Goal: Task Accomplishment & Management: Manage account settings

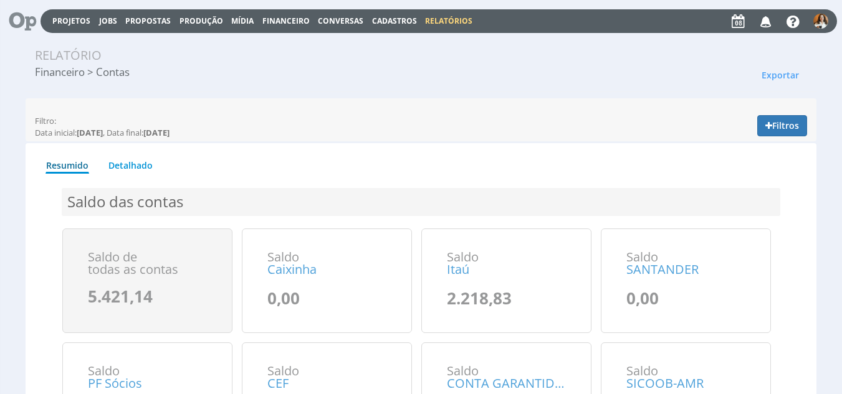
scroll to position [32, 0]
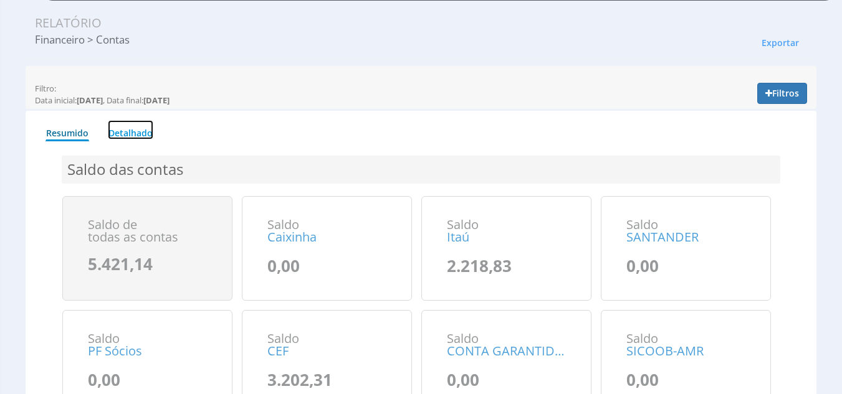
click at [136, 134] on link "Detalhado" at bounding box center [130, 129] width 45 height 19
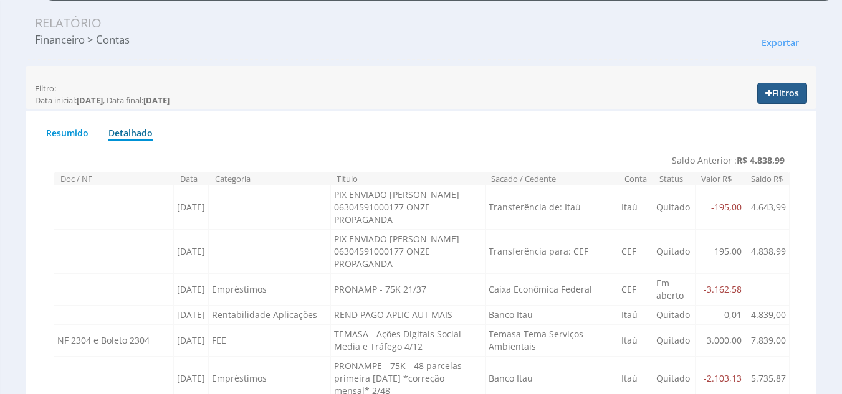
click at [797, 93] on button "Filtros" at bounding box center [782, 93] width 50 height 21
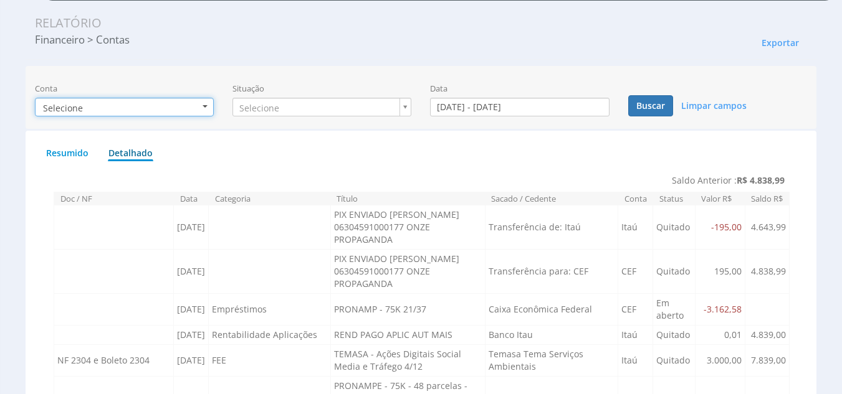
click at [173, 102] on button "Selecione" at bounding box center [124, 107] width 179 height 19
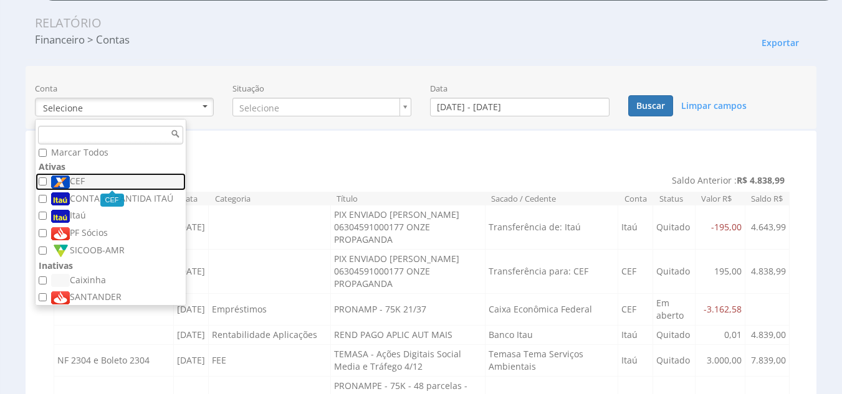
click at [87, 186] on label "CEF" at bounding box center [112, 182] width 122 height 14
click at [47, 186] on input "CEF" at bounding box center [43, 182] width 8 height 8
checkbox input "true"
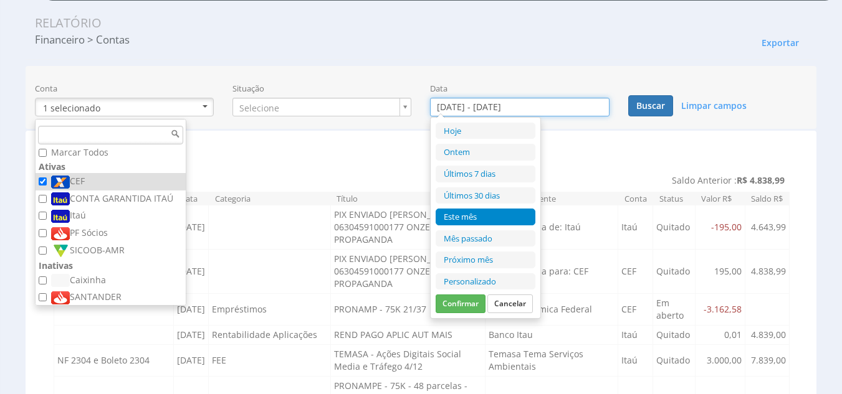
click at [538, 106] on input "01/10/2025 - 31/10/2025" at bounding box center [519, 107] width 179 height 19
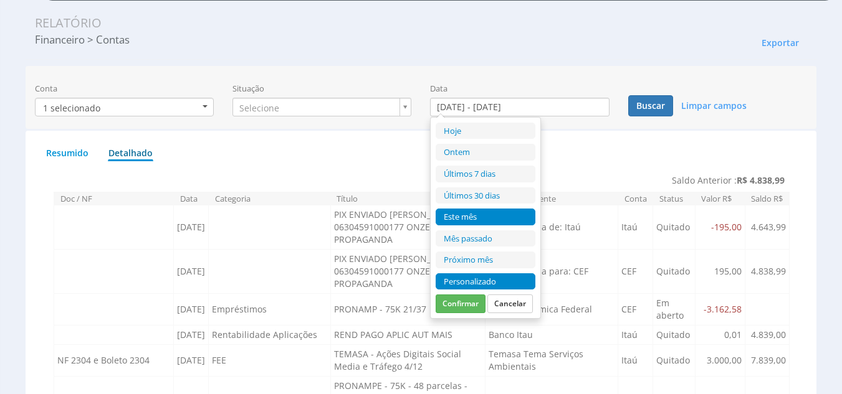
click at [480, 280] on li "Personalizado" at bounding box center [486, 282] width 100 height 17
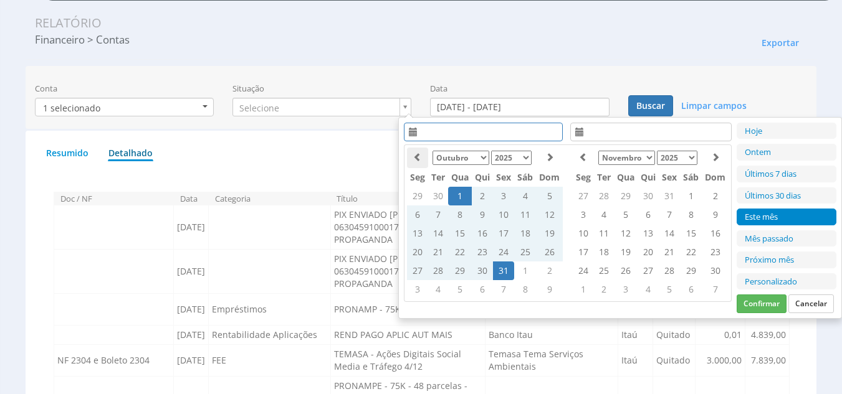
click at [419, 156] on icon at bounding box center [417, 157] width 9 height 9
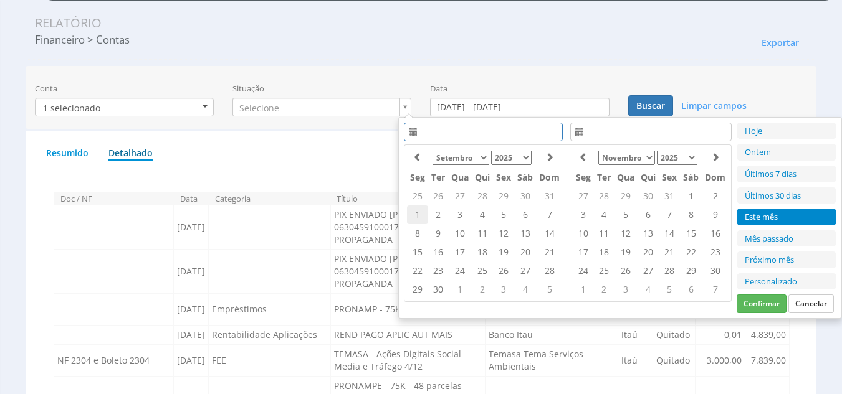
click at [421, 214] on td "1" at bounding box center [417, 215] width 21 height 19
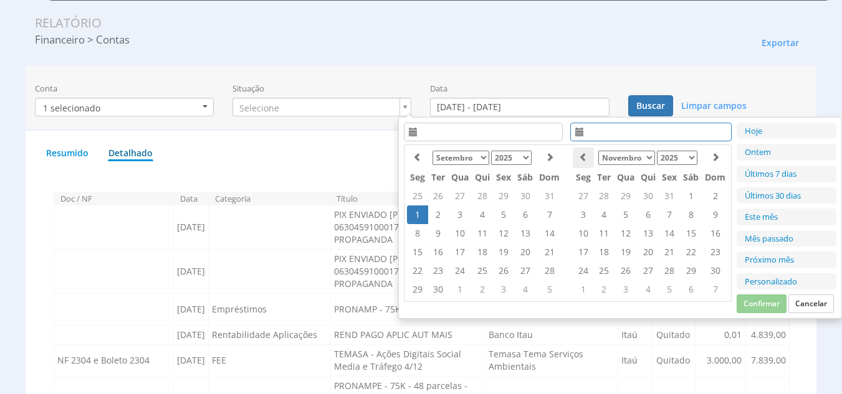
click at [579, 156] on icon at bounding box center [583, 157] width 9 height 9
click at [629, 216] on td "8" at bounding box center [626, 215] width 24 height 19
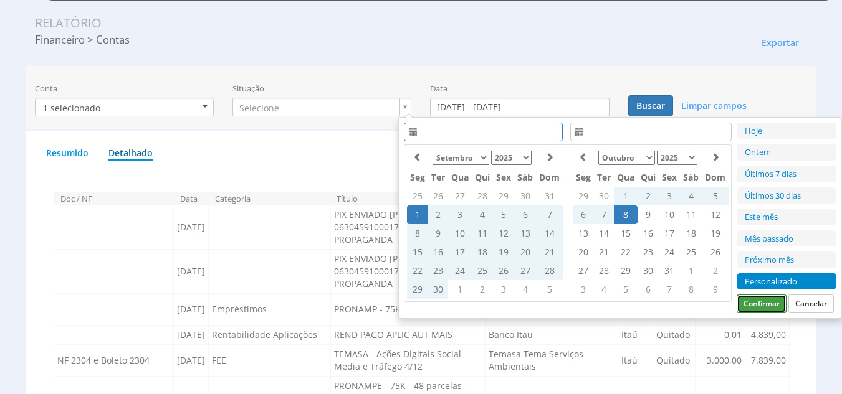
click at [774, 307] on button "Confirmar" at bounding box center [761, 304] width 50 height 19
type input "01/09/2025 - 08/10/2025"
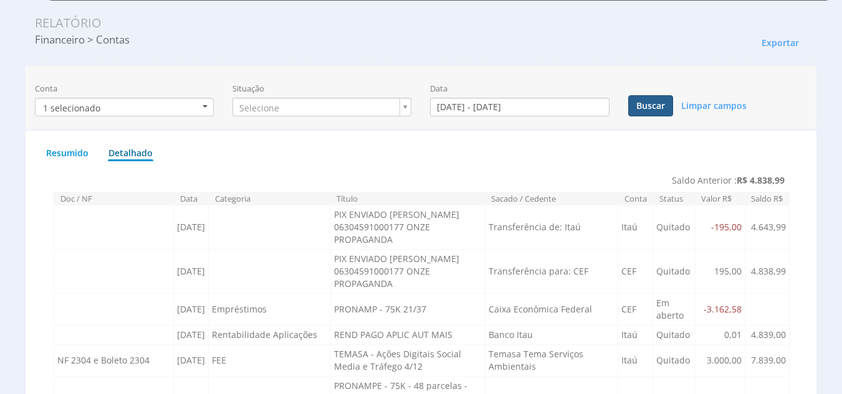
click at [665, 110] on button "Buscar" at bounding box center [650, 105] width 45 height 21
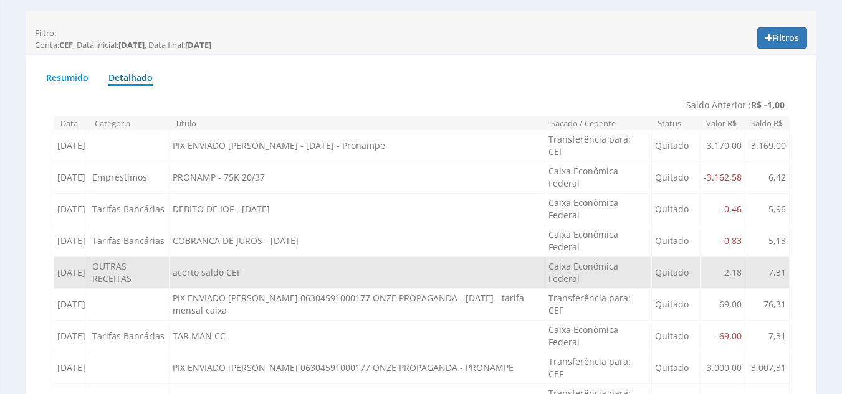
scroll to position [0, 0]
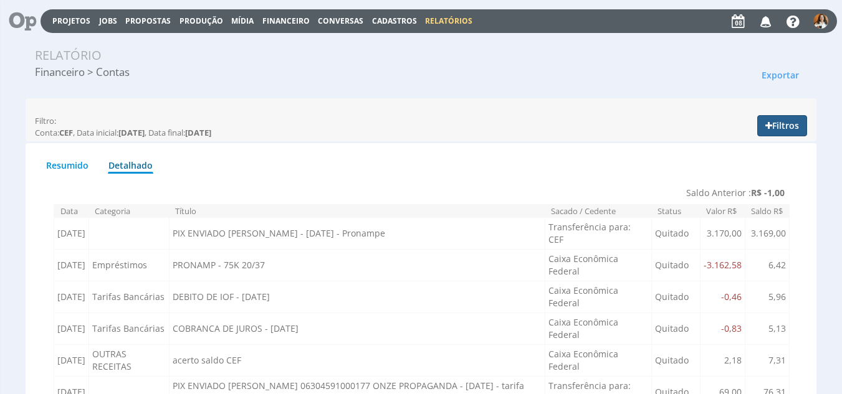
click at [783, 123] on button "Filtros" at bounding box center [782, 125] width 50 height 21
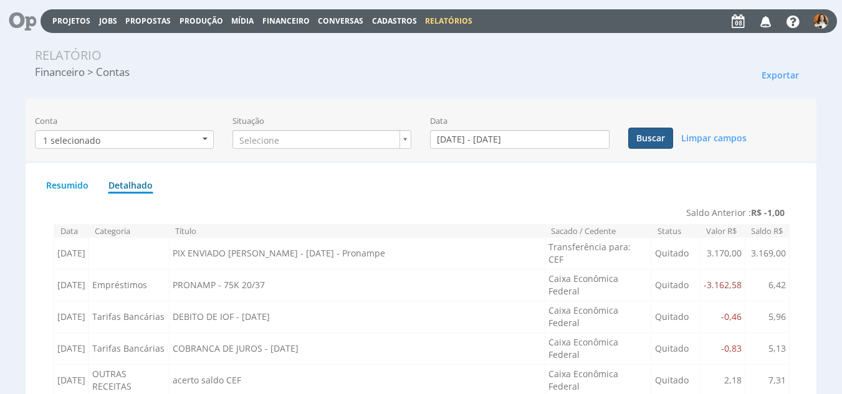
click at [645, 139] on button "Buscar" at bounding box center [650, 138] width 45 height 21
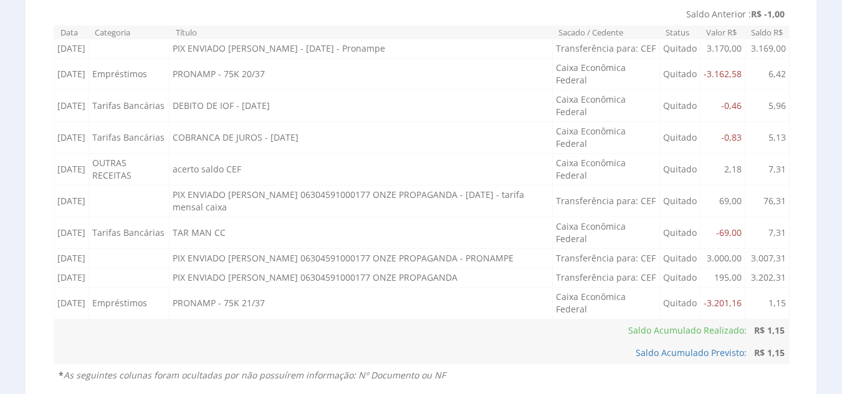
scroll to position [204, 0]
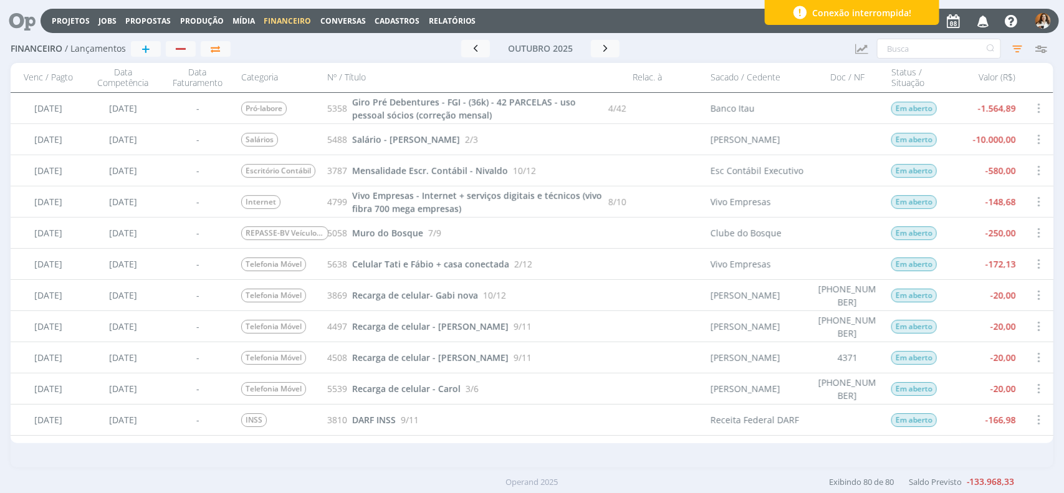
scroll to position [1480, 0]
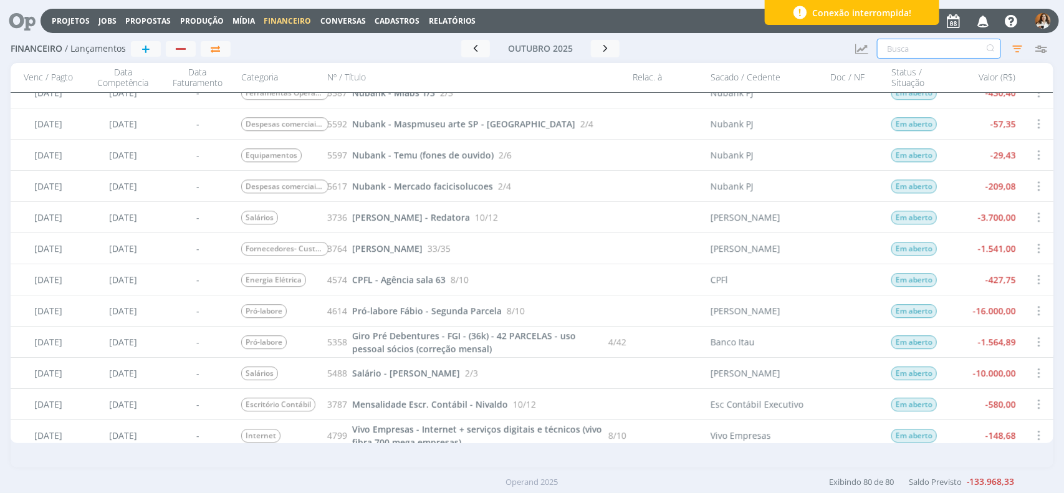
click at [940, 51] on input "text" at bounding box center [939, 49] width 124 height 20
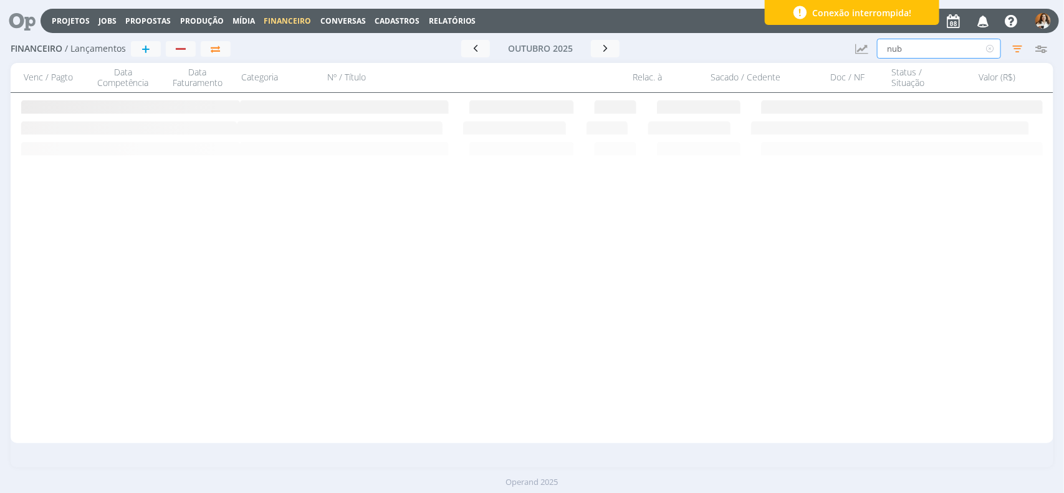
scroll to position [0, 0]
type input "nuban"
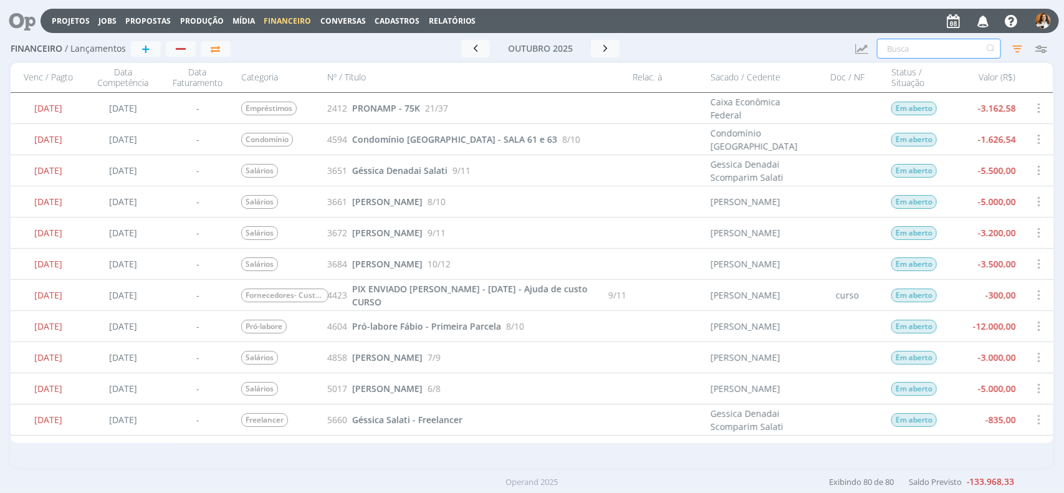
click at [938, 52] on input "text" at bounding box center [939, 49] width 124 height 20
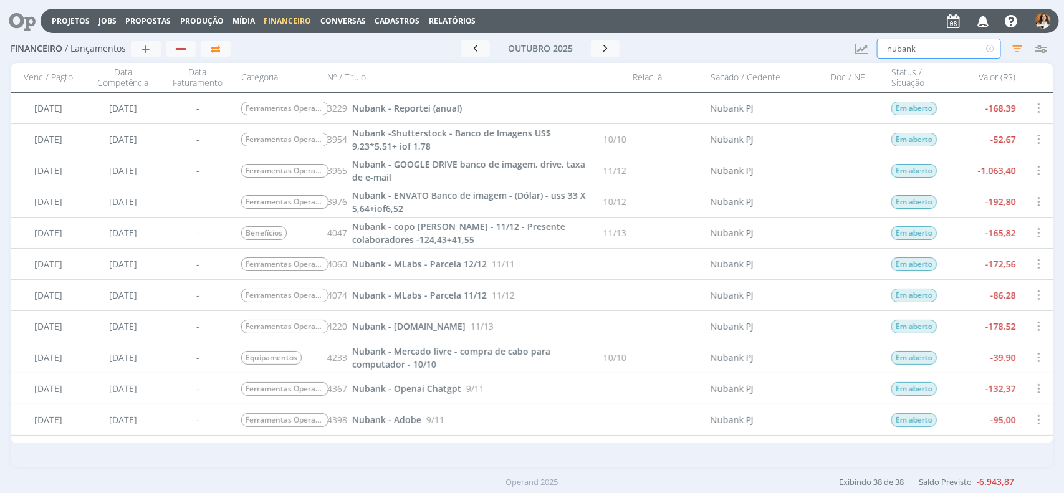
type input "nubank"
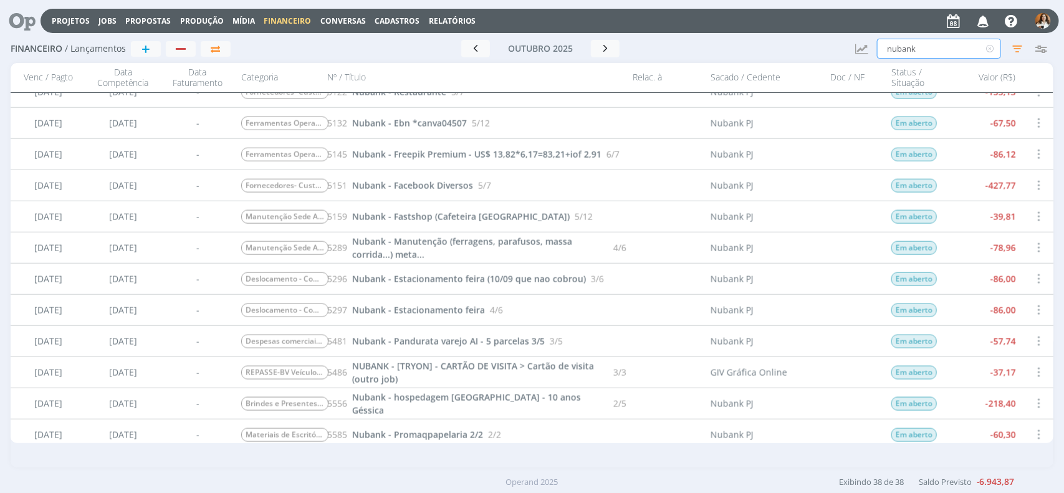
scroll to position [864, 0]
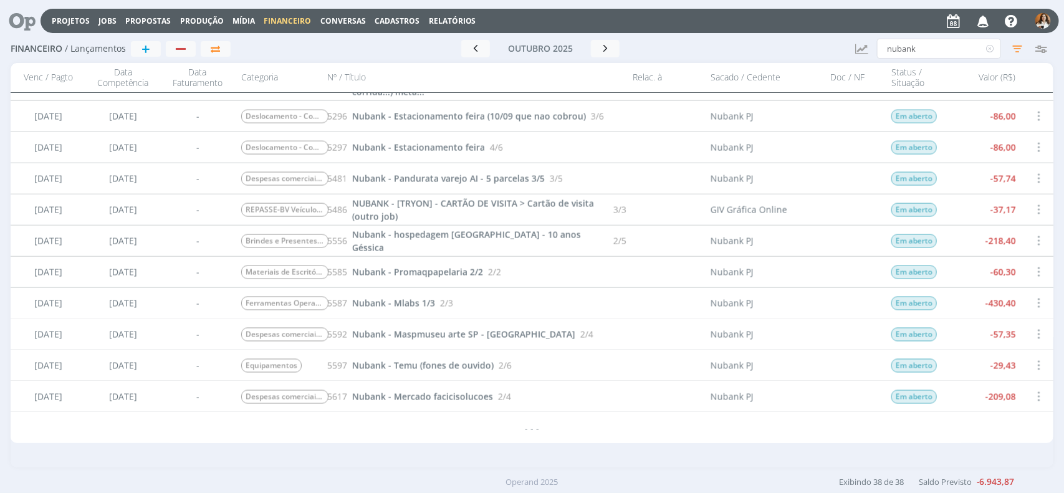
click at [288, 20] on span "Financeiro" at bounding box center [287, 21] width 47 height 11
click at [272, 59] on link "Contas" at bounding box center [289, 63] width 105 height 19
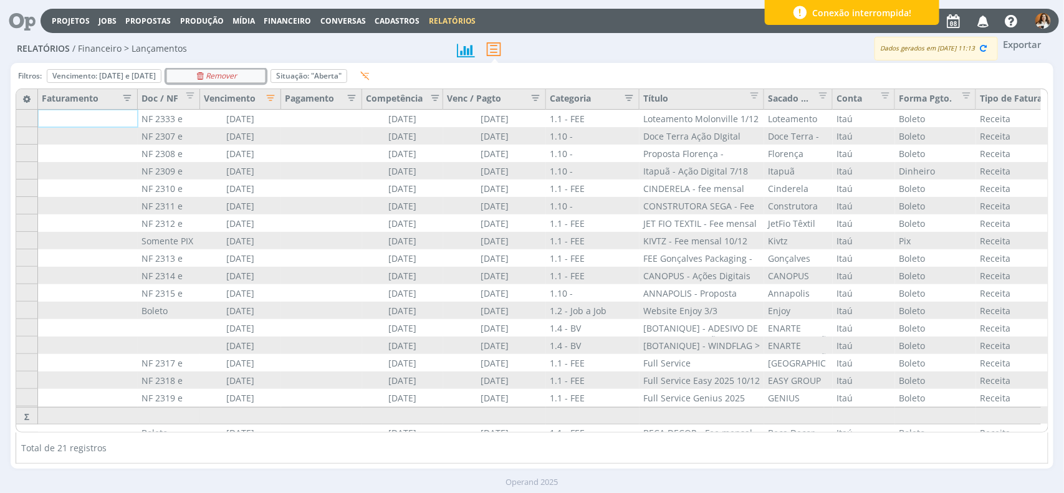
click at [265, 73] on div "Remover" at bounding box center [216, 76] width 98 height 12
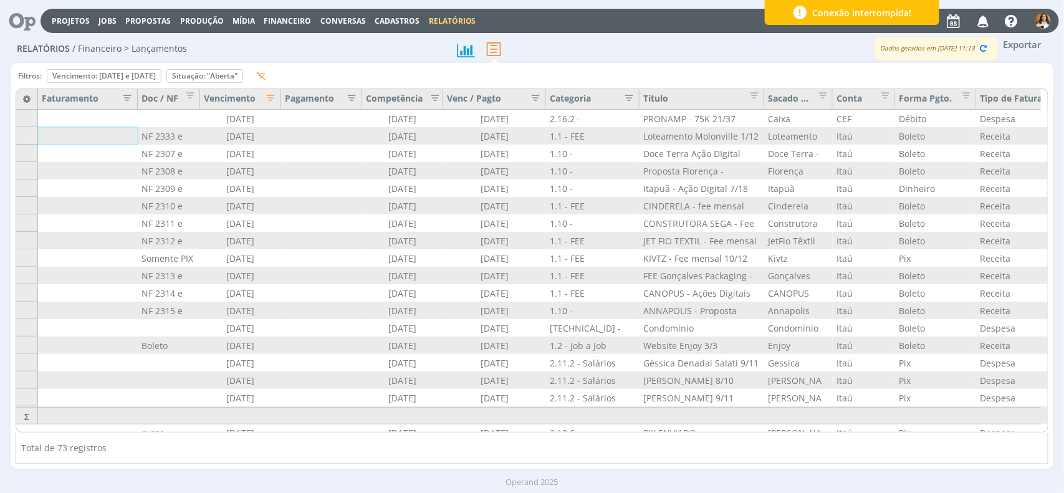
drag, startPoint x: 642, startPoint y: 431, endPoint x: 692, endPoint y: 425, distance: 50.9
click at [692, 425] on div "Faturamento Doc / NF Vencimento Pagamento Competência Venc / Pagto Categoria Tí…" at bounding box center [531, 260] width 1031 height 343
click at [660, 433] on div "Total de 73 registros" at bounding box center [532, 447] width 1032 height 31
click at [161, 80] on div "Remover" at bounding box center [103, 76] width 113 height 12
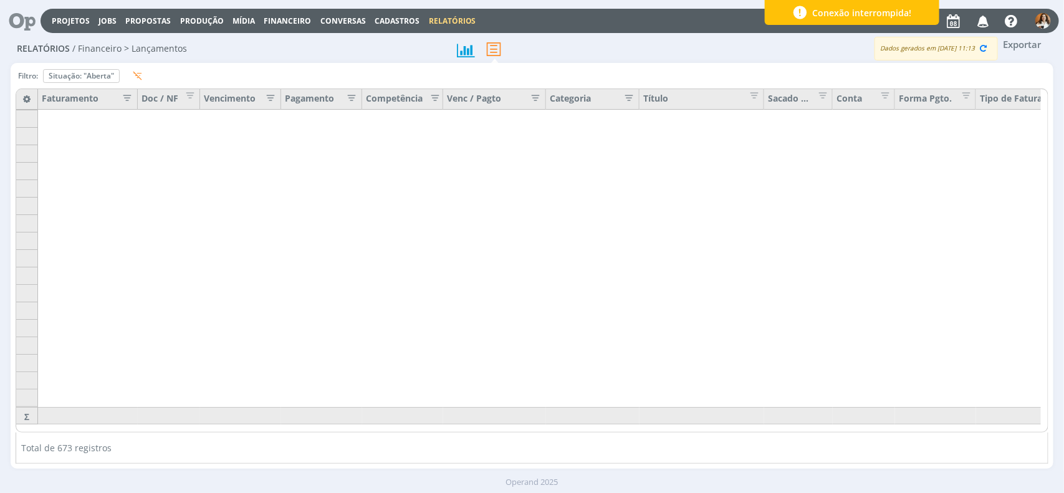
scroll to position [540, 0]
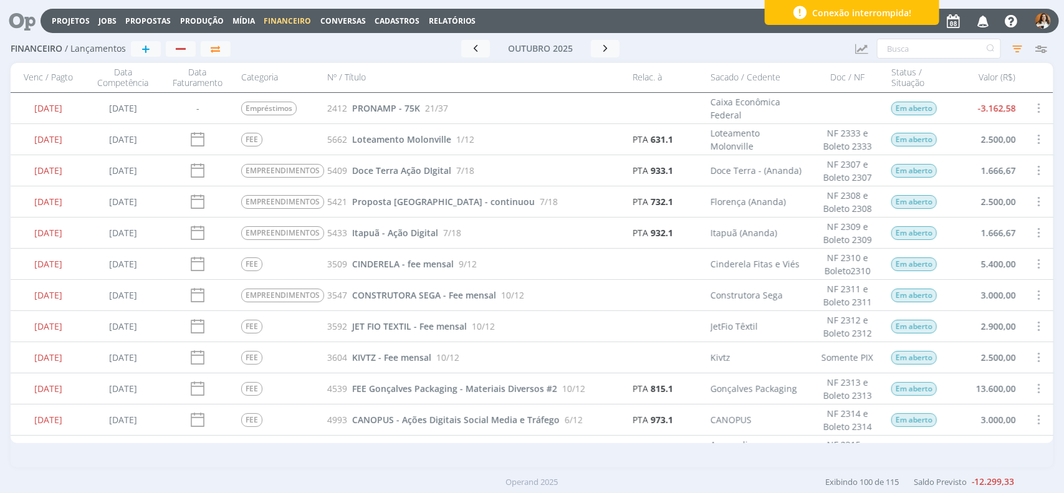
click at [1036, 107] on span at bounding box center [1038, 108] width 14 height 17
click at [373, 103] on span "PRONAMP - 75K" at bounding box center [386, 108] width 68 height 12
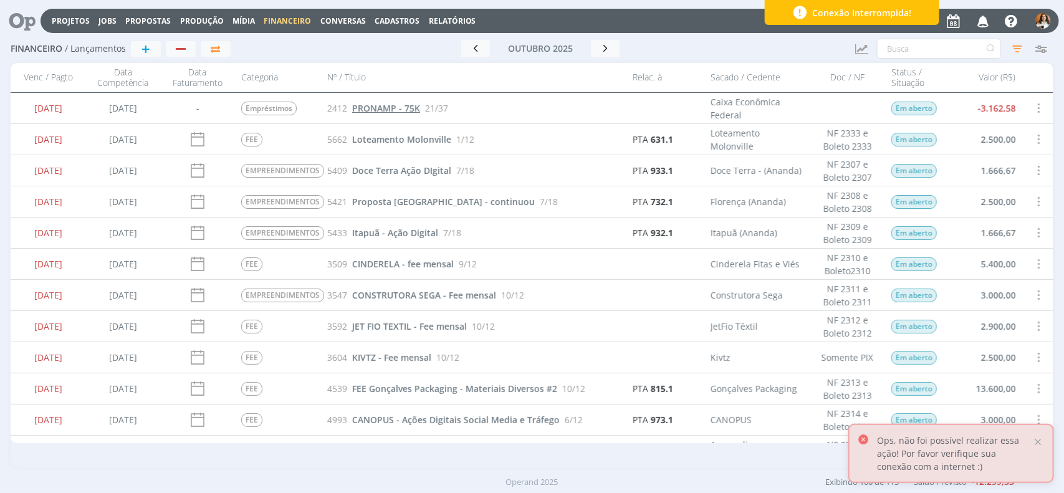
click at [397, 104] on span "PRONAMP - 75K" at bounding box center [386, 108] width 68 height 12
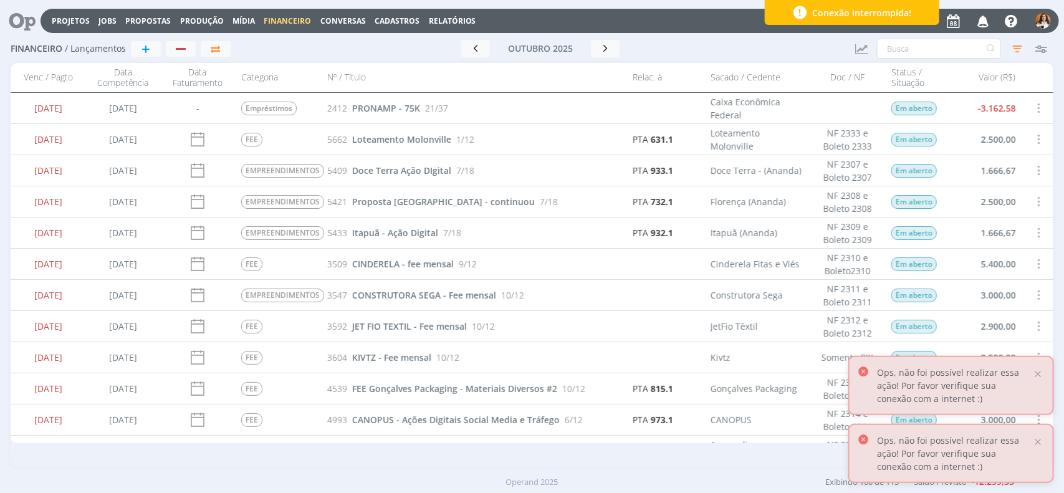
click at [589, 5] on div "Projetos Jobs Propostas Produção [GEOGRAPHIC_DATA] Financeiro Conversas Cadastr…" at bounding box center [532, 20] width 1054 height 30
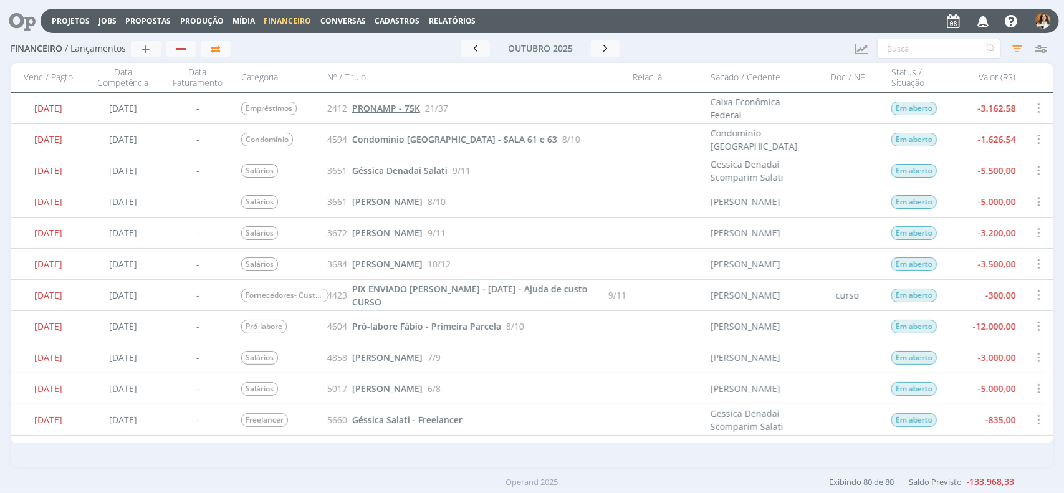
click at [411, 102] on span "PRONAMP - 75K" at bounding box center [386, 108] width 68 height 12
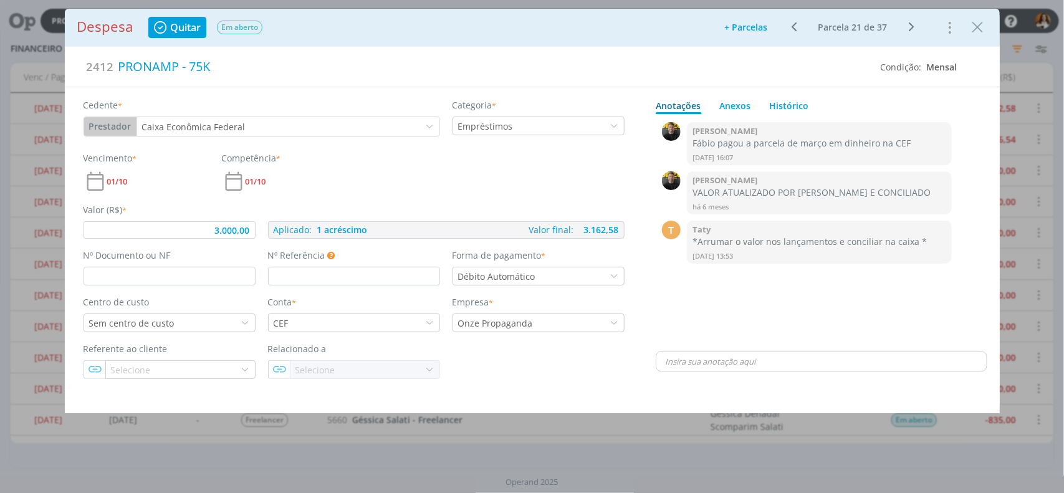
click at [198, 29] on span "Quitar" at bounding box center [185, 27] width 31 height 10
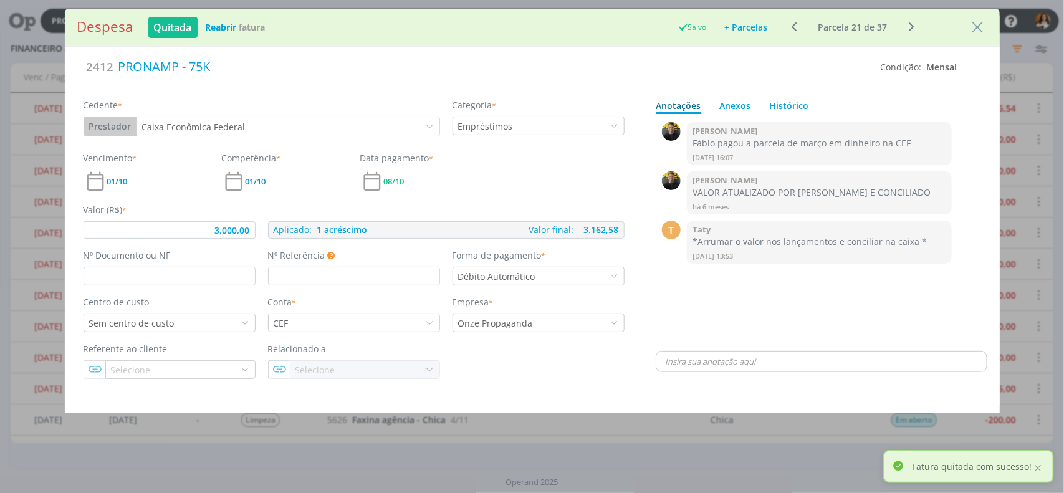
click at [405, 187] on div "08/10" at bounding box center [423, 181] width 126 height 24
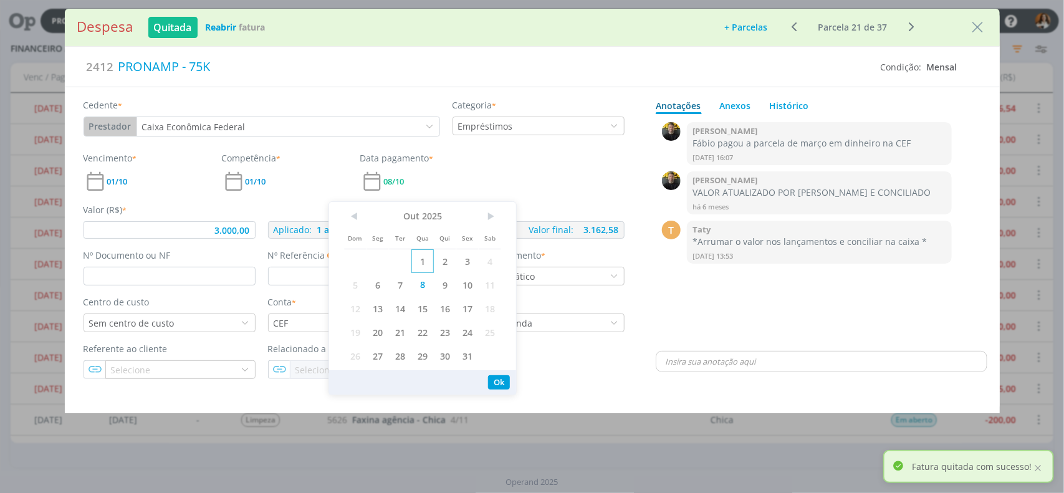
click at [417, 256] on span "1" at bounding box center [422, 261] width 22 height 24
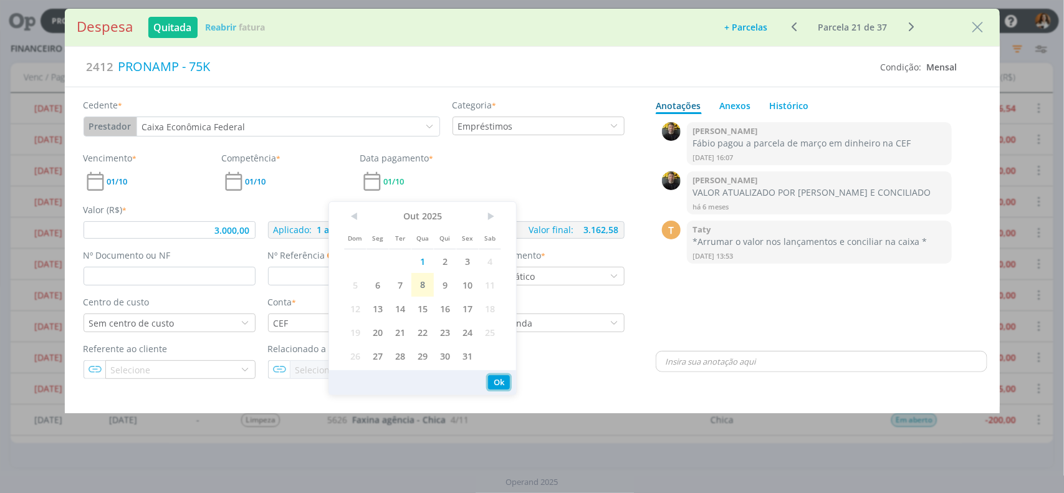
click at [499, 381] on button "Ok" at bounding box center [499, 382] width 22 height 14
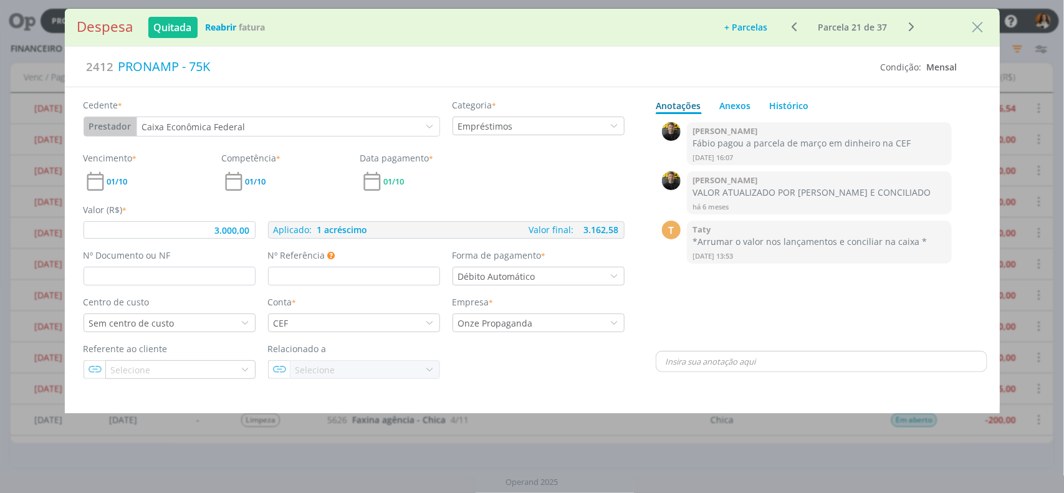
click at [441, 264] on div "Nº Referência Este campo pode ser utilizado para informar Número de Referência,…" at bounding box center [354, 267] width 184 height 37
click at [229, 24] on b "Reabrir" at bounding box center [221, 27] width 31 height 12
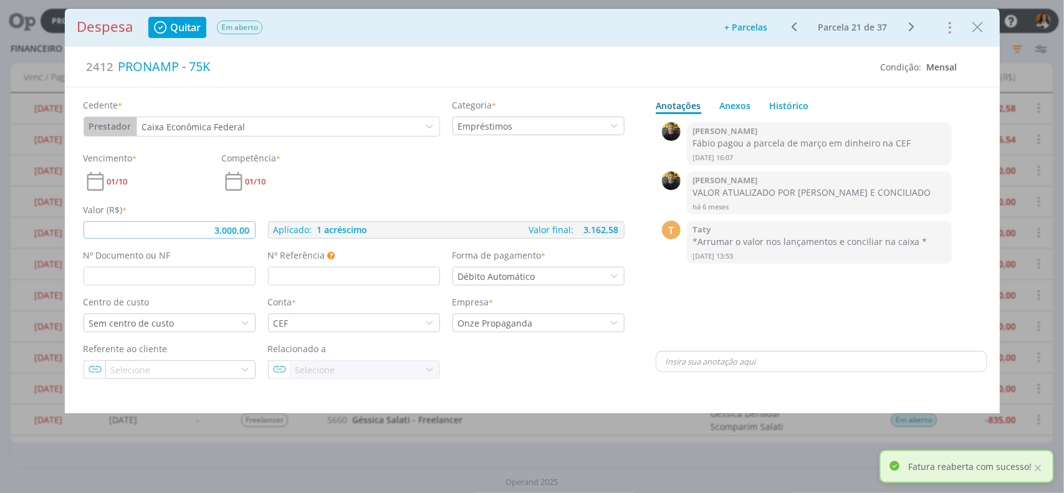
drag, startPoint x: 250, startPoint y: 232, endPoint x: 199, endPoint y: 229, distance: 51.2
click at [199, 229] on input "3.000,00" at bounding box center [169, 229] width 172 height 17
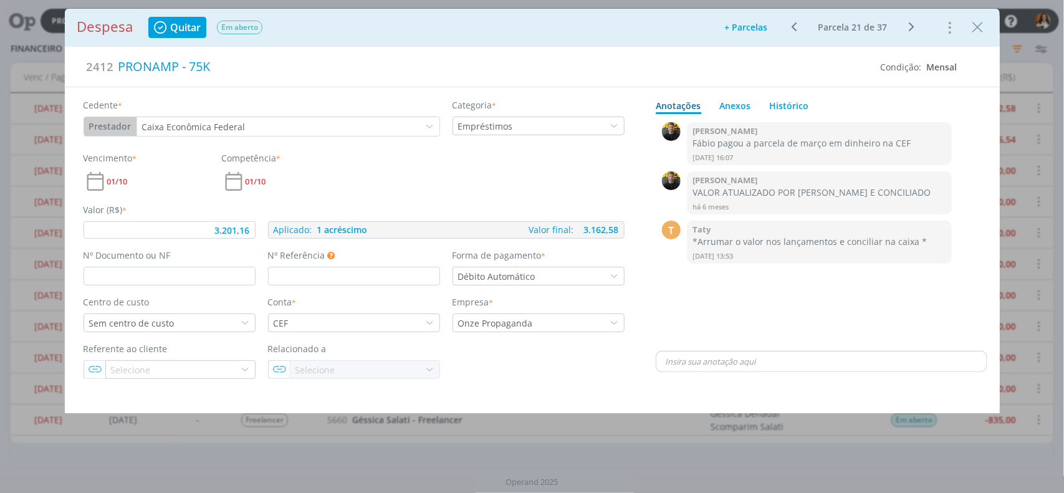
click at [492, 194] on div "Valor (R$) * 3.201,16 Aplicado: 1 acréscimo Valor final: 3.162,58" at bounding box center [353, 215] width 553 height 45
click at [508, 238] on button "Aplicado: 1 acréscimo Valor final: 3.363,74" at bounding box center [446, 229] width 356 height 17
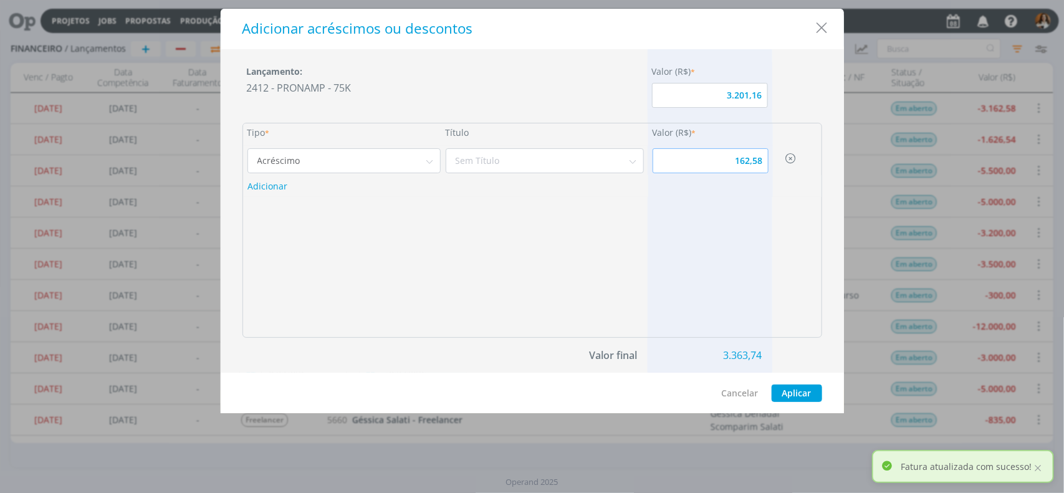
drag, startPoint x: 726, startPoint y: 163, endPoint x: 773, endPoint y: 164, distance: 47.4
click at [773, 163] on div "Acréscimo Acréscimo Desconto Sem dados 162,58" at bounding box center [532, 160] width 578 height 29
type input "3.201,16"
type input "0,00"
type input "3.201,16"
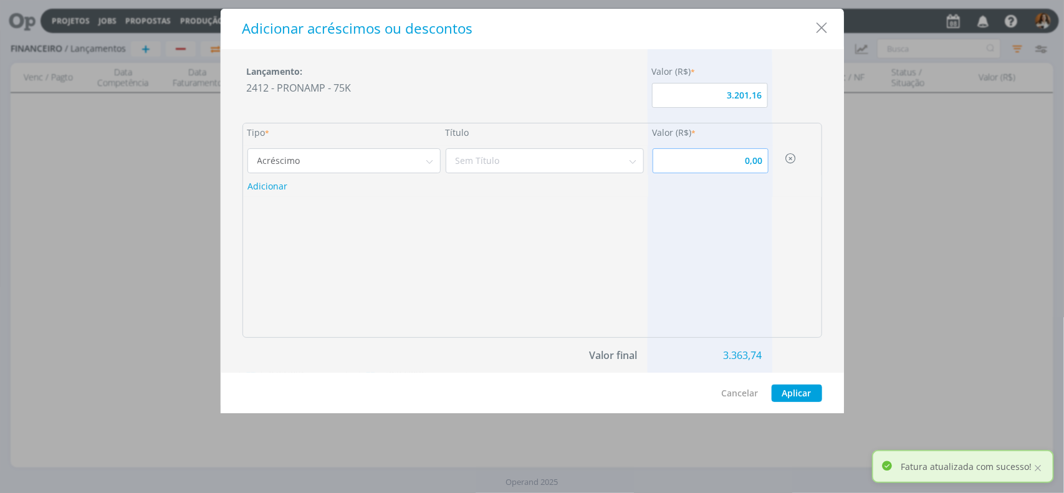
type input "3.201,16"
type input "0,00"
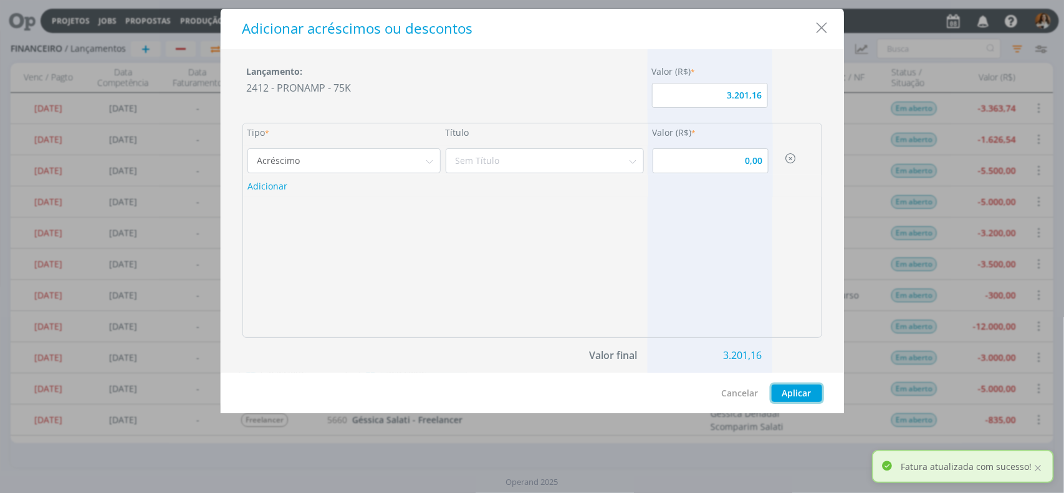
click at [799, 398] on button "Aplicar" at bounding box center [796, 392] width 50 height 17
type input "3.201,16"
type input "0,00"
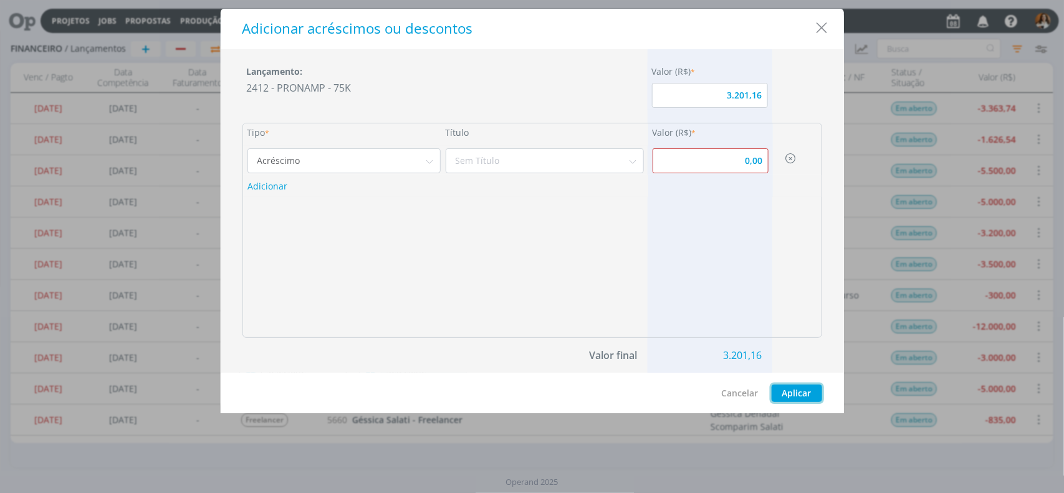
click at [801, 386] on button "Aplicar" at bounding box center [796, 392] width 50 height 17
click at [437, 156] on input "Acréscimo" at bounding box center [343, 160] width 193 height 25
click at [436, 158] on icon "dialog" at bounding box center [430, 160] width 16 height 25
click at [792, 387] on button "Aplicar" at bounding box center [796, 392] width 50 height 17
click at [829, 25] on icon "Close" at bounding box center [821, 28] width 19 height 19
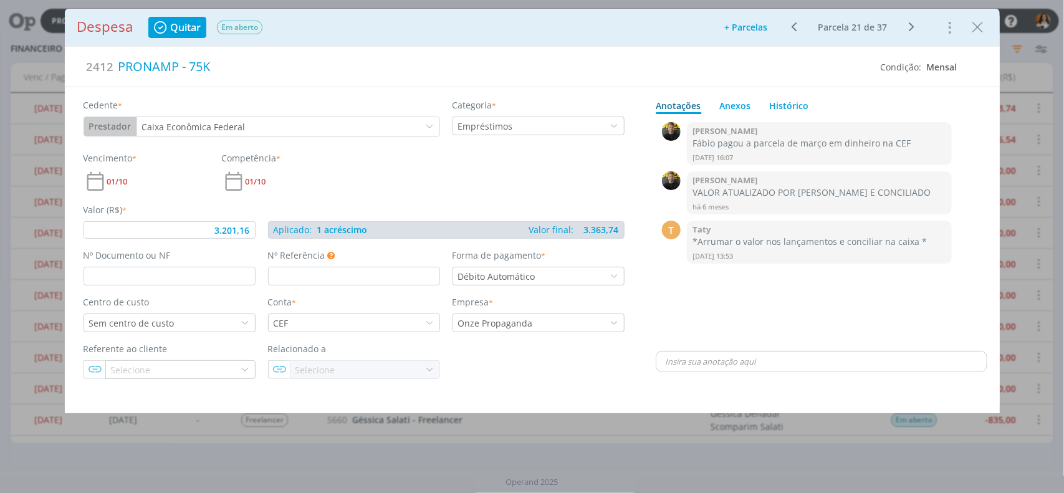
click at [422, 232] on button "Aplicado: 1 acréscimo Valor final: 3.363,74" at bounding box center [446, 229] width 356 height 17
type input "3.201,16"
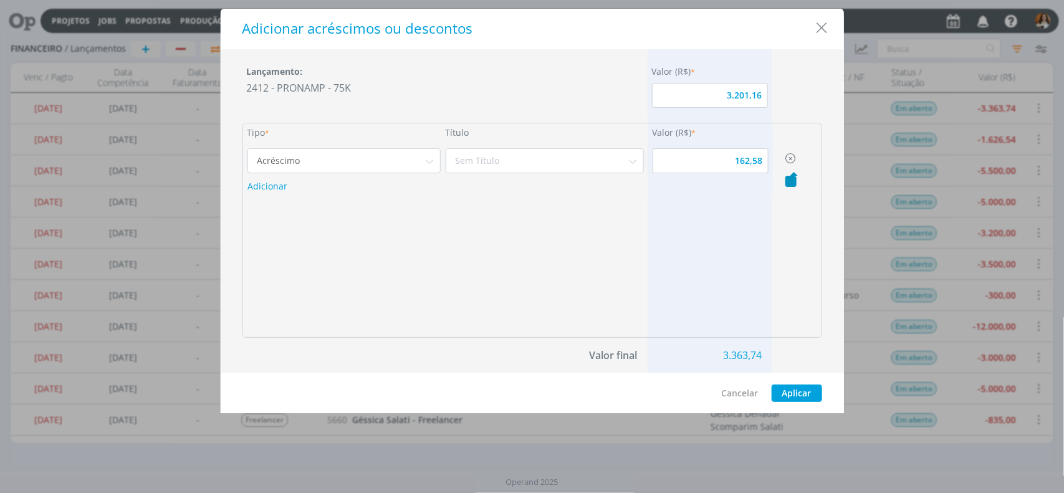
click at [793, 158] on icon "dialog" at bounding box center [790, 158] width 11 height 11
type input "3.201,16"
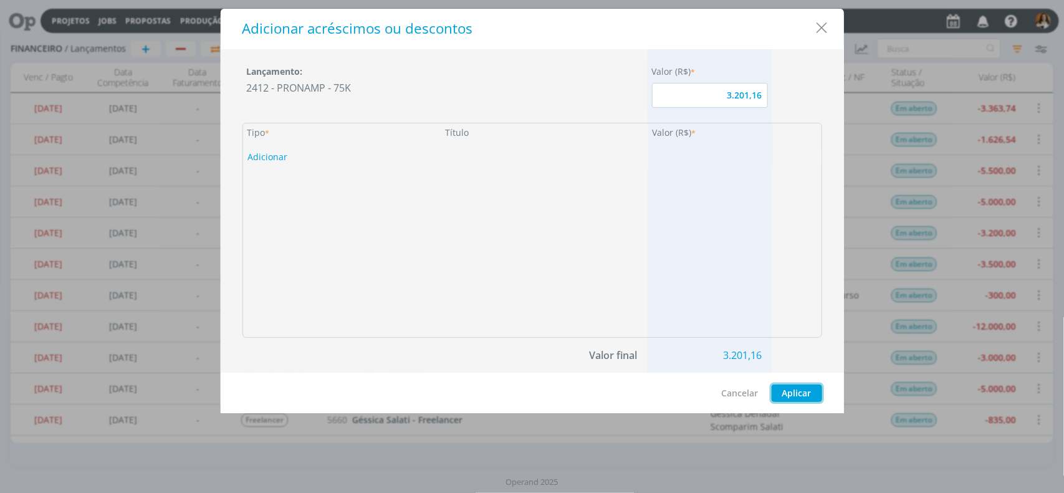
click at [812, 393] on button "Aplicar" at bounding box center [796, 392] width 50 height 17
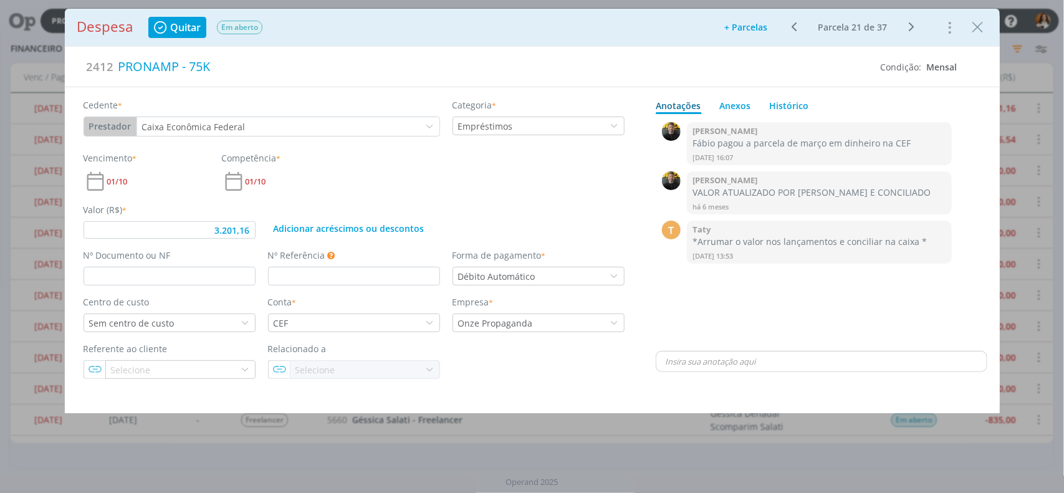
click at [199, 28] on span "Quitar" at bounding box center [185, 27] width 31 height 10
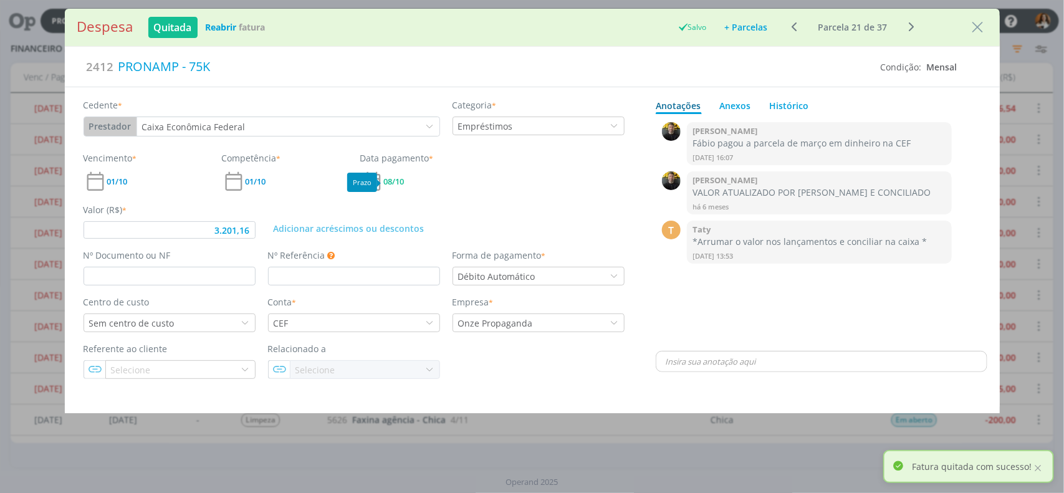
click at [398, 178] on span "08/10" at bounding box center [394, 182] width 21 height 8
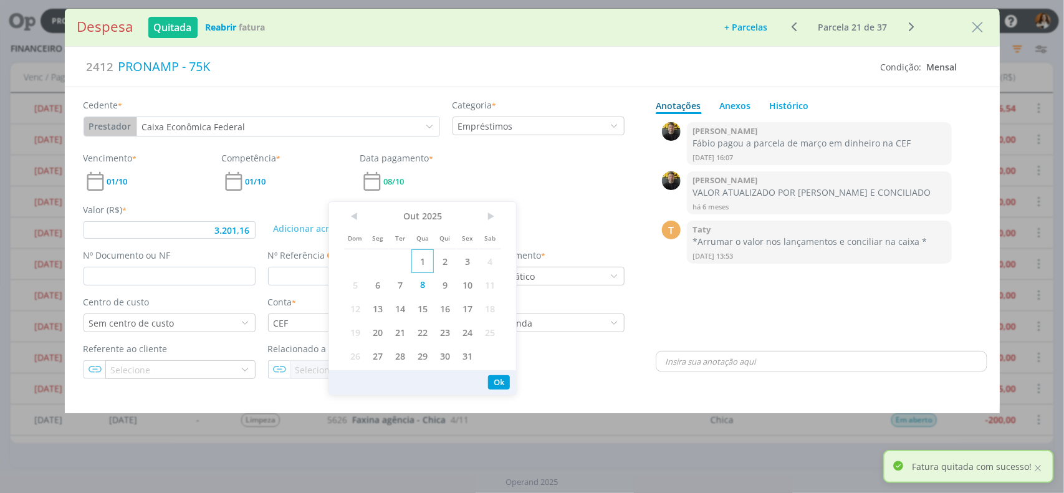
click at [421, 260] on span "1" at bounding box center [422, 261] width 22 height 24
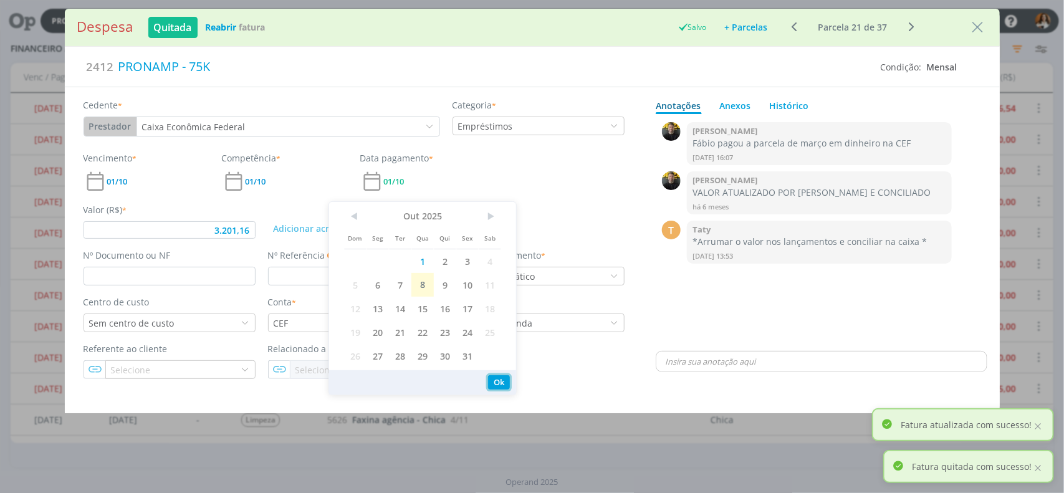
click at [499, 381] on button "Ok" at bounding box center [499, 382] width 22 height 14
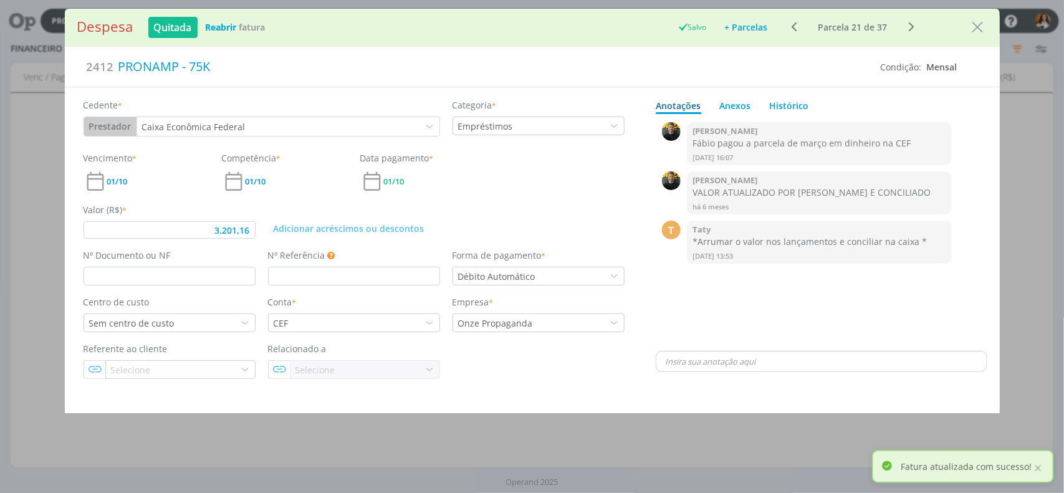
type input "3.201,16"
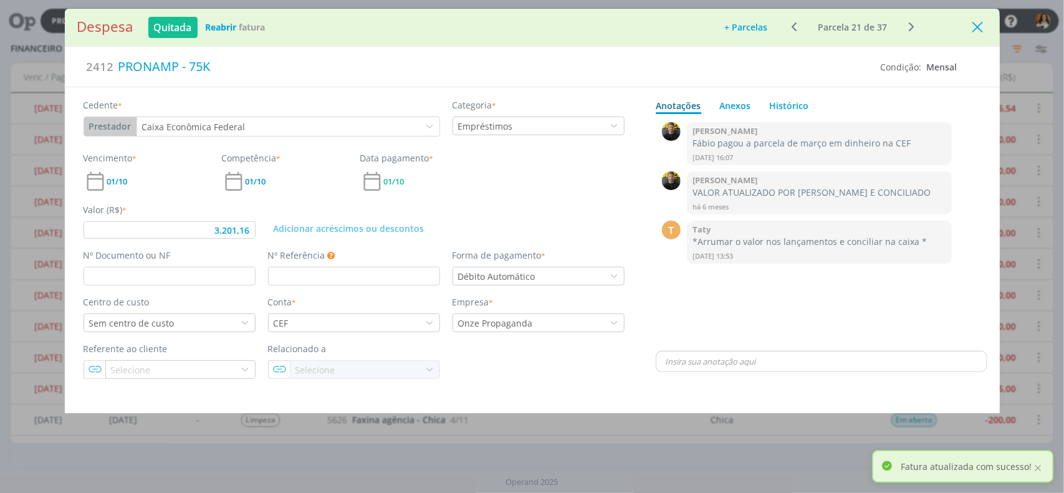
click at [972, 28] on icon "Close" at bounding box center [977, 27] width 19 height 19
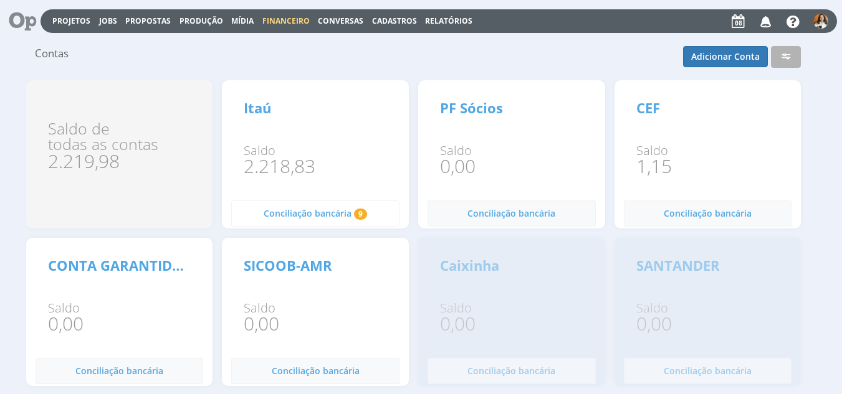
click at [323, 208] on span "Conciliação bancária" at bounding box center [308, 213] width 88 height 12
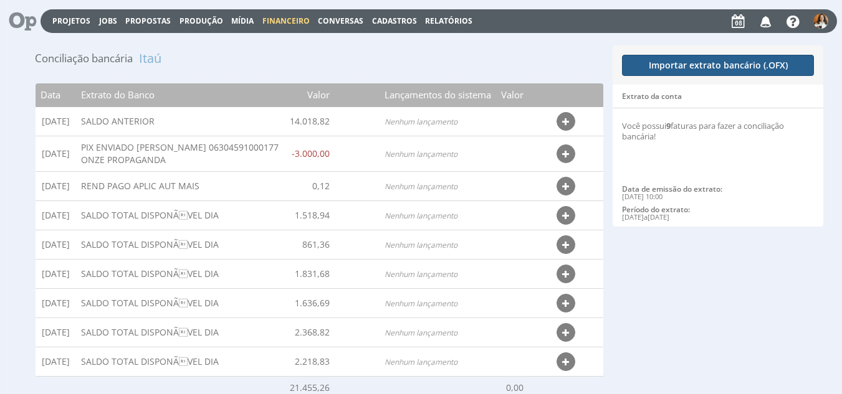
click at [718, 62] on button "Importar extrato bancário (.OFX)" at bounding box center [718, 65] width 192 height 21
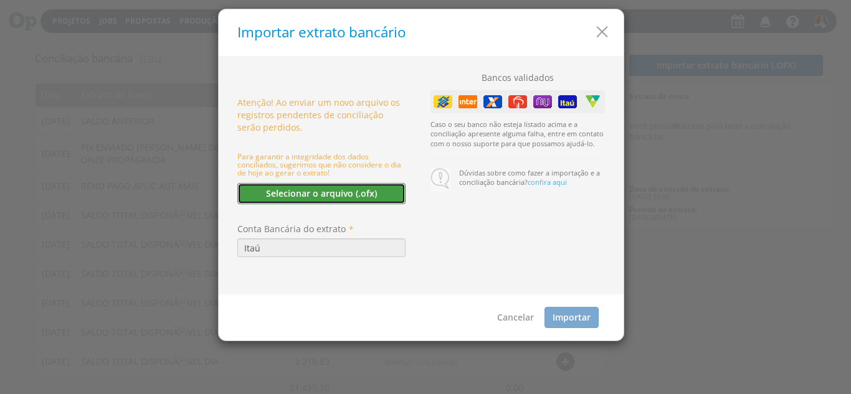
click at [335, 198] on button "Selecionar o arquivo (.ofx)" at bounding box center [321, 193] width 168 height 21
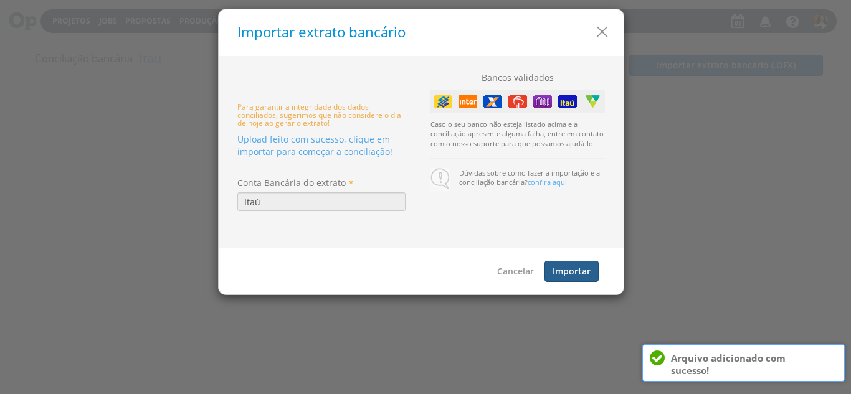
click at [584, 266] on button "Importar" at bounding box center [572, 271] width 54 height 21
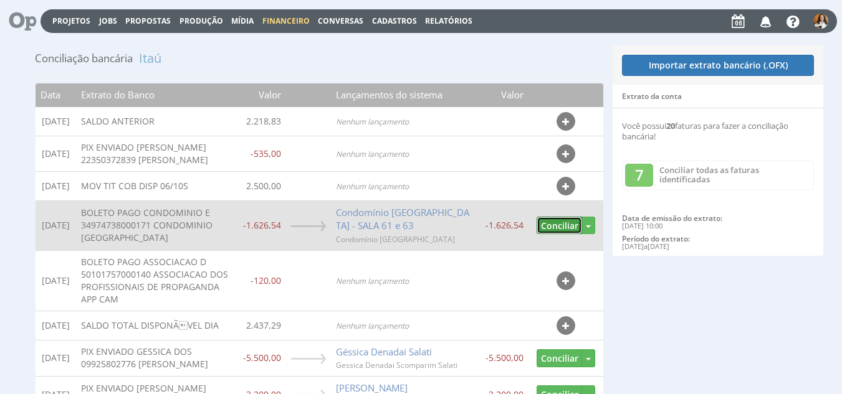
click at [563, 235] on button "Conciliar" at bounding box center [558, 226] width 45 height 18
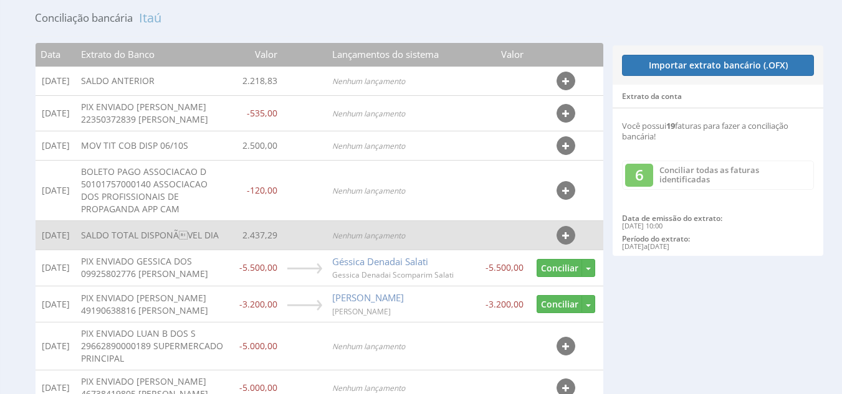
scroll to position [62, 0]
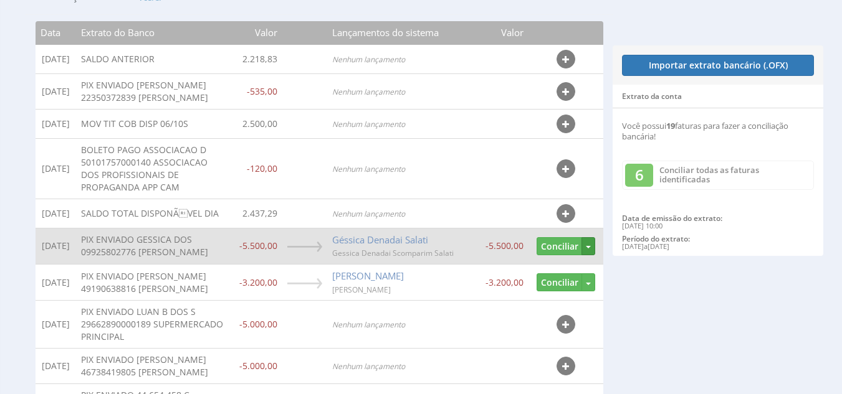
click at [588, 249] on span "button" at bounding box center [588, 247] width 5 height 2
click at [556, 277] on link "Desvincular" at bounding box center [545, 268] width 98 height 16
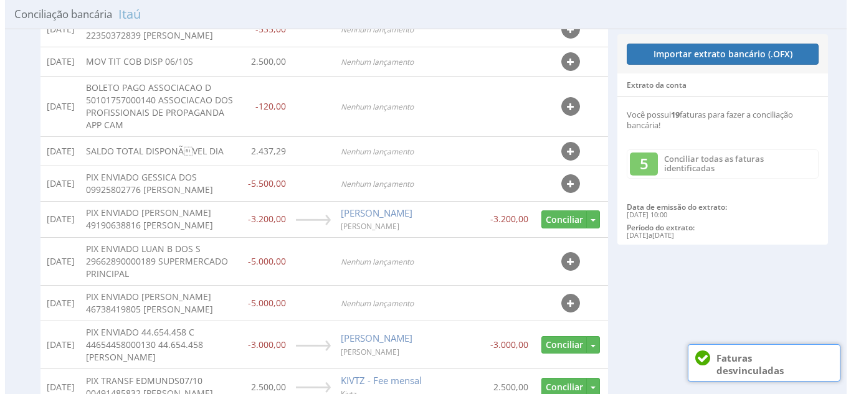
scroll to position [125, 0]
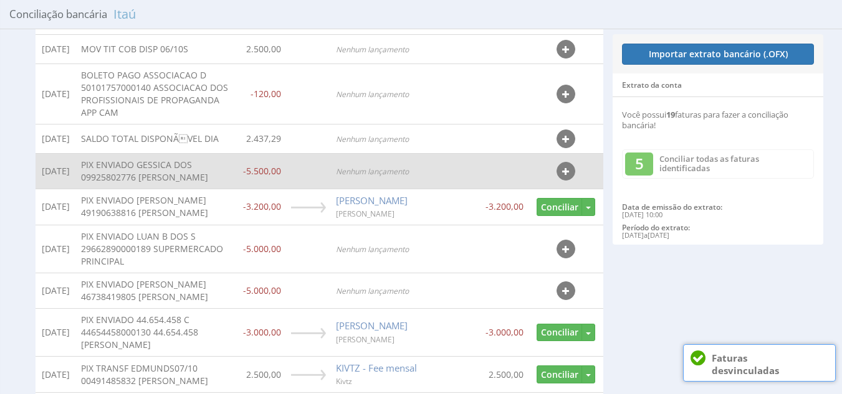
click at [570, 181] on button "button" at bounding box center [565, 171] width 19 height 19
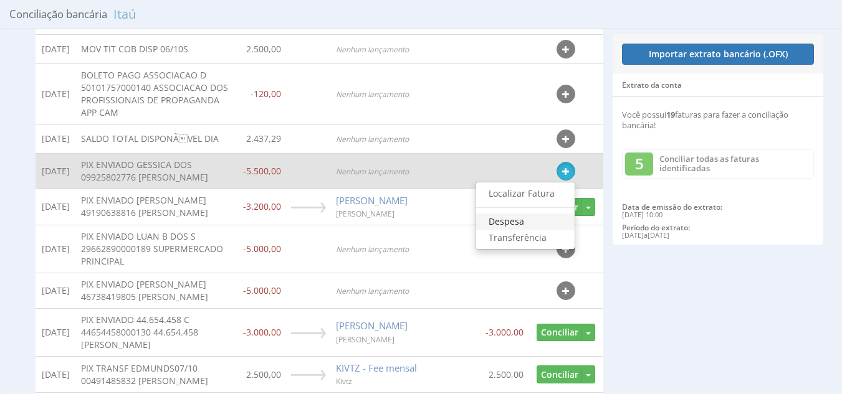
click at [523, 230] on link "Despesa" at bounding box center [525, 222] width 98 height 16
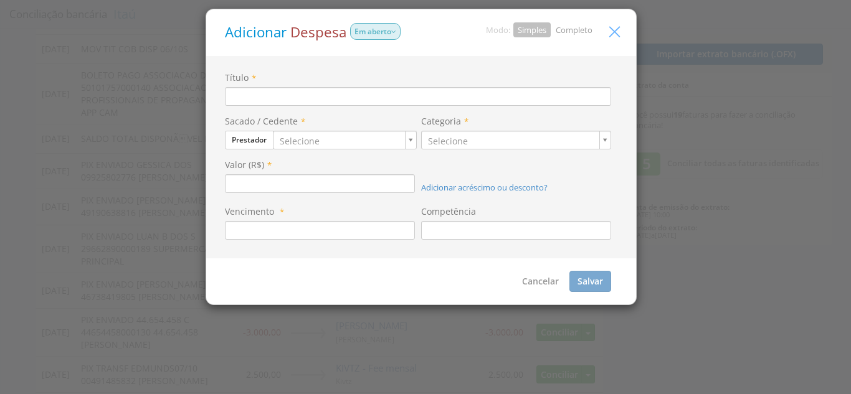
click at [619, 29] on icon "button" at bounding box center [615, 32] width 18 height 18
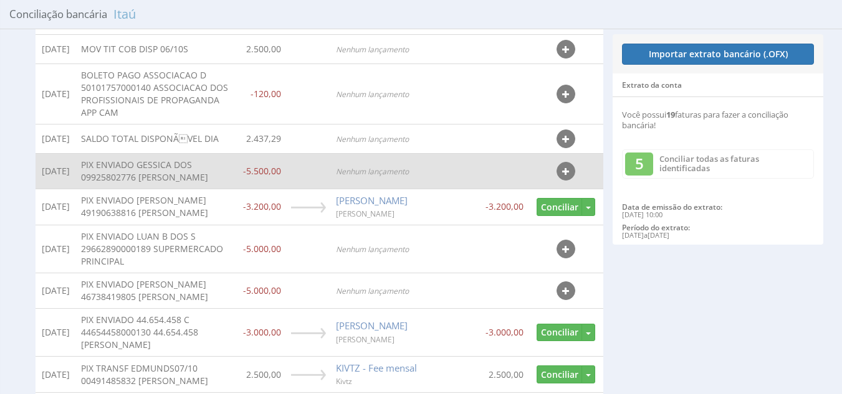
click at [565, 176] on icon "button" at bounding box center [565, 172] width 7 height 9
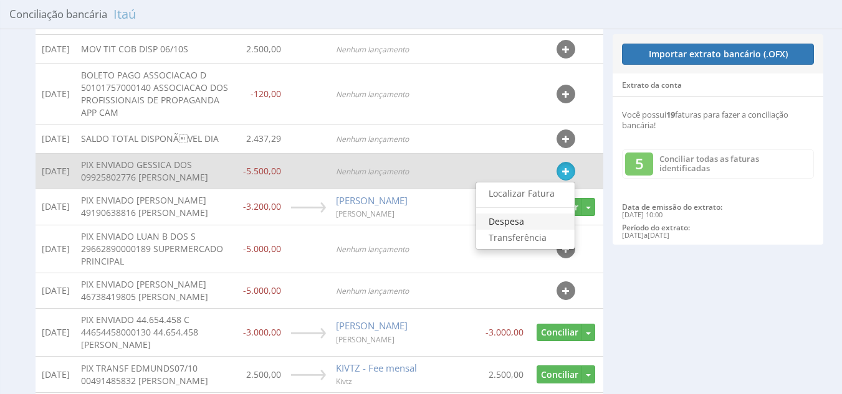
click at [516, 230] on link "Despesa" at bounding box center [525, 222] width 98 height 16
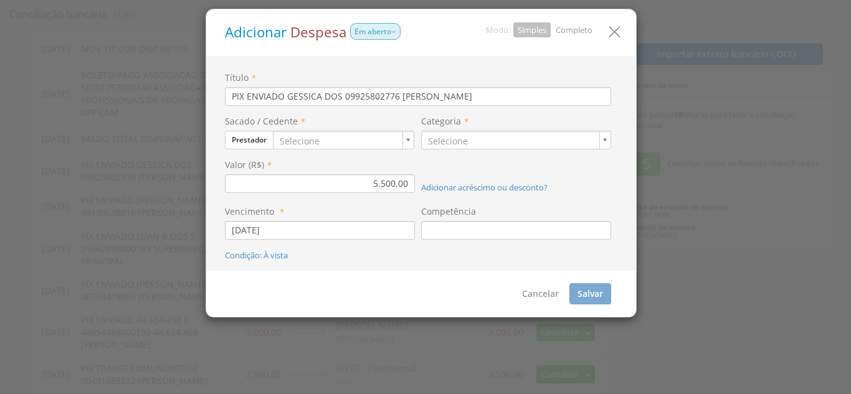
click at [588, 29] on link "Completo" at bounding box center [574, 29] width 37 height 11
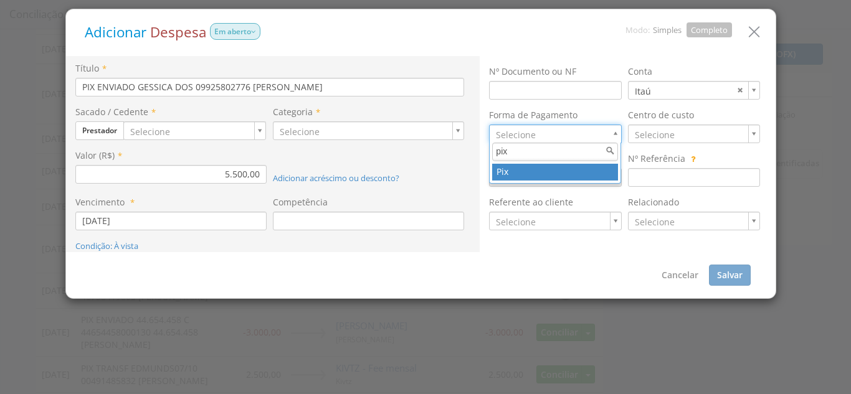
type input "pix"
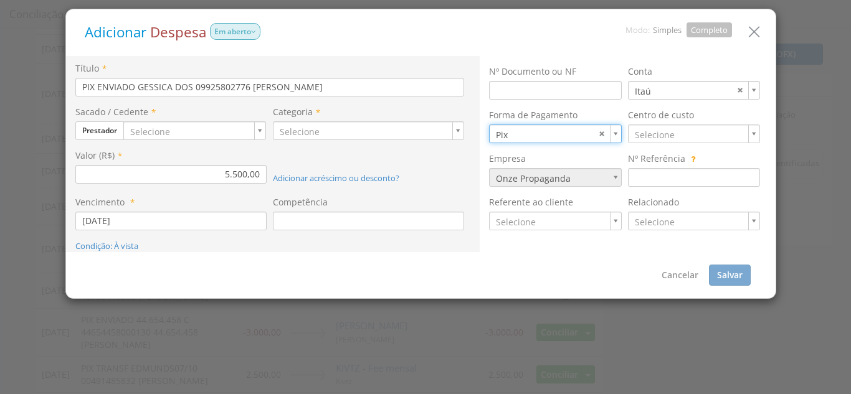
type input "8"
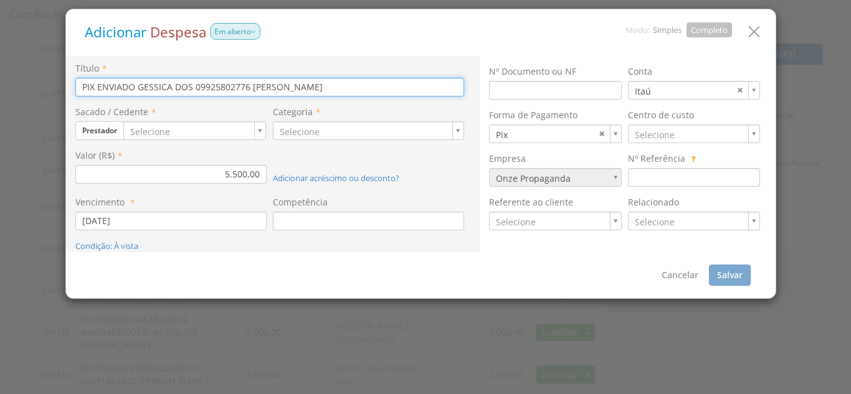
click at [97, 85] on input "PIX ENVIADO GESSICA DOS 09925802776 GESSICA DOS SANTOS RODRIGUES" at bounding box center [269, 87] width 389 height 19
type input "PIX INCORRETO - GESSICA DOS 09925802776 GESSICA DOS SANTOS RODRIGUES"
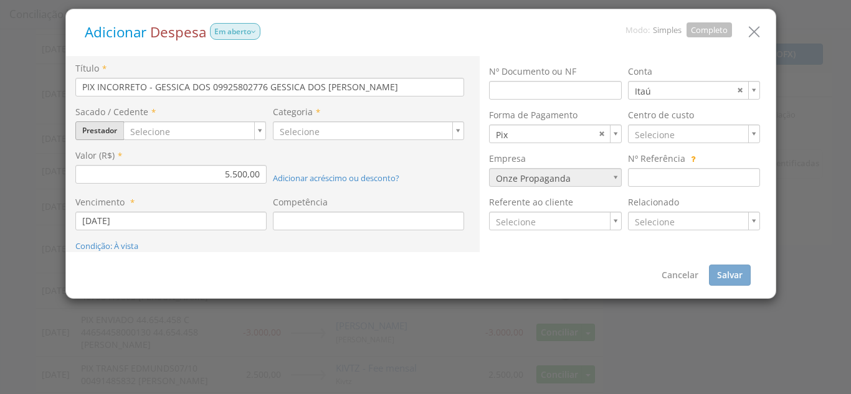
click at [117, 128] on button "Prestador" at bounding box center [99, 130] width 49 height 19
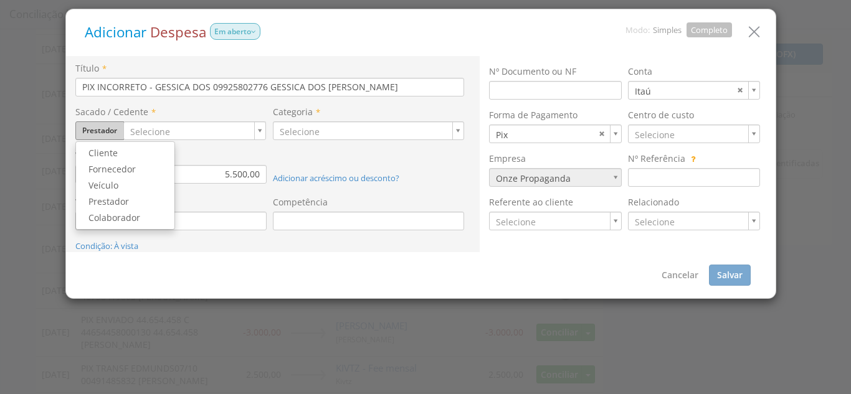
click at [117, 128] on button "Prestador" at bounding box center [99, 130] width 49 height 19
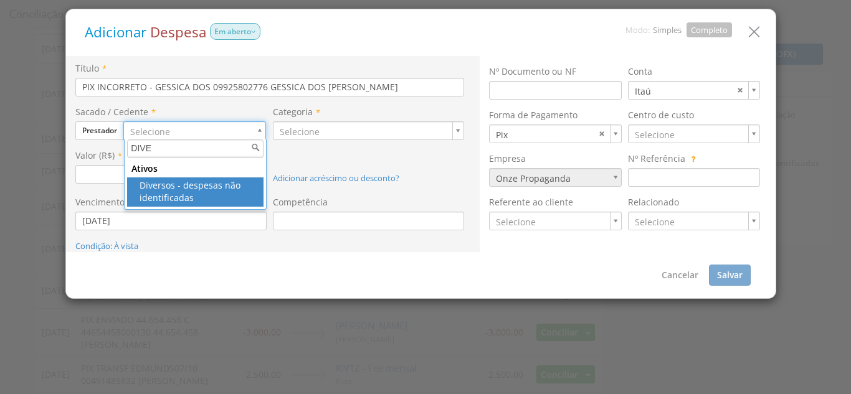
type input "DIVE"
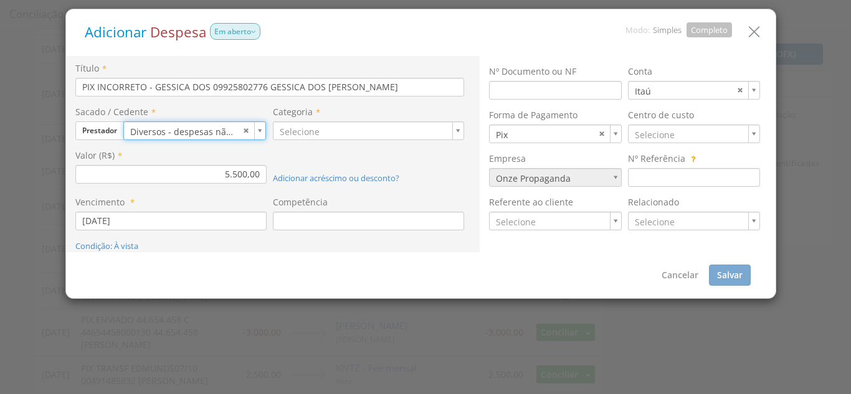
type input "301"
click at [247, 130] on link "Selecione" at bounding box center [194, 130] width 143 height 19
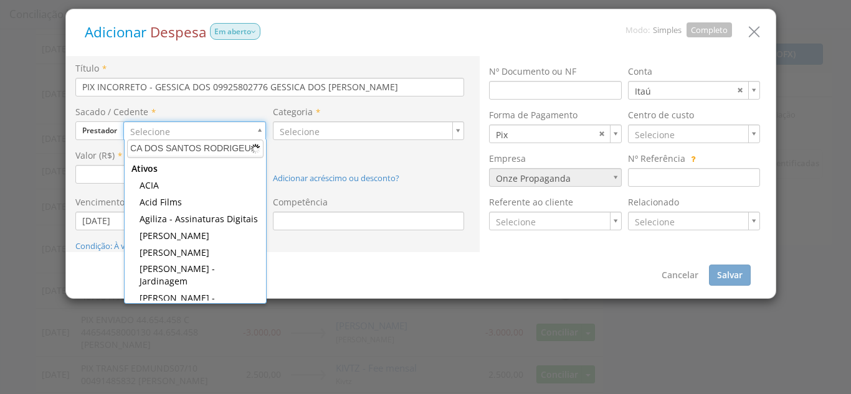
scroll to position [0, 34]
drag, startPoint x: 237, startPoint y: 145, endPoint x: 236, endPoint y: 164, distance: 19.3
click at [237, 148] on input "GESSICA DOS SANTOS RODRIGEUS" at bounding box center [195, 149] width 136 height 19
click at [247, 141] on input "GESSICA DOS SANTOS RODRIGUS" at bounding box center [195, 149] width 136 height 19
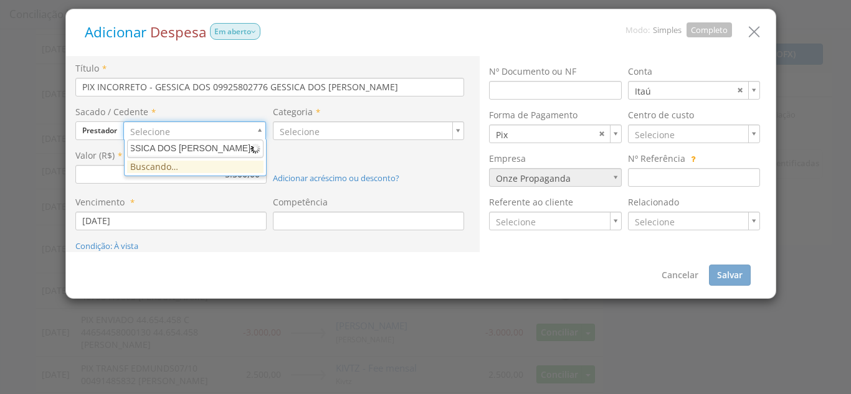
scroll to position [0, 34]
type input "GESSICA DOS [PERSON_NAME]"
click at [216, 166] on u "GESSICA DOS [PERSON_NAME]" at bounding box center [218, 170] width 130 height 12
type input "398"
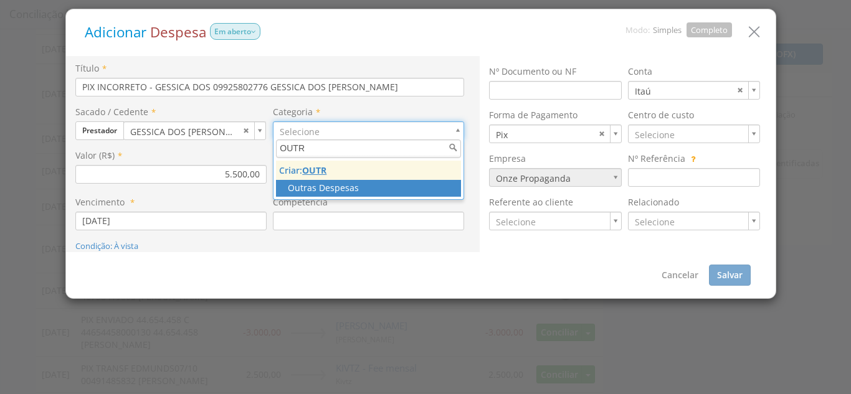
type input "OUTR"
type input "68"
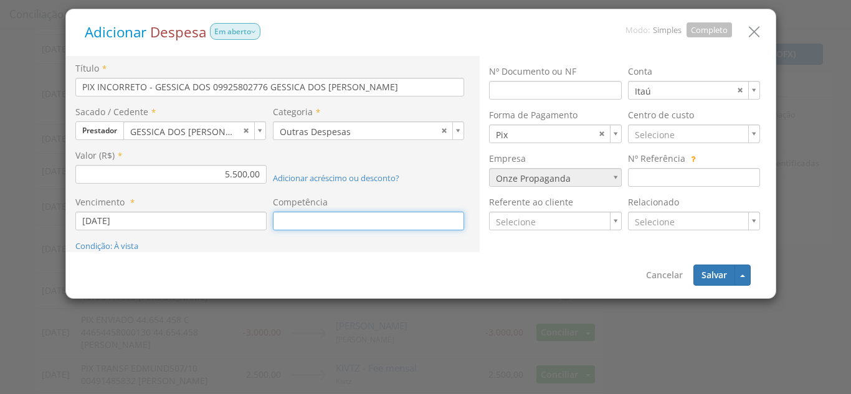
click at [276, 219] on input at bounding box center [368, 221] width 191 height 19
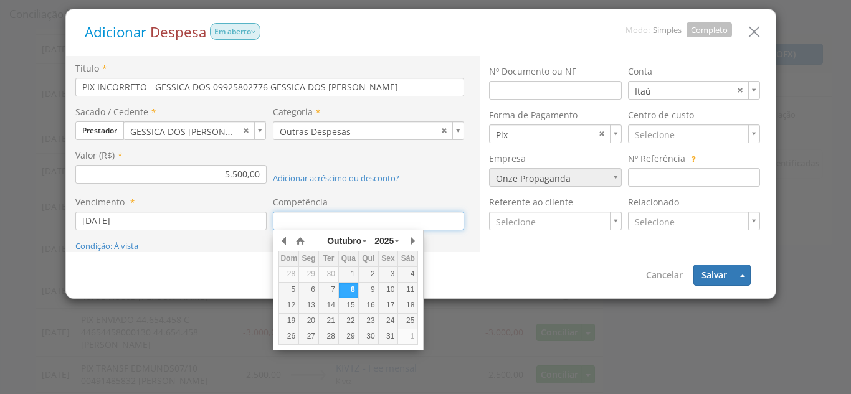
click at [334, 291] on div "7" at bounding box center [328, 290] width 19 height 11
type input "[DATE]"
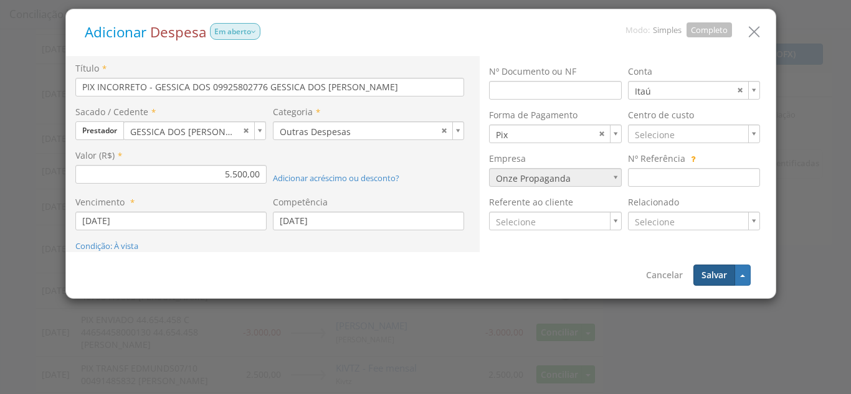
click at [712, 279] on button "Salvar" at bounding box center [714, 275] width 42 height 21
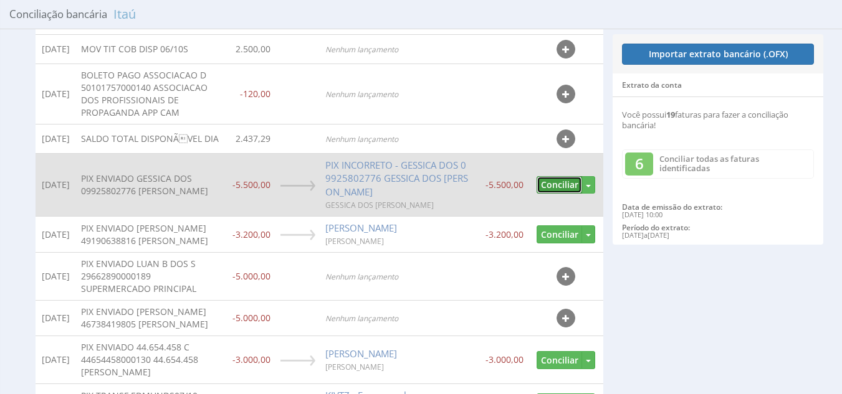
click at [565, 194] on button "Conciliar" at bounding box center [558, 185] width 45 height 18
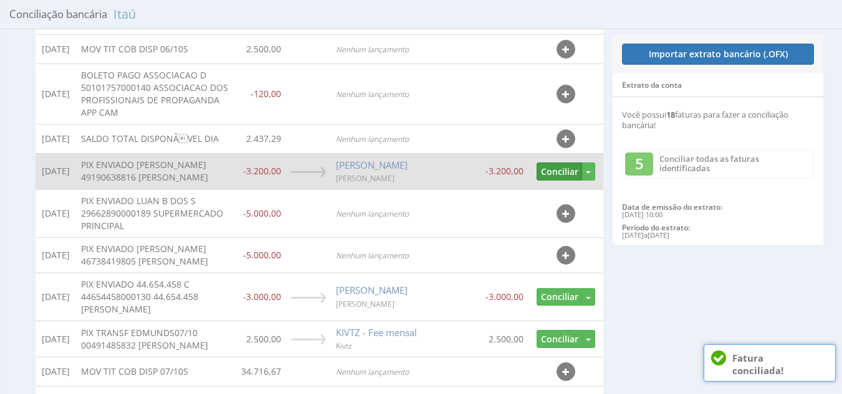
scroll to position [187, 0]
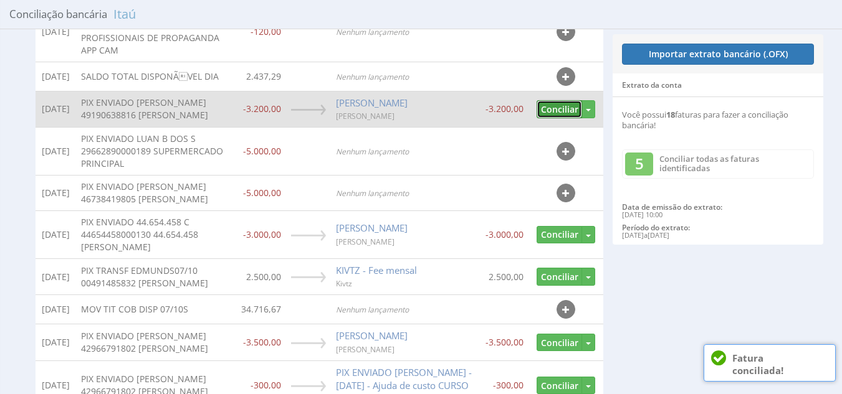
click at [545, 118] on button "Conciliar" at bounding box center [558, 109] width 45 height 18
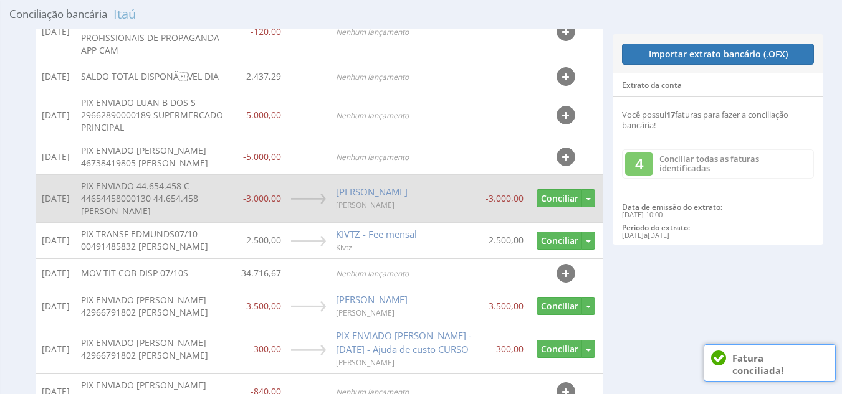
scroll to position [249, 0]
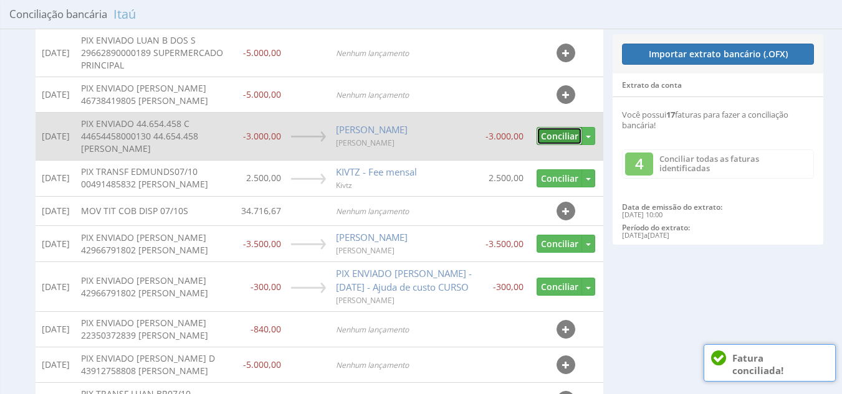
click at [555, 145] on button "Conciliar" at bounding box center [558, 136] width 45 height 18
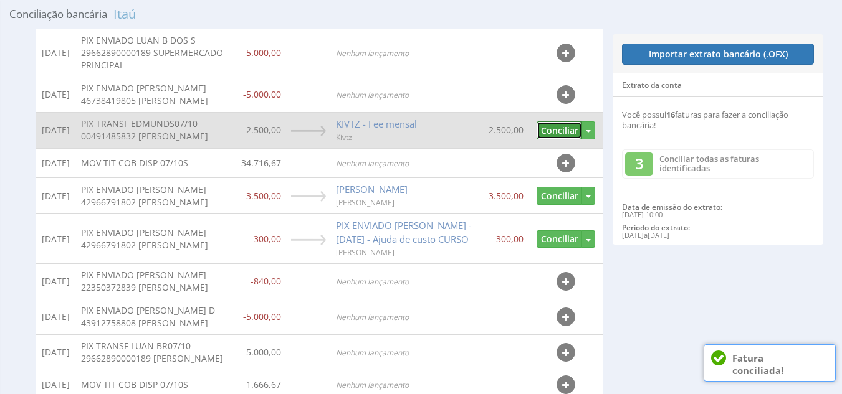
click at [556, 140] on button "Conciliar" at bounding box center [558, 130] width 45 height 18
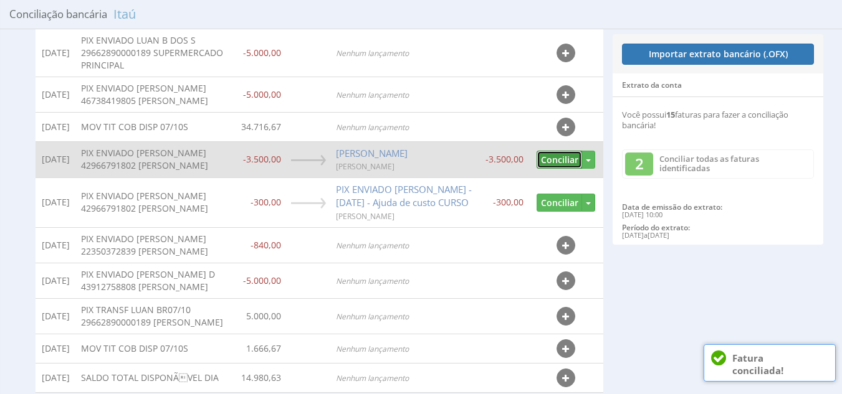
click at [563, 169] on button "Conciliar" at bounding box center [558, 160] width 45 height 18
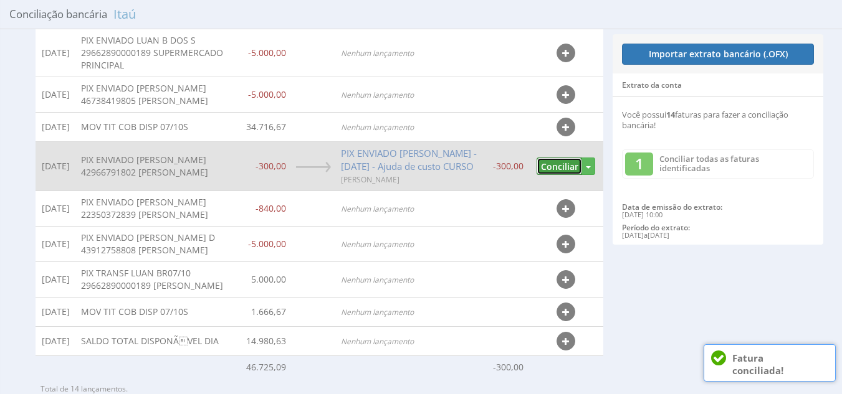
click at [565, 176] on button "Conciliar" at bounding box center [558, 167] width 45 height 18
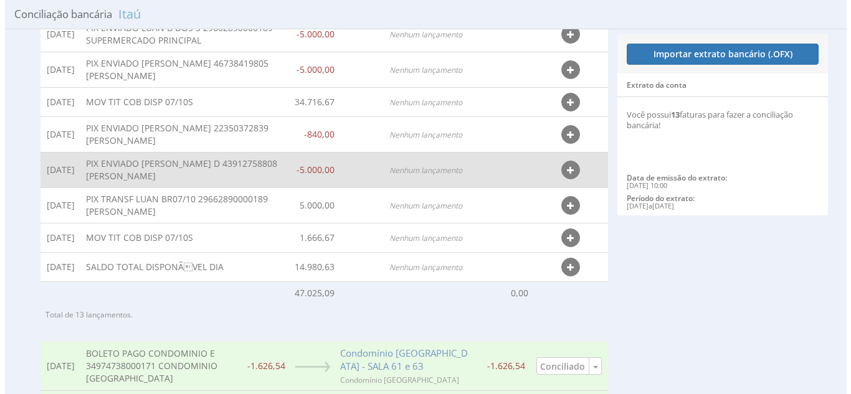
scroll to position [237, 0]
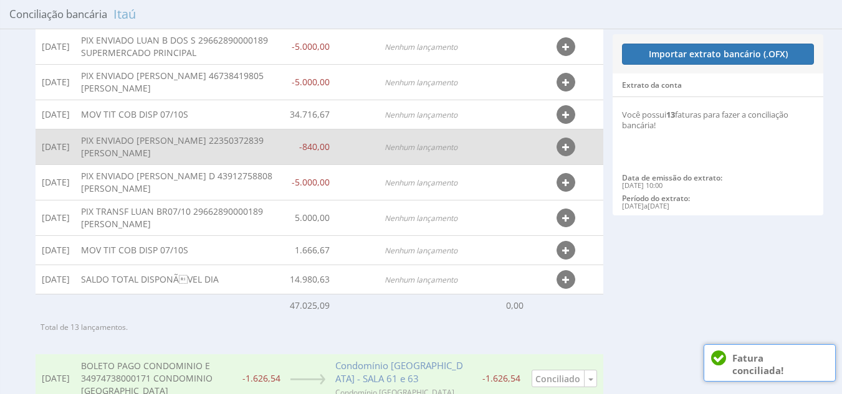
click at [566, 152] on icon "button" at bounding box center [565, 147] width 7 height 9
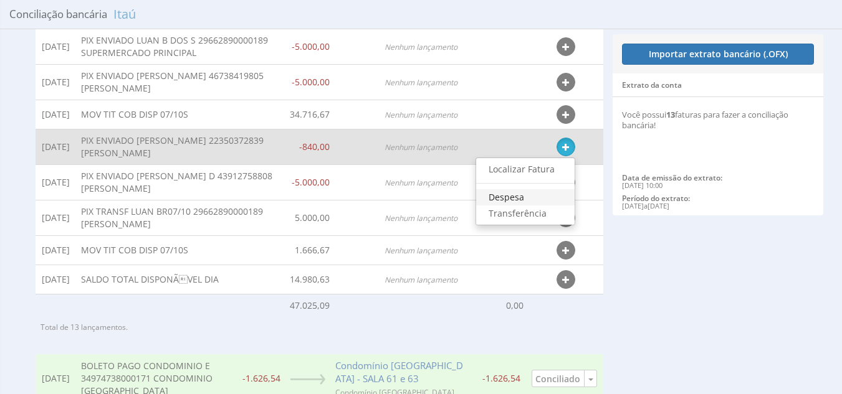
click at [520, 206] on link "Despesa" at bounding box center [525, 197] width 98 height 16
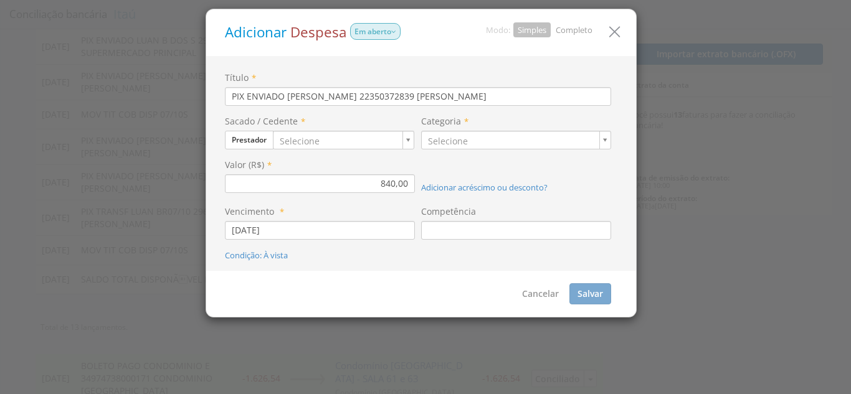
click at [583, 31] on link "Completo" at bounding box center [574, 29] width 37 height 11
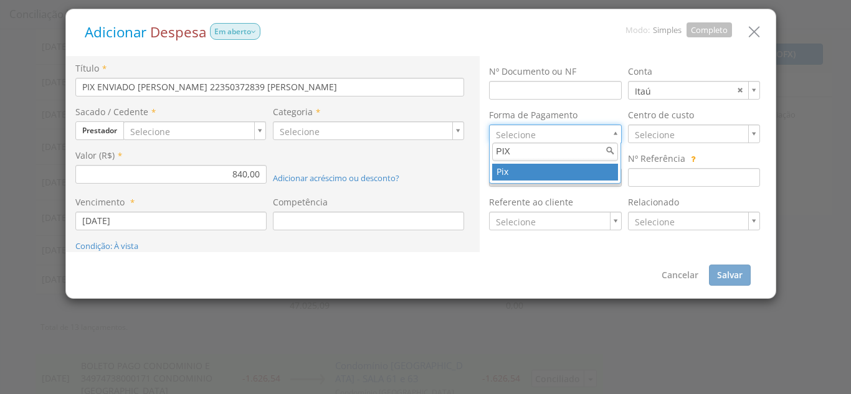
type input "PIX"
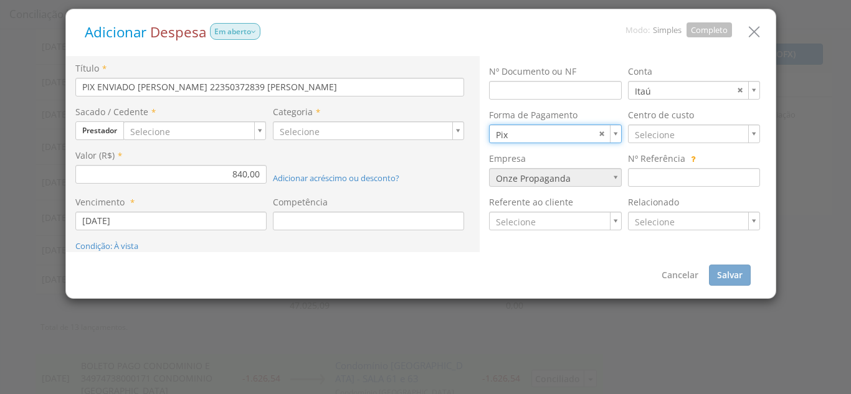
type input "8"
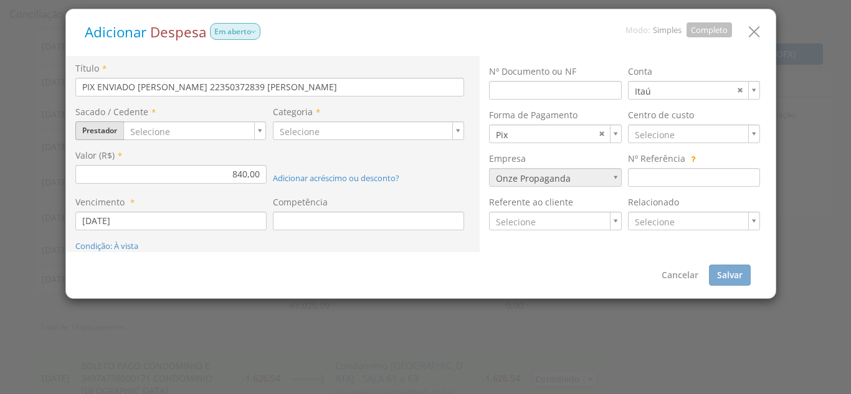
click at [103, 130] on button "Prestador" at bounding box center [99, 130] width 49 height 19
click at [103, 219] on link "Colaborador" at bounding box center [125, 218] width 98 height 16
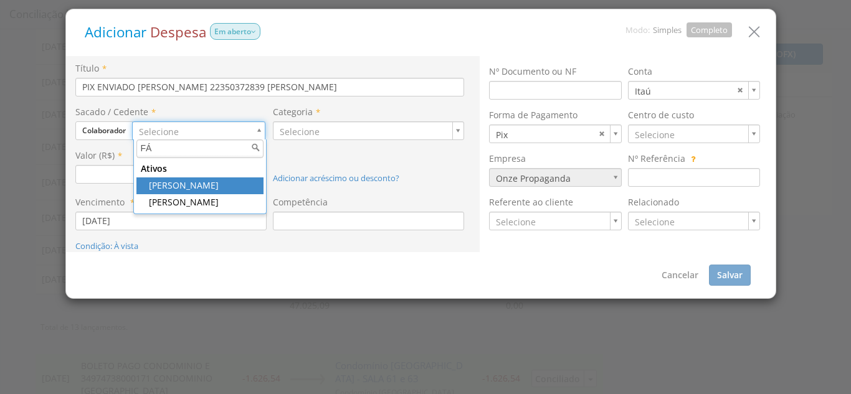
type input "FÁ"
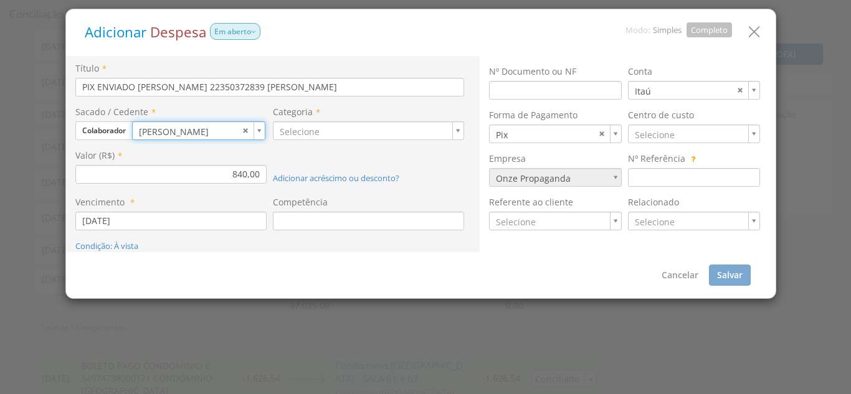
type input "1"
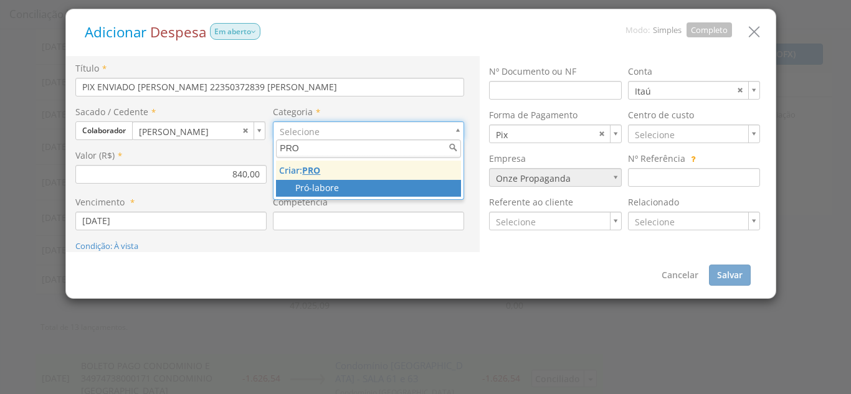
type input "PRO"
type input "44"
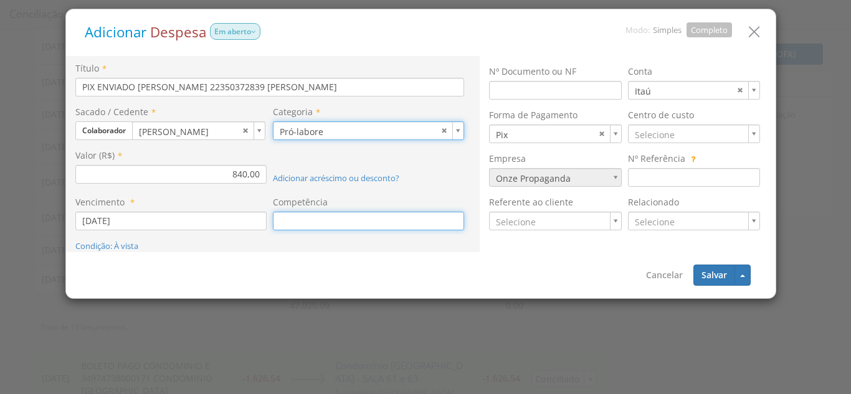
click at [313, 227] on input at bounding box center [368, 221] width 191 height 19
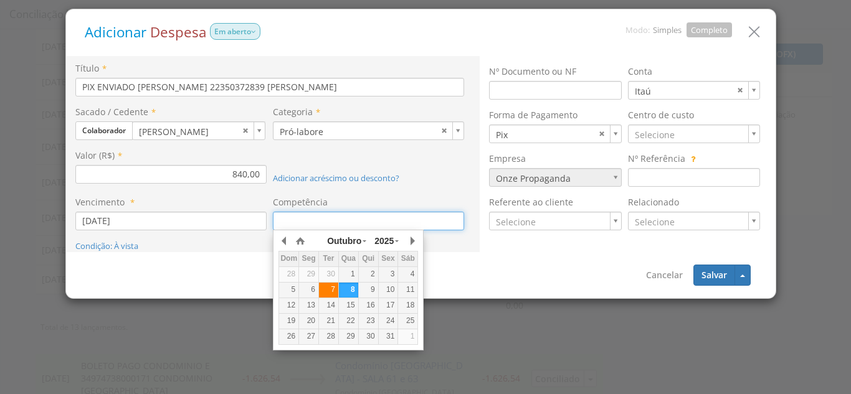
click at [330, 290] on div "7" at bounding box center [328, 290] width 19 height 11
type input "[DATE]"
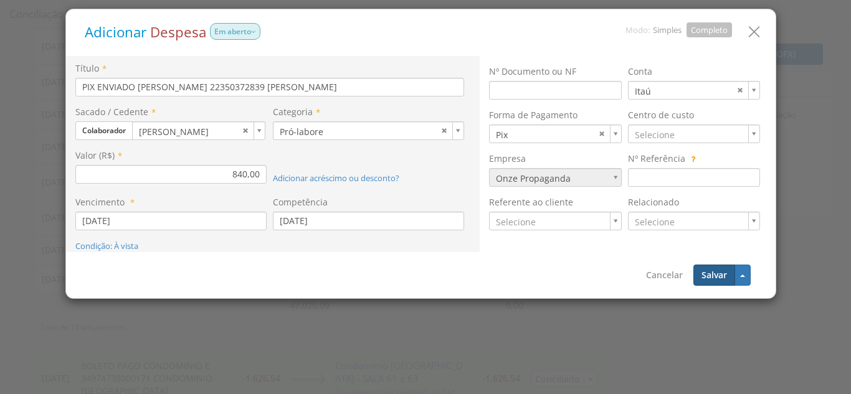
click at [707, 279] on button "Salvar" at bounding box center [714, 275] width 42 height 21
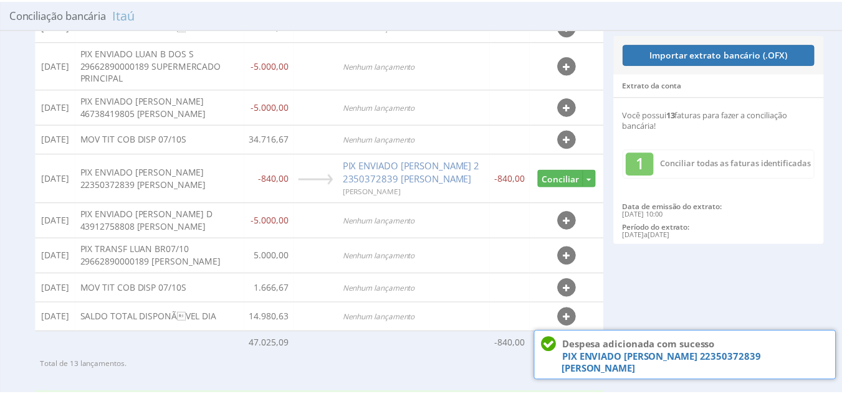
scroll to position [262, 0]
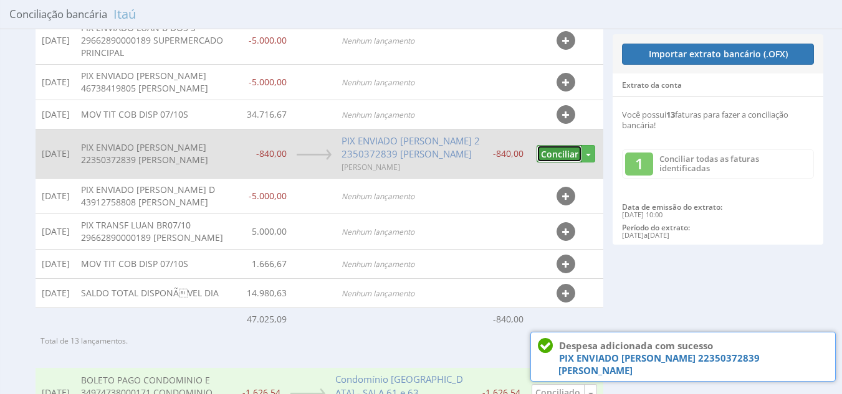
click at [562, 163] on button "Conciliar" at bounding box center [558, 154] width 45 height 18
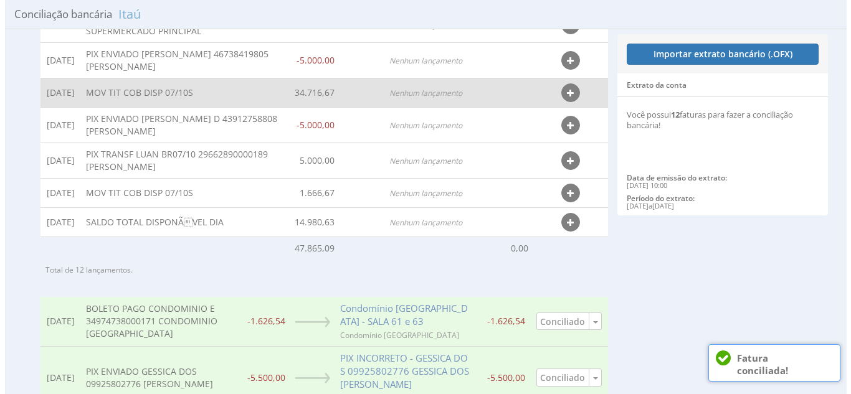
scroll to position [237, 0]
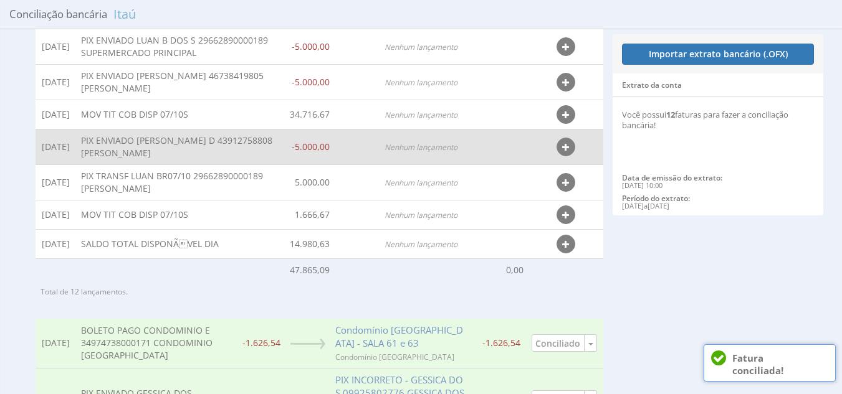
click at [563, 152] on icon "button" at bounding box center [565, 147] width 7 height 9
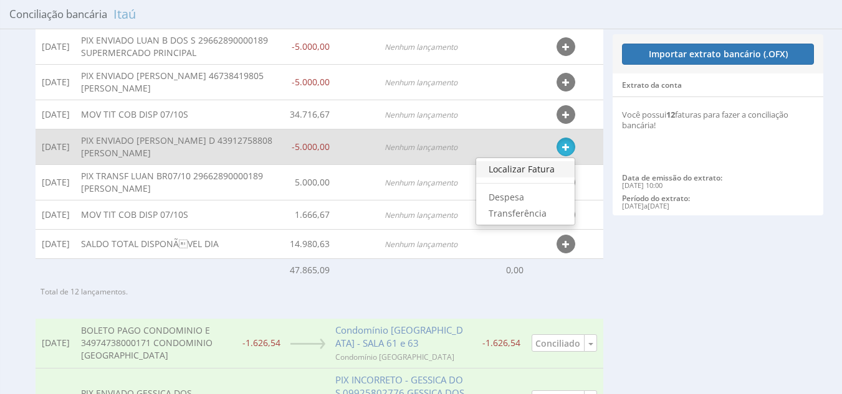
click at [538, 178] on link "Localizar Fatura" at bounding box center [525, 169] width 98 height 16
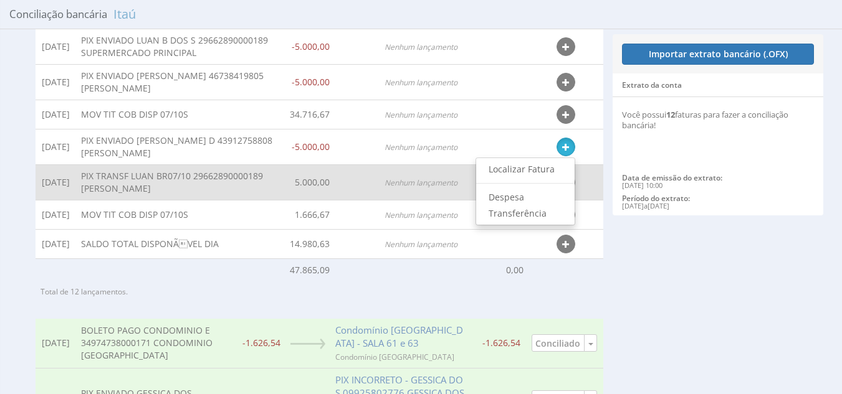
click at [538, 179] on td "Localizar Fatura Receita Transferência Conciliar Desvincular" at bounding box center [565, 182] width 75 height 36
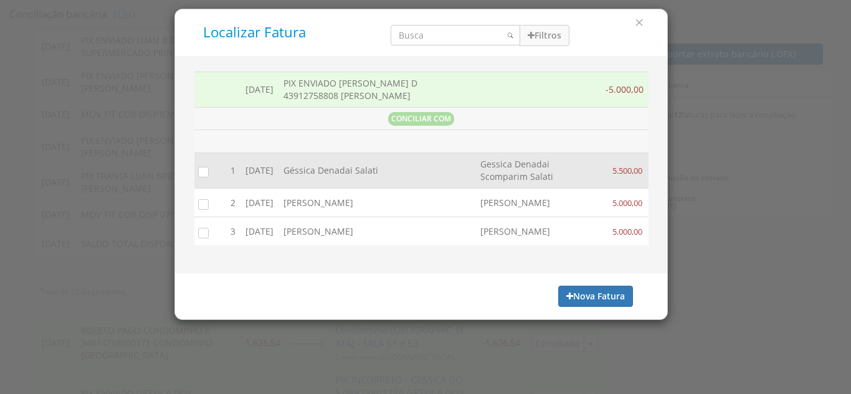
click at [205, 174] on input "checkbox" at bounding box center [200, 172] width 12 height 12
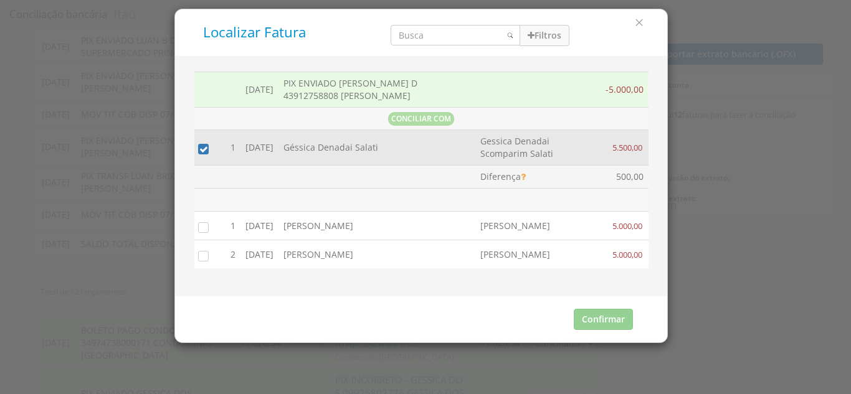
click at [202, 151] on input "checkbox" at bounding box center [200, 149] width 12 height 12
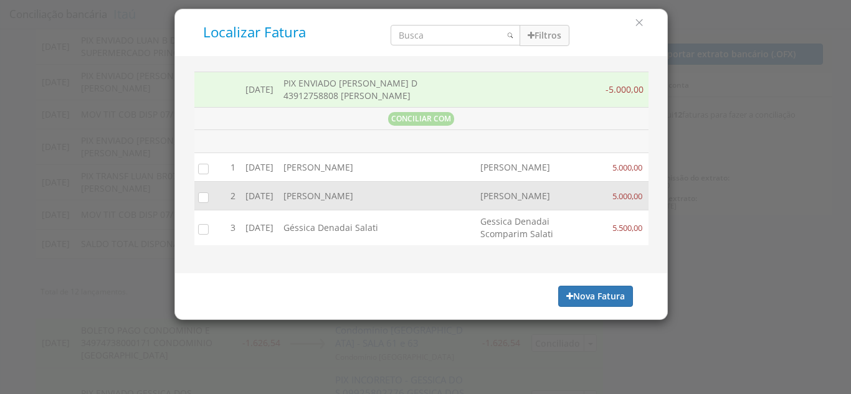
click at [205, 203] on input "checkbox" at bounding box center [200, 197] width 12 height 12
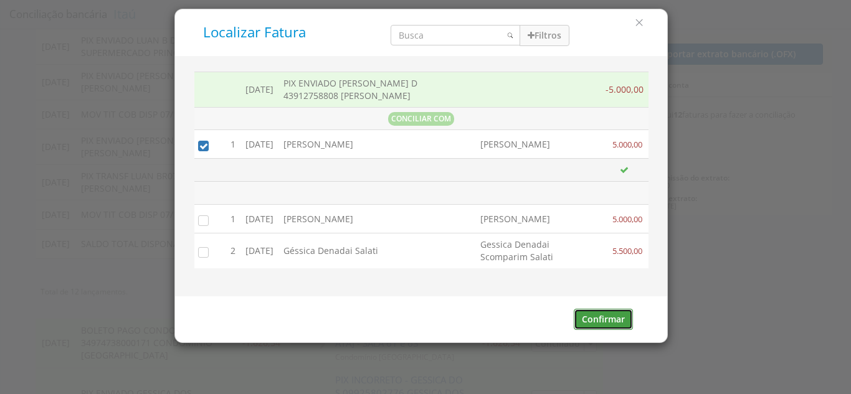
click at [610, 323] on button "Confirmar" at bounding box center [603, 319] width 59 height 21
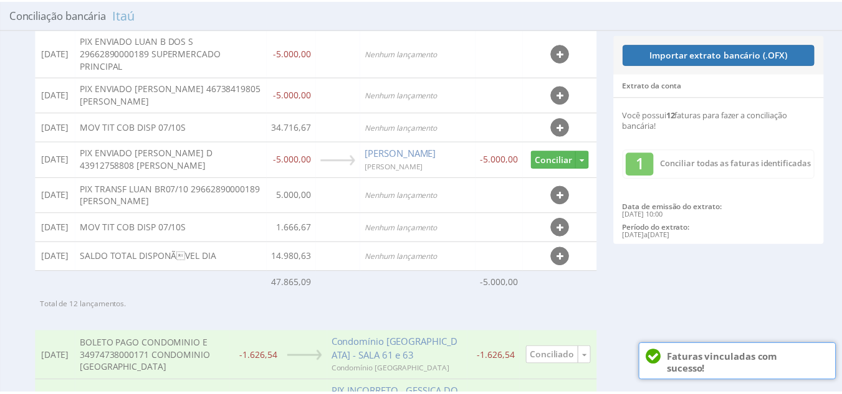
scroll to position [249, 0]
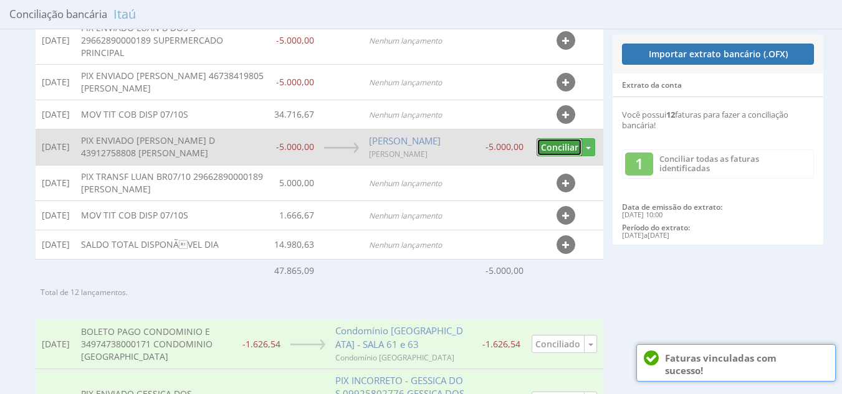
click at [558, 156] on button "Conciliar" at bounding box center [558, 147] width 45 height 18
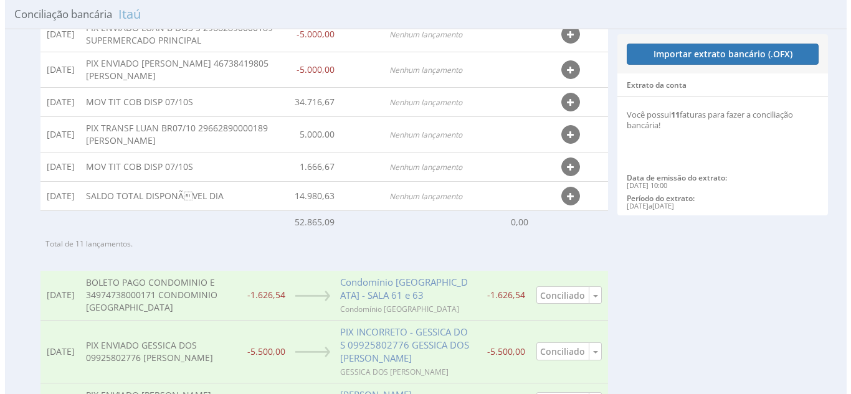
scroll to position [237, 0]
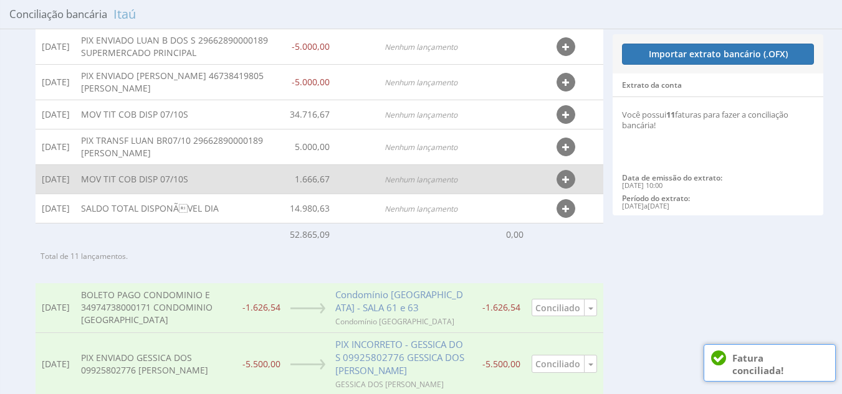
click at [568, 184] on icon "button" at bounding box center [565, 180] width 7 height 9
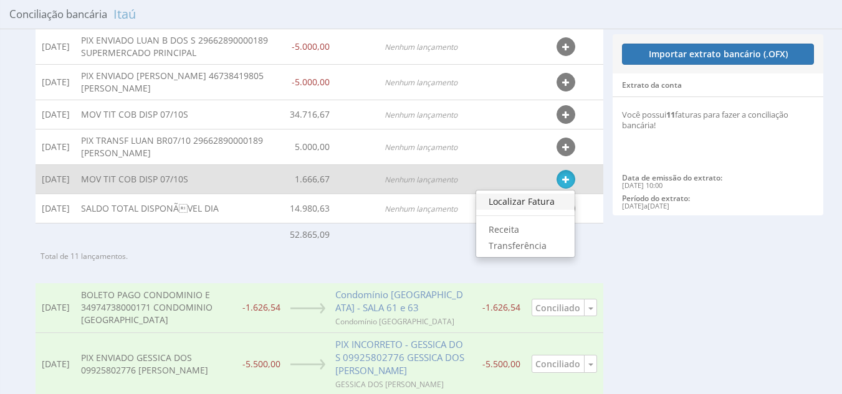
click at [523, 210] on link "Localizar Fatura" at bounding box center [525, 202] width 98 height 16
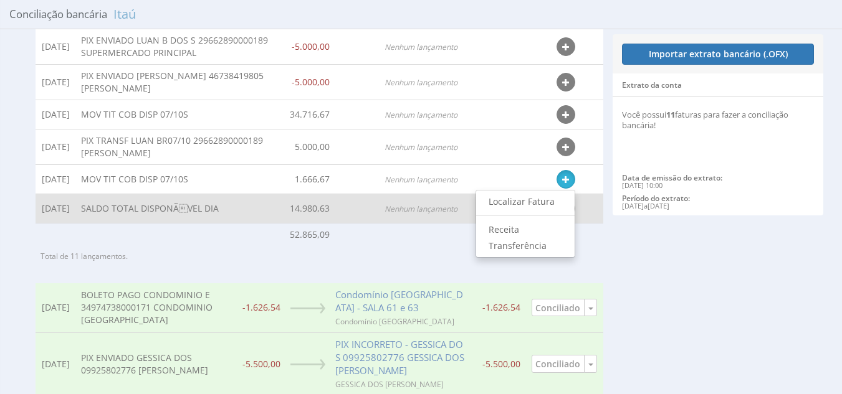
type input "1.500,00"
type input "1.833,34"
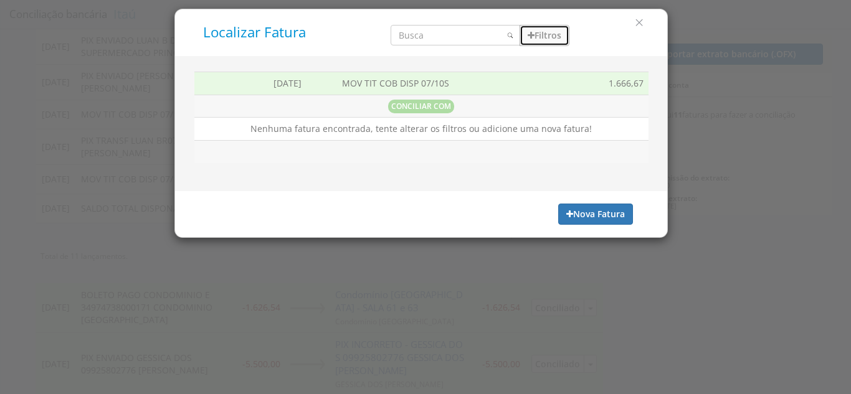
click at [557, 35] on button "Filtros" at bounding box center [545, 35] width 50 height 21
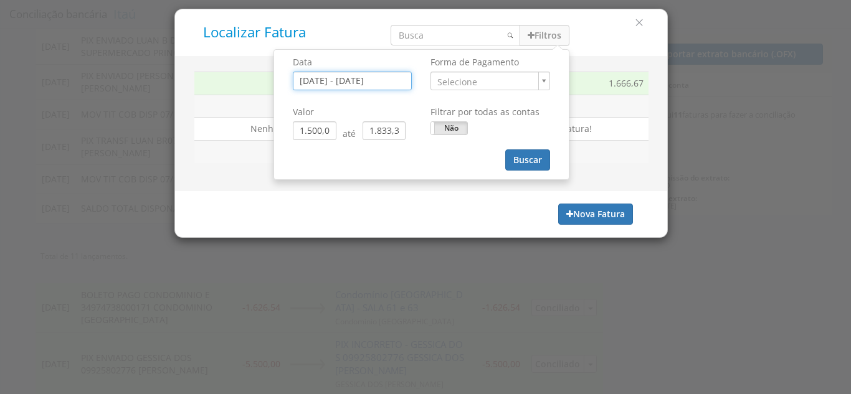
type input "[DATE]"
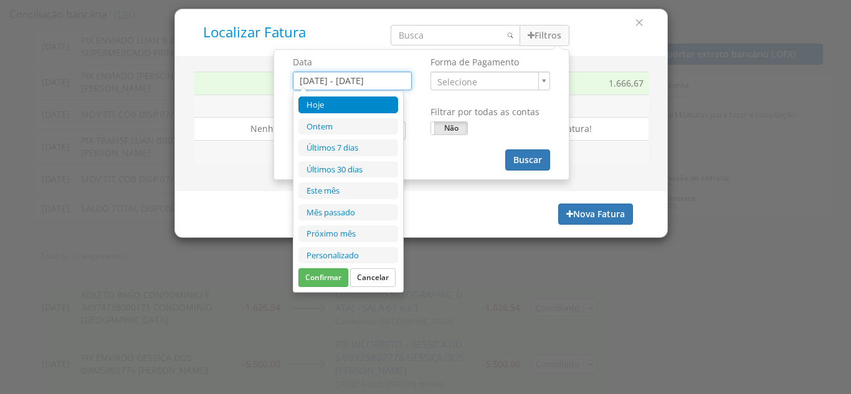
click at [406, 80] on input "05/10/2025 - 09/10/2025" at bounding box center [352, 81] width 119 height 19
type input "[DATE]"
type input "02/10/2025"
type input "[DATE]"
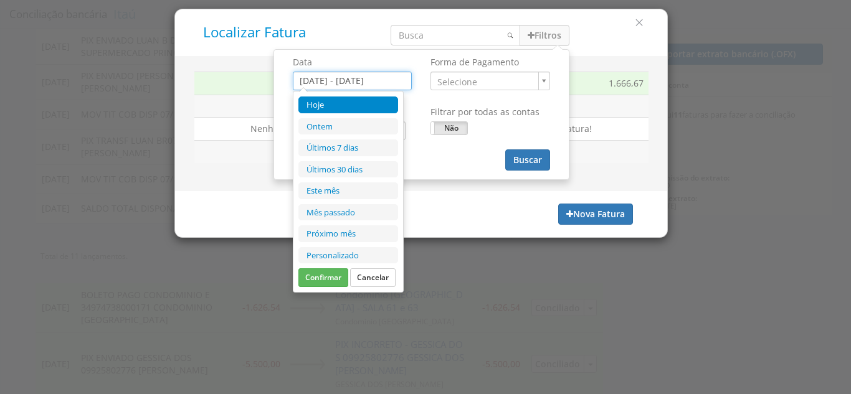
type input "[DATE]"
type input "31/10/2025"
type input "[DATE]"
click at [346, 255] on li "Personalizado" at bounding box center [348, 255] width 100 height 17
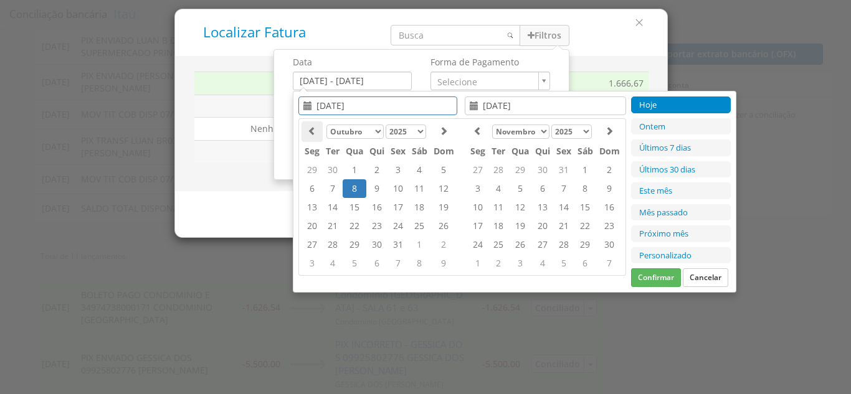
click at [310, 131] on icon at bounding box center [312, 130] width 9 height 9
click at [351, 245] on td "24" at bounding box center [355, 245] width 24 height 19
type input "[DATE]"
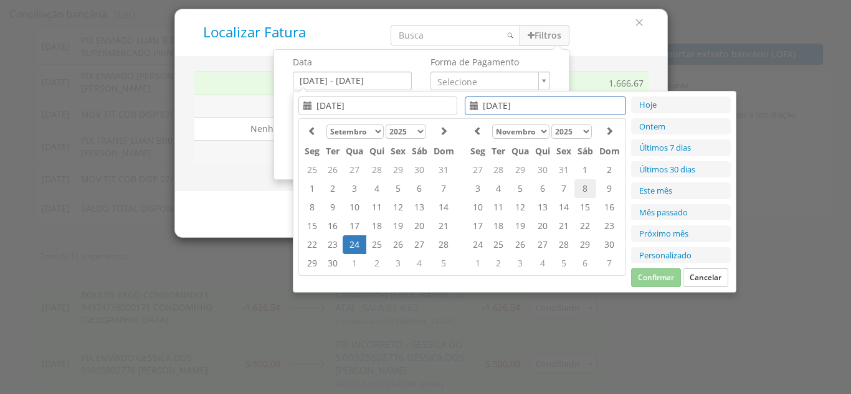
click at [588, 183] on td "8" at bounding box center [585, 188] width 22 height 19
type input "08/11/2025"
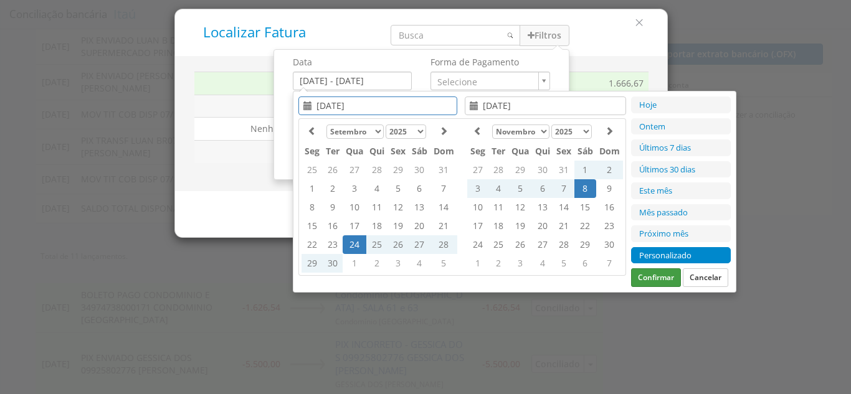
click at [665, 275] on button "Confirmar" at bounding box center [656, 278] width 50 height 19
type input "24/09/2025 - 08/11/2025"
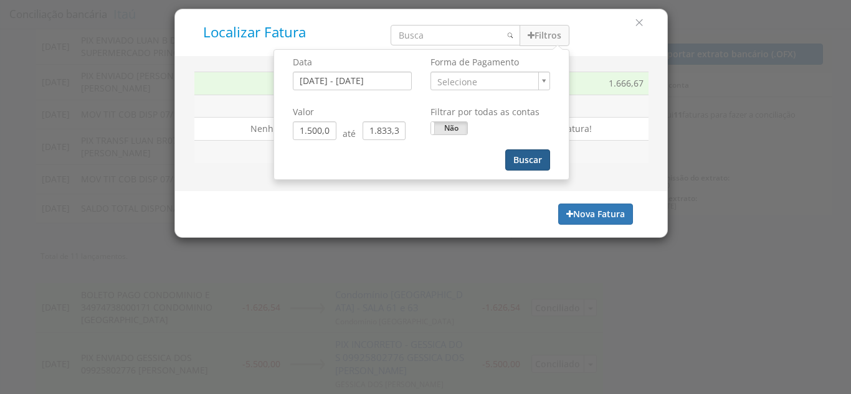
click at [528, 160] on button "Buscar" at bounding box center [527, 160] width 45 height 21
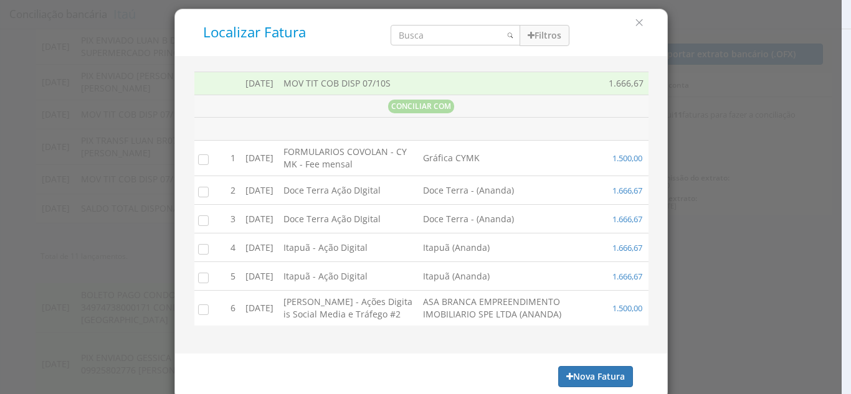
click at [528, 161] on td "Gráfica CYMK" at bounding box center [511, 159] width 186 height 36
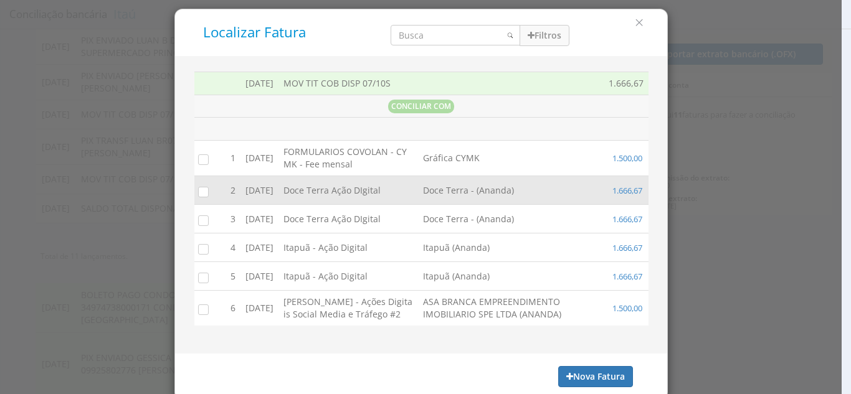
click at [216, 193] on label at bounding box center [216, 193] width 0 height 0
click at [197, 192] on input "checkbox" at bounding box center [200, 191] width 12 height 12
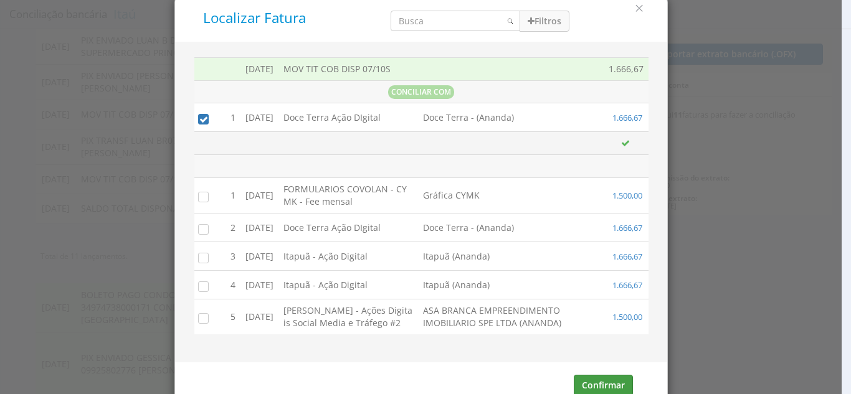
scroll to position [38, 0]
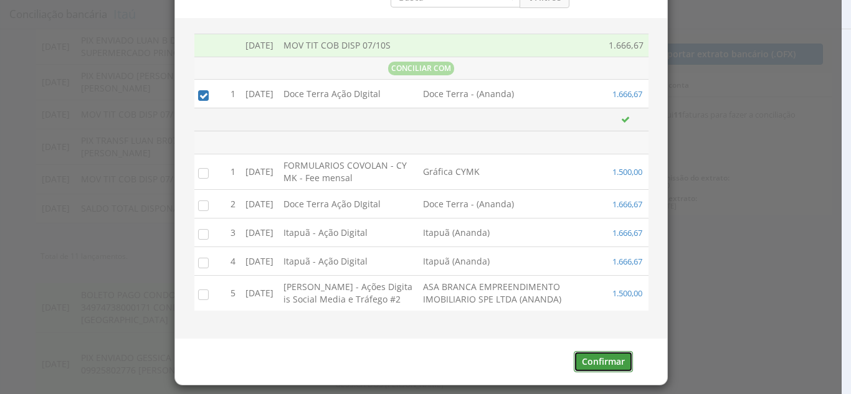
click at [607, 359] on button "Confirmar" at bounding box center [603, 361] width 59 height 21
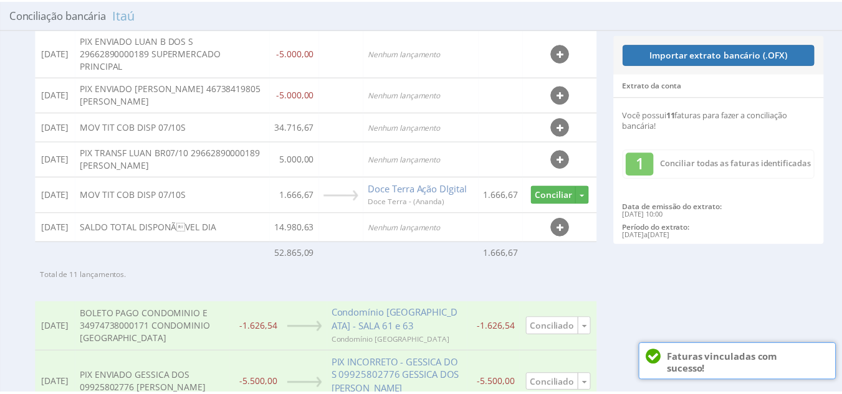
scroll to position [249, 0]
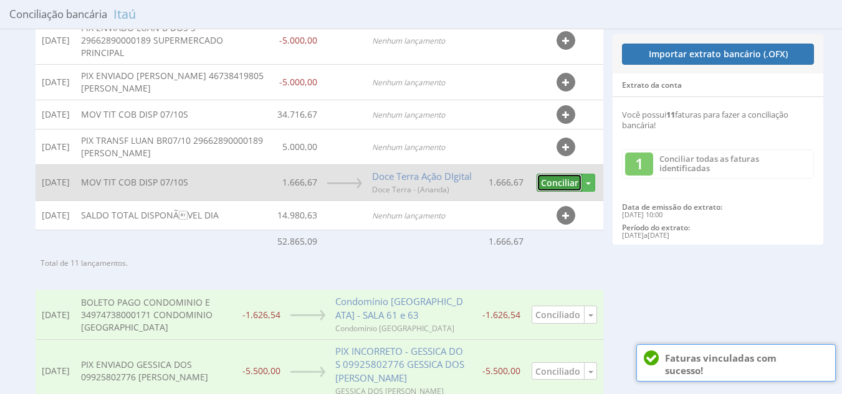
click at [554, 192] on button "Conciliar" at bounding box center [558, 183] width 45 height 18
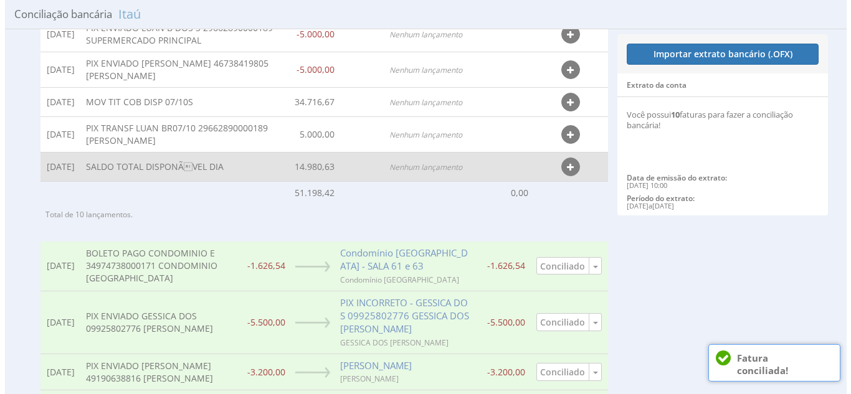
scroll to position [237, 0]
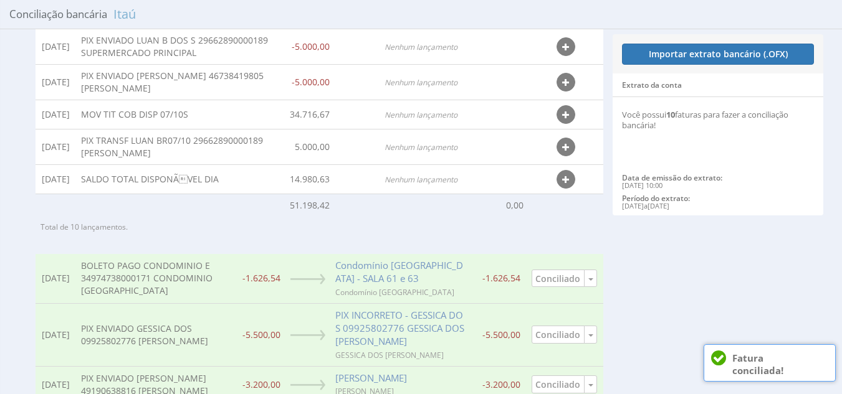
click at [594, 237] on caption "Total de 10 lançamentos." at bounding box center [320, 227] width 568 height 21
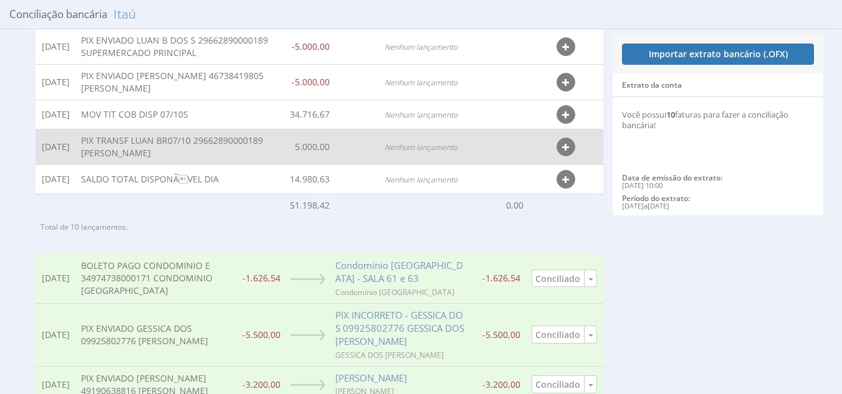
click at [567, 152] on icon "button" at bounding box center [565, 147] width 7 height 9
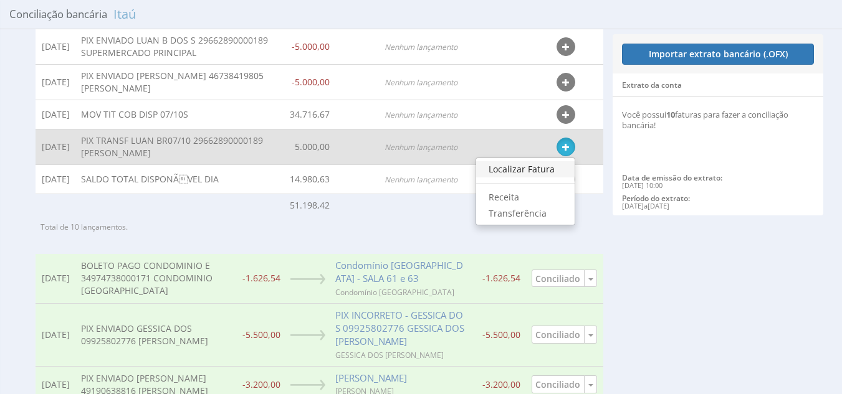
click at [531, 178] on link "Localizar Fatura" at bounding box center [525, 169] width 98 height 16
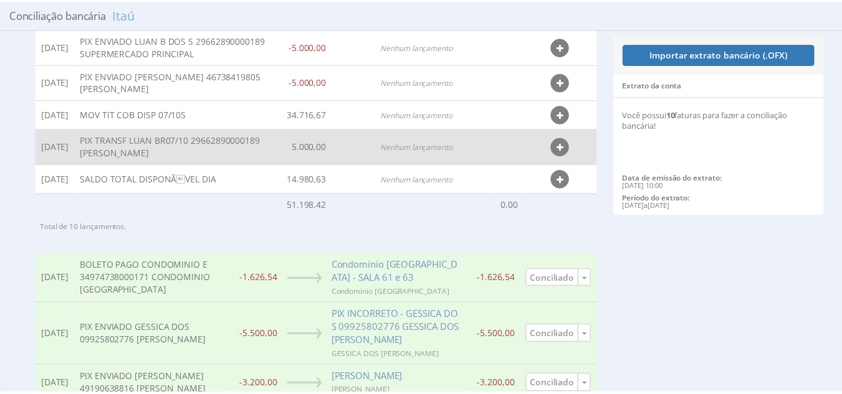
scroll to position [0, 0]
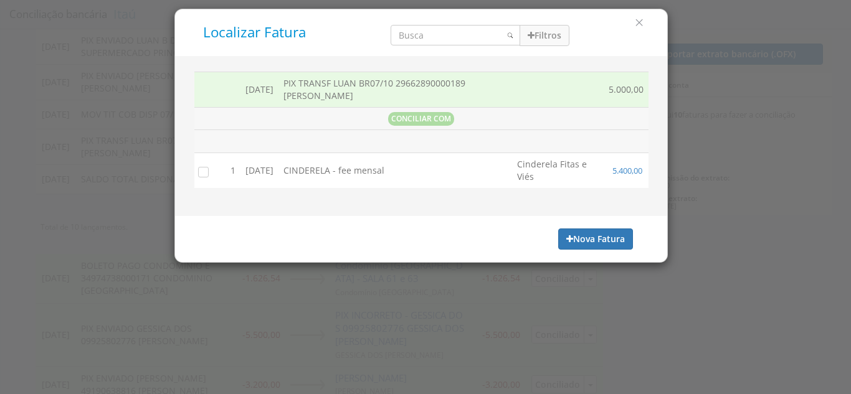
click at [641, 22] on icon "button" at bounding box center [639, 22] width 11 height 11
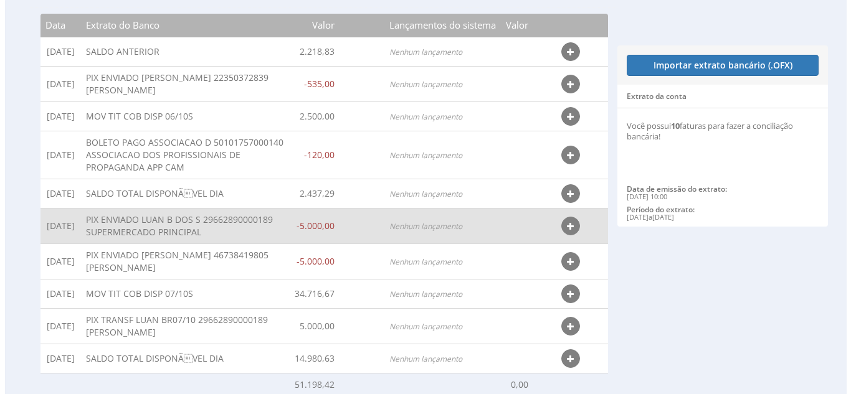
scroll to position [50, 0]
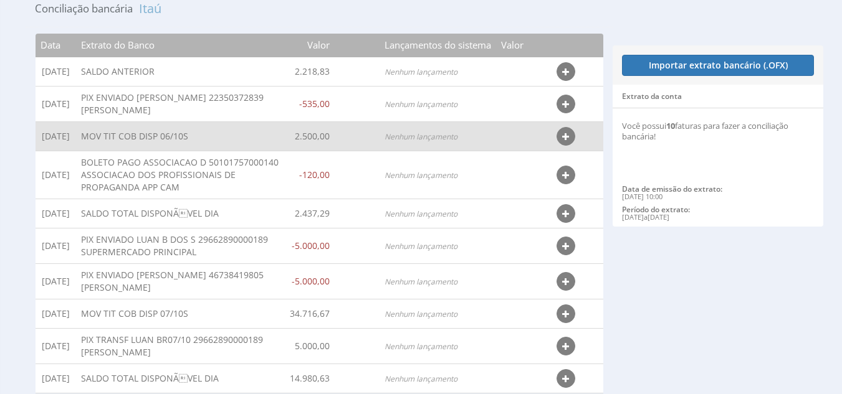
click at [562, 143] on button "button" at bounding box center [565, 136] width 19 height 19
click at [545, 158] on link "Localizar Fatura" at bounding box center [525, 159] width 98 height 16
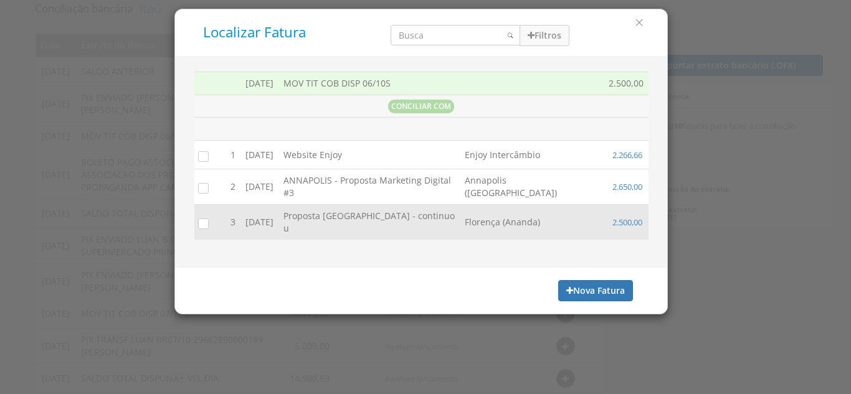
click at [200, 217] on input "checkbox" at bounding box center [200, 223] width 12 height 12
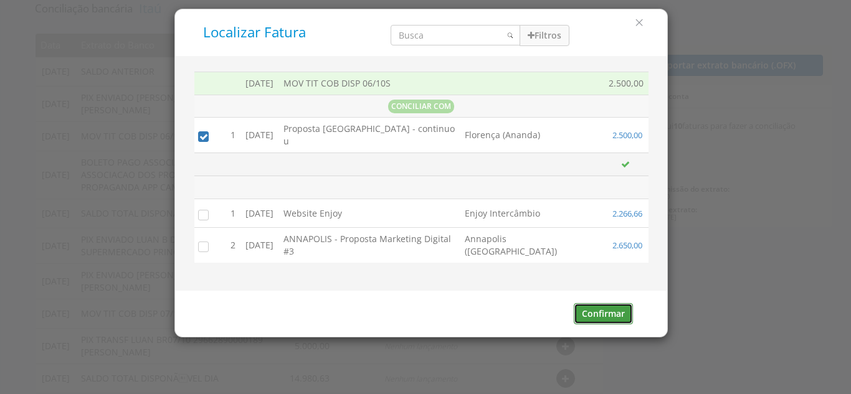
click at [606, 307] on button "Confirmar" at bounding box center [603, 313] width 59 height 21
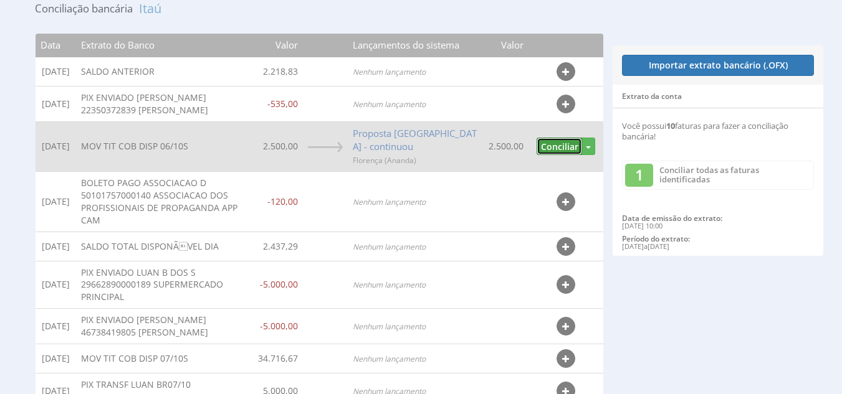
click at [563, 150] on button "Conciliar" at bounding box center [558, 147] width 45 height 18
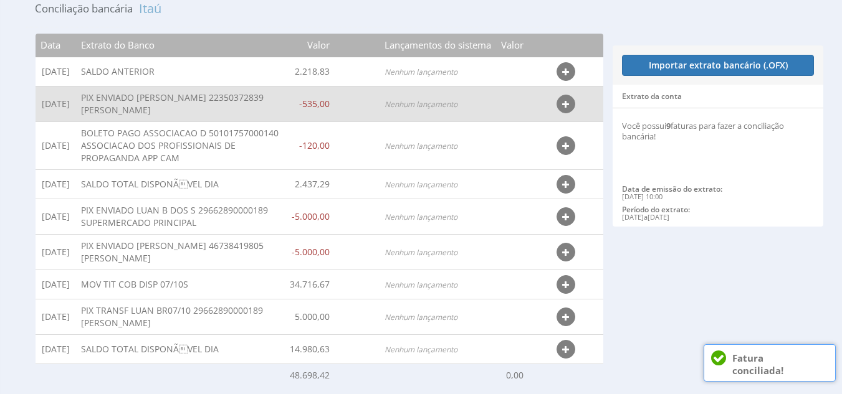
click at [568, 106] on icon "button" at bounding box center [565, 104] width 7 height 9
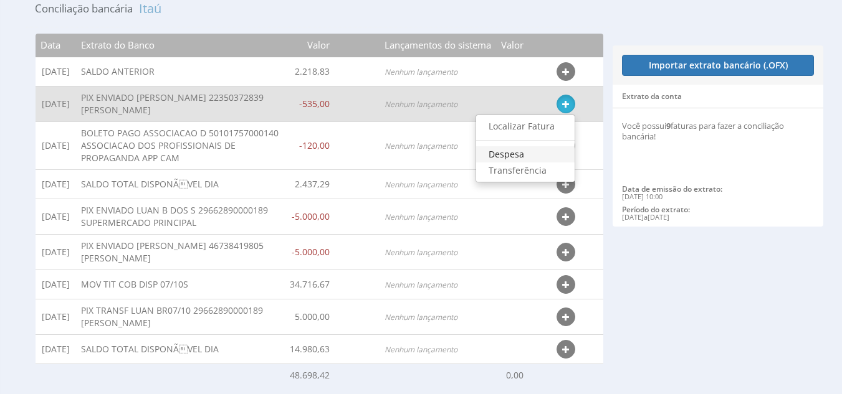
click at [512, 154] on link "Despesa" at bounding box center [525, 154] width 98 height 16
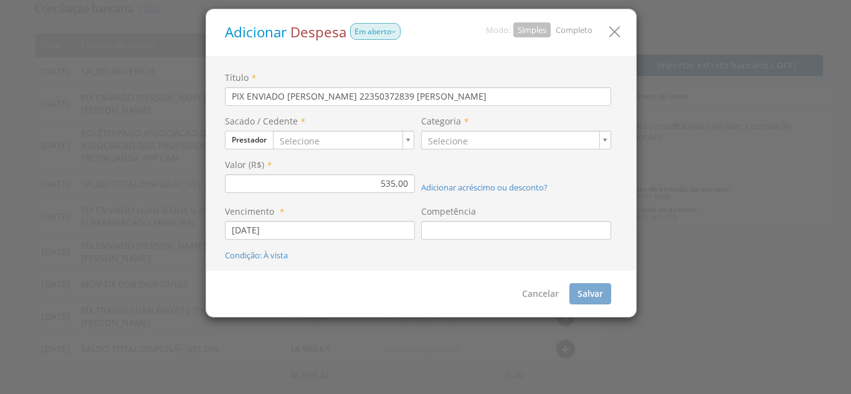
click at [584, 33] on link "Completo" at bounding box center [574, 29] width 37 height 11
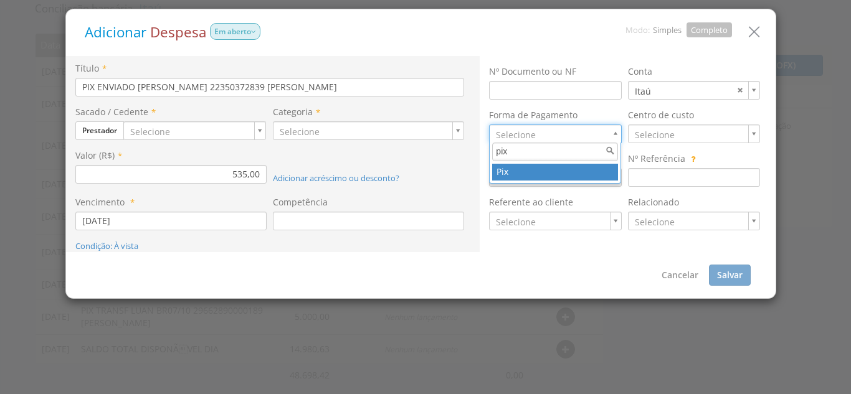
type input "pix"
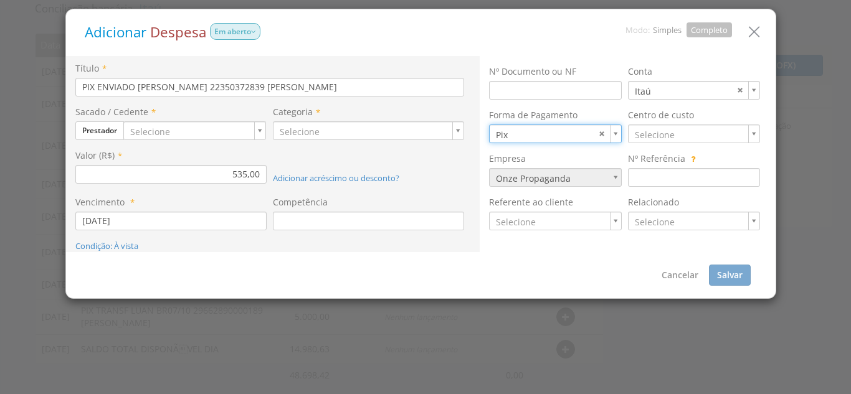
type input "8"
click at [105, 135] on button "Prestador" at bounding box center [99, 130] width 49 height 19
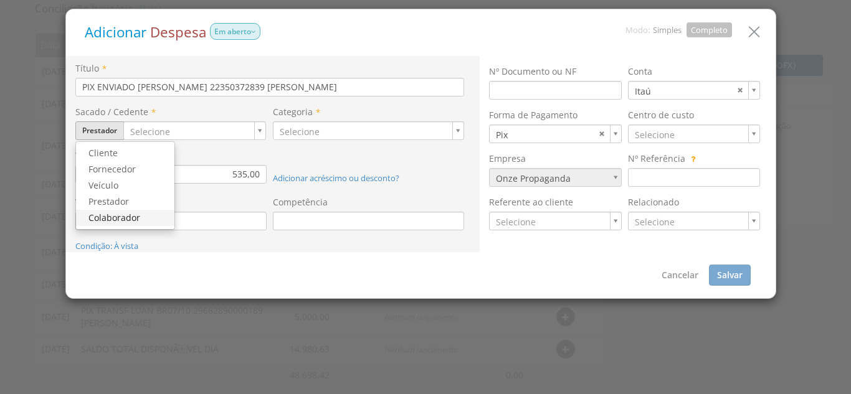
click at [118, 215] on link "Colaborador" at bounding box center [125, 218] width 98 height 16
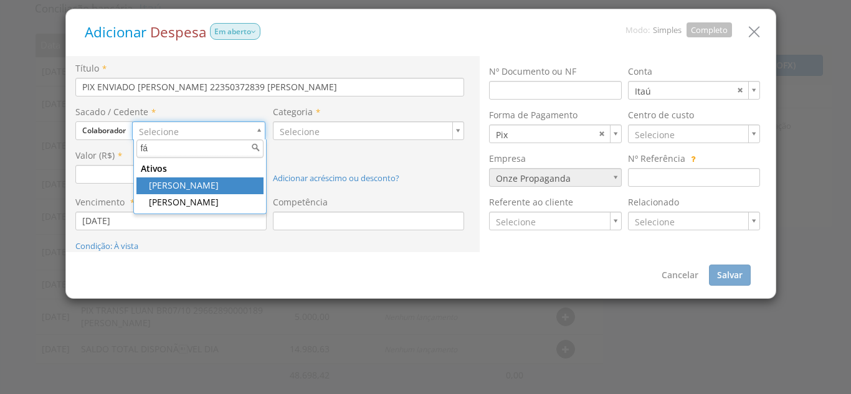
type input "fá"
type input "1"
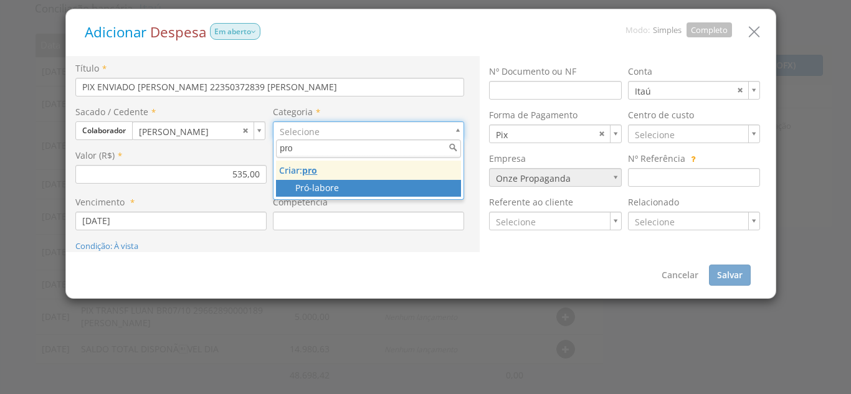
type input "pro"
type input "44"
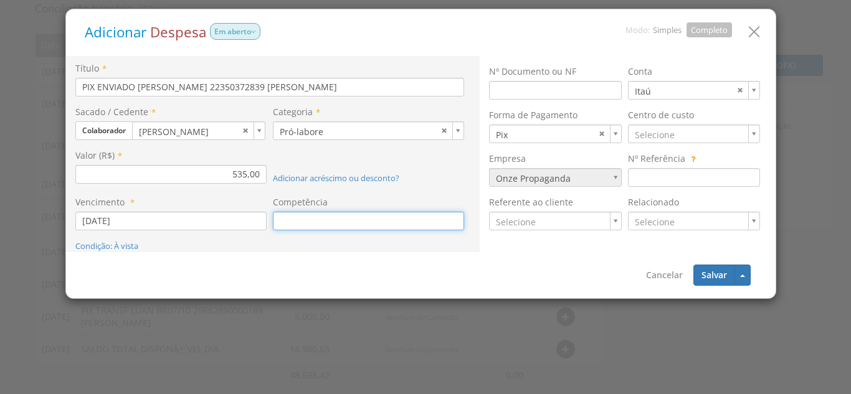
click at [285, 225] on input at bounding box center [368, 221] width 191 height 19
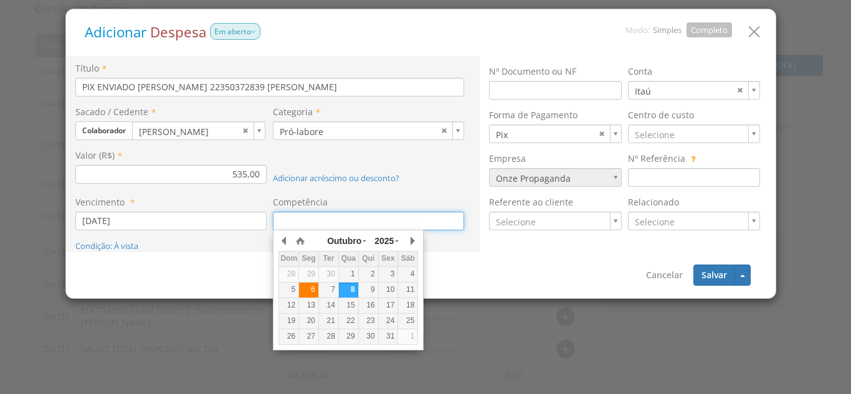
click at [316, 290] on div "6" at bounding box center [308, 290] width 19 height 11
type input "[DATE]"
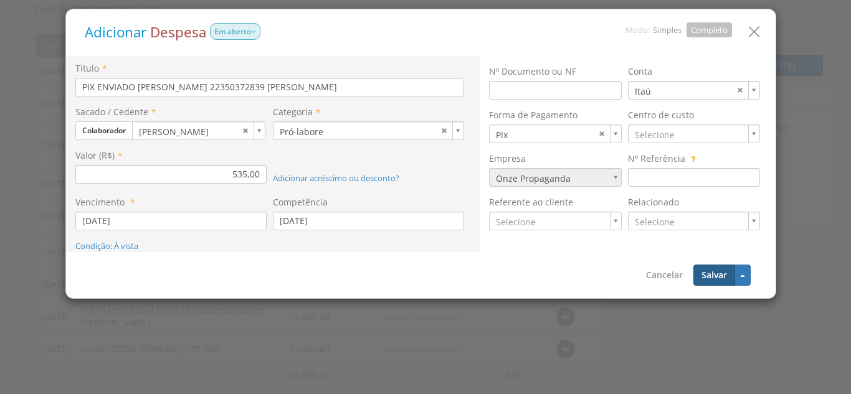
click at [712, 276] on button "Salvar" at bounding box center [714, 275] width 42 height 21
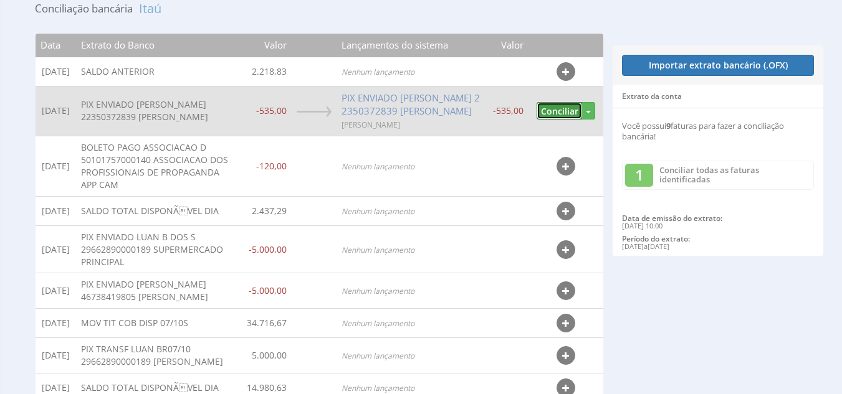
click at [558, 120] on button "Conciliar" at bounding box center [558, 111] width 45 height 18
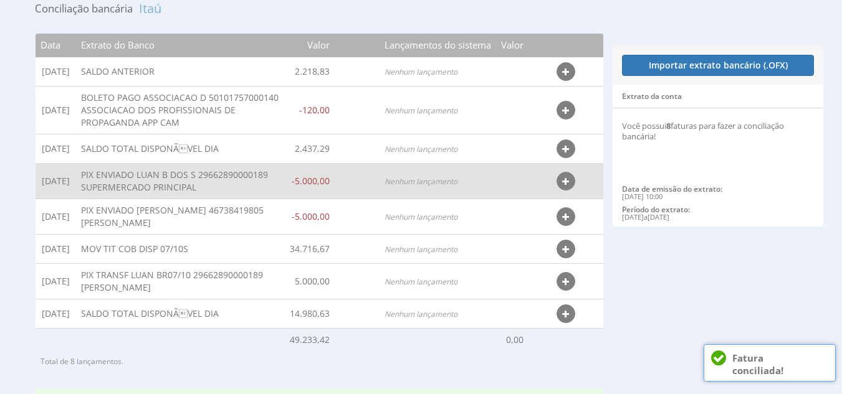
click at [567, 186] on icon "button" at bounding box center [565, 182] width 7 height 9
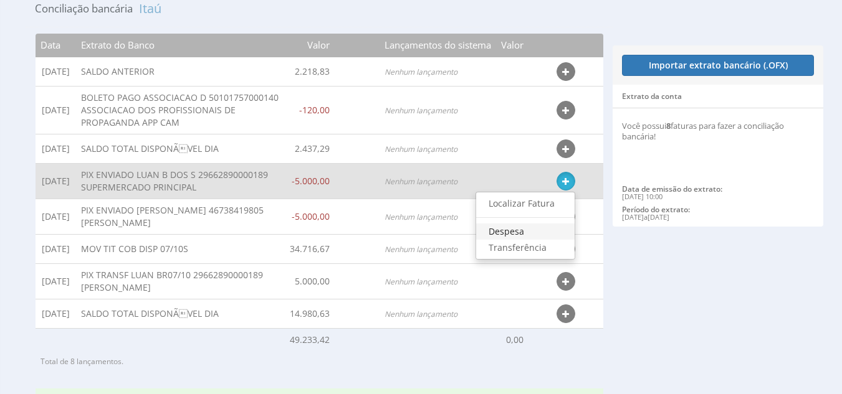
click at [529, 240] on link "Despesa" at bounding box center [525, 232] width 98 height 16
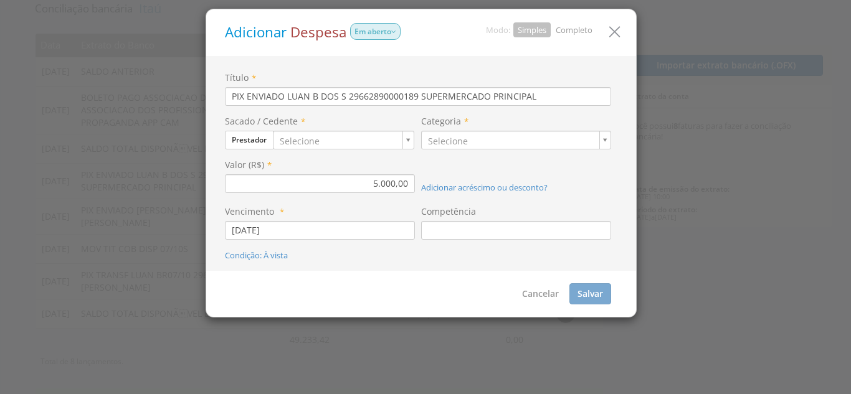
click at [567, 29] on link "Completo" at bounding box center [574, 29] width 37 height 11
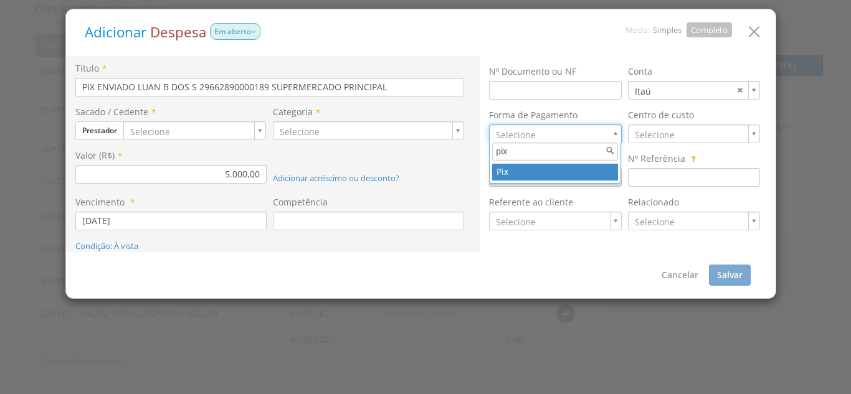
type input "pix"
type input "8"
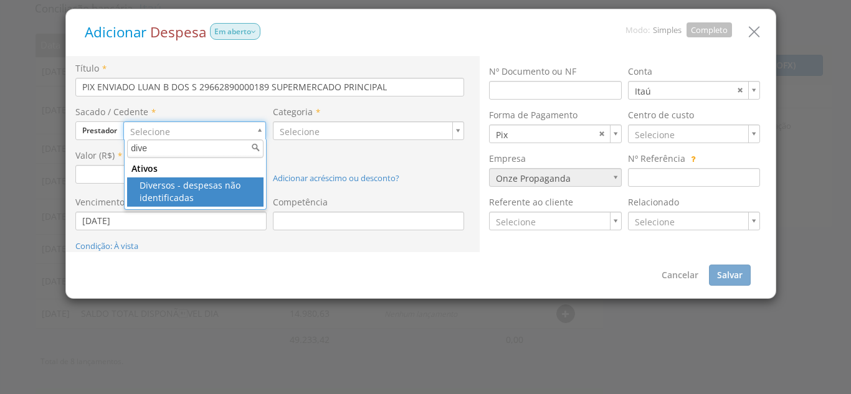
type input "dive"
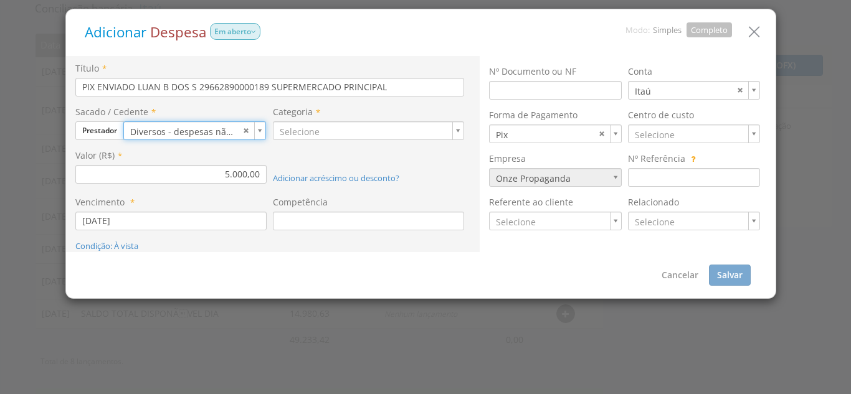
type input "301"
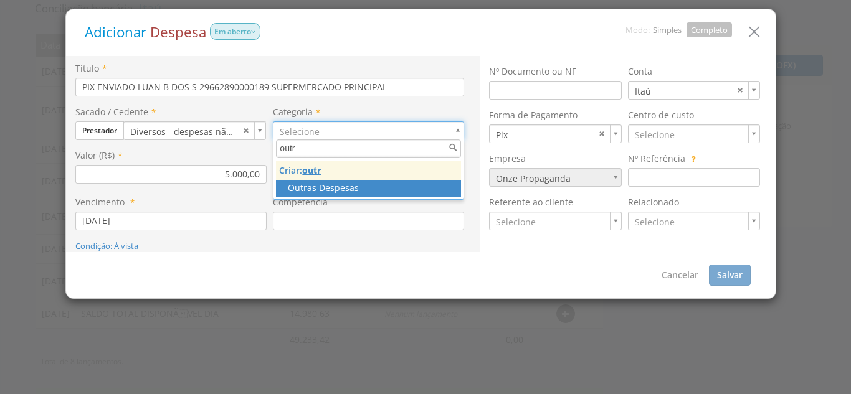
type input "outr"
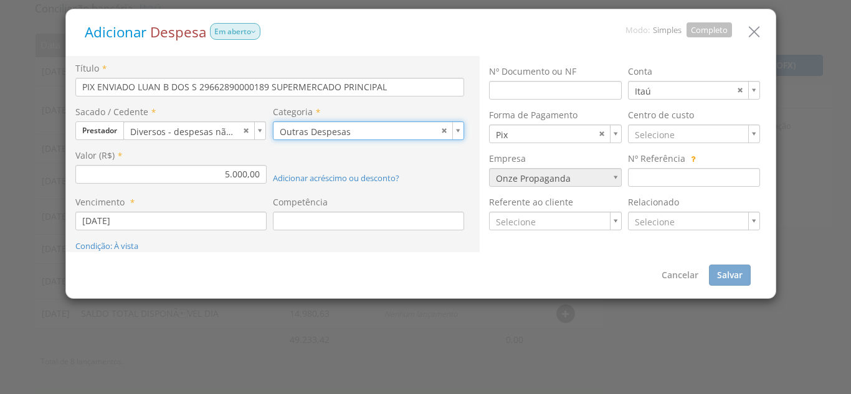
type input "68"
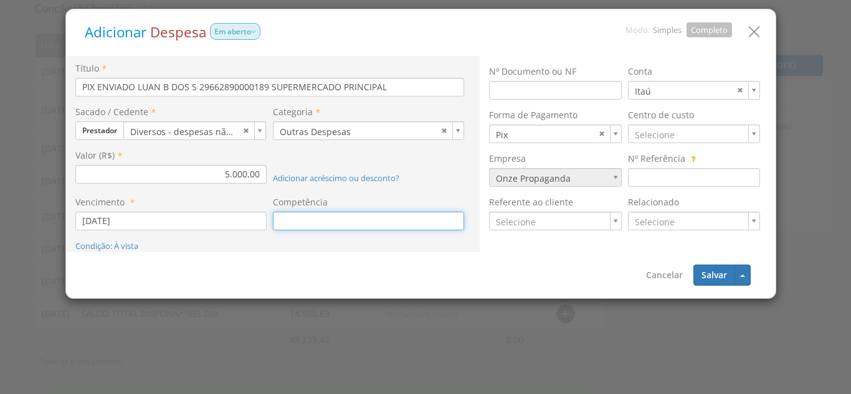
click at [277, 218] on input at bounding box center [368, 221] width 191 height 19
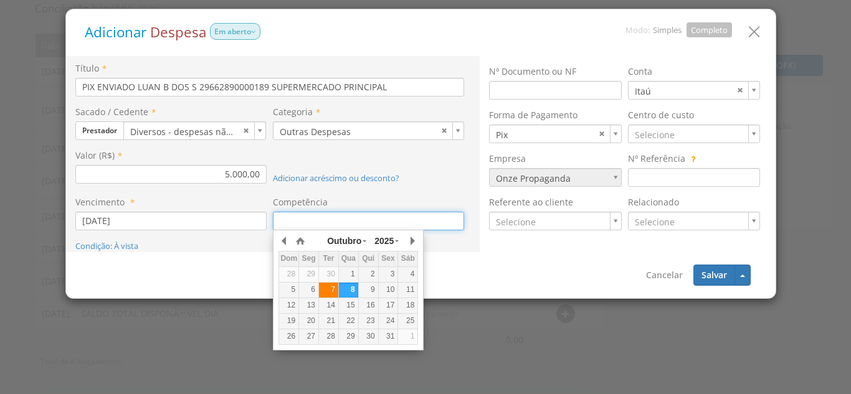
click at [328, 290] on div "7" at bounding box center [328, 290] width 19 height 11
type input "[DATE]"
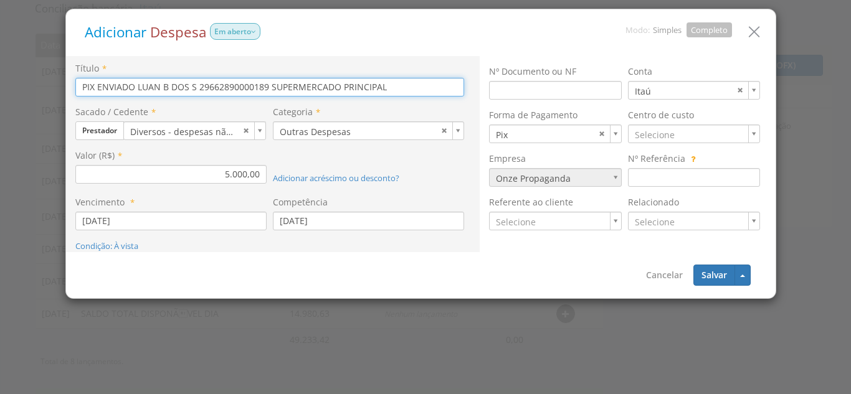
drag, startPoint x: 387, startPoint y: 87, endPoint x: 42, endPoint y: 92, distance: 345.2
click at [42, 92] on div "Adicionar Despesa Em aberto Modo: Simples Completo Título * PIX ENVIADO LUAN B …" at bounding box center [425, 197] width 851 height 394
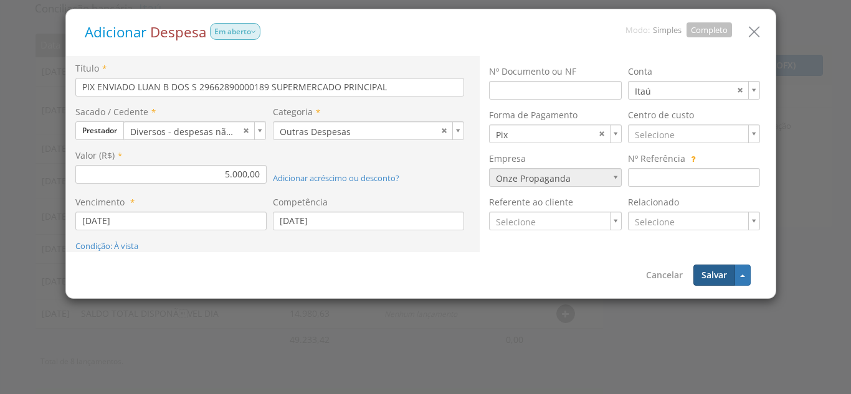
click at [717, 274] on button "Salvar" at bounding box center [714, 275] width 42 height 21
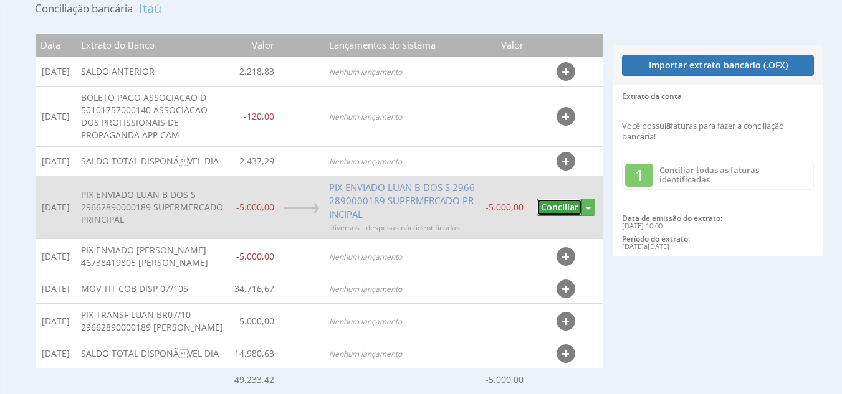
click at [566, 212] on button "Conciliar" at bounding box center [558, 208] width 45 height 18
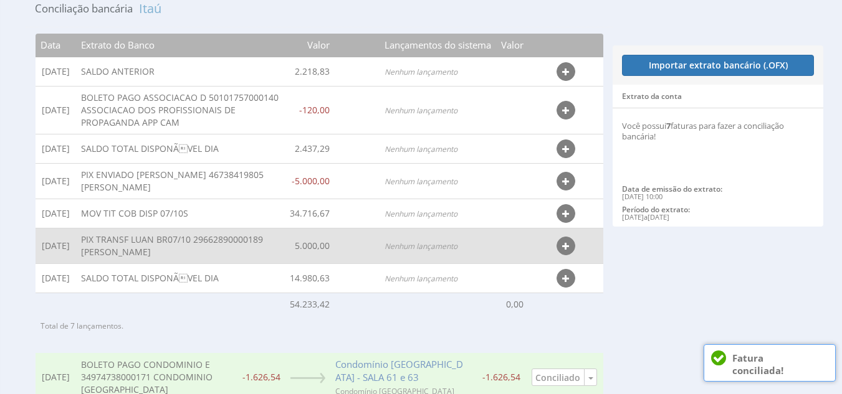
click at [569, 247] on button "button" at bounding box center [565, 246] width 19 height 19
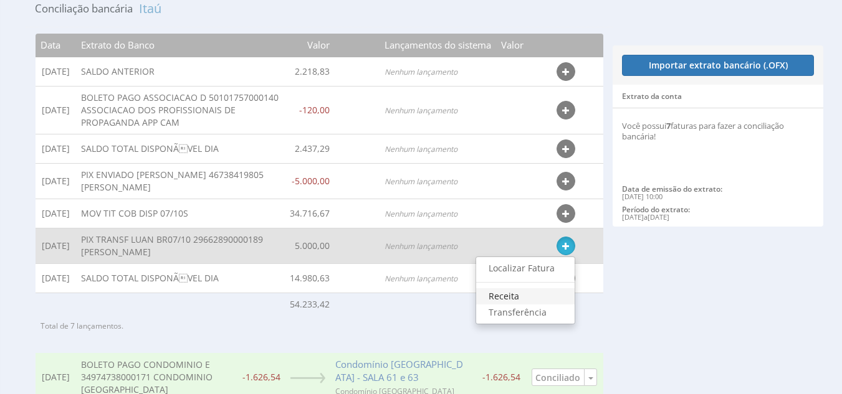
click at [517, 300] on link "Receita" at bounding box center [525, 296] width 98 height 16
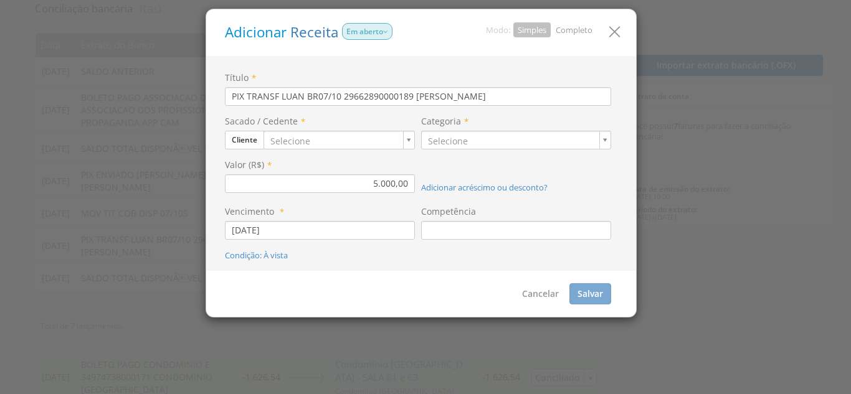
click at [585, 30] on link "Completo" at bounding box center [574, 29] width 37 height 11
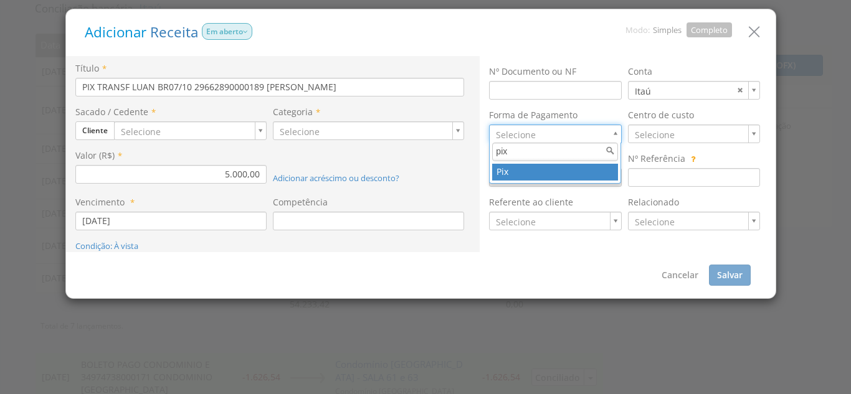
type input "pix"
type input "8"
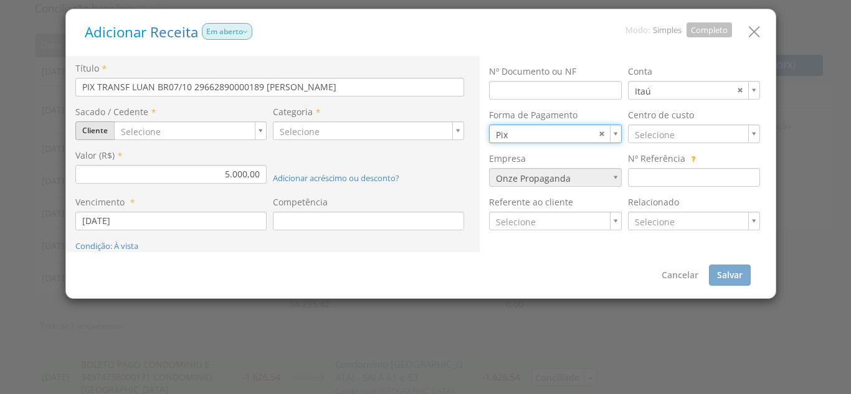
click at [98, 130] on button "Cliente" at bounding box center [94, 130] width 39 height 19
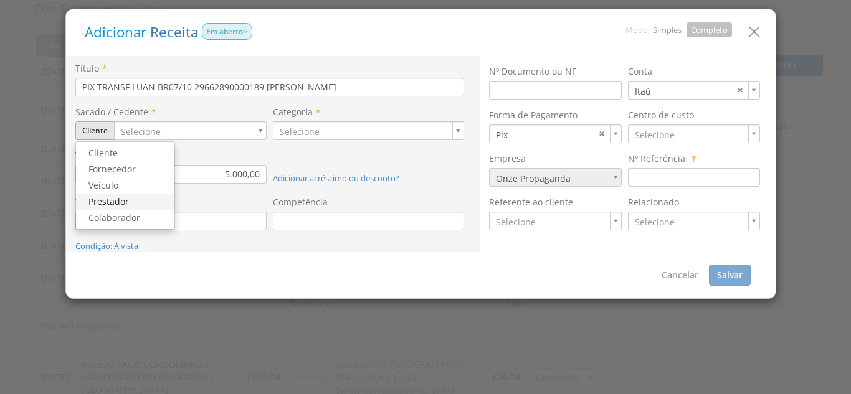
click at [114, 203] on link "Prestador" at bounding box center [125, 202] width 98 height 16
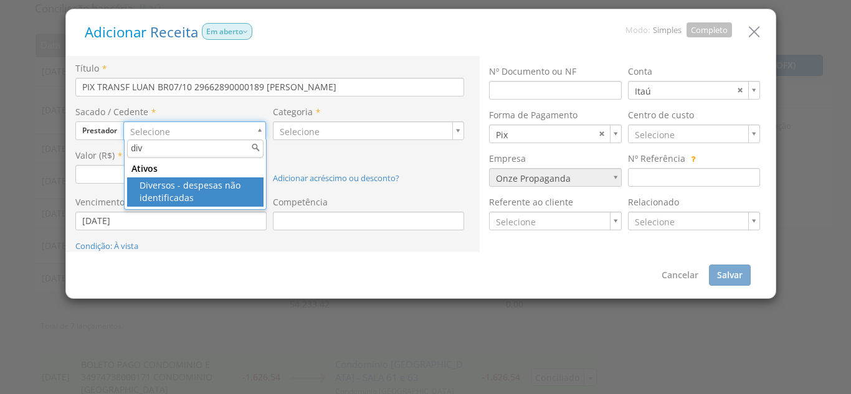
type input "div"
type input "301"
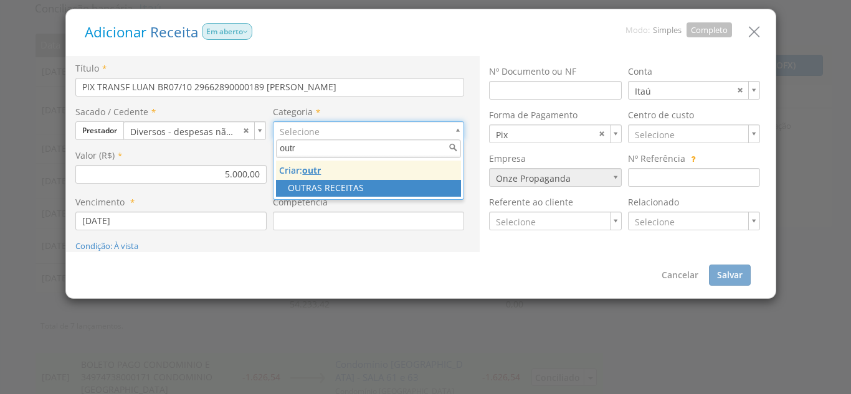
type input "outr"
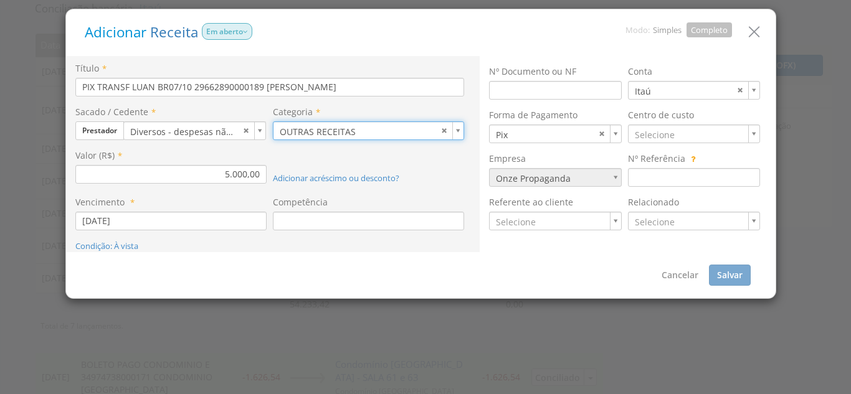
type input "51"
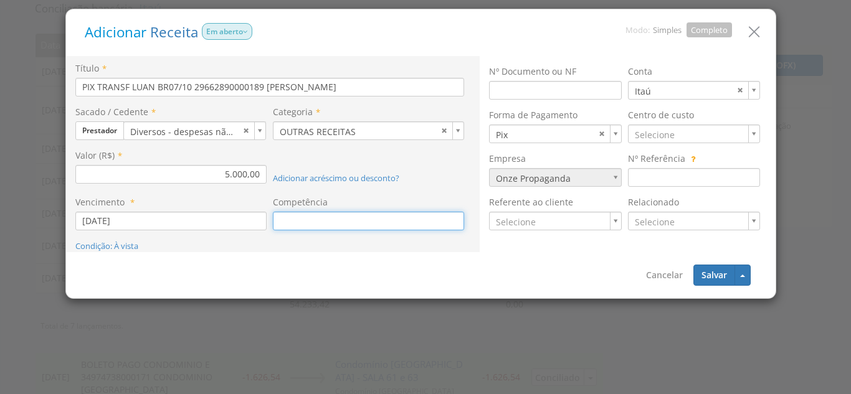
click at [299, 221] on input at bounding box center [368, 221] width 191 height 19
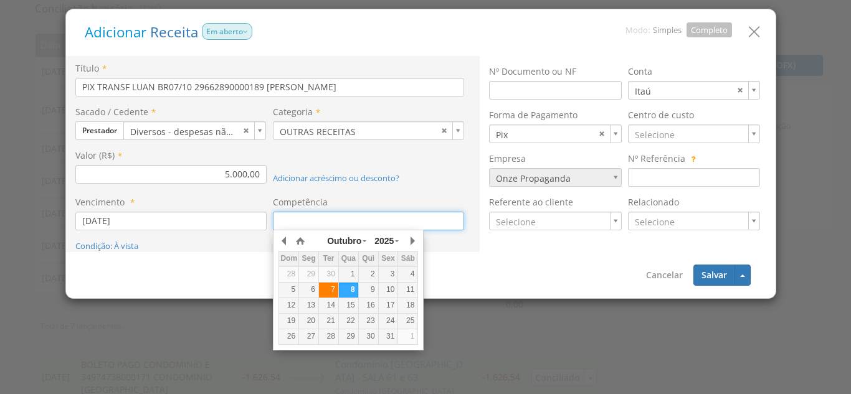
click at [335, 293] on div "7" at bounding box center [328, 290] width 19 height 11
type input "07/10/2025"
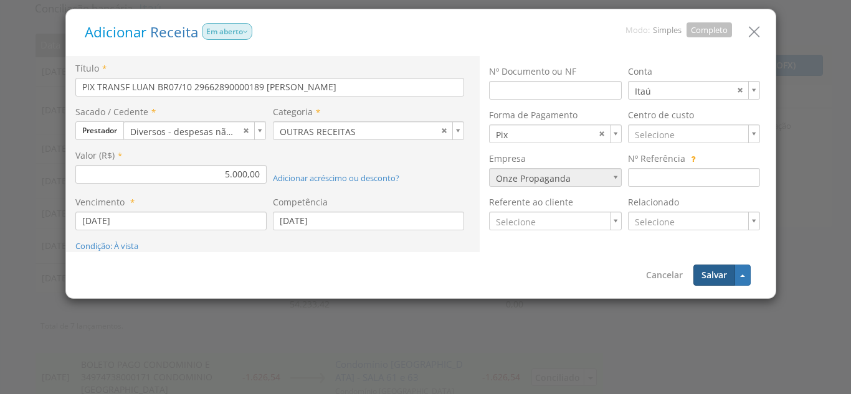
click at [707, 280] on button "Salvar" at bounding box center [714, 275] width 42 height 21
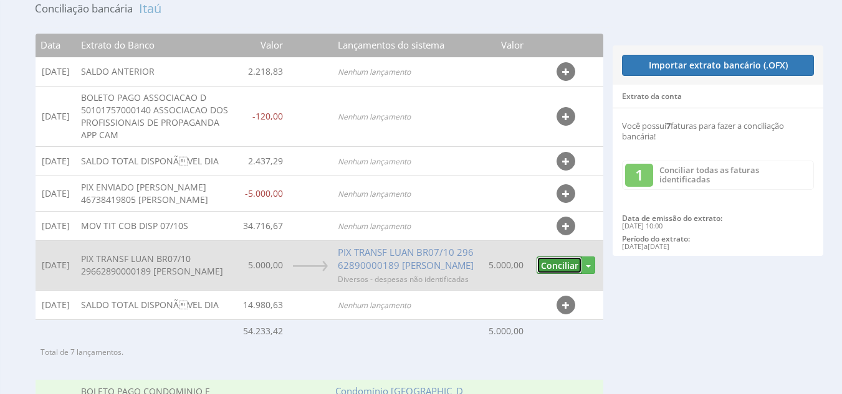
click at [563, 271] on button "Conciliar" at bounding box center [558, 266] width 45 height 18
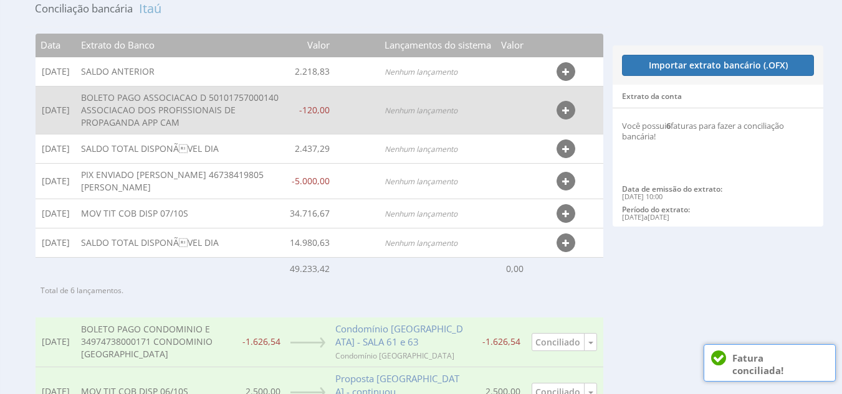
click at [564, 114] on icon "button" at bounding box center [565, 111] width 7 height 9
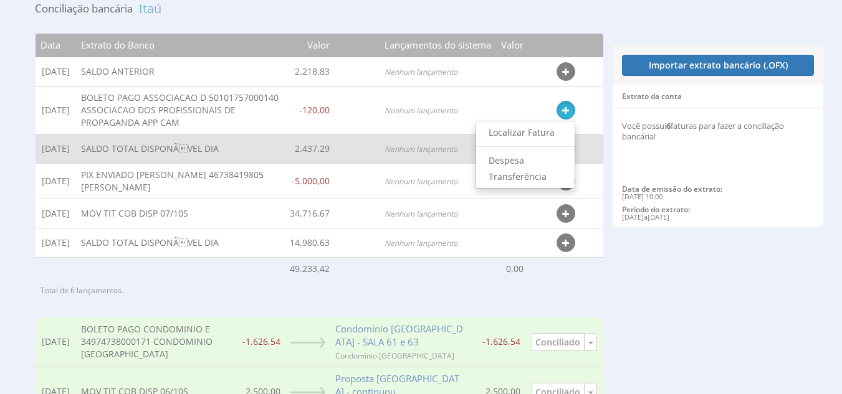
click at [531, 134] on link "Localizar Fatura" at bounding box center [525, 133] width 98 height 16
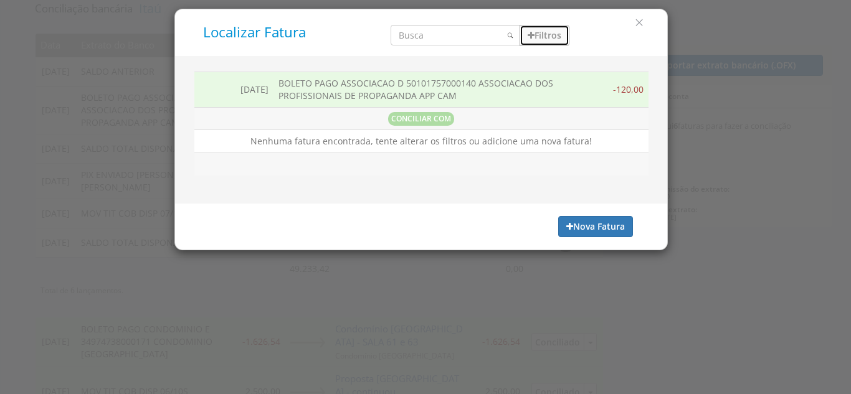
click at [555, 28] on button "Filtros" at bounding box center [545, 35] width 50 height 21
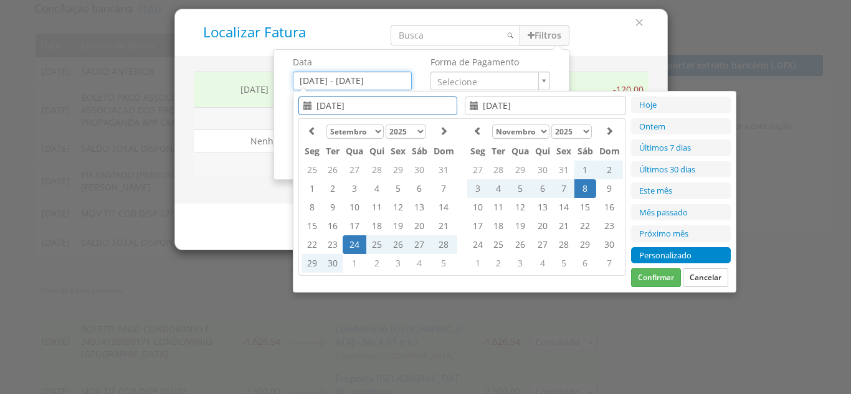
click at [336, 83] on input "04/10/2025 - 08/10/2025" at bounding box center [352, 81] width 119 height 19
click at [550, 192] on td "6" at bounding box center [542, 188] width 21 height 19
type input "06/11/2025"
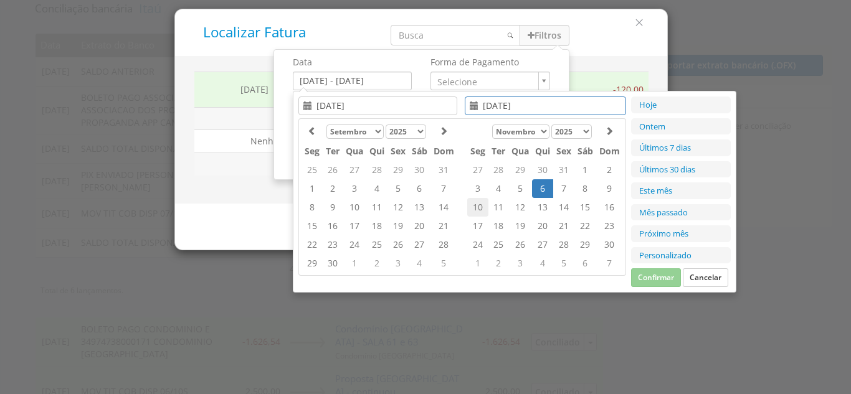
click at [483, 209] on td "10" at bounding box center [477, 207] width 21 height 19
type input "[DATE]"
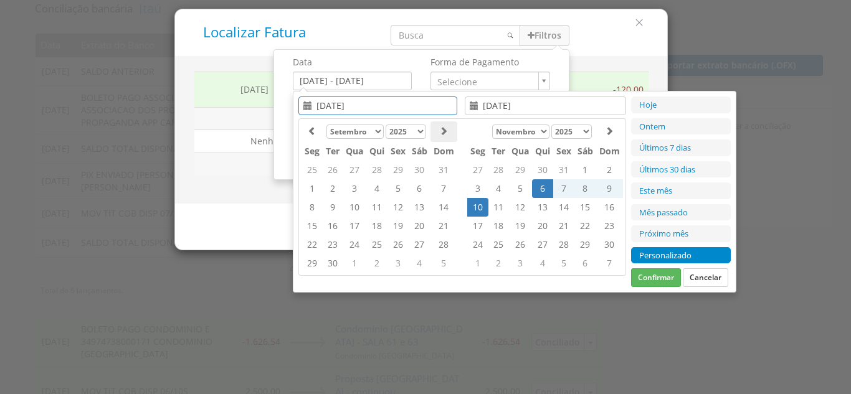
click at [449, 131] on th at bounding box center [444, 131] width 27 height 21
click at [454, 137] on th at bounding box center [444, 131] width 27 height 21
click at [313, 130] on icon at bounding box center [312, 130] width 9 height 9
click at [355, 189] on td "8" at bounding box center [355, 188] width 24 height 19
type input "08/10/2025"
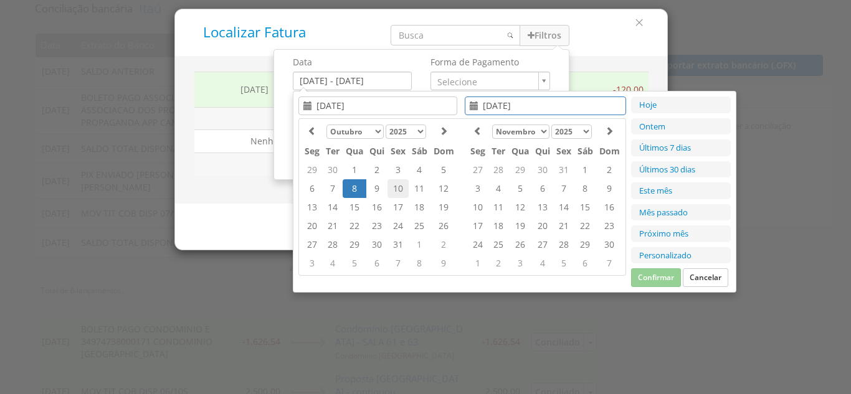
click at [399, 181] on td "10" at bounding box center [398, 188] width 21 height 19
type input "[DATE]"
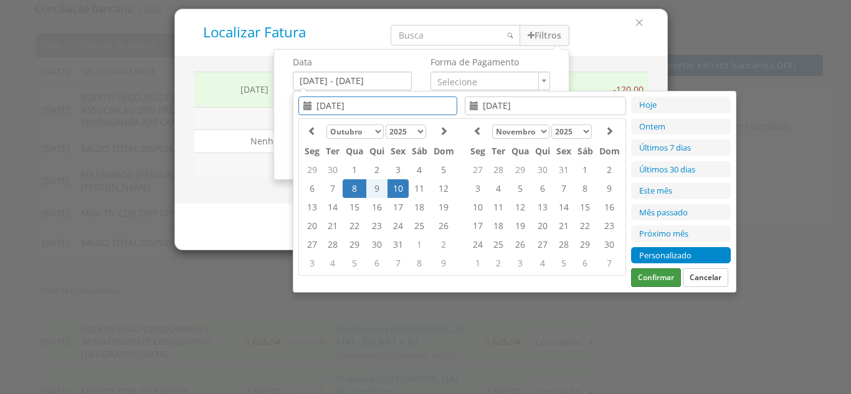
click at [655, 277] on button "Confirmar" at bounding box center [656, 278] width 50 height 19
type input "08/10/2025 - 10/10/2025"
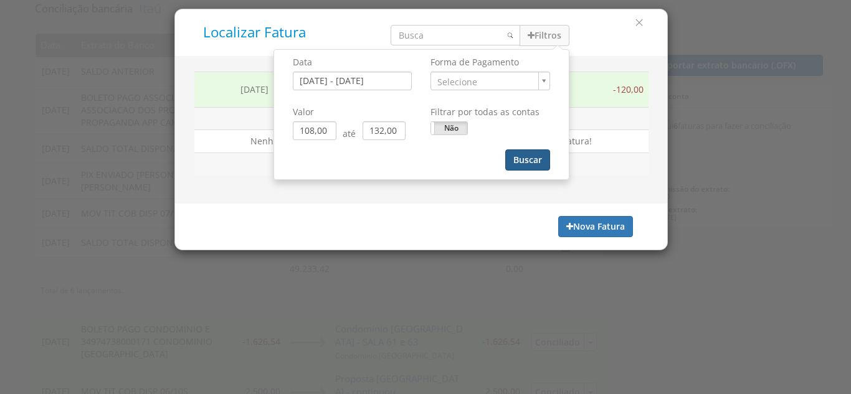
click at [535, 159] on button "Buscar" at bounding box center [527, 160] width 45 height 21
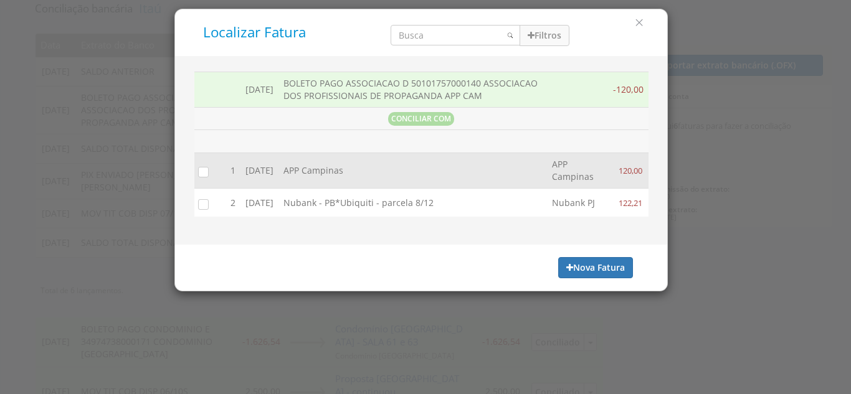
click at [201, 178] on input "checkbox" at bounding box center [200, 172] width 12 height 12
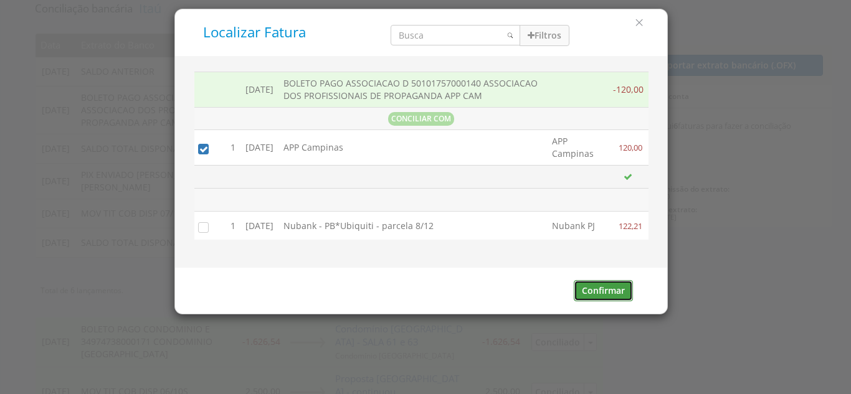
click at [597, 298] on button "Confirmar" at bounding box center [603, 290] width 59 height 21
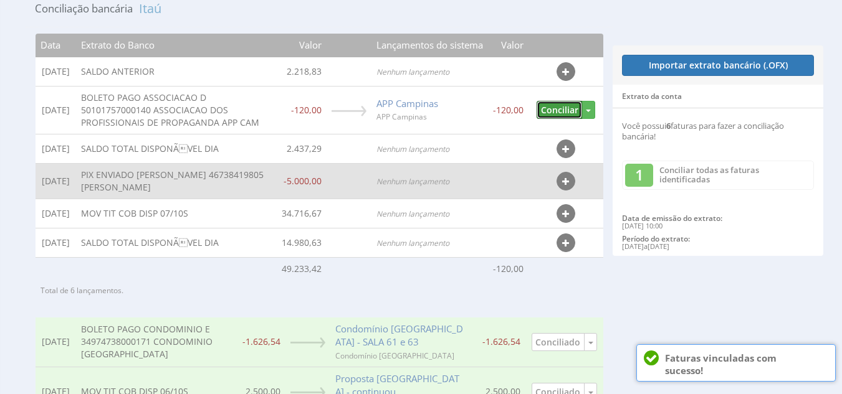
click at [557, 116] on button "Conciliar" at bounding box center [558, 110] width 45 height 18
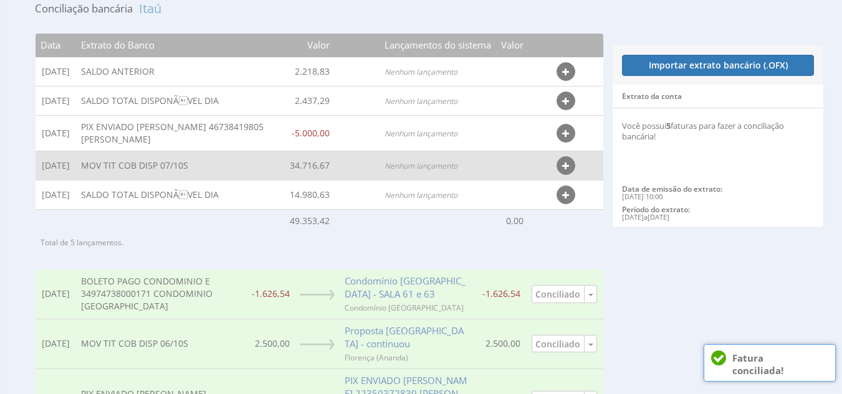
click at [570, 166] on button "button" at bounding box center [565, 165] width 19 height 19
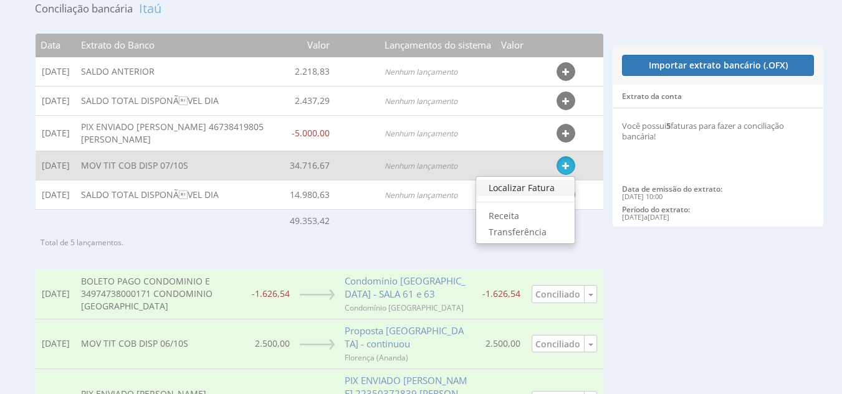
click at [530, 189] on link "Localizar Fatura" at bounding box center [525, 188] width 98 height 16
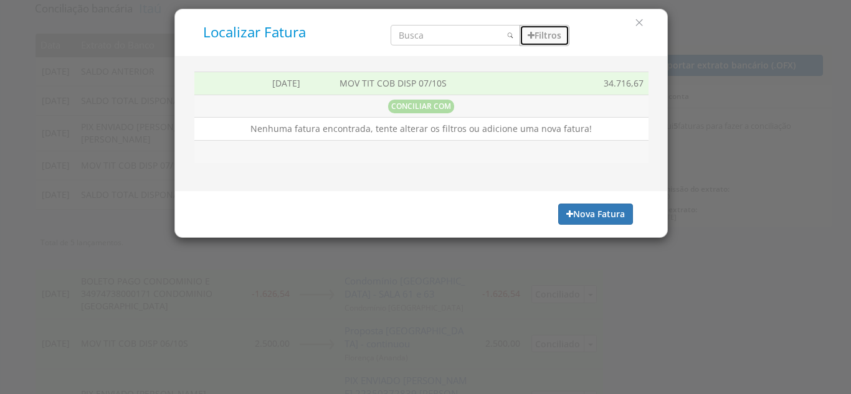
click at [544, 30] on button "Filtros" at bounding box center [545, 35] width 50 height 21
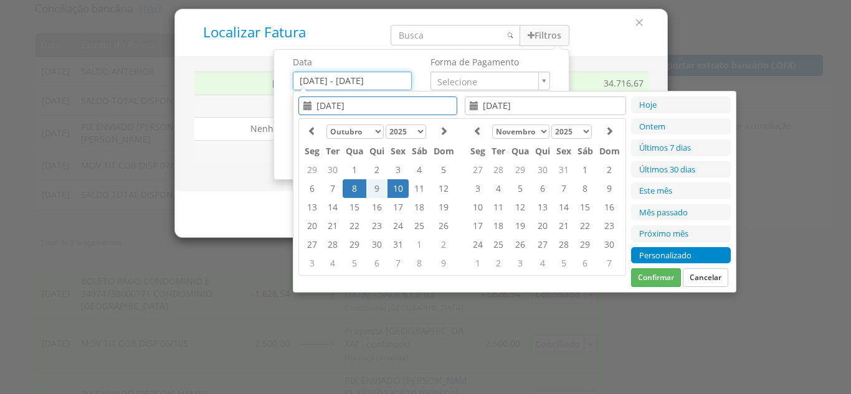
click at [335, 84] on input "05/10/2025 - 09/10/2025" at bounding box center [352, 81] width 119 height 19
click at [358, 171] on td "1" at bounding box center [355, 170] width 24 height 19
type input "[DATE]"
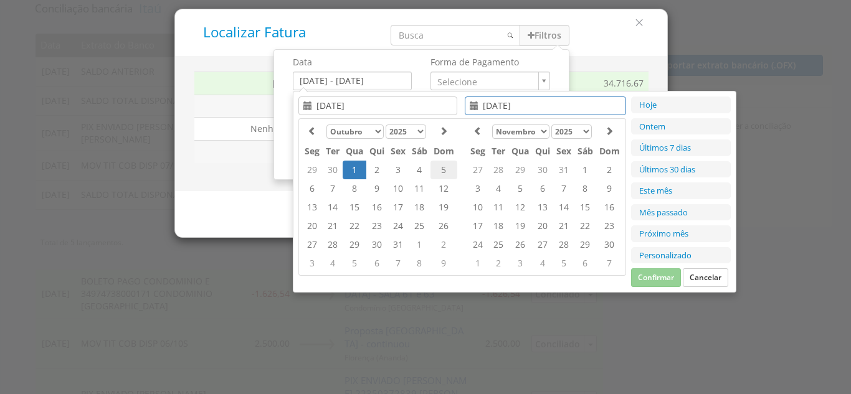
click at [445, 172] on td "5" at bounding box center [444, 170] width 27 height 19
type input "[DATE]"
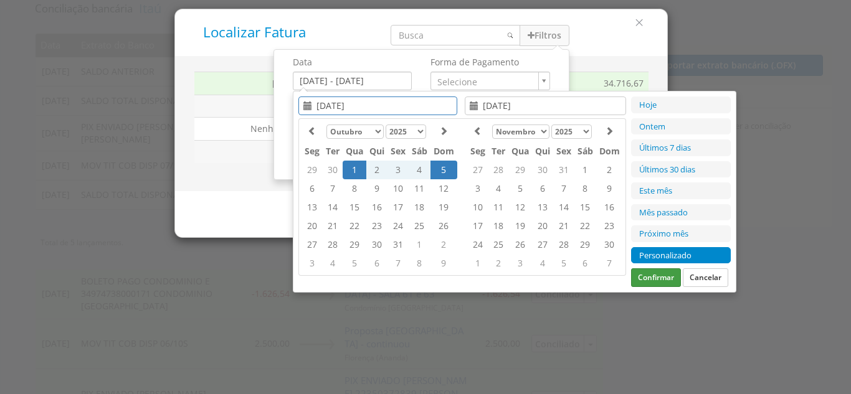
click at [657, 272] on button "Confirmar" at bounding box center [656, 278] width 50 height 19
type input "01/10/2025 - 05/10/2025"
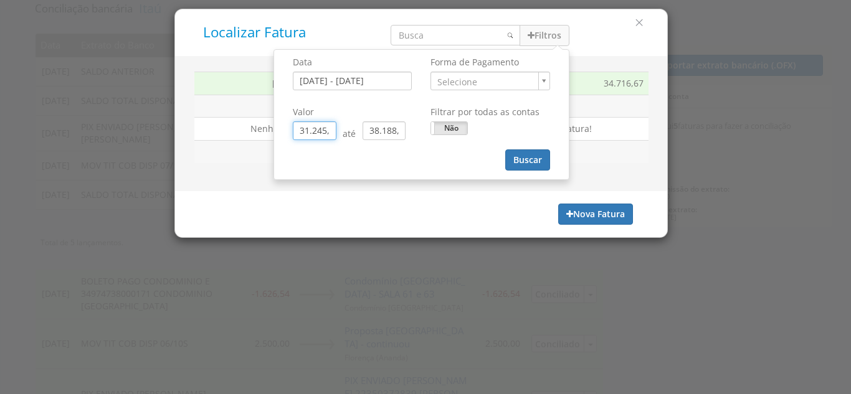
scroll to position [0, 0]
drag, startPoint x: 331, startPoint y: 135, endPoint x: 281, endPoint y: 132, distance: 49.9
click at [281, 132] on div "Data 01/10/2025 - 05/10/2025 Forma de Pagamento Selecione Valor 31.245,00 até" at bounding box center [421, 115] width 295 height 130
type input "0,00"
click at [520, 158] on button "Buscar" at bounding box center [527, 160] width 45 height 21
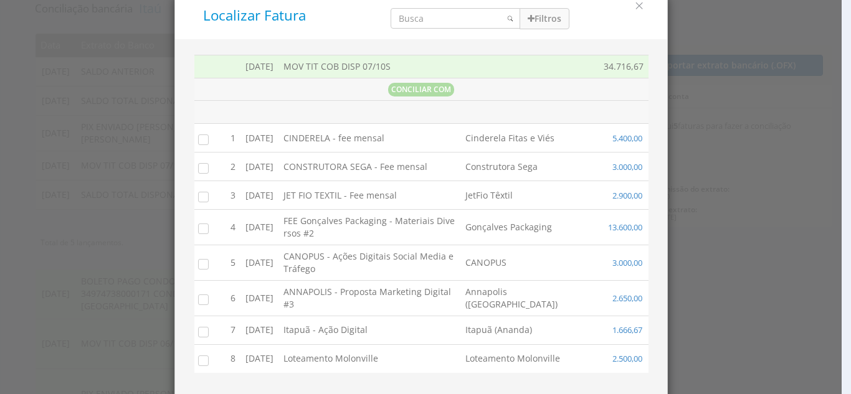
scroll to position [79, 0]
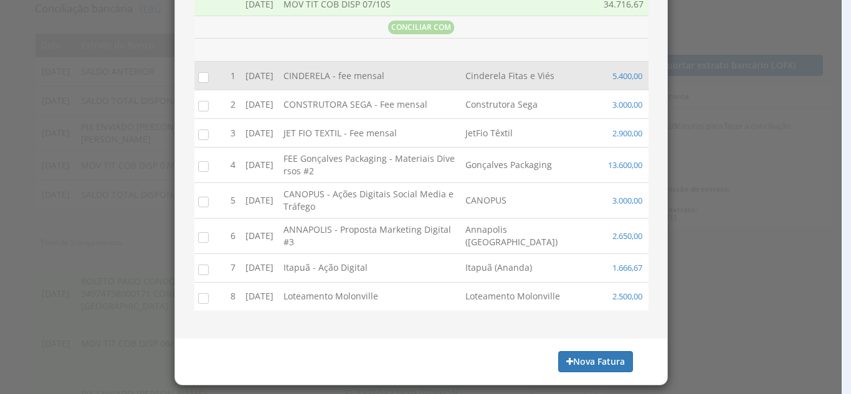
click at [196, 77] on input "checkbox" at bounding box center [200, 76] width 12 height 12
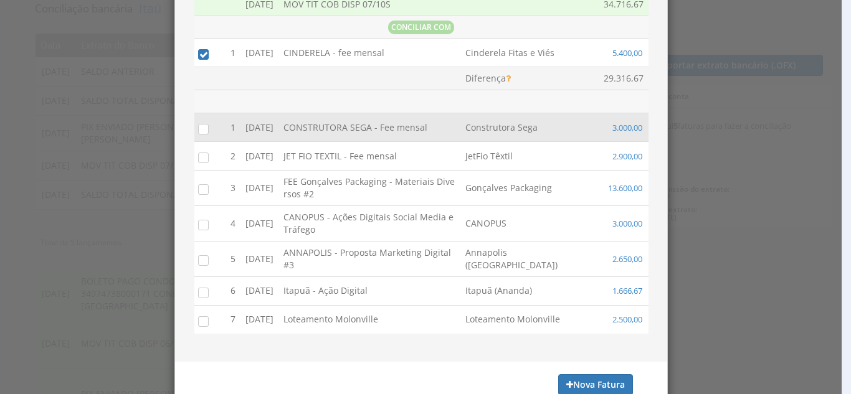
click at [199, 128] on input "checkbox" at bounding box center [200, 128] width 12 height 12
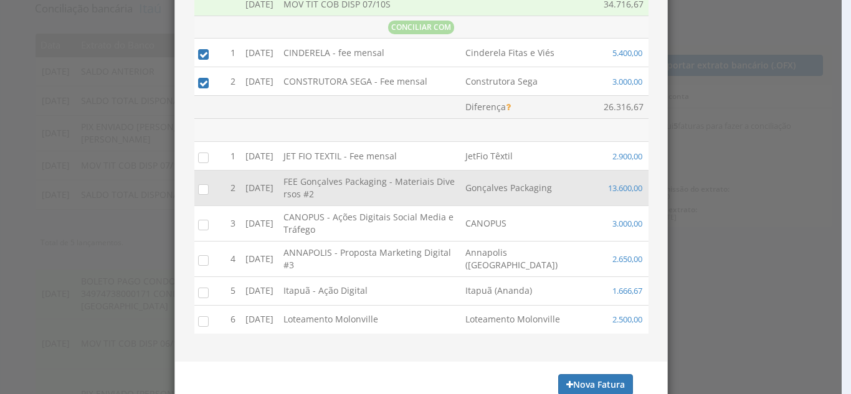
drag, startPoint x: 199, startPoint y: 156, endPoint x: 197, endPoint y: 174, distance: 18.2
click at [199, 158] on input "checkbox" at bounding box center [200, 157] width 12 height 12
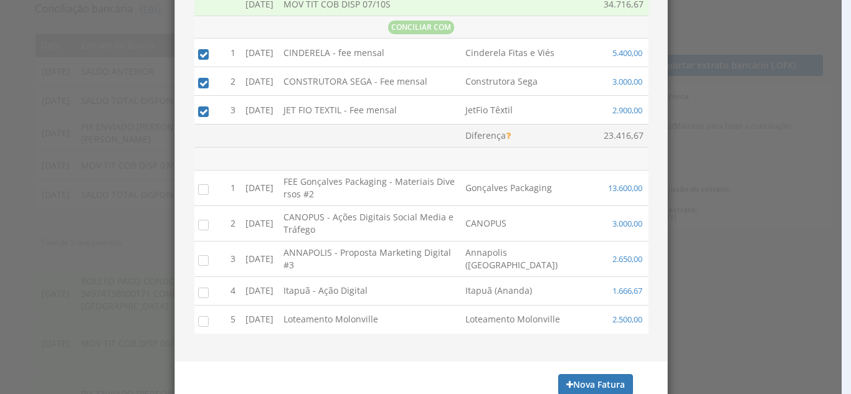
drag, startPoint x: 196, startPoint y: 188, endPoint x: 196, endPoint y: 195, distance: 6.9
click at [196, 189] on input "checkbox" at bounding box center [200, 189] width 12 height 12
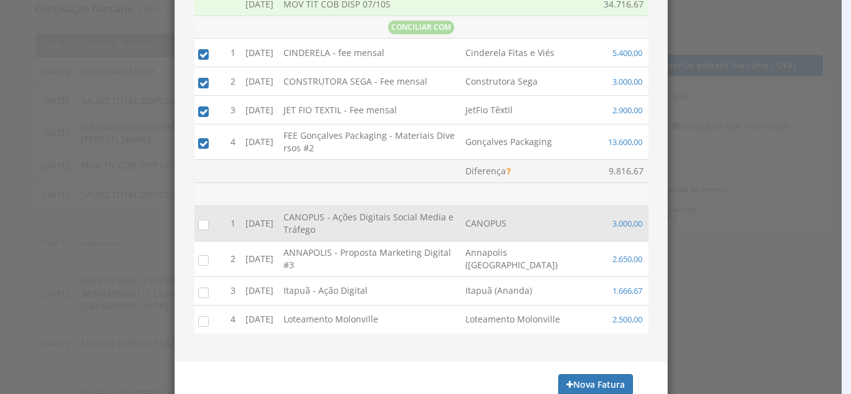
click at [216, 226] on label at bounding box center [216, 226] width 0 height 0
click at [199, 226] on input "checkbox" at bounding box center [200, 224] width 12 height 12
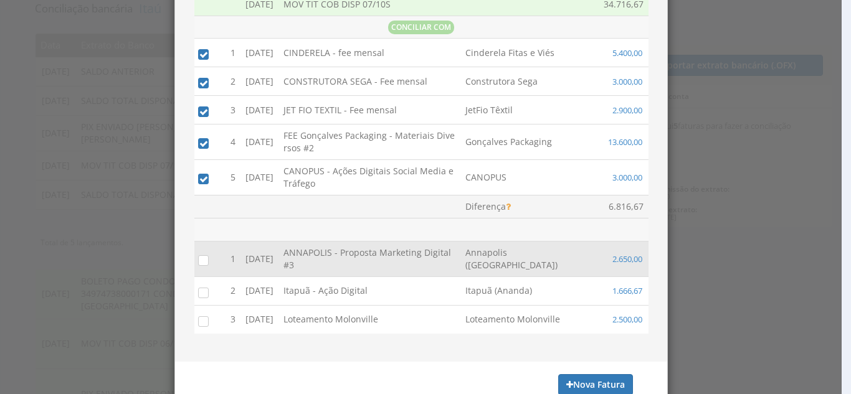
click at [194, 255] on input "checkbox" at bounding box center [200, 260] width 12 height 12
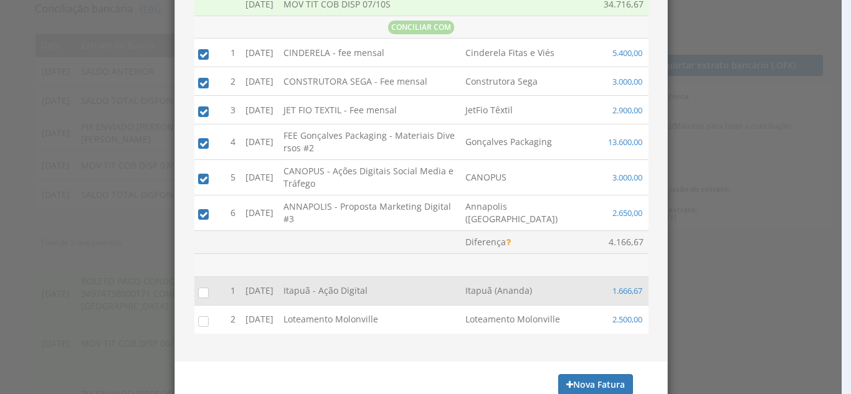
click at [201, 286] on input "checkbox" at bounding box center [200, 292] width 12 height 12
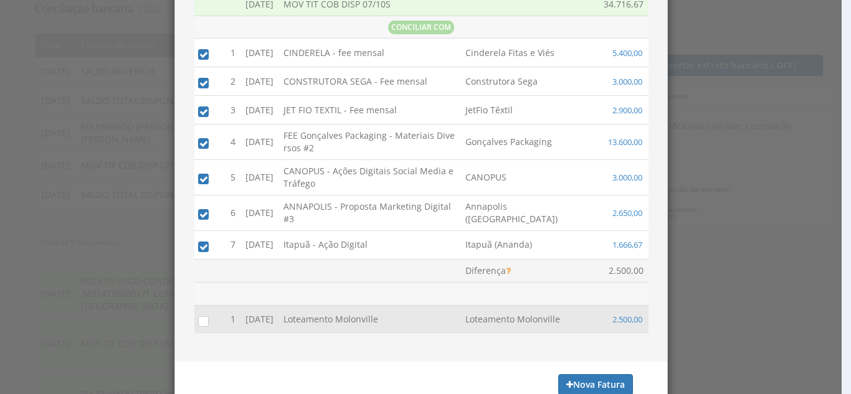
click at [216, 322] on label at bounding box center [216, 322] width 0 height 0
click at [201, 320] on input "checkbox" at bounding box center [200, 321] width 12 height 12
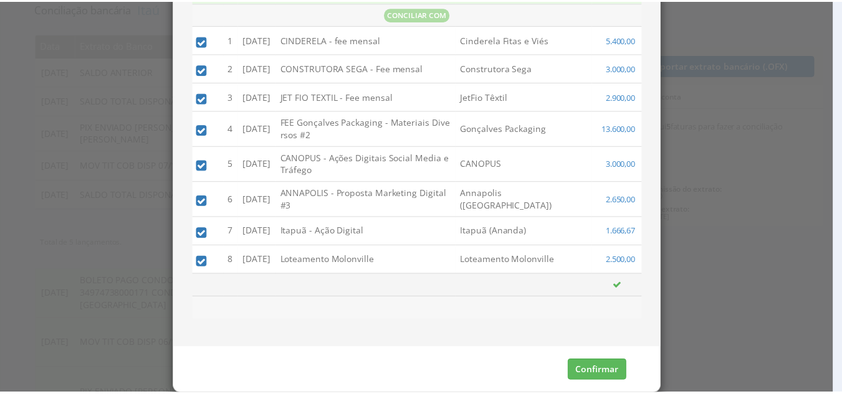
scroll to position [102, 0]
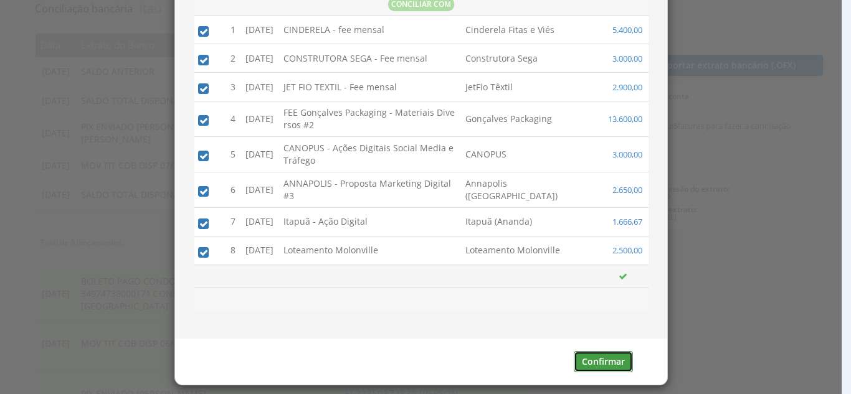
click at [602, 365] on button "Confirmar" at bounding box center [603, 361] width 59 height 21
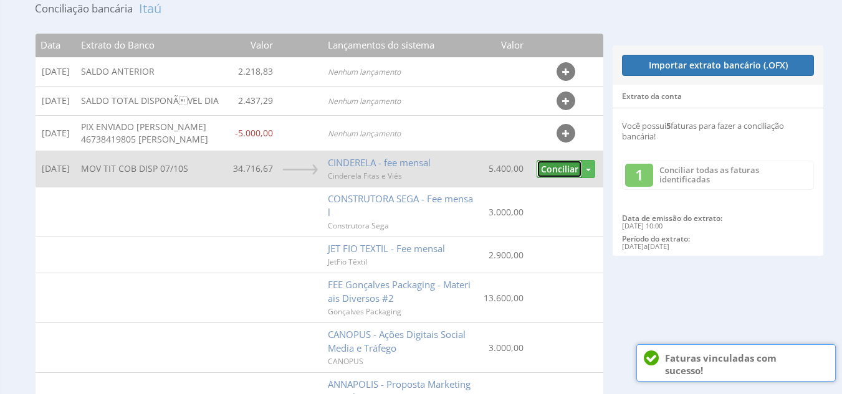
click at [566, 178] on button "Conciliar" at bounding box center [558, 169] width 45 height 18
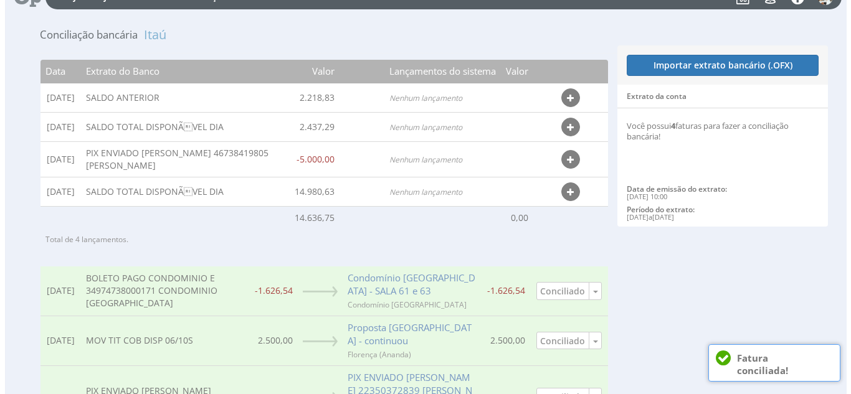
scroll to position [0, 0]
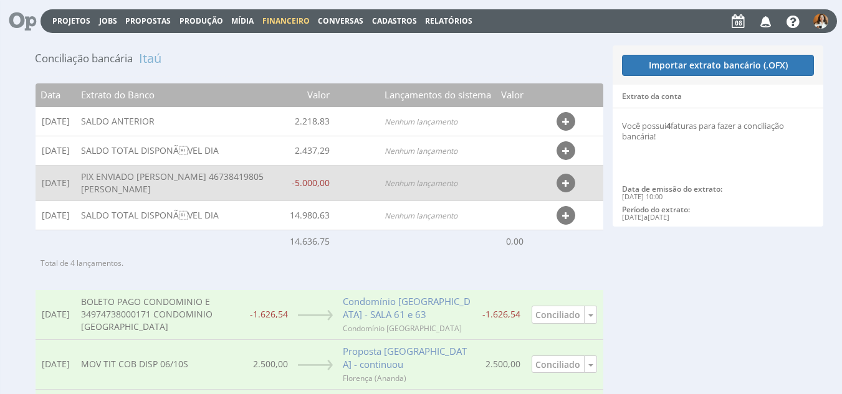
click at [563, 181] on icon "button" at bounding box center [565, 183] width 7 height 9
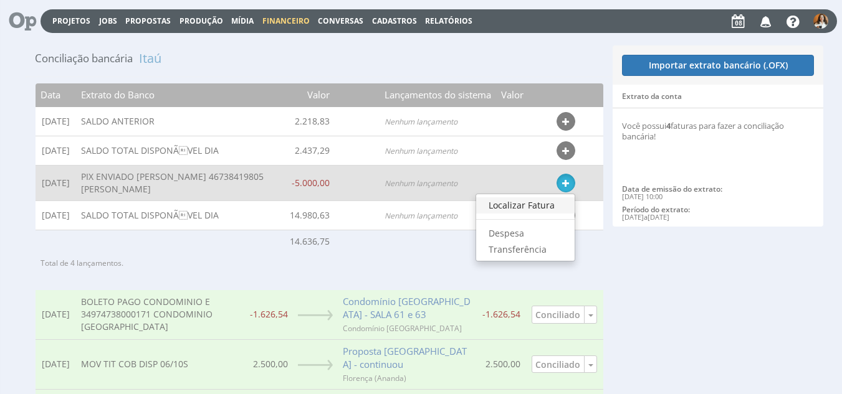
click at [541, 209] on link "Localizar Fatura" at bounding box center [525, 206] width 98 height 16
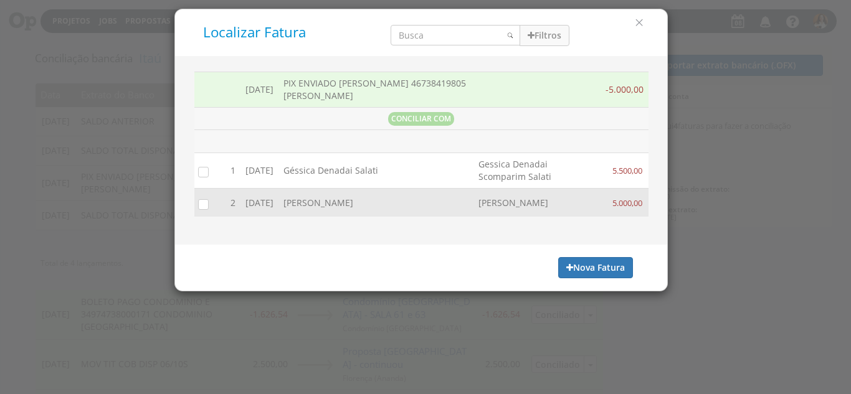
click at [200, 203] on input "checkbox" at bounding box center [200, 204] width 12 height 12
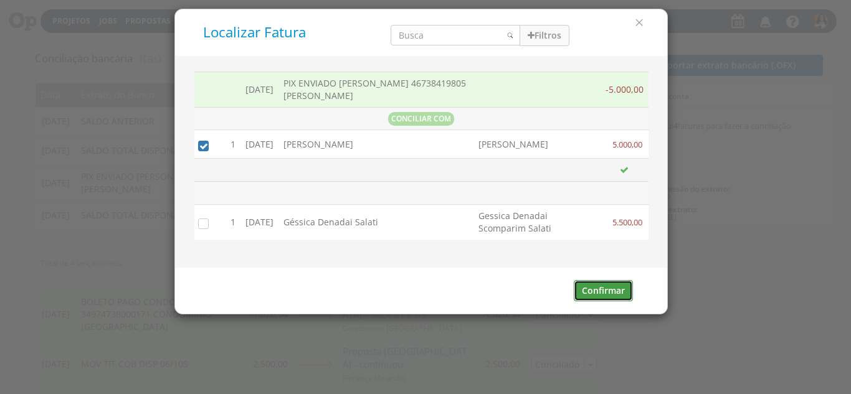
click at [616, 297] on button "Confirmar" at bounding box center [603, 290] width 59 height 21
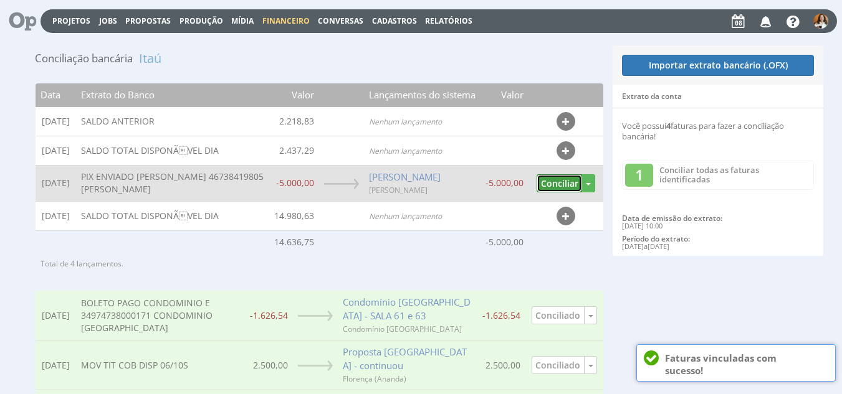
click at [570, 185] on button "Conciliar" at bounding box center [558, 183] width 45 height 18
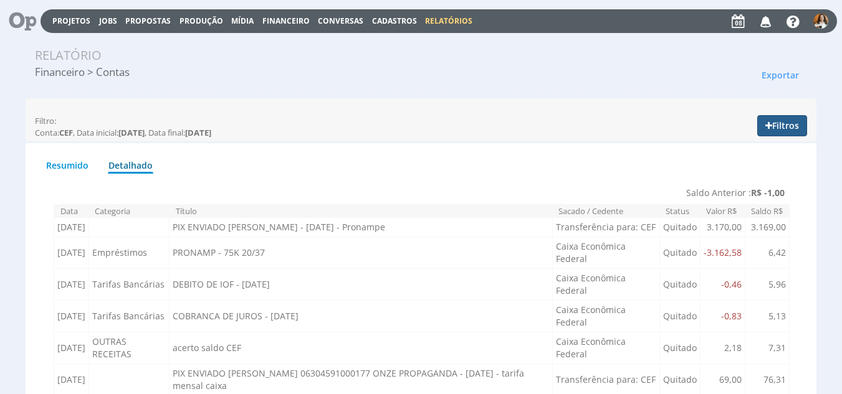
click at [799, 125] on button "Filtros" at bounding box center [782, 125] width 50 height 21
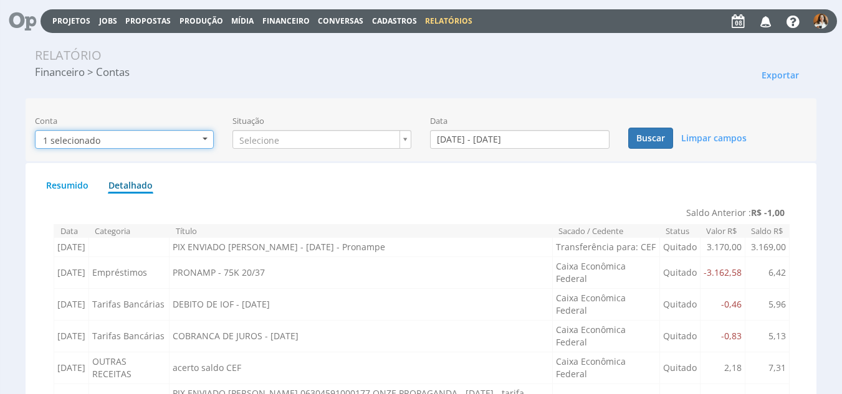
click at [207, 141] on button "1 selecionado" at bounding box center [124, 139] width 179 height 19
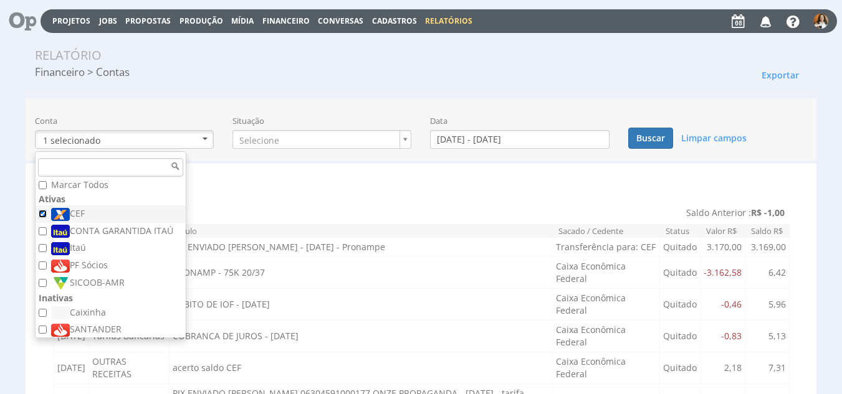
click at [44, 210] on input "CEF" at bounding box center [43, 214] width 8 height 8
checkbox input "false"
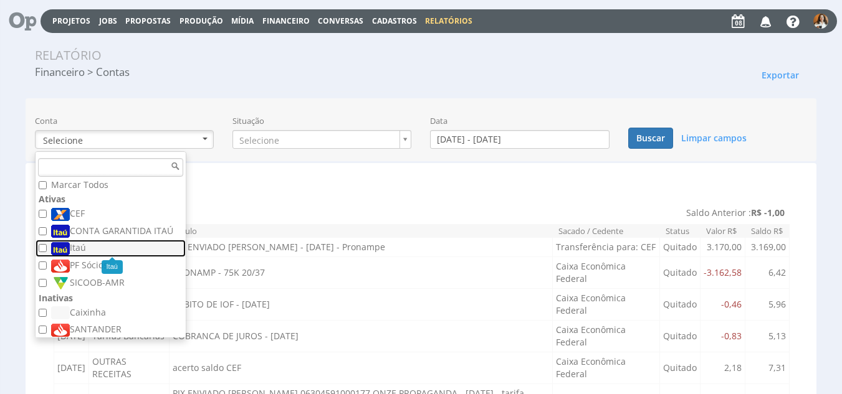
click at [75, 252] on label "Itaú" at bounding box center [112, 249] width 122 height 14
click at [47, 252] on input "Itaú" at bounding box center [43, 248] width 8 height 8
checkbox input "true"
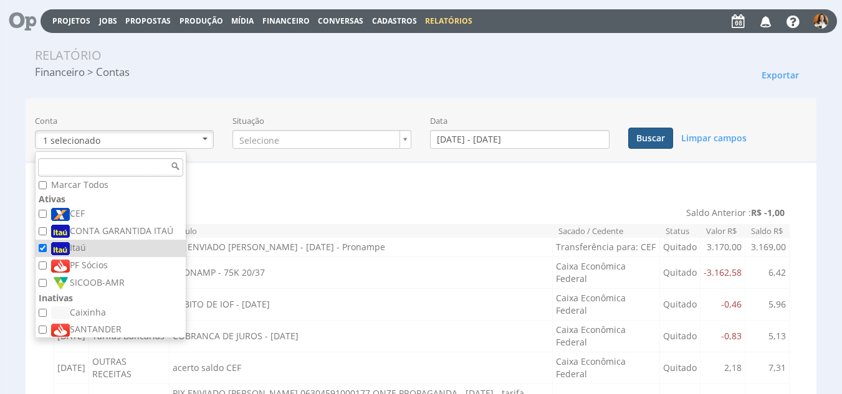
click at [643, 136] on button "Buscar" at bounding box center [650, 138] width 45 height 21
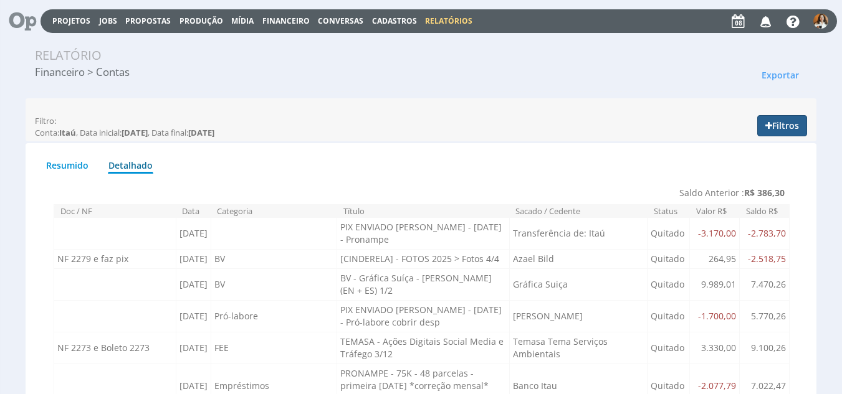
click at [794, 130] on button "Filtros" at bounding box center [782, 125] width 50 height 21
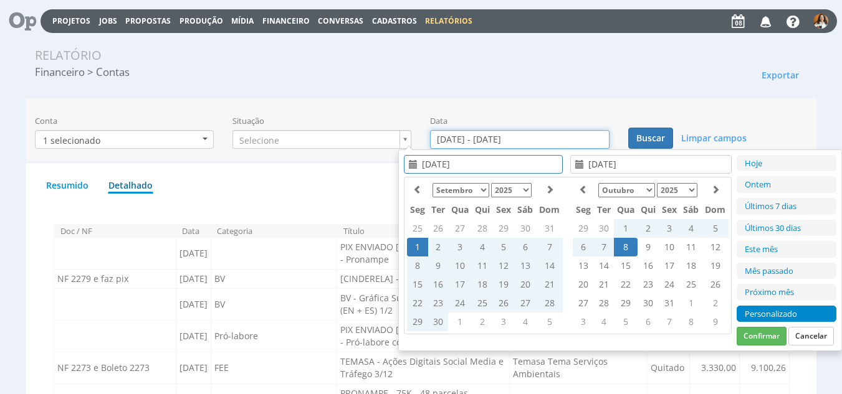
click at [510, 136] on input "01/09/2025 - 08/10/2025" at bounding box center [519, 139] width 179 height 19
click at [580, 188] on icon at bounding box center [583, 189] width 9 height 9
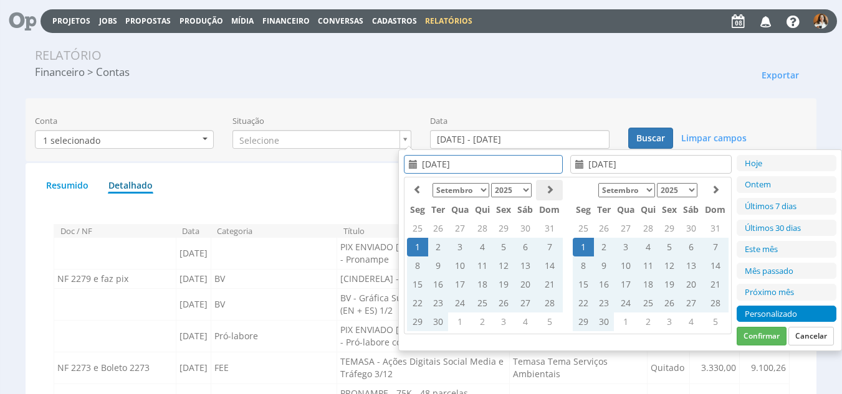
click at [541, 192] on th at bounding box center [549, 190] width 27 height 21
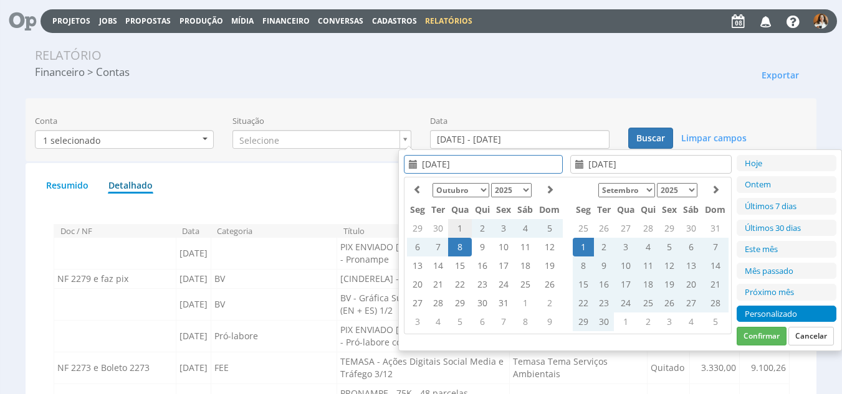
click at [453, 226] on td "1" at bounding box center [460, 228] width 24 height 19
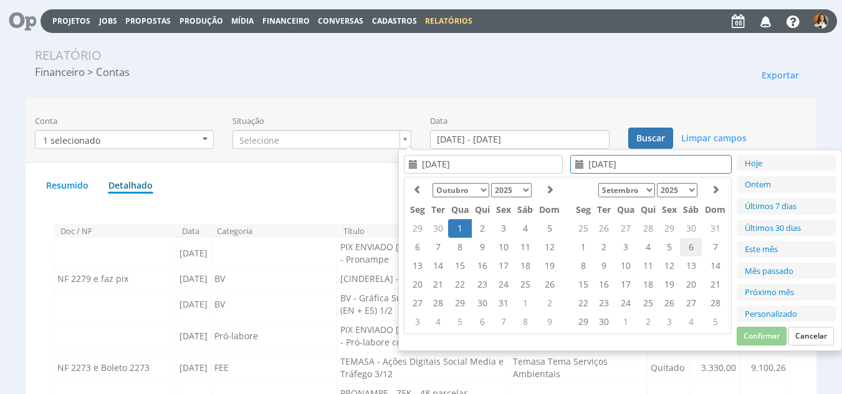
click at [696, 247] on td "6" at bounding box center [691, 247] width 22 height 19
click at [693, 247] on td "6" at bounding box center [691, 247] width 22 height 19
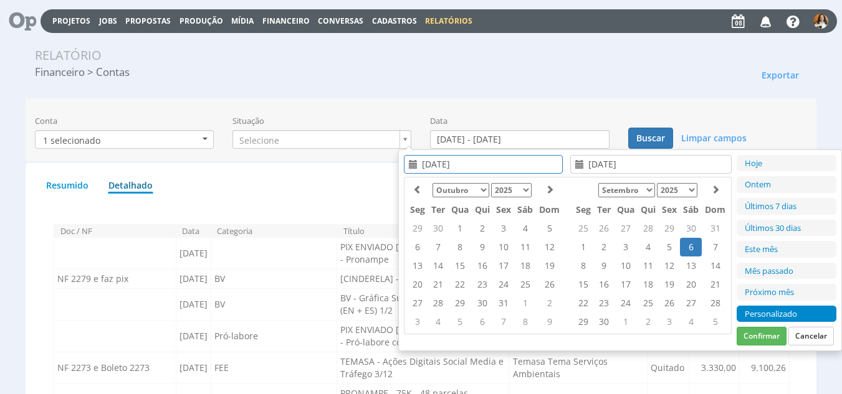
click at [691, 247] on td "6" at bounding box center [691, 247] width 22 height 19
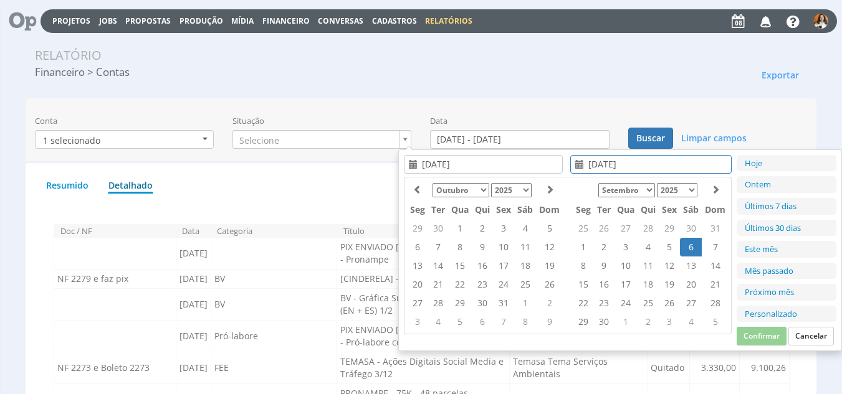
click at [691, 247] on td "6" at bounding box center [691, 247] width 22 height 19
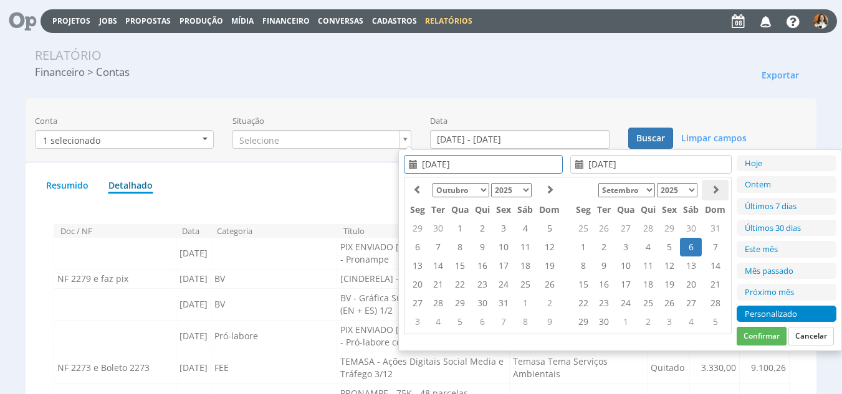
click at [713, 188] on icon at bounding box center [715, 189] width 9 height 9
click at [584, 247] on td "6" at bounding box center [583, 247] width 21 height 19
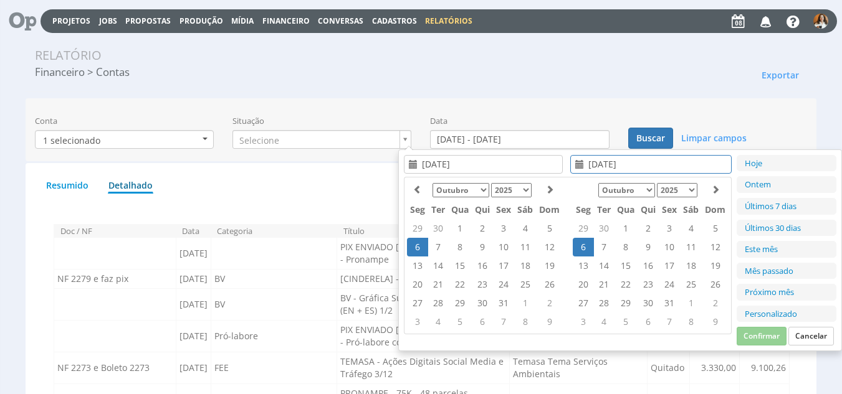
click at [584, 247] on td "6" at bounding box center [583, 247] width 21 height 19
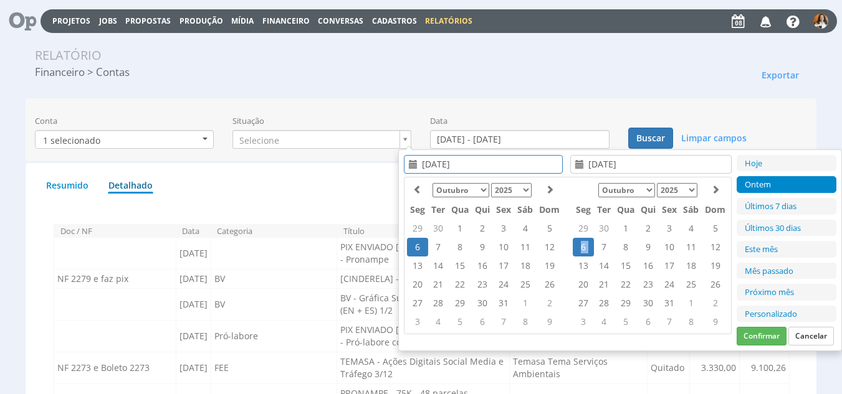
click at [584, 247] on td "6" at bounding box center [583, 247] width 21 height 19
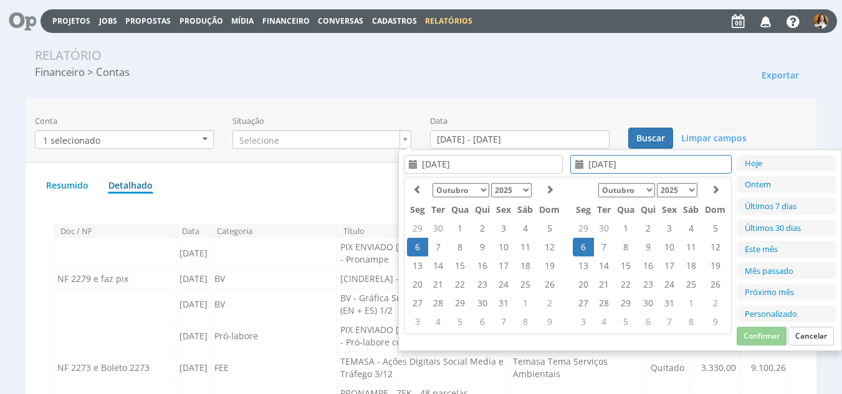
click at [407, 245] on td "6" at bounding box center [417, 247] width 21 height 19
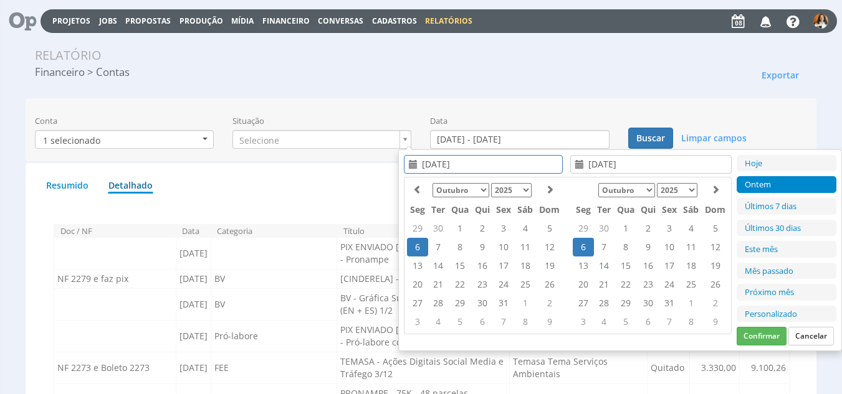
click at [586, 247] on td "6" at bounding box center [583, 247] width 21 height 19
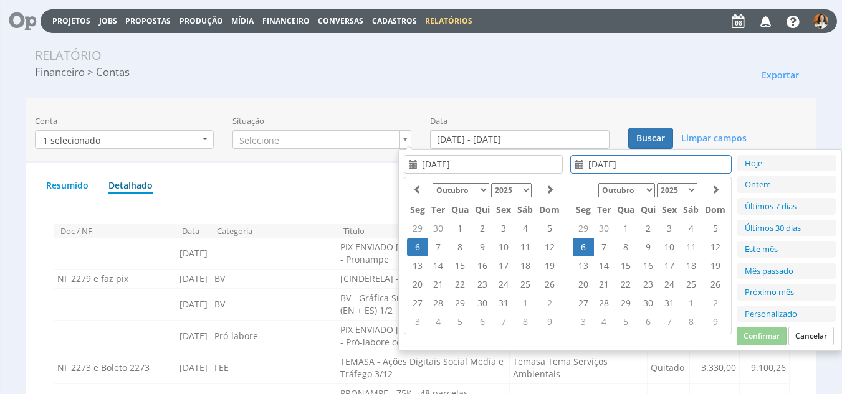
click at [412, 247] on td "6" at bounding box center [417, 247] width 21 height 19
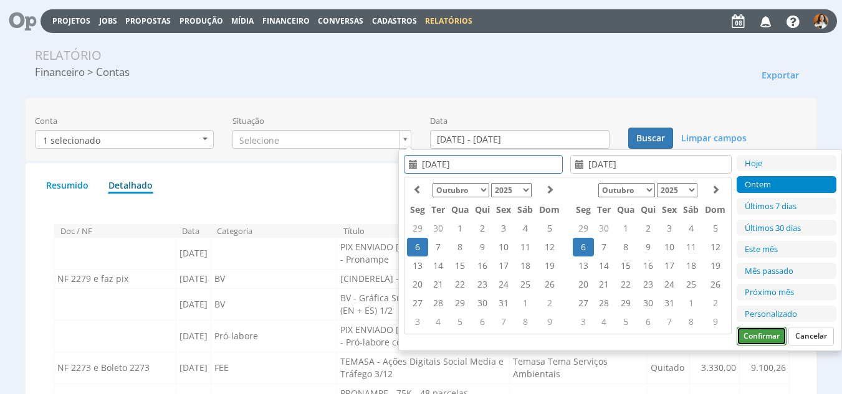
click at [764, 332] on button "Confirmar" at bounding box center [761, 336] width 50 height 19
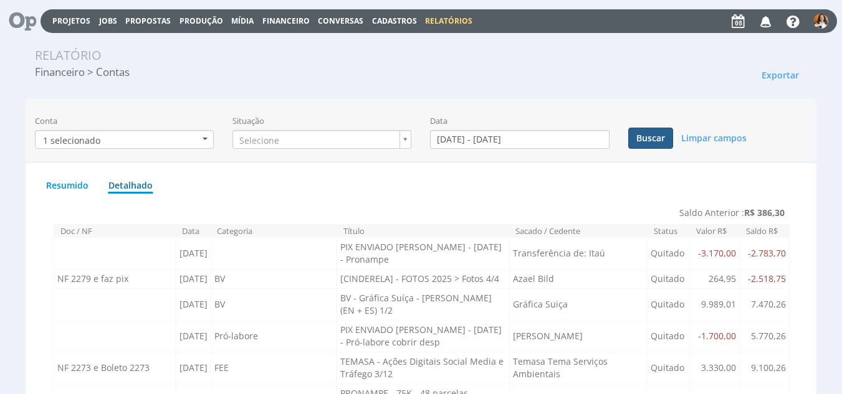
click at [645, 138] on button "Buscar" at bounding box center [650, 138] width 45 height 21
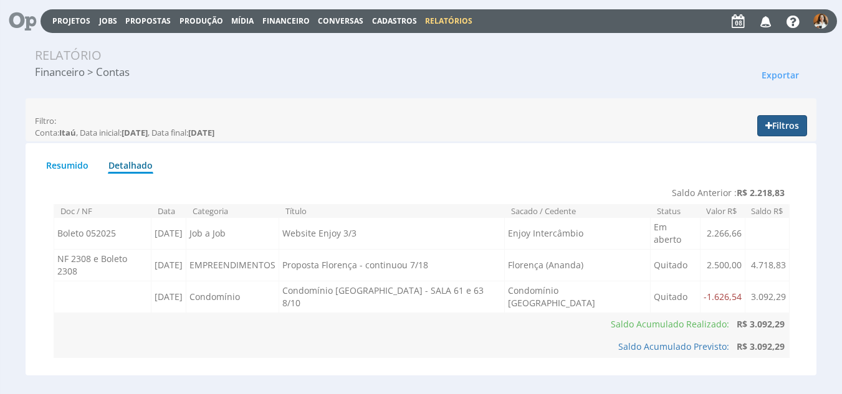
click at [779, 124] on button "Filtros" at bounding box center [782, 125] width 50 height 21
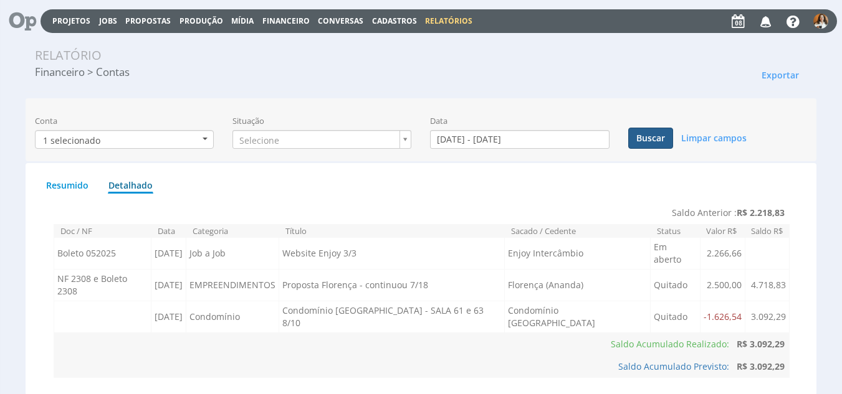
click at [662, 137] on button "Buscar" at bounding box center [650, 138] width 45 height 21
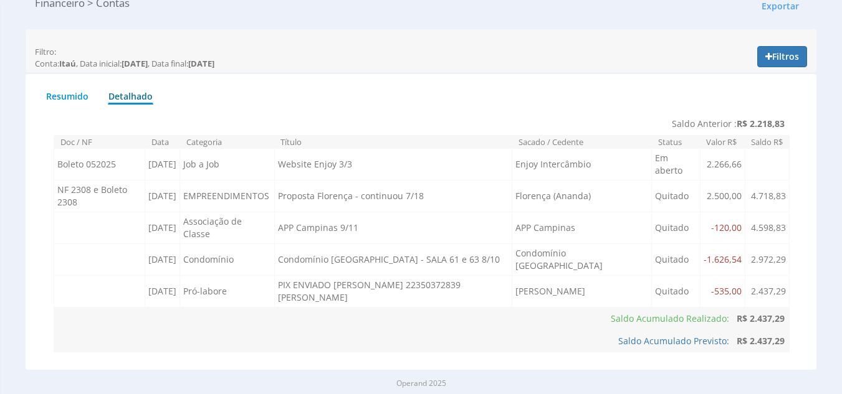
scroll to position [72, 0]
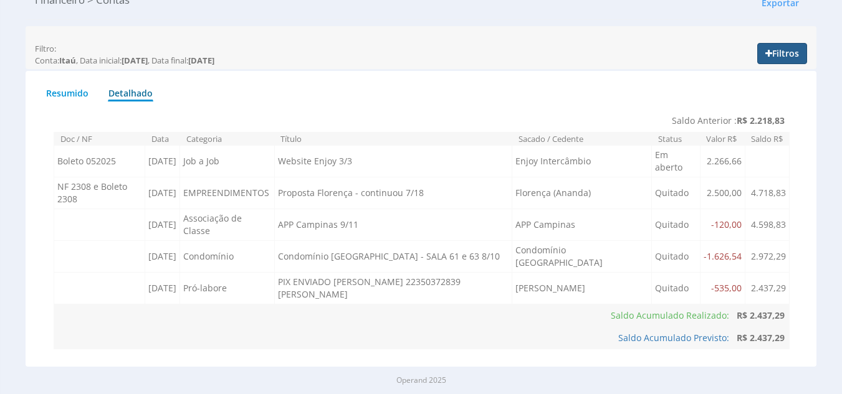
click at [783, 49] on button "Filtros" at bounding box center [782, 53] width 50 height 21
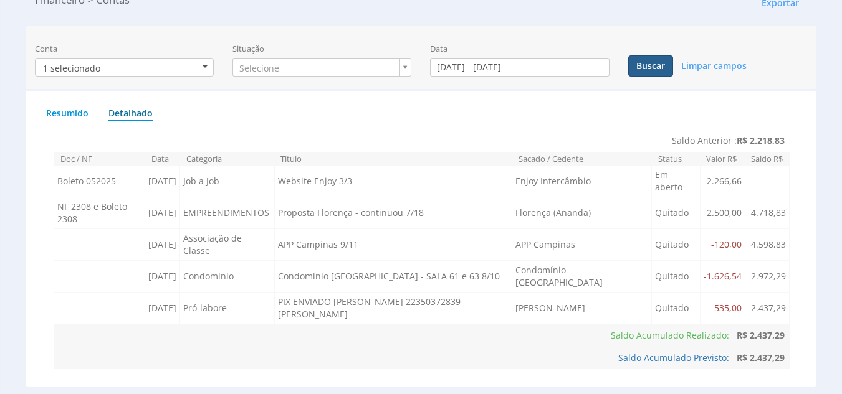
click at [647, 63] on button "Buscar" at bounding box center [650, 65] width 45 height 21
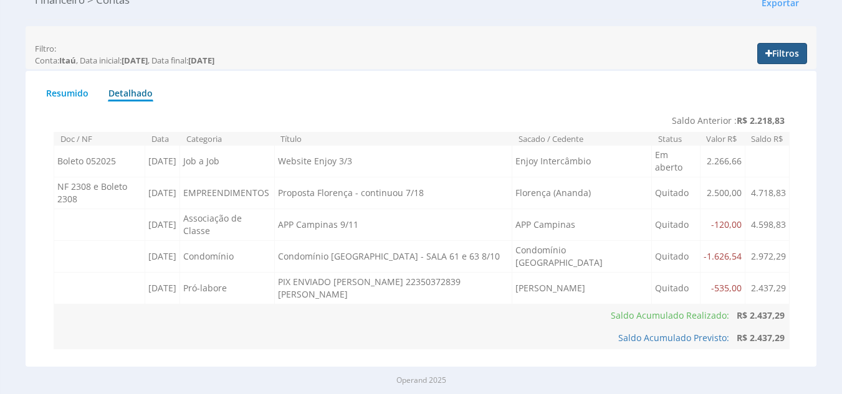
click at [793, 53] on button "Filtros" at bounding box center [782, 53] width 50 height 21
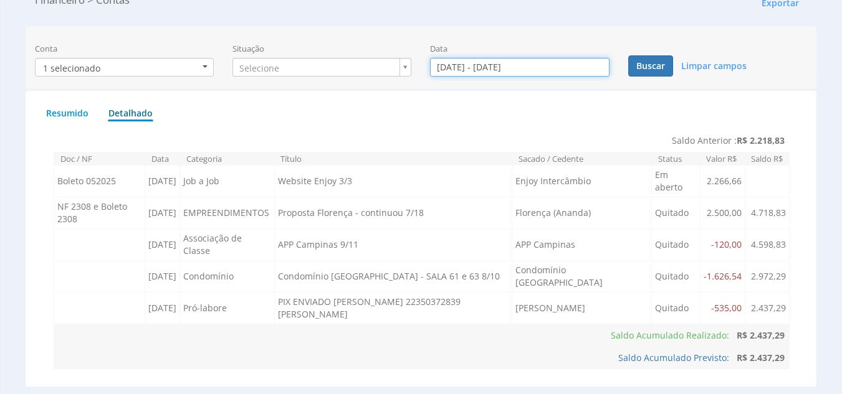
click at [547, 60] on input "06/10/2025 - 06/10/2025" at bounding box center [519, 67] width 179 height 19
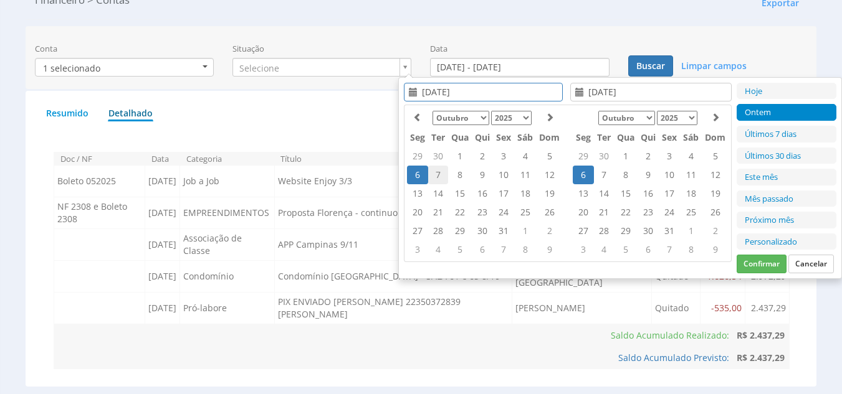
click at [444, 174] on td "7" at bounding box center [438, 175] width 20 height 19
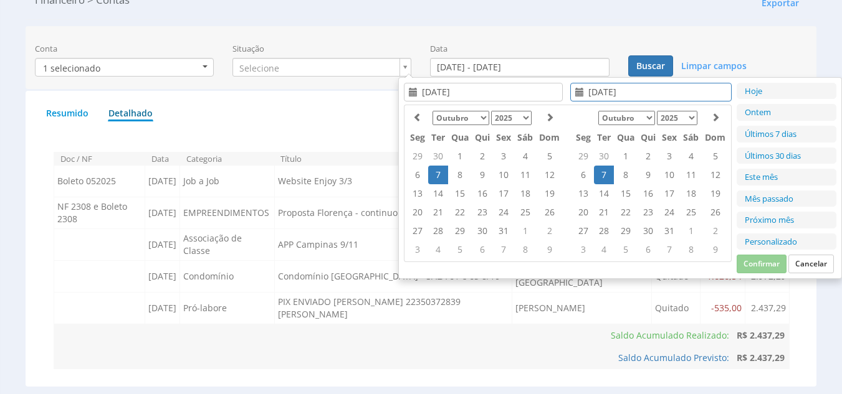
click at [607, 177] on td "7" at bounding box center [604, 175] width 20 height 19
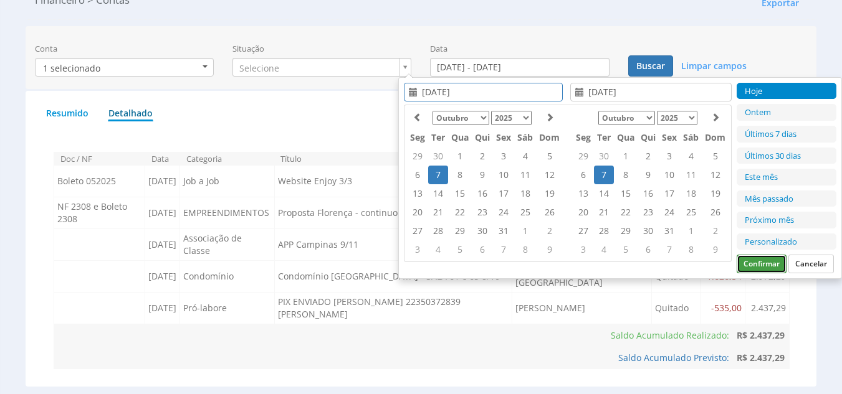
click at [767, 261] on button "Confirmar" at bounding box center [761, 264] width 50 height 19
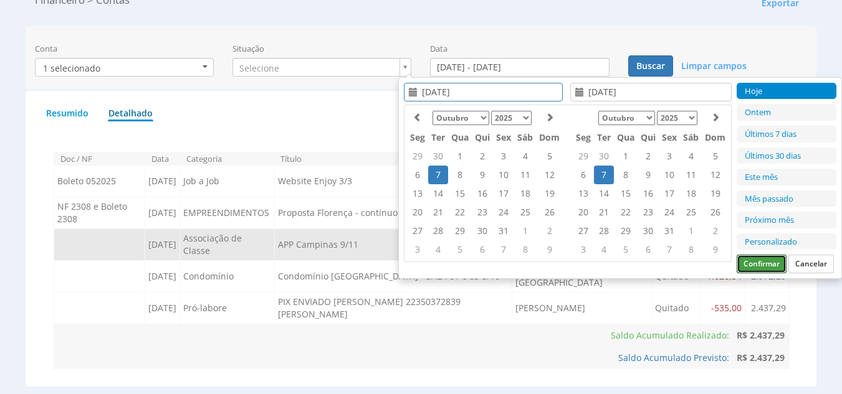
type input "07/10/2025 - 07/10/2025"
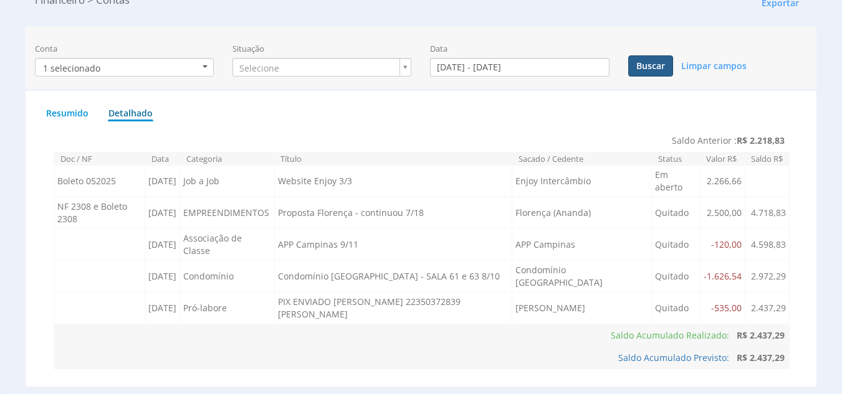
click at [655, 68] on button "Buscar" at bounding box center [650, 65] width 45 height 21
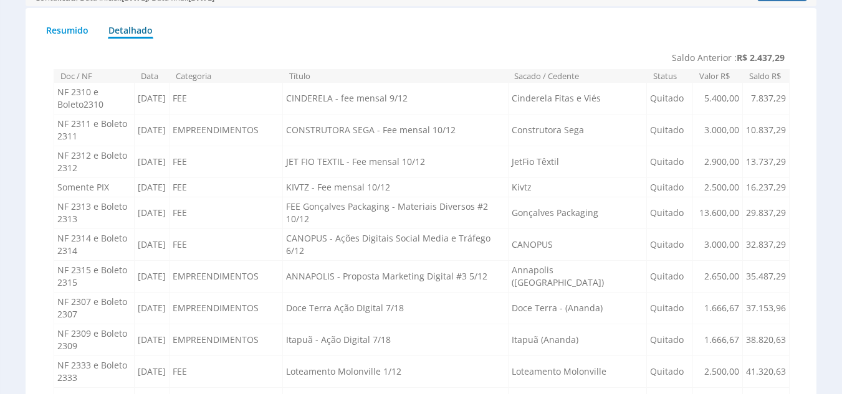
scroll to position [121, 0]
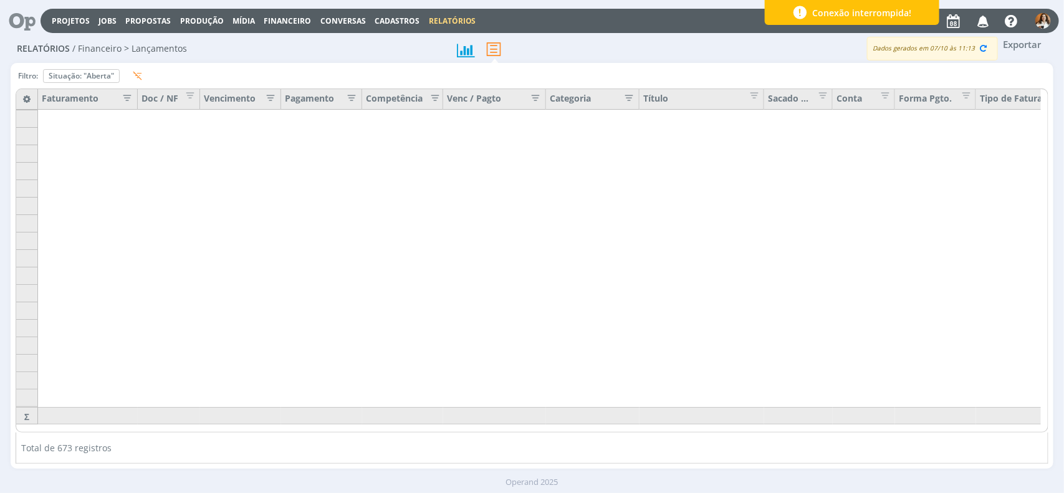
scroll to position [540, 0]
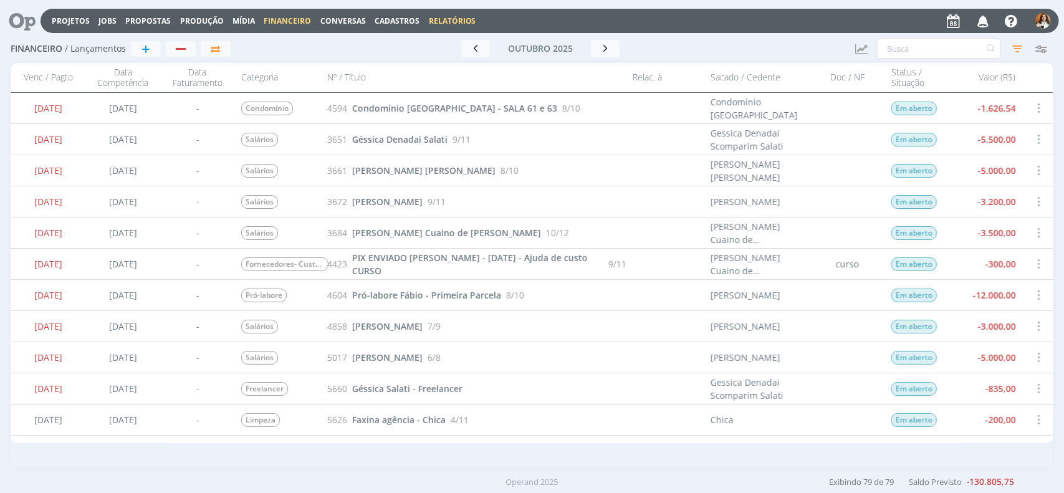
click at [441, 17] on link "Relatórios" at bounding box center [452, 21] width 47 height 11
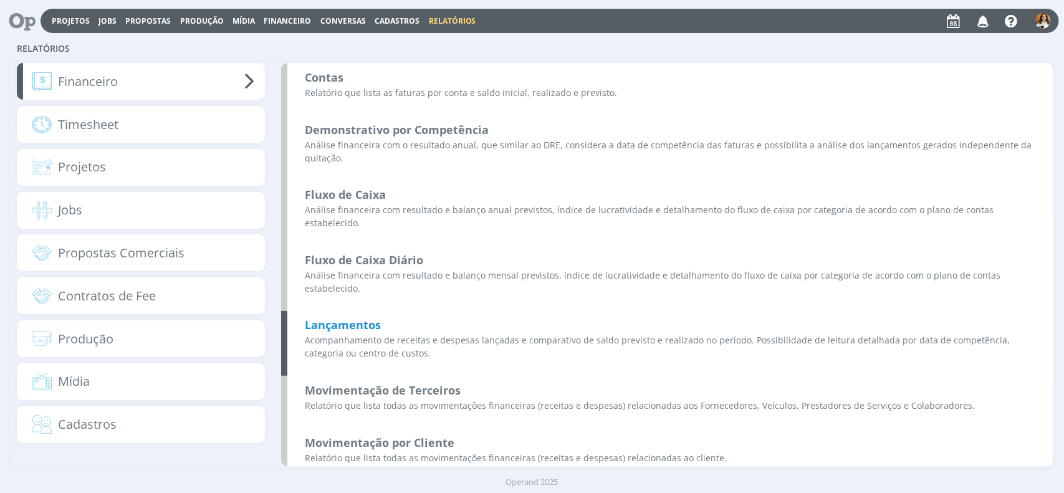
click at [368, 317] on b "Lançamentos" at bounding box center [343, 324] width 76 height 15
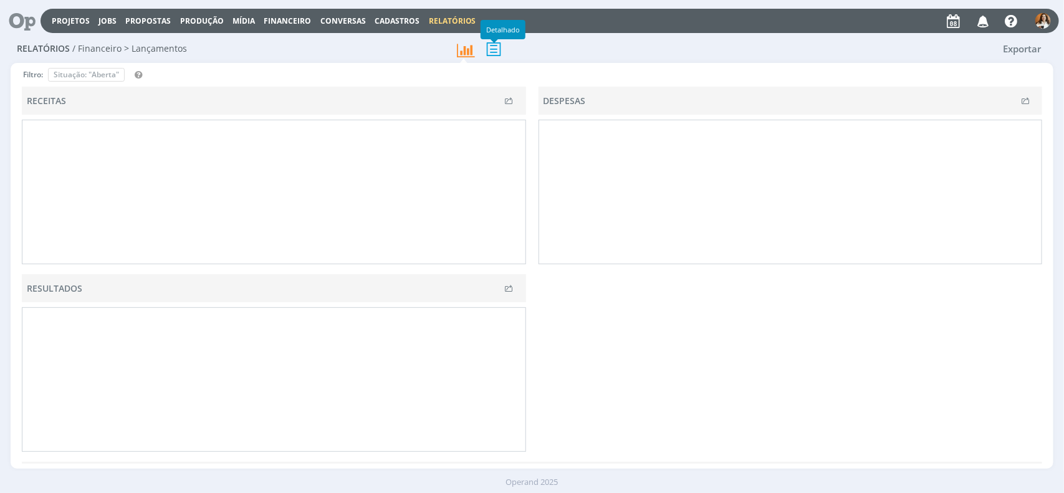
click at [498, 53] on icon at bounding box center [493, 49] width 26 height 26
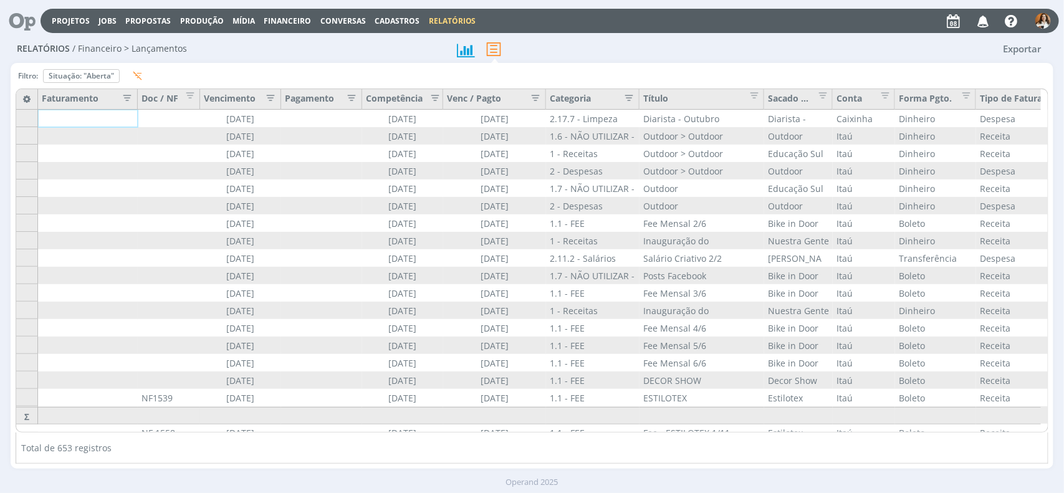
click at [269, 101] on icon "button" at bounding box center [267, 96] width 12 height 12
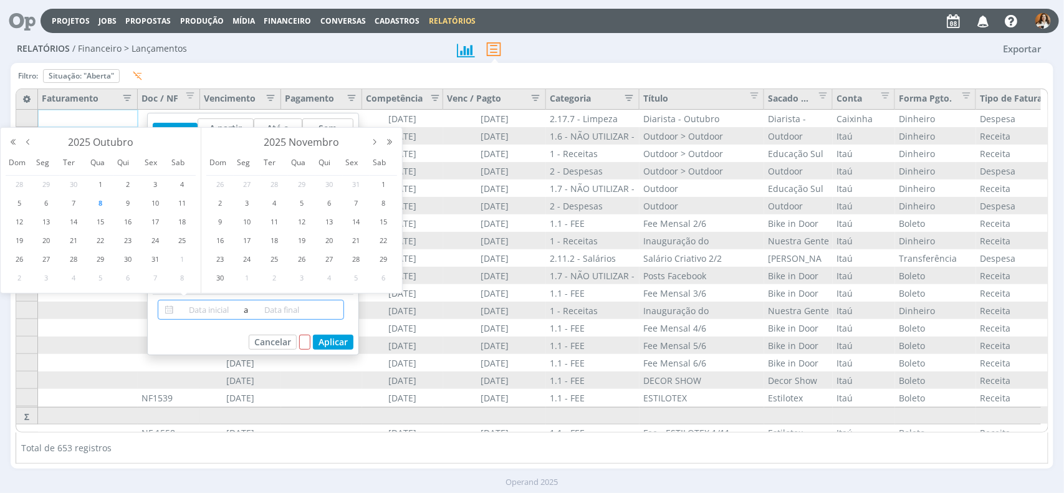
click at [184, 308] on input at bounding box center [209, 309] width 64 height 15
click at [102, 183] on span "1" at bounding box center [100, 184] width 15 height 15
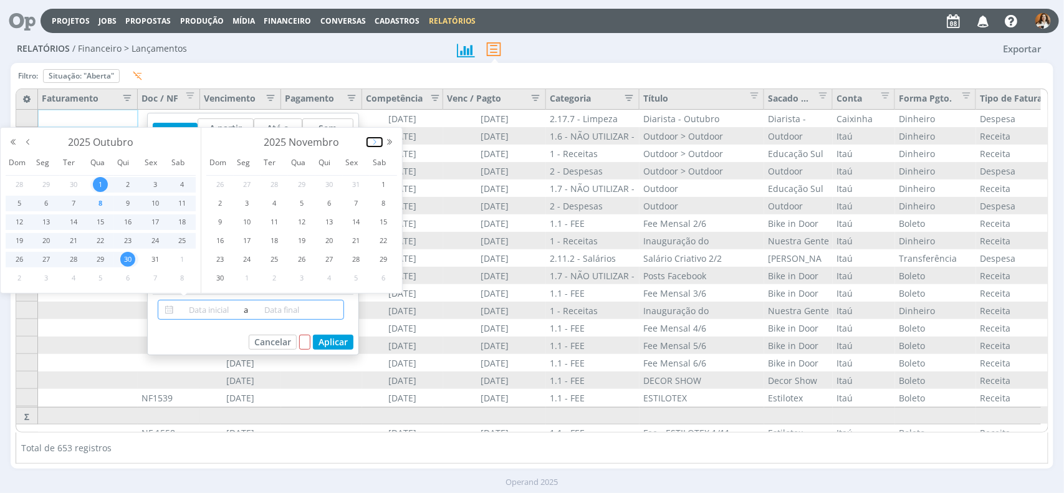
click at [373, 141] on button "button" at bounding box center [374, 142] width 15 height 9
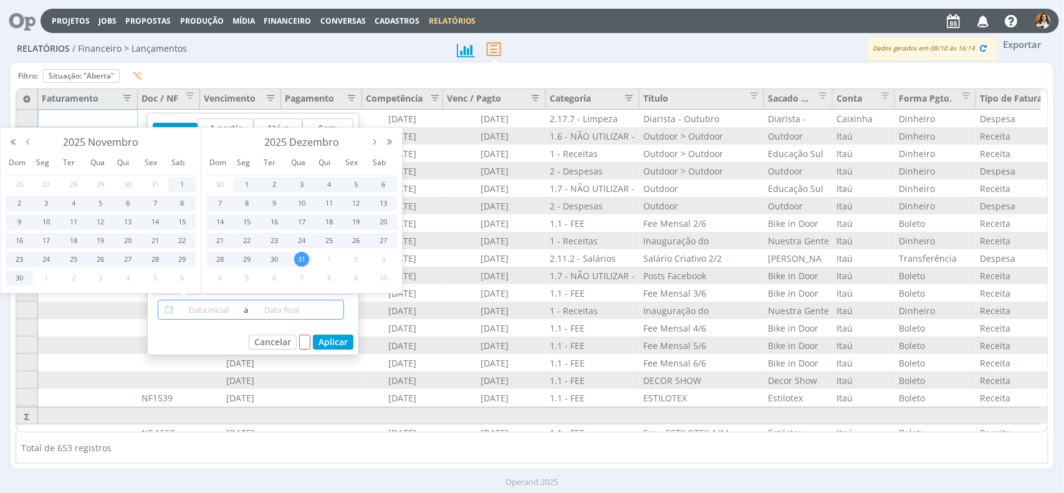
click at [301, 254] on span "31" at bounding box center [301, 259] width 15 height 15
type input "[DATE]"
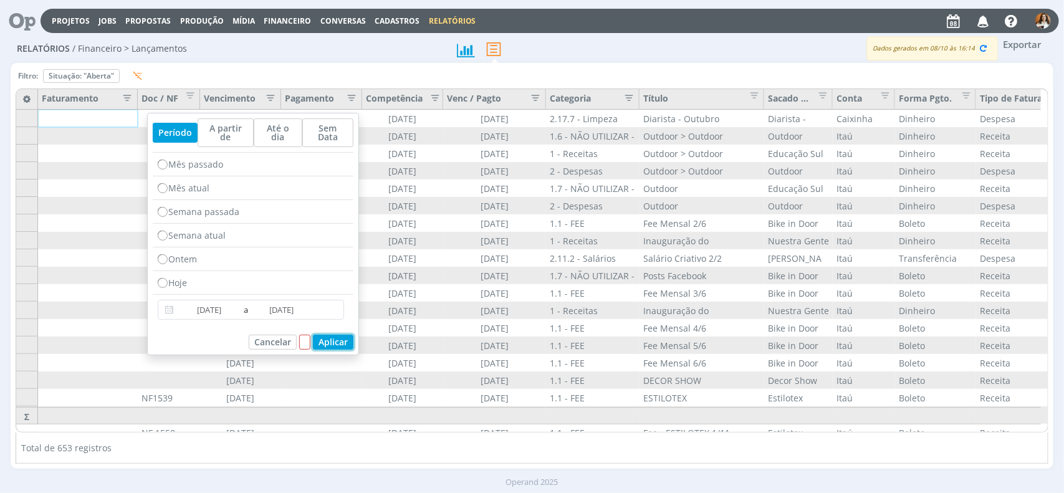
click at [336, 343] on button "Aplicar" at bounding box center [333, 342] width 40 height 15
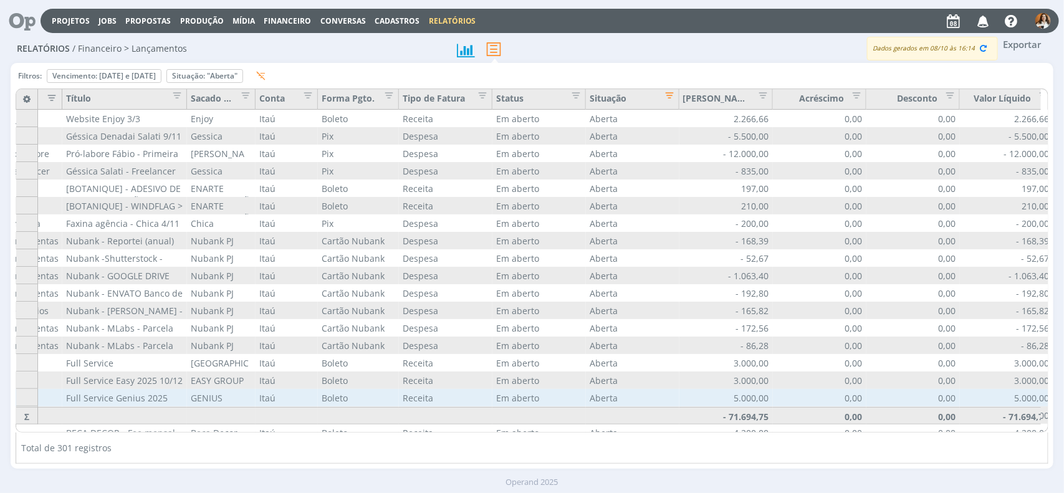
scroll to position [0, 578]
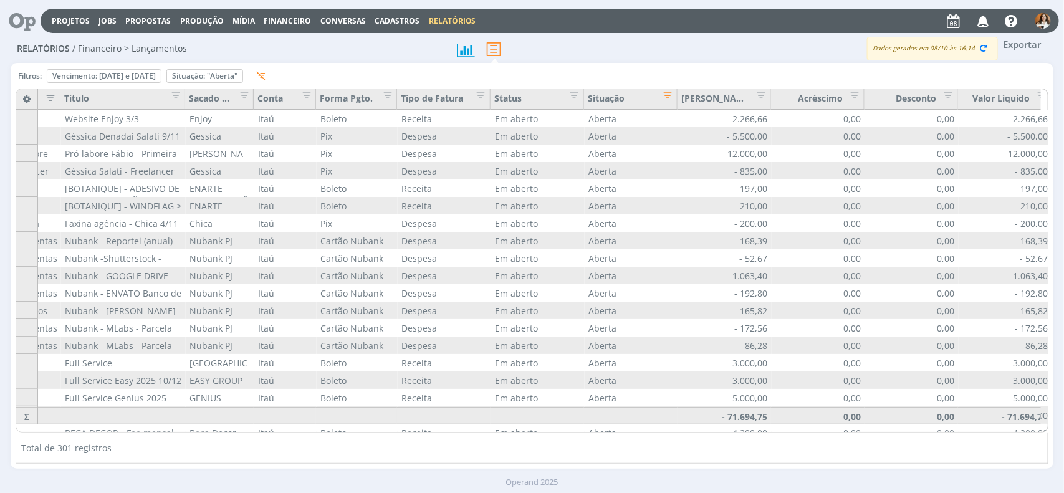
click at [665, 97] on span "Editar filtro para Coluna Situação" at bounding box center [664, 93] width 12 height 12
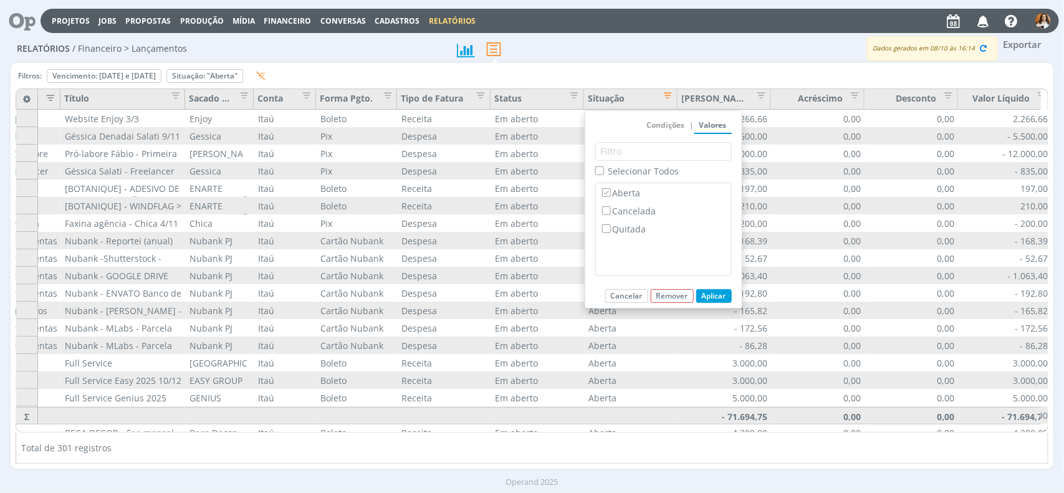
click at [723, 293] on button "Aplicar" at bounding box center [714, 296] width 36 height 14
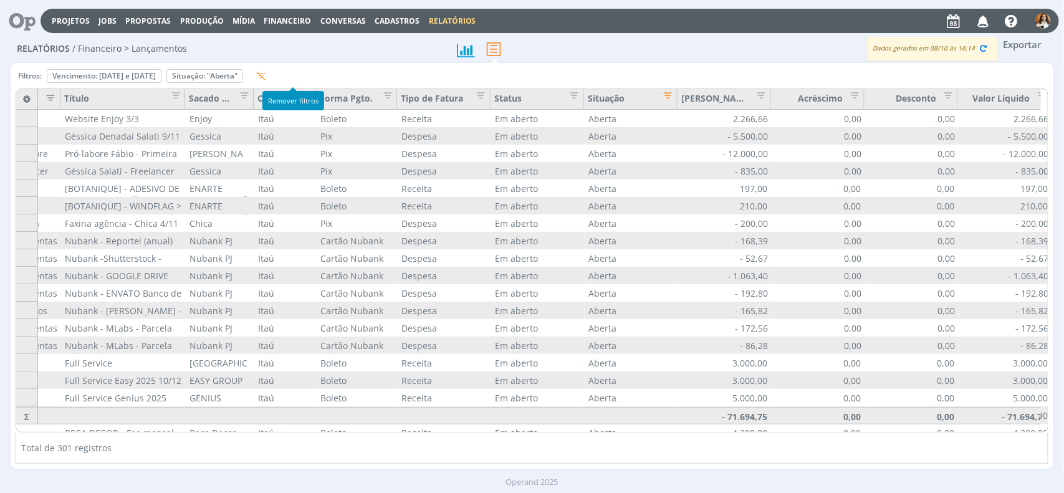
click at [269, 69] on button "button" at bounding box center [258, 76] width 21 height 16
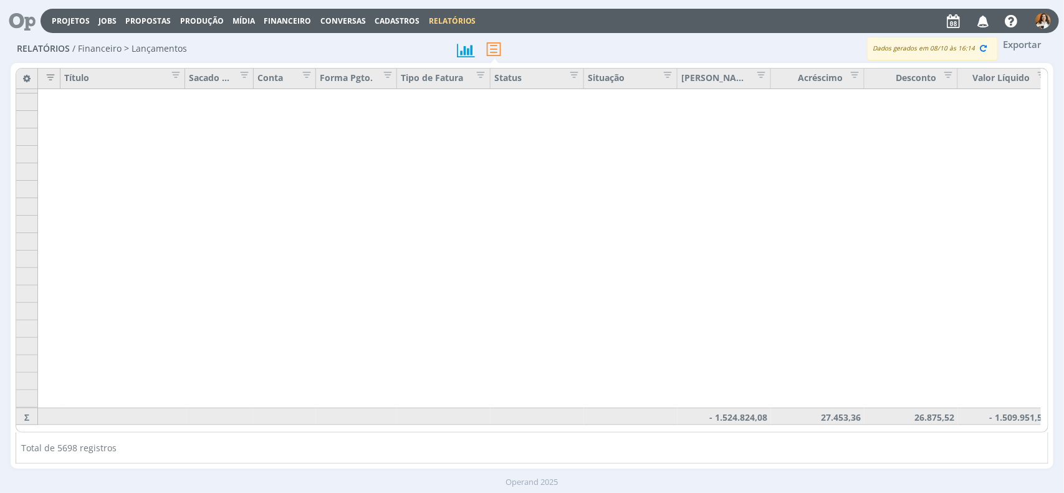
scroll to position [4933, 578]
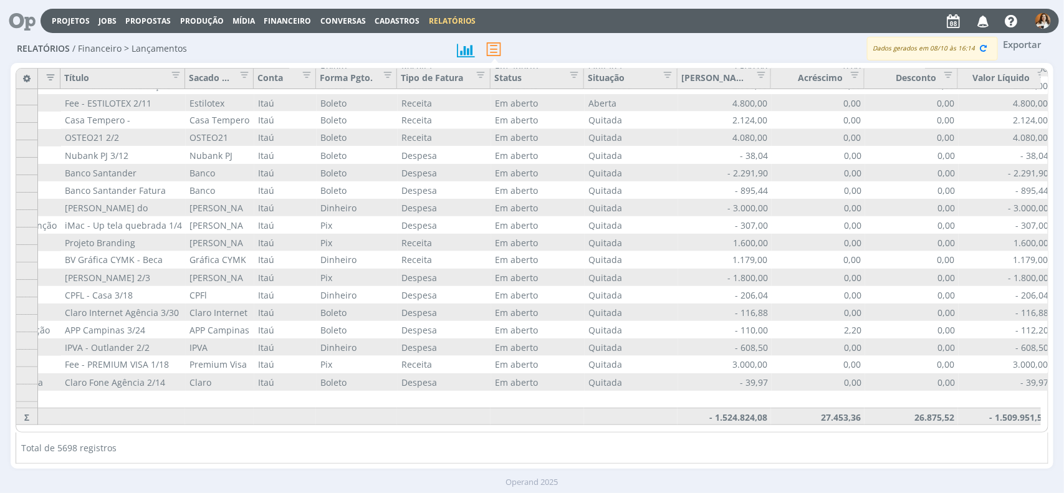
drag, startPoint x: 523, startPoint y: 432, endPoint x: 377, endPoint y: 436, distance: 146.5
click at [275, 418] on div "Todas Doc / NF Vencimento Pagamento Competência Venc / Pagto Nº Ref. Categoria …" at bounding box center [532, 266] width 1032 height 396
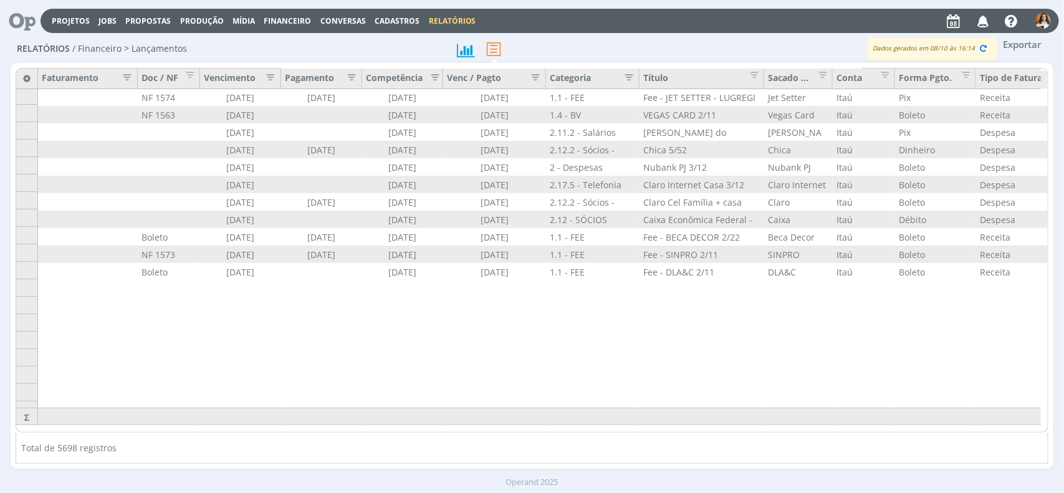
scroll to position [4826, 0]
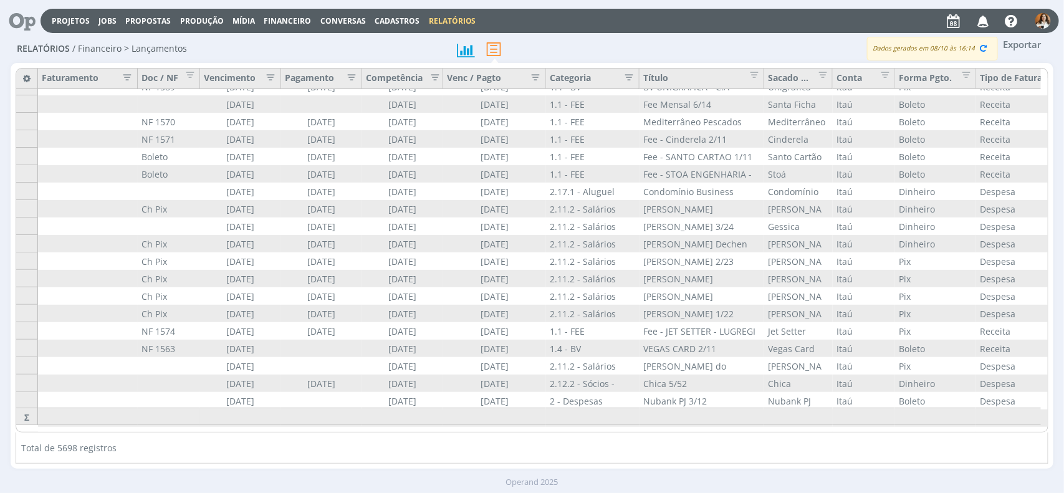
click at [270, 76] on icon "button" at bounding box center [267, 76] width 12 height 12
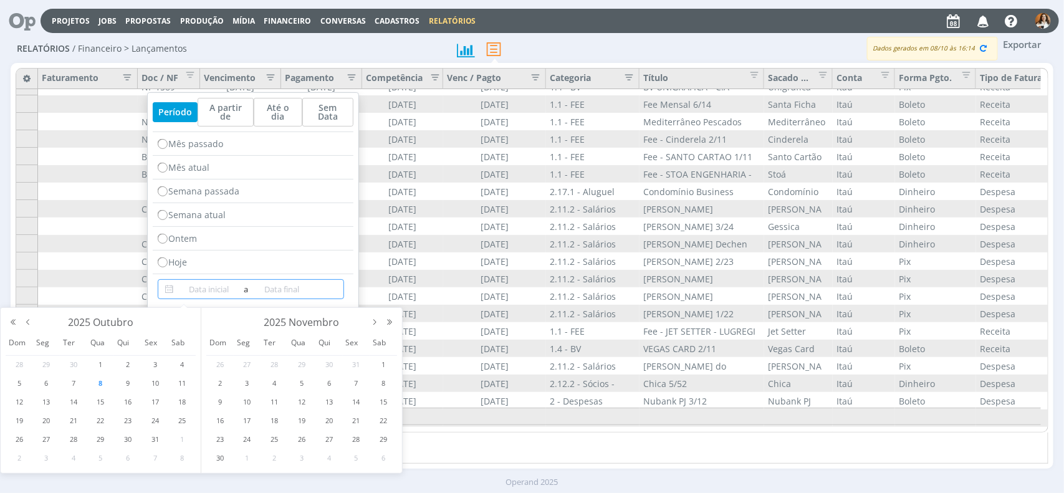
click at [200, 283] on input at bounding box center [209, 289] width 64 height 15
click at [104, 360] on span "1" at bounding box center [100, 364] width 15 height 15
click at [373, 321] on button "button" at bounding box center [374, 322] width 15 height 9
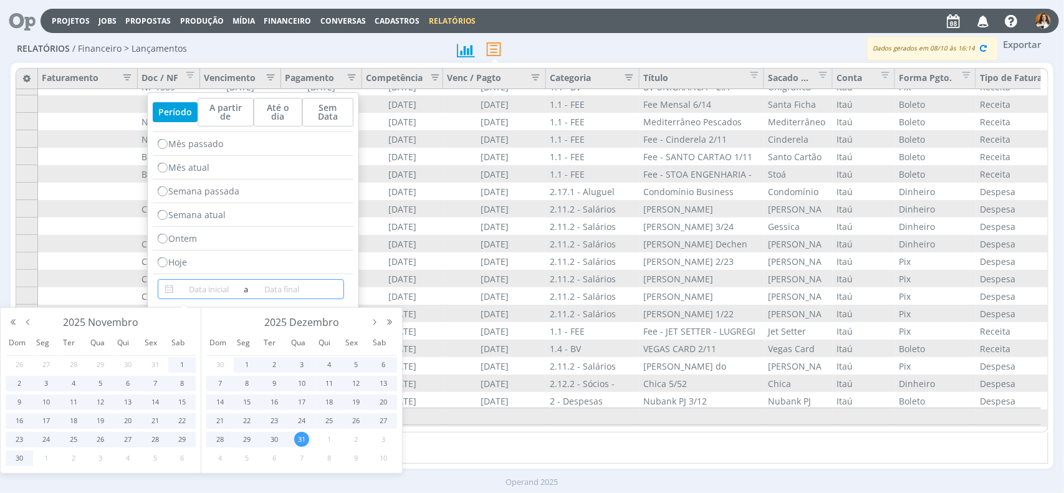
click at [304, 437] on span "31" at bounding box center [301, 439] width 15 height 15
type input "[DATE]"
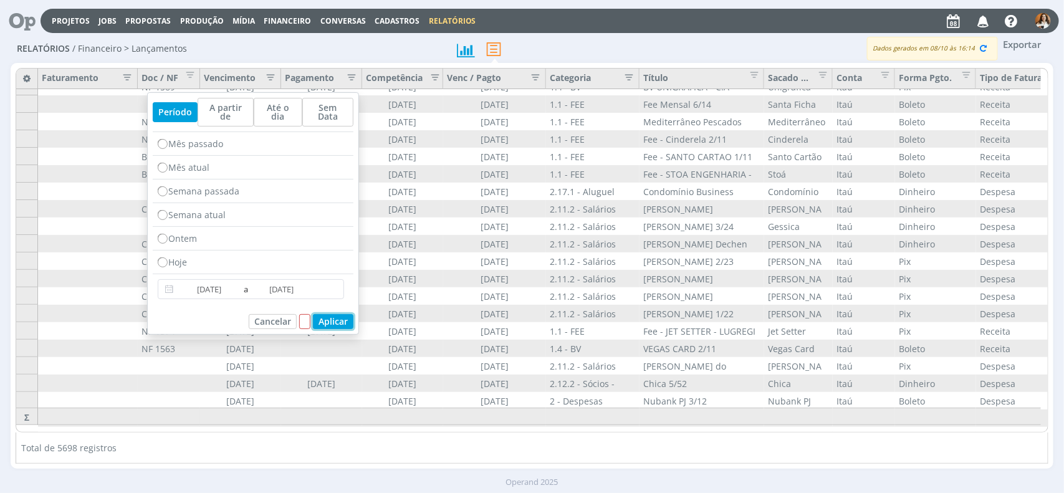
click at [343, 321] on button "Aplicar" at bounding box center [333, 321] width 40 height 15
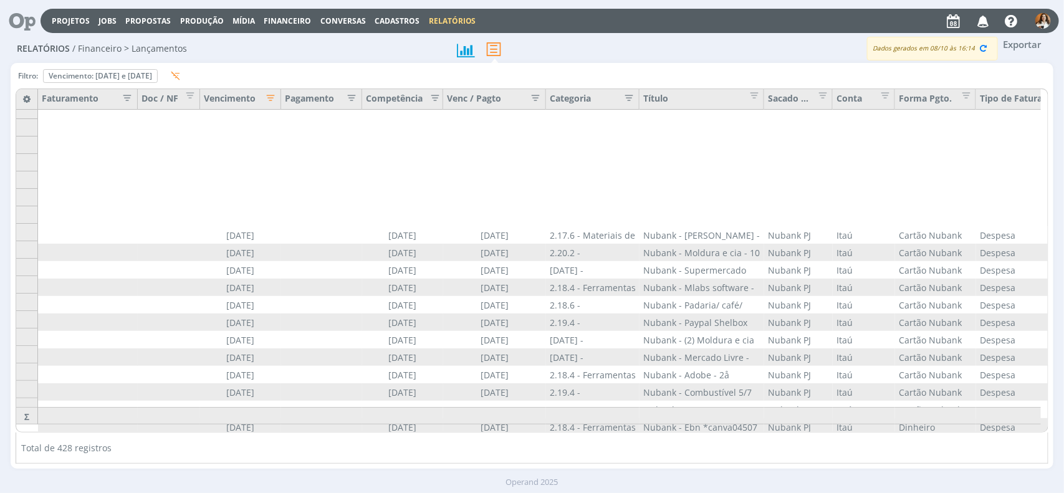
scroll to position [1684, 0]
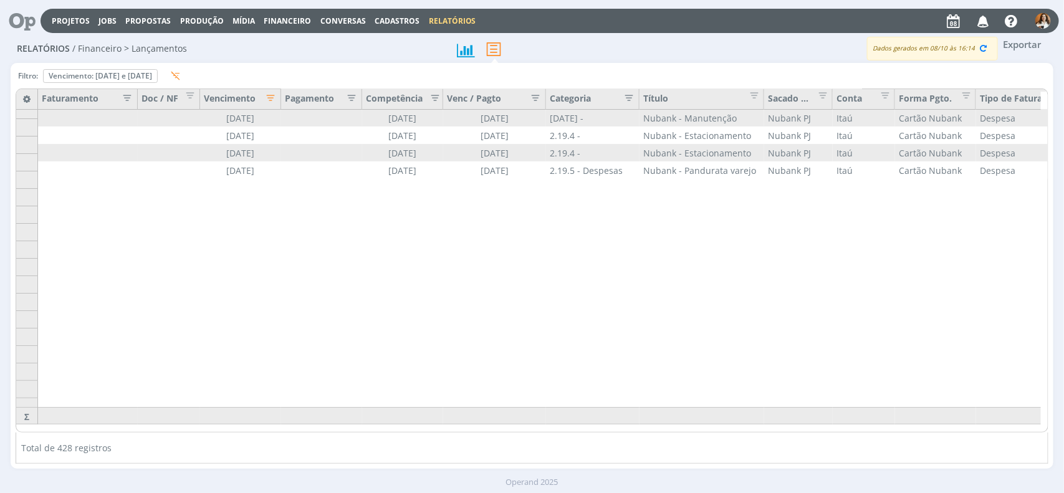
drag, startPoint x: 653, startPoint y: 432, endPoint x: 779, endPoint y: 441, distance: 126.8
click at [781, 440] on div "Total de 428 registros" at bounding box center [532, 447] width 1032 height 31
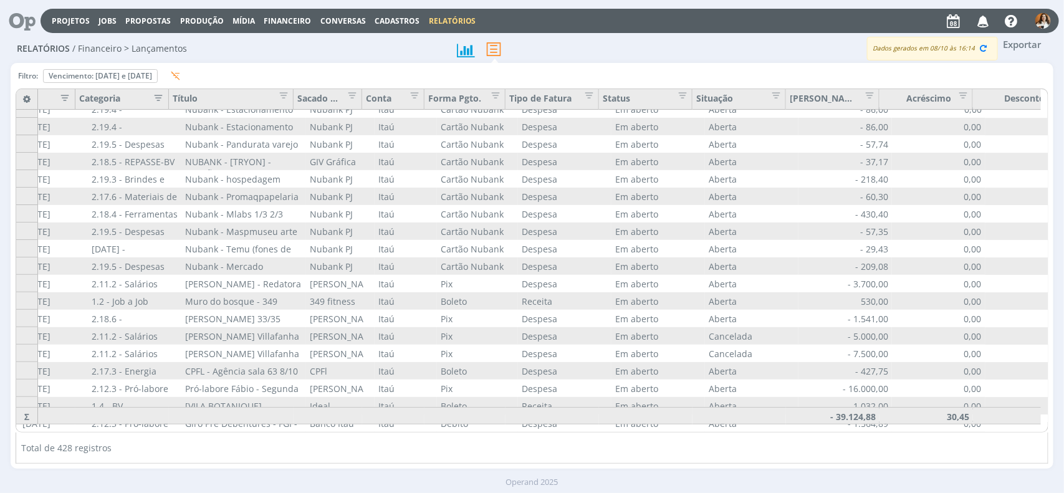
scroll to position [1684, 472]
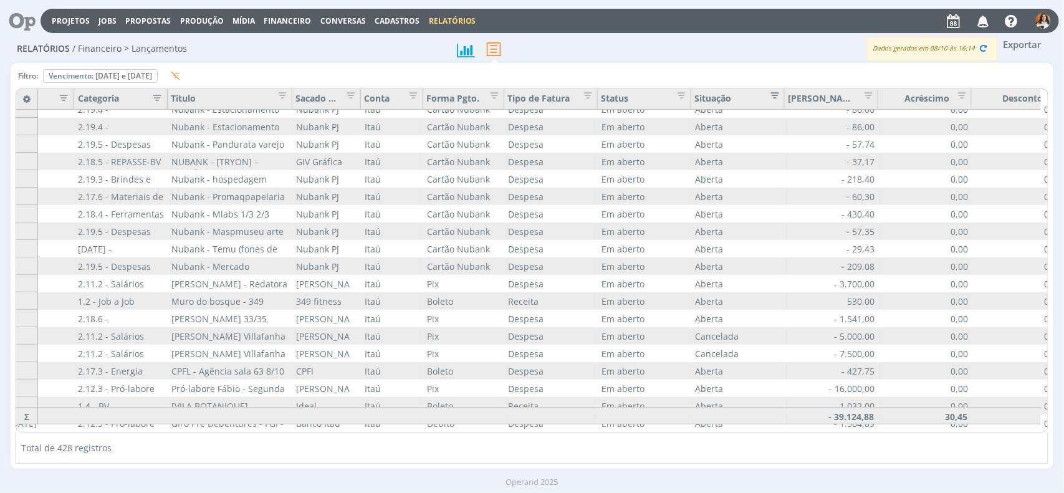
click at [770, 95] on span "Editar filtro para Coluna Situação" at bounding box center [771, 93] width 12 height 12
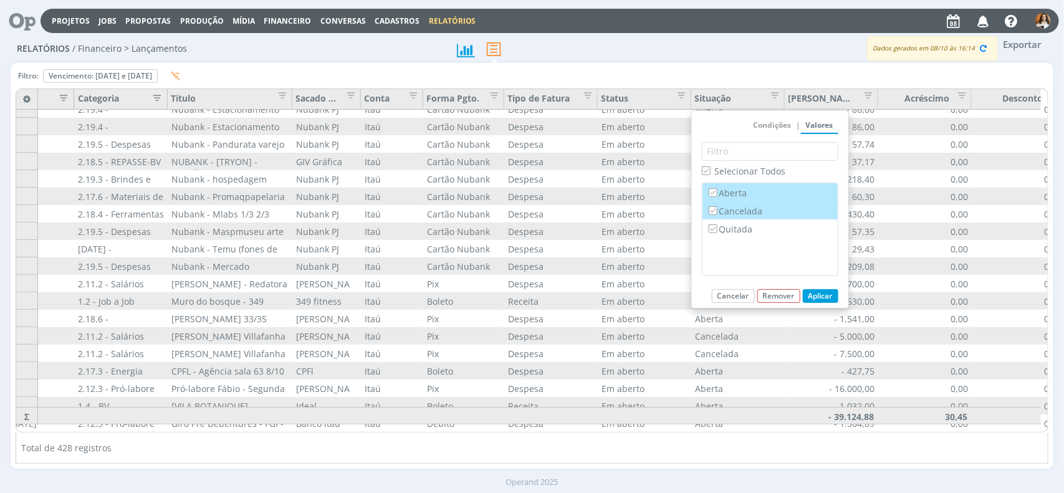
click at [743, 209] on label "Cancelada" at bounding box center [770, 211] width 128 height 14
click at [717, 209] on input "Cancelada" at bounding box center [712, 210] width 8 height 8
checkbox input "false"
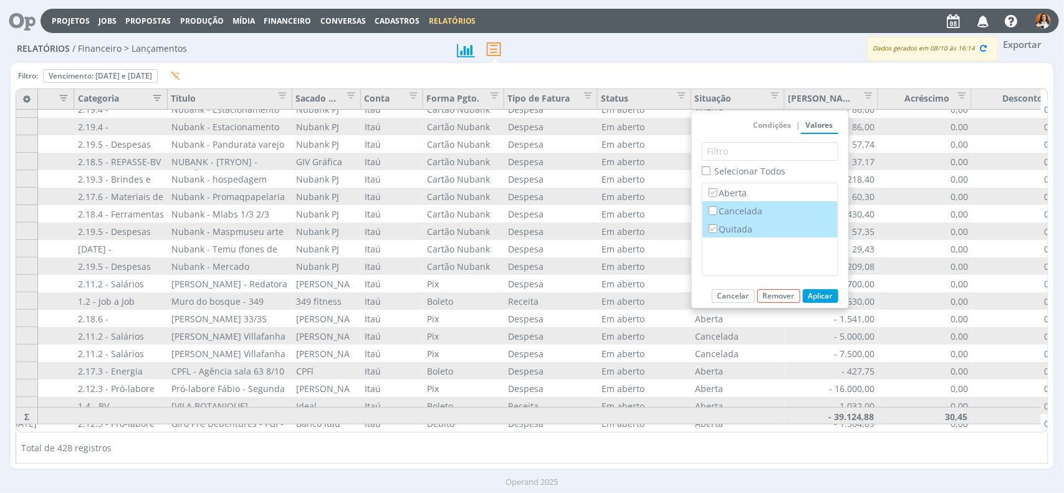
click at [736, 232] on label "Quitada" at bounding box center [770, 229] width 128 height 14
click at [717, 232] on input "Quitada" at bounding box center [712, 228] width 8 height 8
checkbox input "false"
click at [827, 293] on button "Aplicar" at bounding box center [821, 296] width 36 height 14
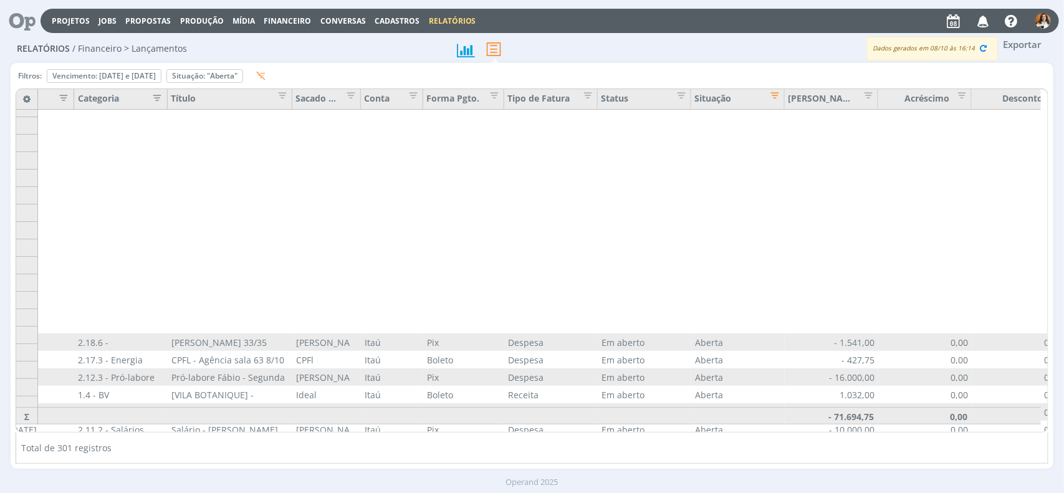
scroll to position [935, 472]
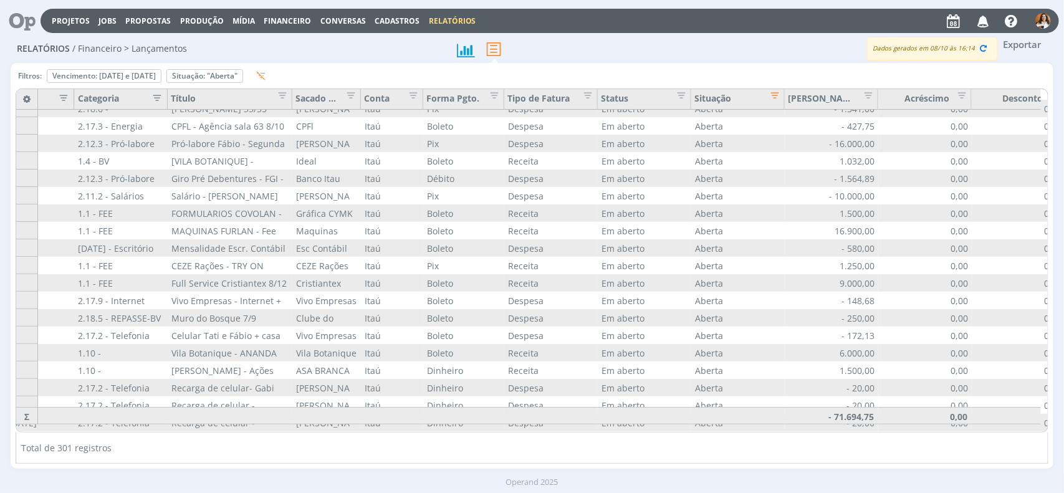
drag, startPoint x: 904, startPoint y: 431, endPoint x: 976, endPoint y: 431, distance: 71.7
click at [991, 431] on div "Venc / Pagto Categoria Título Sacado / Cedente Conta Forma Pgto. Tipo de Fatura…" at bounding box center [531, 260] width 1031 height 343
drag, startPoint x: 958, startPoint y: 431, endPoint x: 958, endPoint y: 419, distance: 11.8
click at [1013, 424] on div "Venc / Pagto Categoria Título Sacado / Cedente Conta Forma Pgto. Tipo de Fatura…" at bounding box center [531, 260] width 1031 height 343
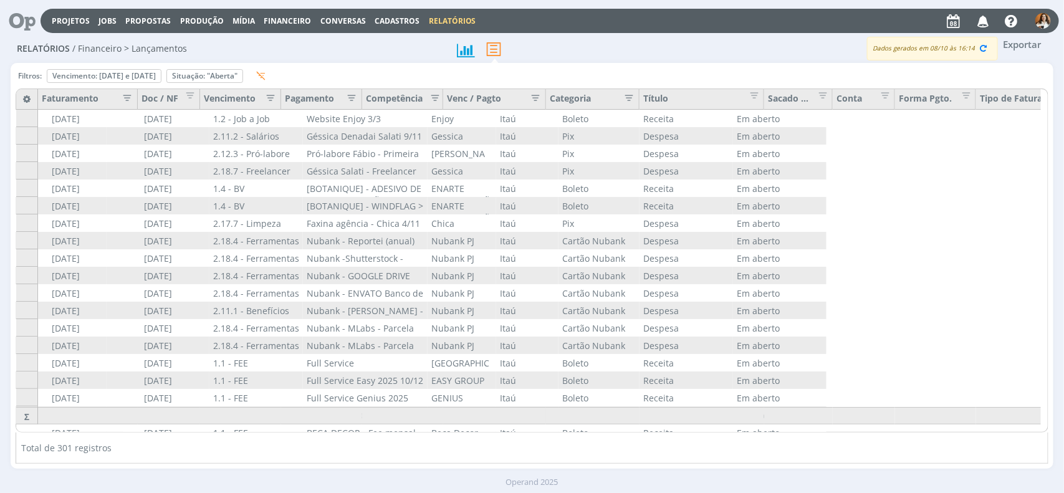
scroll to position [0, 0]
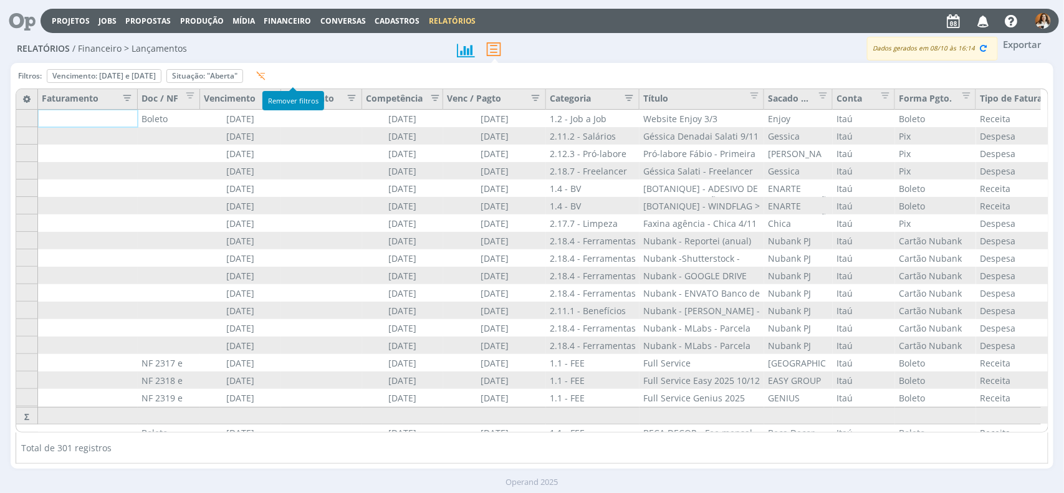
click at [265, 72] on icon "button" at bounding box center [260, 75] width 9 height 9
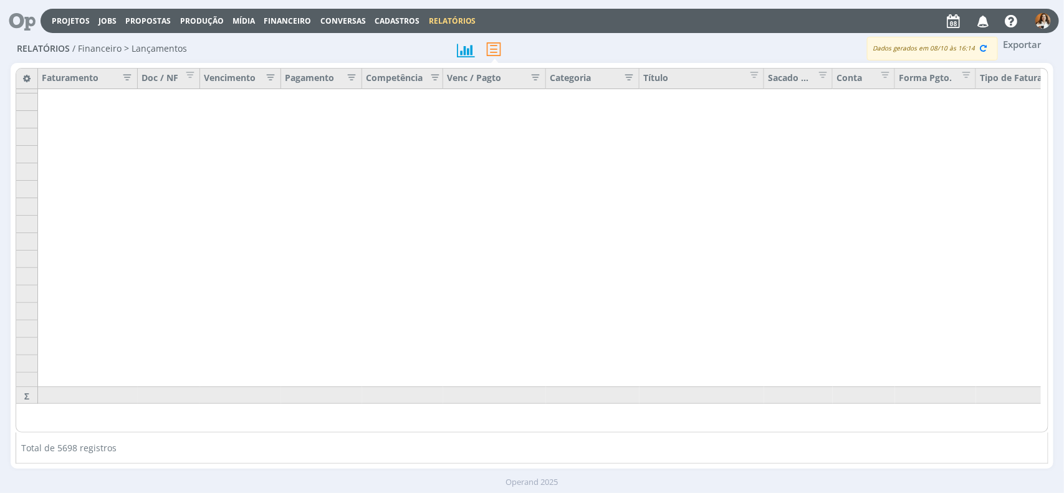
scroll to position [4933, 0]
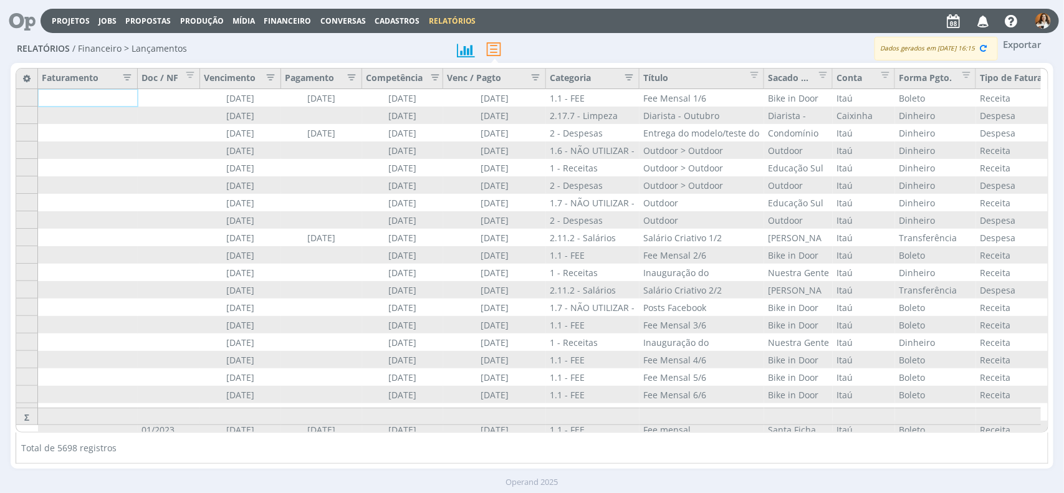
click at [269, 75] on icon "button" at bounding box center [267, 76] width 12 height 12
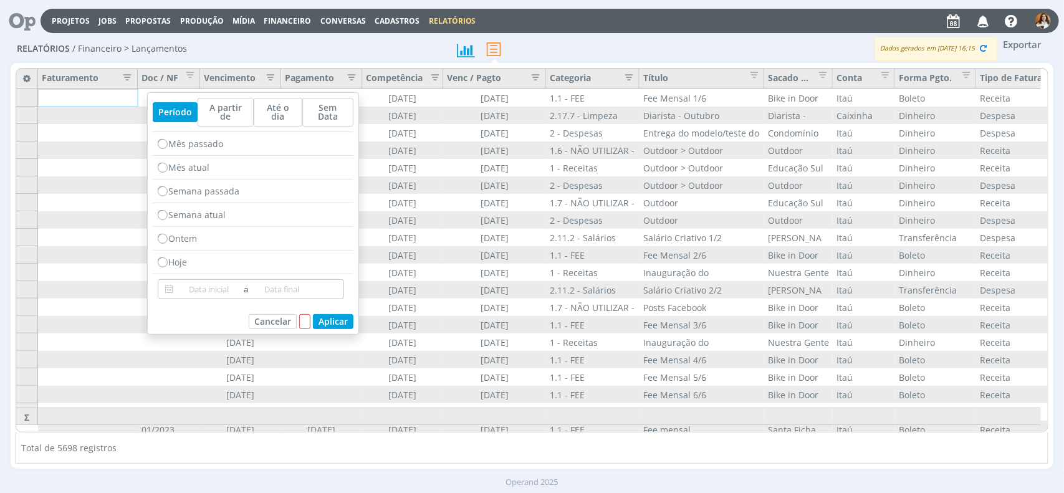
click at [216, 285] on input at bounding box center [209, 289] width 64 height 15
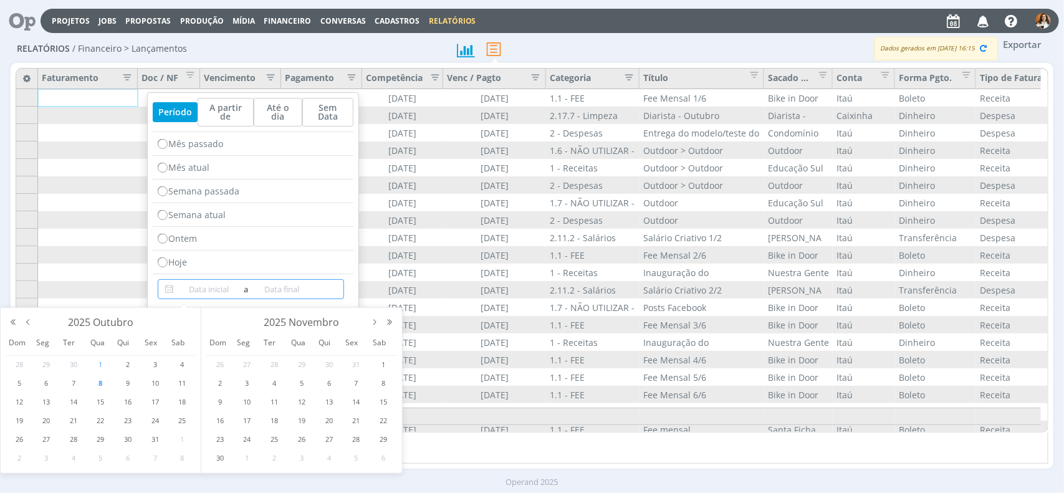
click at [104, 364] on span "1" at bounding box center [100, 364] width 15 height 15
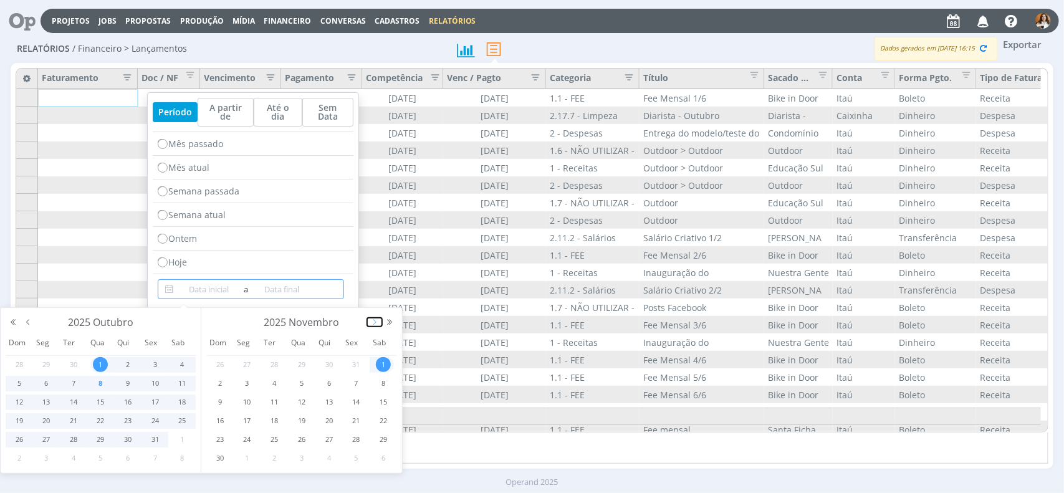
click at [372, 325] on button "button" at bounding box center [374, 322] width 15 height 9
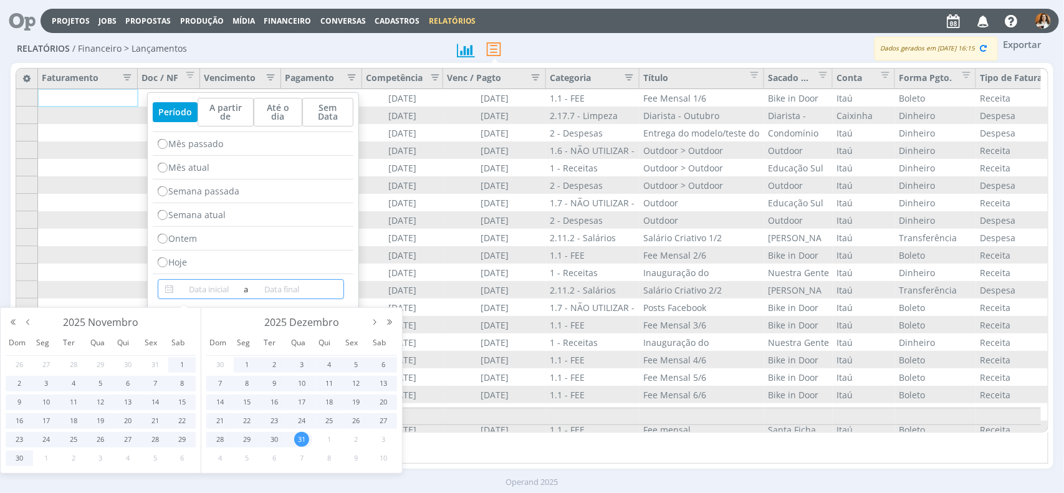
click at [299, 440] on span "31" at bounding box center [301, 439] width 15 height 15
type input "[DATE]"
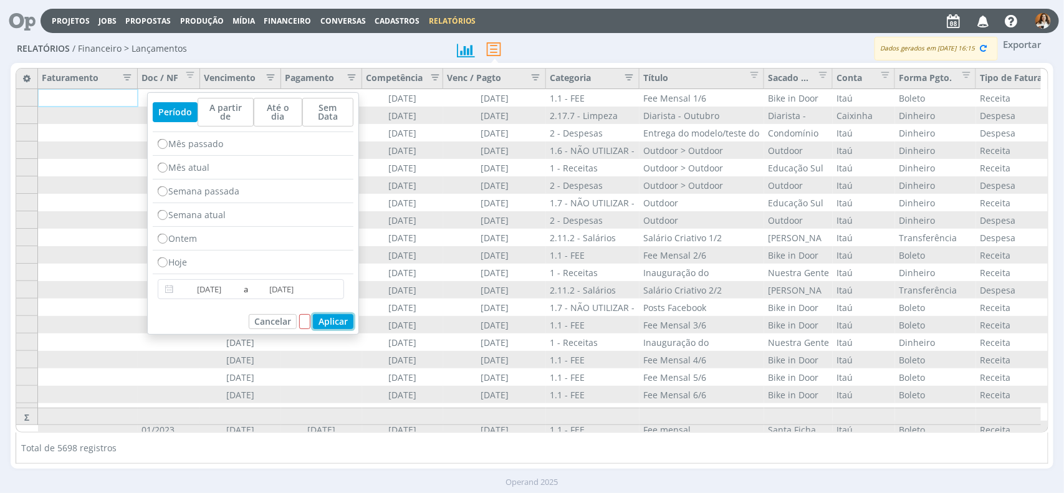
click at [328, 319] on button "Aplicar" at bounding box center [333, 321] width 40 height 15
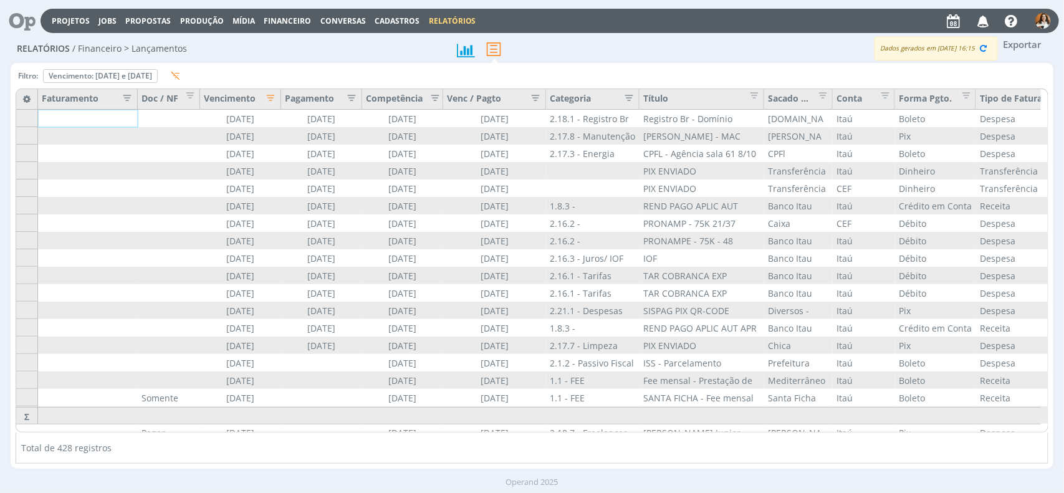
drag, startPoint x: 659, startPoint y: 432, endPoint x: 657, endPoint y: 441, distance: 9.5
click at [968, 434] on div "Total de 428 registros" at bounding box center [532, 447] width 1032 height 31
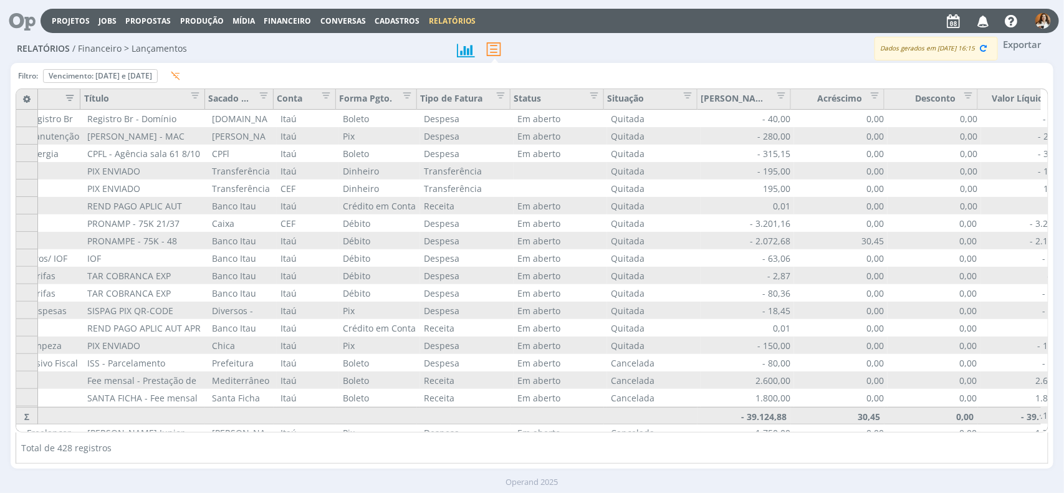
scroll to position [0, 559]
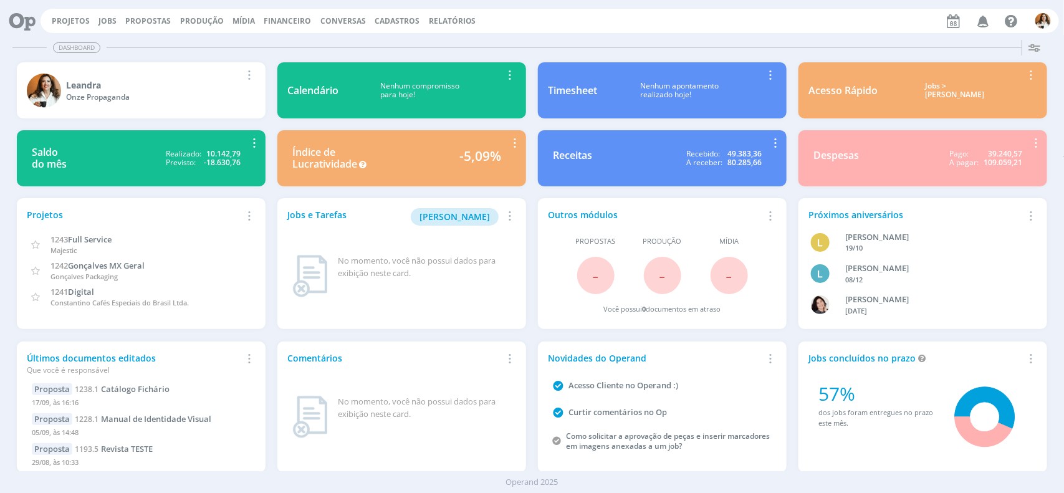
click at [293, 20] on span "Financeiro" at bounding box center [287, 21] width 47 height 11
click at [437, 12] on div "Projetos Jobs Propostas Produção [GEOGRAPHIC_DATA] Financeiro Lançamentos Conta…" at bounding box center [549, 21] width 1018 height 24
click at [441, 27] on div "Projetos Jobs Propostas Produção [GEOGRAPHIC_DATA] Financeiro Conversas Cadastr…" at bounding box center [549, 21] width 1018 height 24
click at [444, 21] on link "Relatórios" at bounding box center [452, 21] width 47 height 11
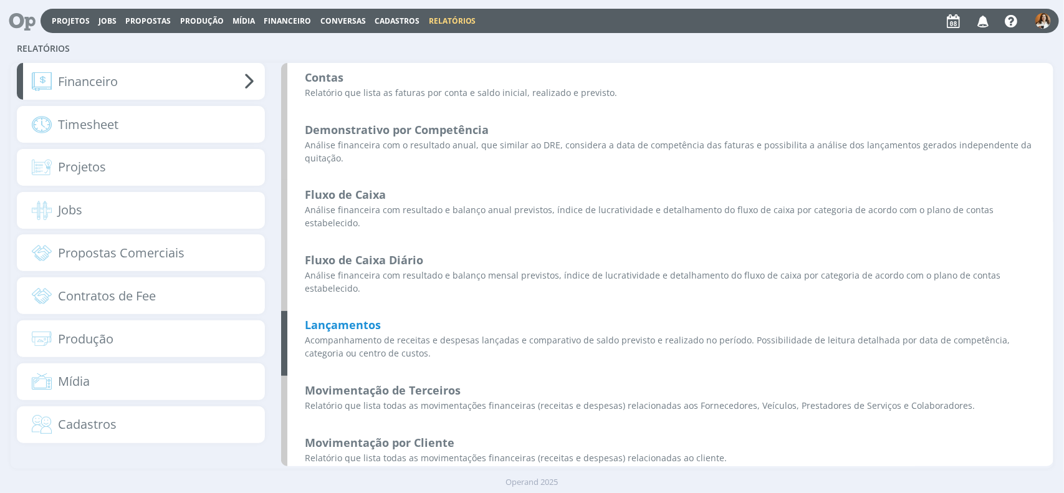
click at [353, 317] on b "Lançamentos" at bounding box center [343, 324] width 76 height 15
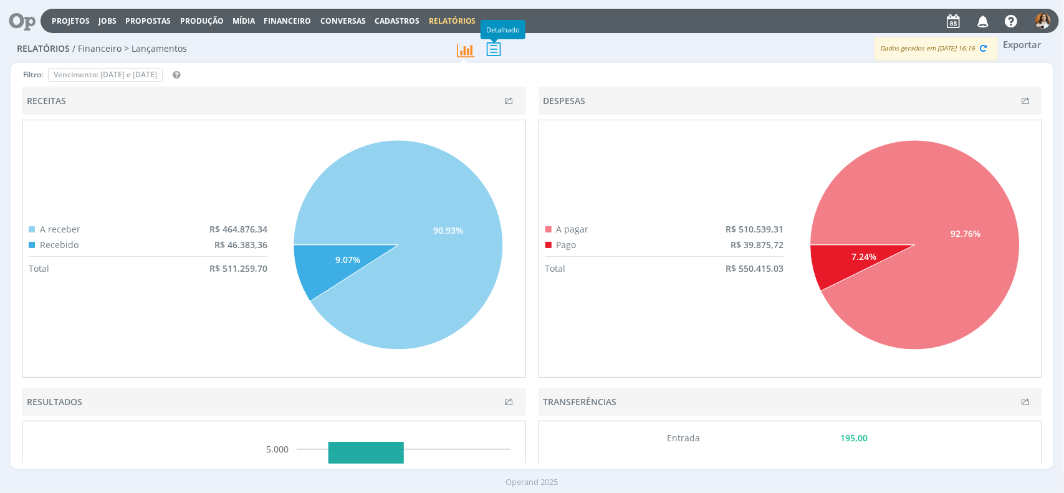
click at [497, 47] on icon at bounding box center [493, 49] width 26 height 26
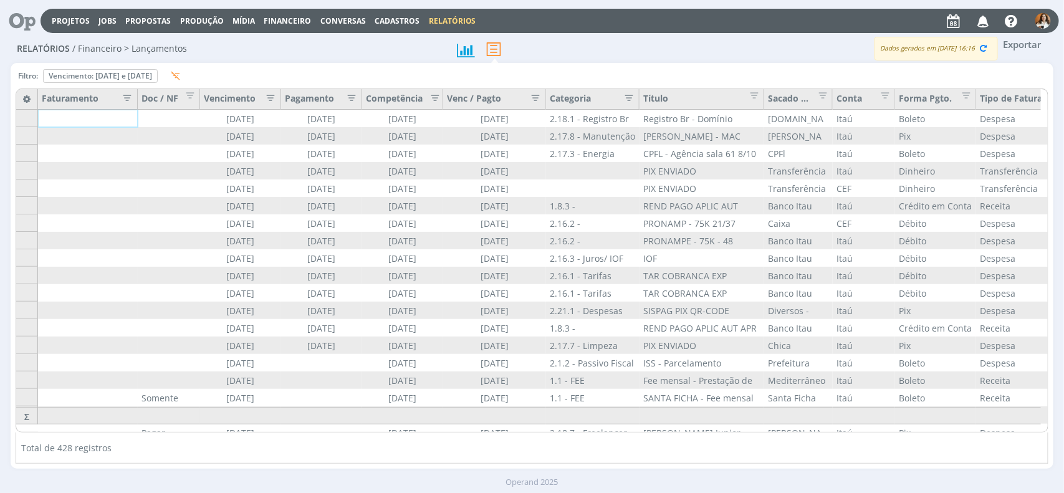
click at [269, 95] on icon "button" at bounding box center [267, 96] width 12 height 12
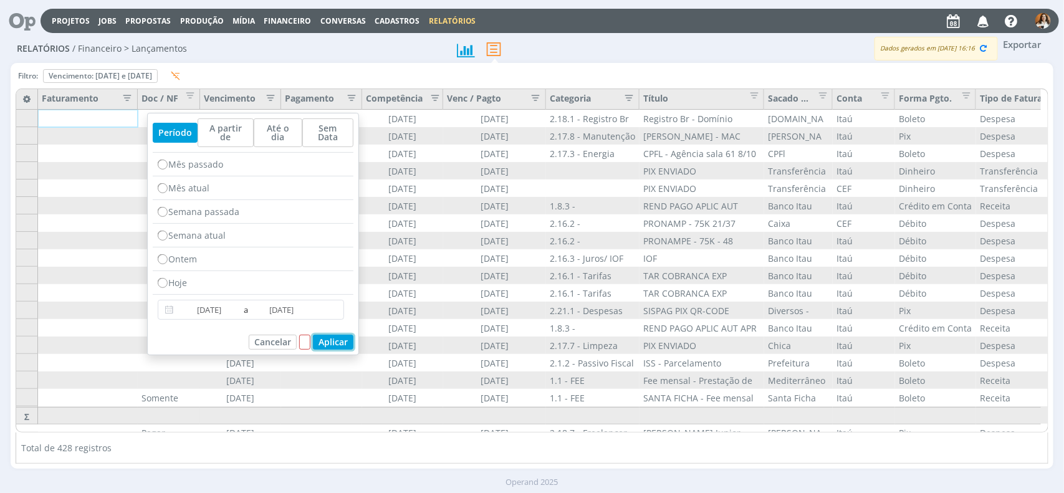
click at [338, 346] on button "Aplicar" at bounding box center [333, 342] width 40 height 15
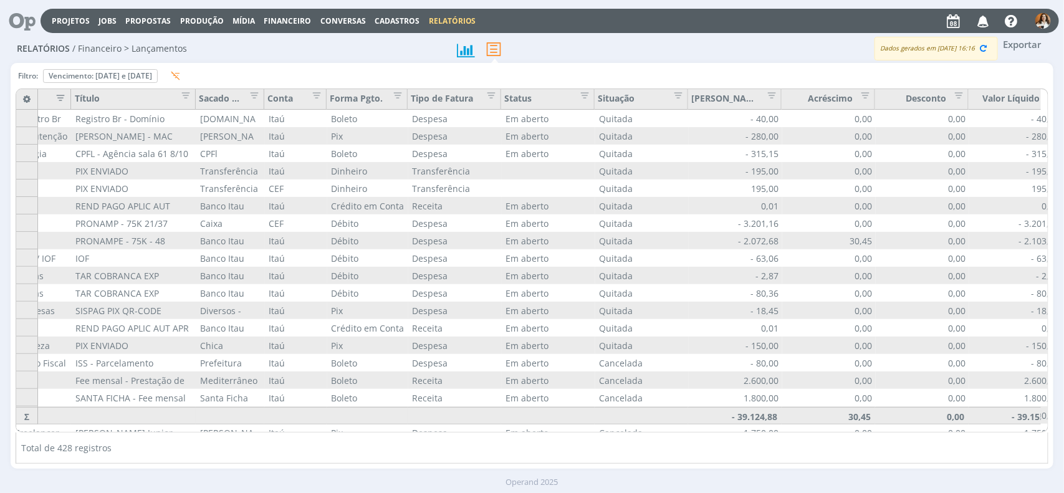
scroll to position [0, 578]
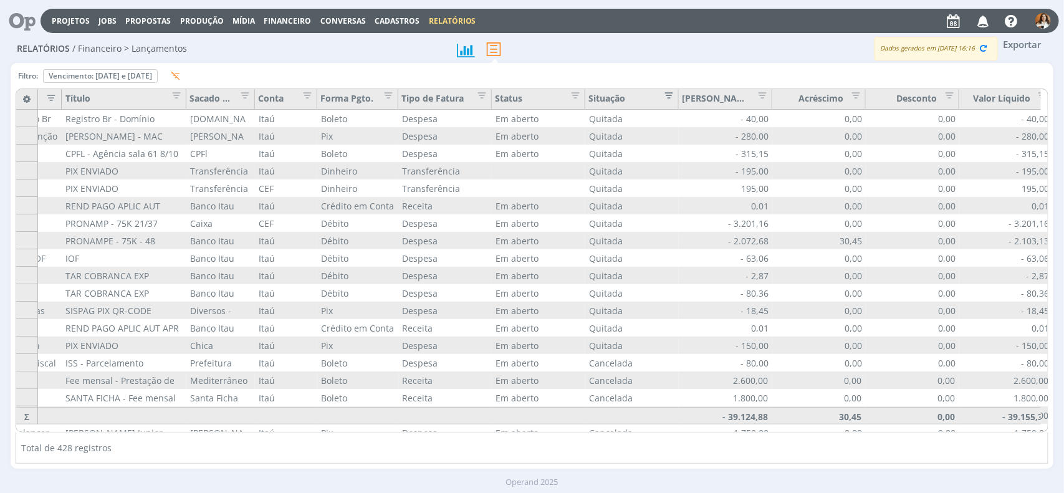
click at [670, 95] on span "Editar filtro para Coluna Situação" at bounding box center [665, 93] width 12 height 12
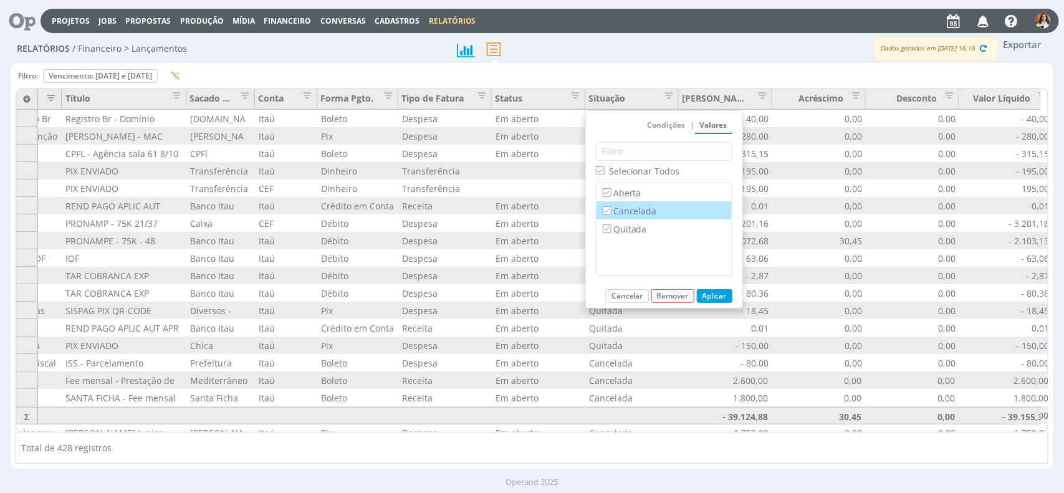
click at [631, 213] on label "Cancelada" at bounding box center [664, 211] width 128 height 14
click at [611, 213] on input "Cancelada" at bounding box center [606, 210] width 8 height 8
checkbox input "false"
drag, startPoint x: 624, startPoint y: 231, endPoint x: 671, endPoint y: 257, distance: 54.4
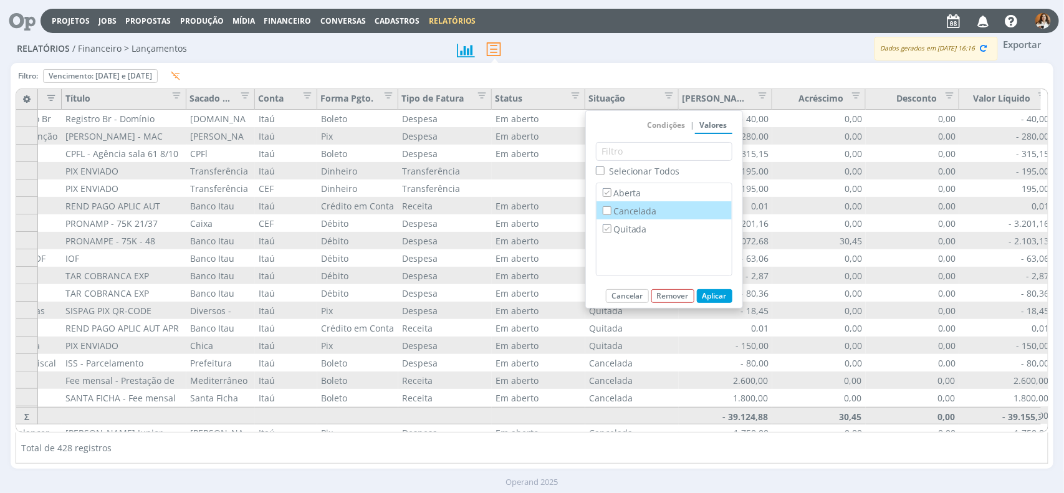
click at [624, 231] on label "Quitada" at bounding box center [664, 229] width 128 height 14
click at [611, 231] on input "Quitada" at bounding box center [606, 228] width 8 height 8
checkbox input "false"
click at [723, 300] on button "Aplicar" at bounding box center [715, 296] width 36 height 14
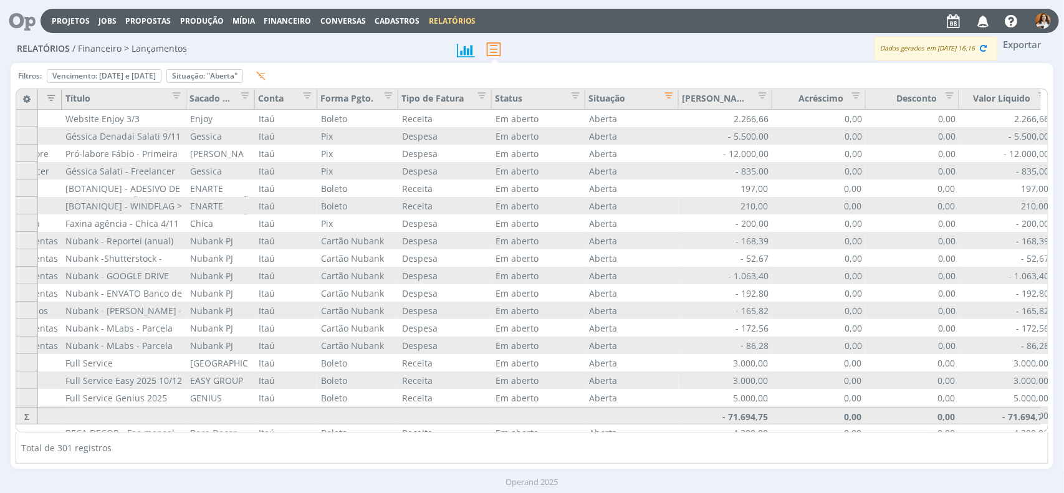
click at [1026, 45] on button "Exportar" at bounding box center [1022, 45] width 49 height 16
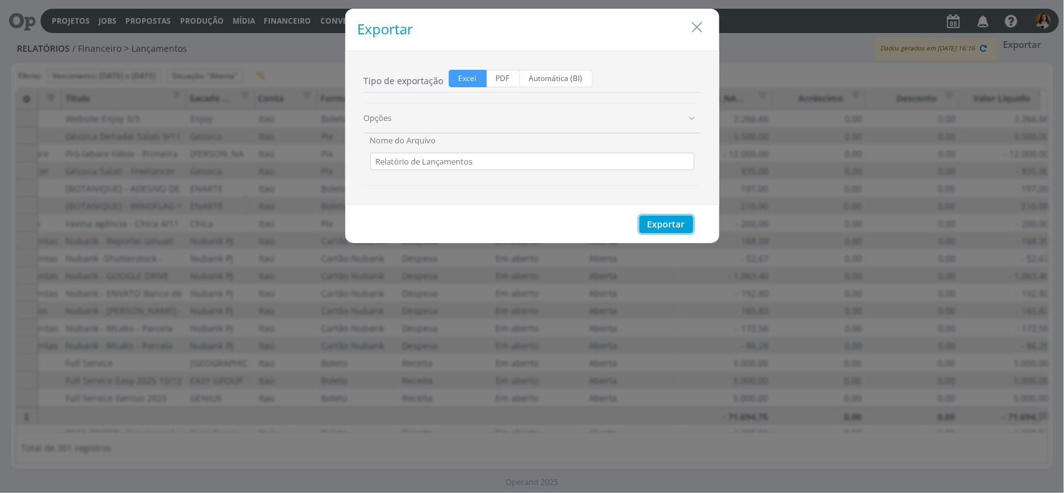
click at [670, 228] on button "Exportar" at bounding box center [666, 224] width 54 height 17
click at [693, 26] on icon "Close" at bounding box center [697, 27] width 19 height 19
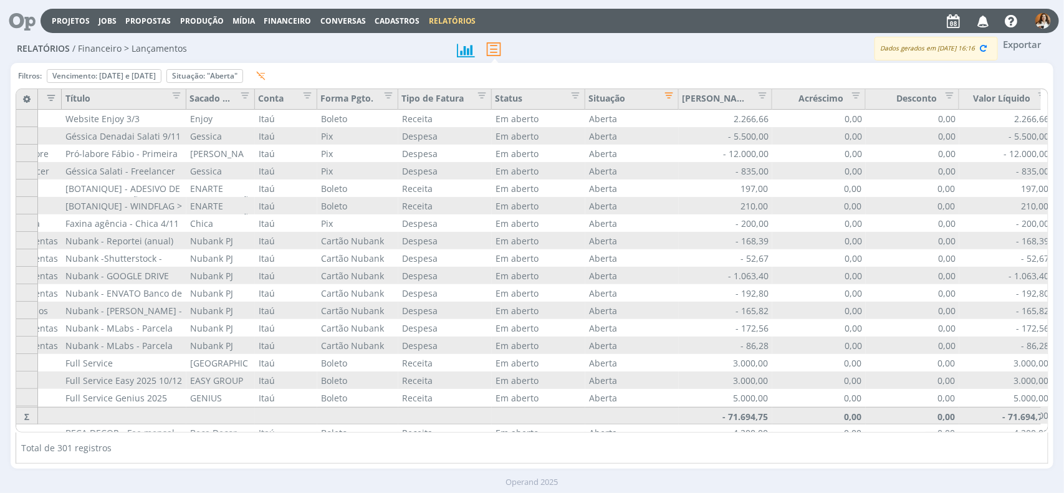
click at [285, 19] on span "Financeiro" at bounding box center [287, 21] width 47 height 11
click at [283, 40] on link "Lançamentos" at bounding box center [289, 41] width 105 height 19
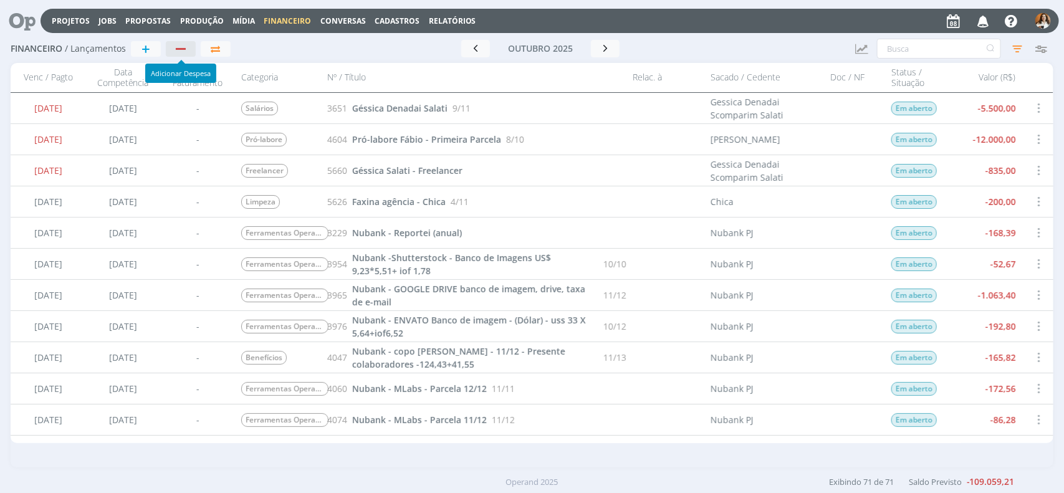
click at [174, 48] on div "button" at bounding box center [181, 49] width 16 height 8
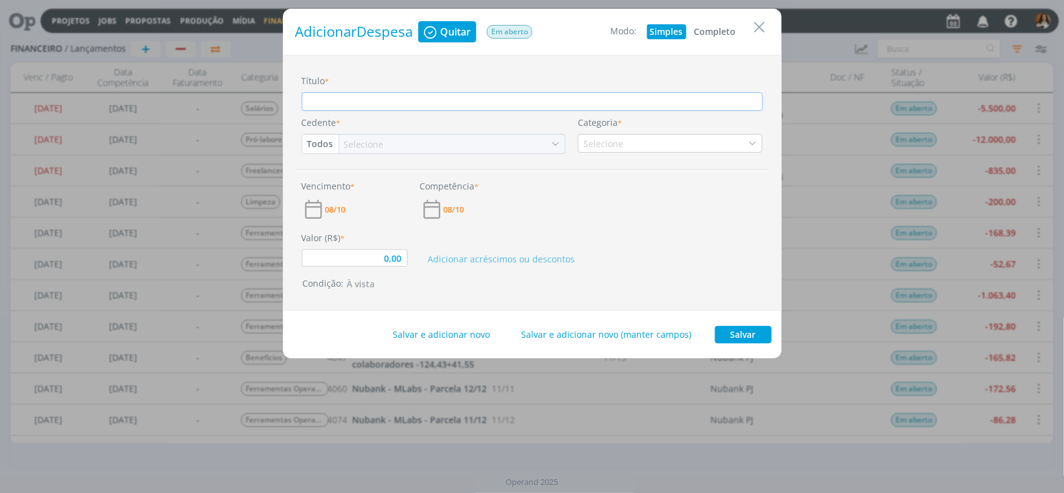
click at [723, 32] on button "Completo" at bounding box center [715, 31] width 48 height 15
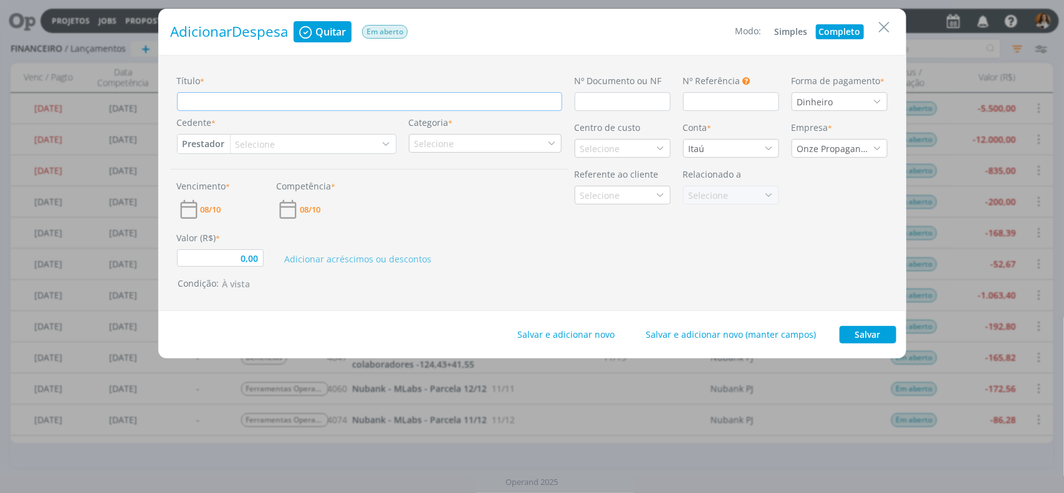
type input "0,00"
click at [297, 104] on input "Título *" at bounding box center [369, 101] width 385 height 19
type input "P"
type input "0,00"
type input "Pa"
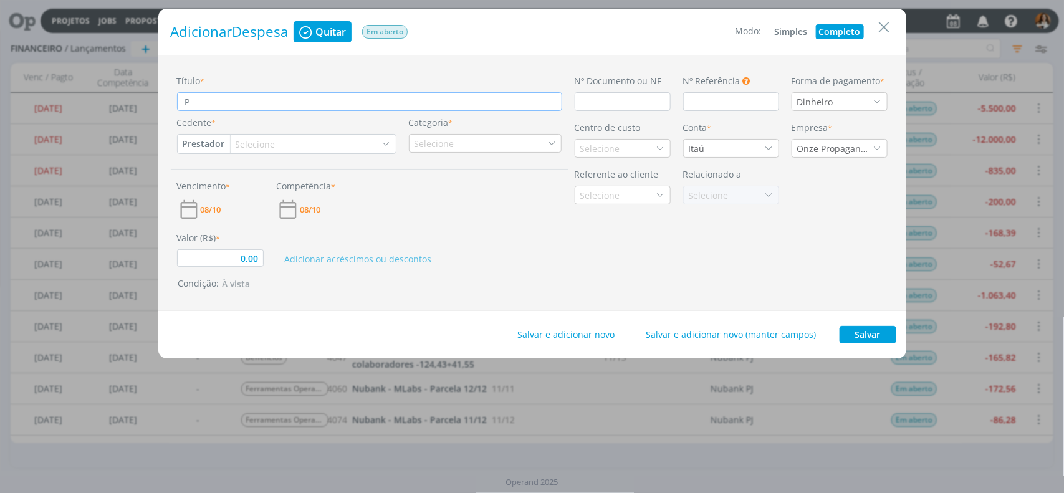
type input "0,00"
type input "Pap"
type input "0,00"
type input "Pape"
type input "0,00"
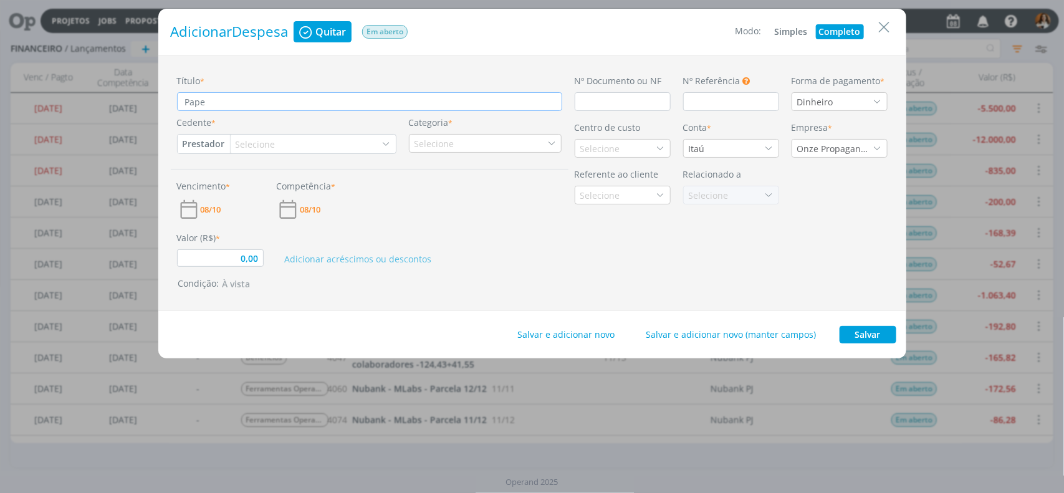
type input "Papel"
type input "0,00"
type input "Papel"
type input "0,00"
type input "Papel T"
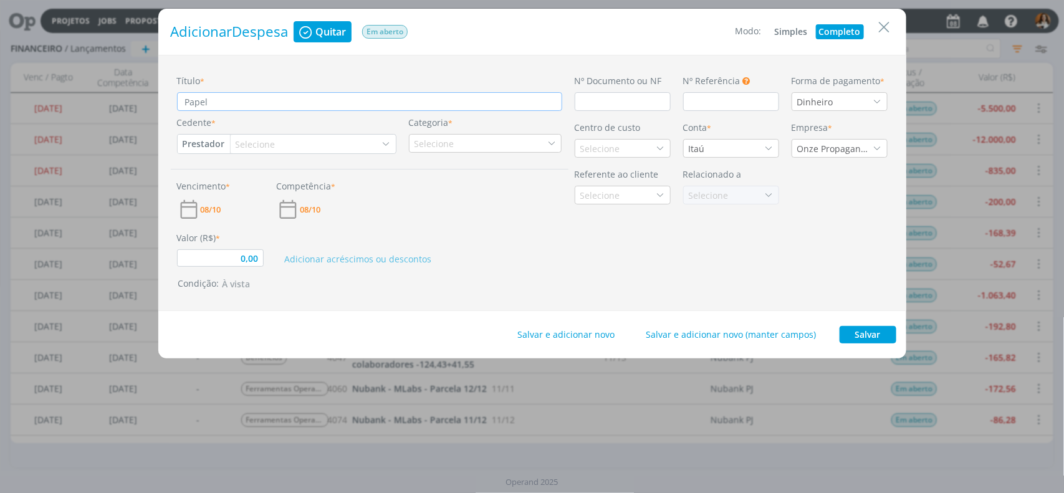
type input "0,00"
type input "Papel To"
type input "0,00"
type input "Papel Toa"
type input "0,00"
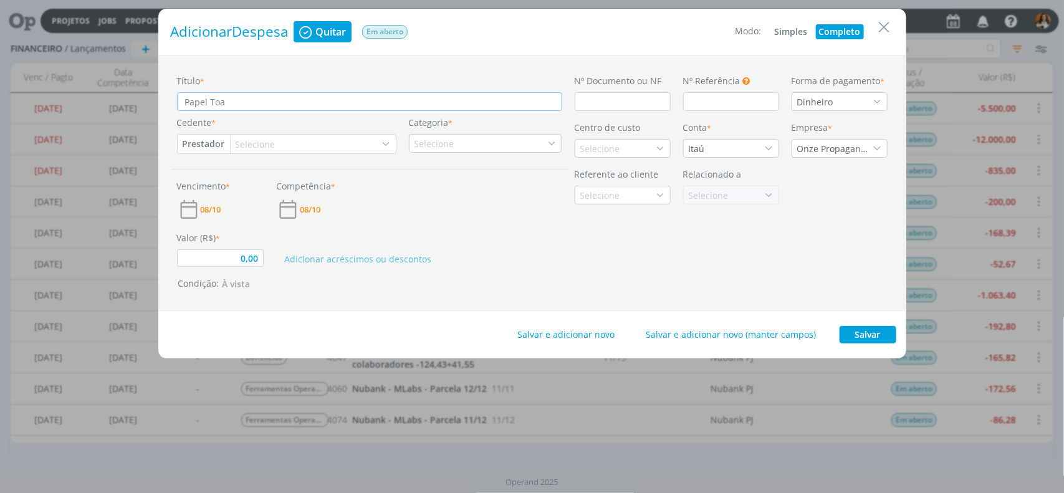
type input "Papel Toal"
type input "0,00"
type input "Papel Toalh"
type input "0,00"
type input "Papel Toalha"
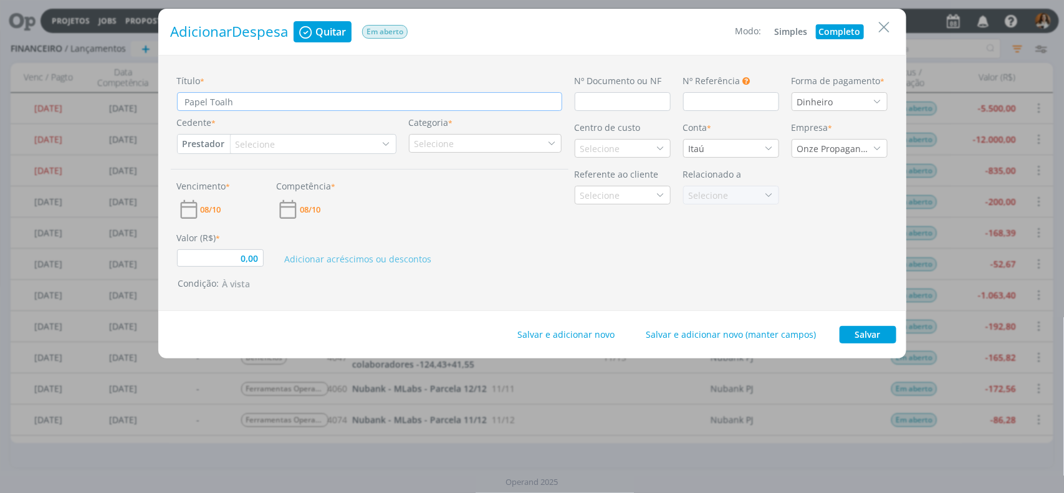
type input "0,00"
click at [185, 97] on div "Campo Obrigatório" at bounding box center [216, 100] width 75 height 19
click at [185, 102] on input "Papel Toalha" at bounding box center [369, 101] width 385 height 19
type input "MPapel Toalha"
type input "0,00"
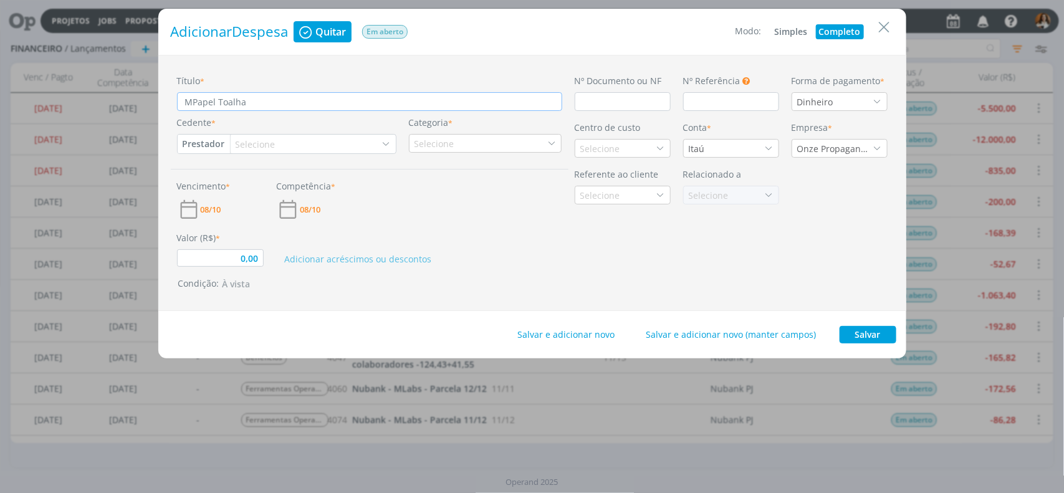
type input "MaPapel Toalha"
type input "0,00"
type input "MaxPapel Toalha"
type input "0,00"
type input "[PERSON_NAME]"
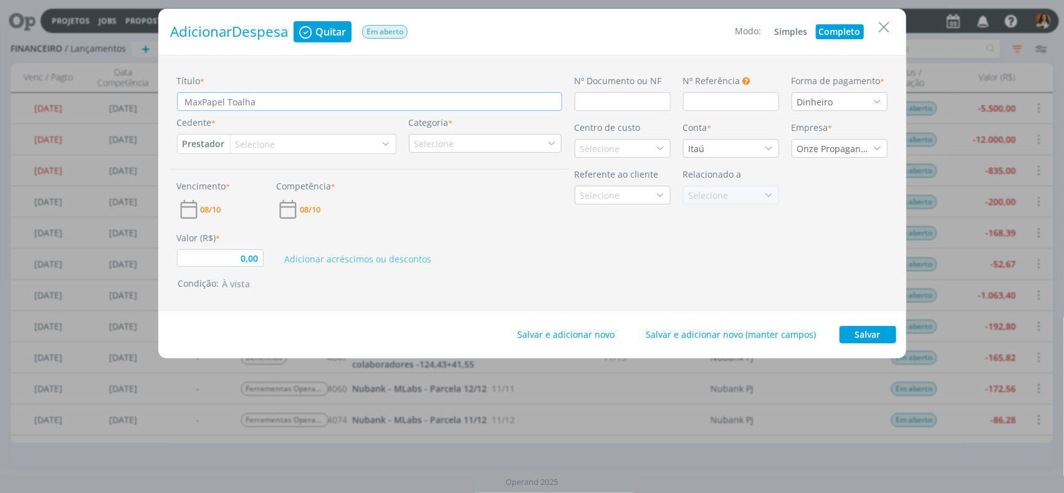
type input "0,00"
type input "Max LPapel Toalha"
type input "0,00"
type input "[PERSON_NAME] Toalha"
type input "0,00"
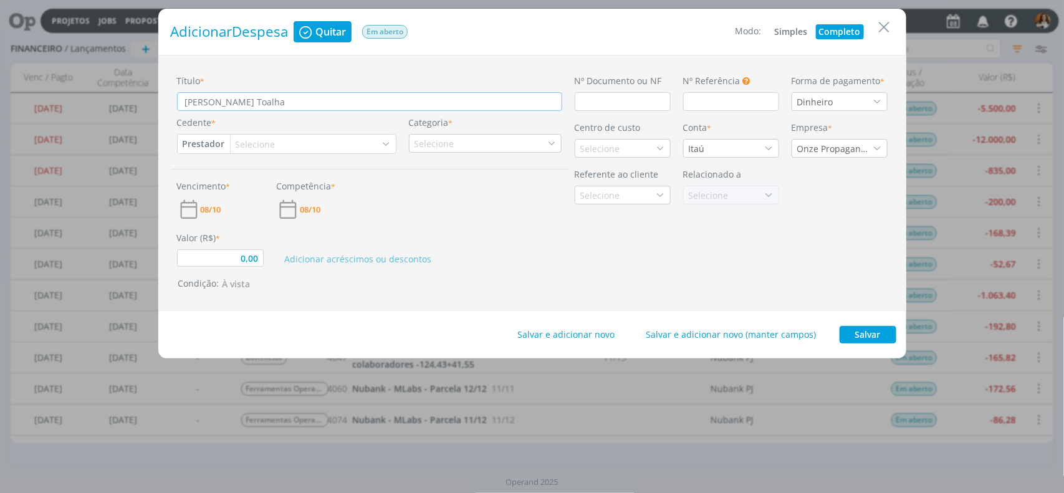
type input "[PERSON_NAME] Toalha"
type input "0,00"
type input "[PERSON_NAME] Toalha"
type input "0,00"
type input "[PERSON_NAME] Papel Toalha"
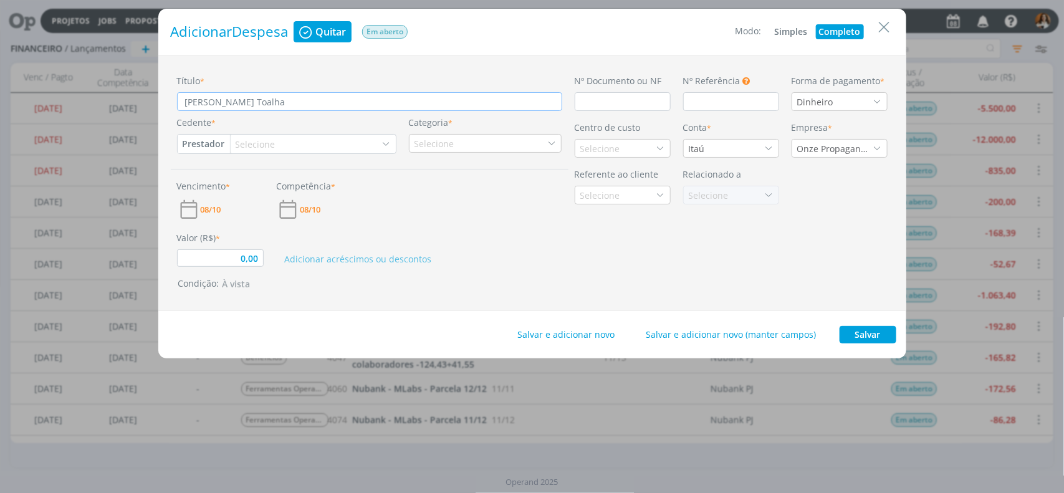
type input "0,00"
type input "[PERSON_NAME] -Papel Toalha"
type input "0,00"
type input "[PERSON_NAME] - Papel Toalha"
type input "0,00"
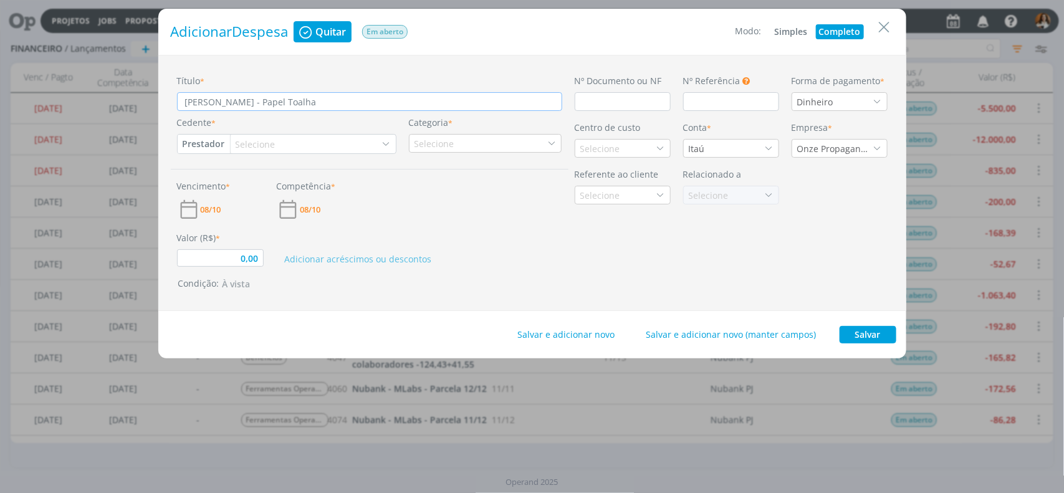
type input "[PERSON_NAME] - Papel Toalha"
click at [861, 97] on div "Dinheiro" at bounding box center [839, 101] width 96 height 19
type input "nub"
click at [844, 138] on li "Cartão Nubank" at bounding box center [839, 146] width 95 height 23
type input "0,00"
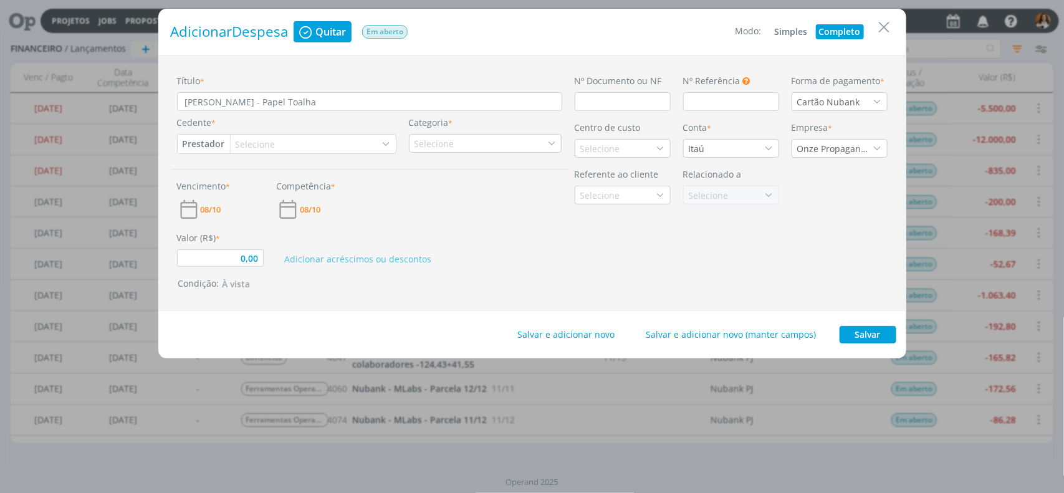
click at [253, 136] on div "Selecione" at bounding box center [313, 144] width 165 height 19
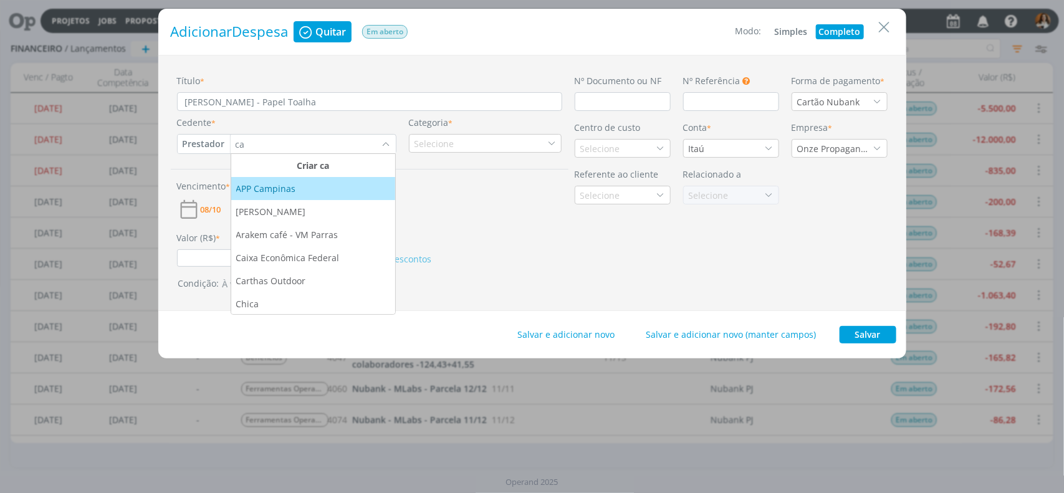
type input "c"
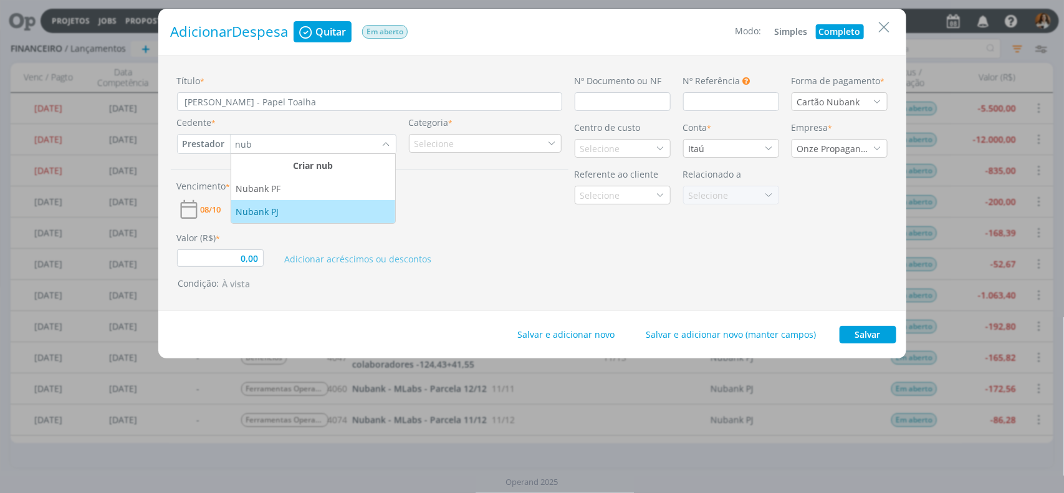
type input "nub"
click at [275, 206] on div "Nubank PJ" at bounding box center [258, 211] width 45 height 13
type input "0,00"
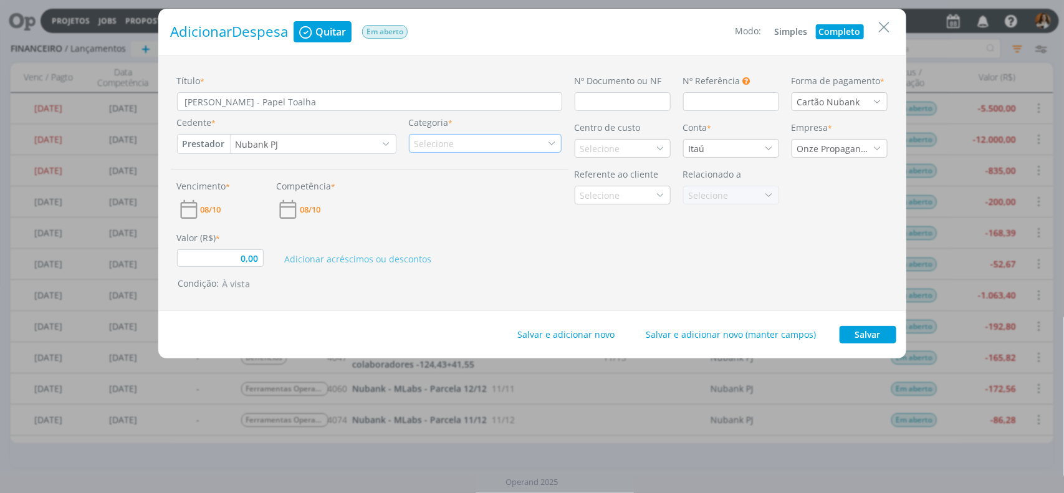
click at [464, 138] on div "Selecione" at bounding box center [485, 143] width 153 height 19
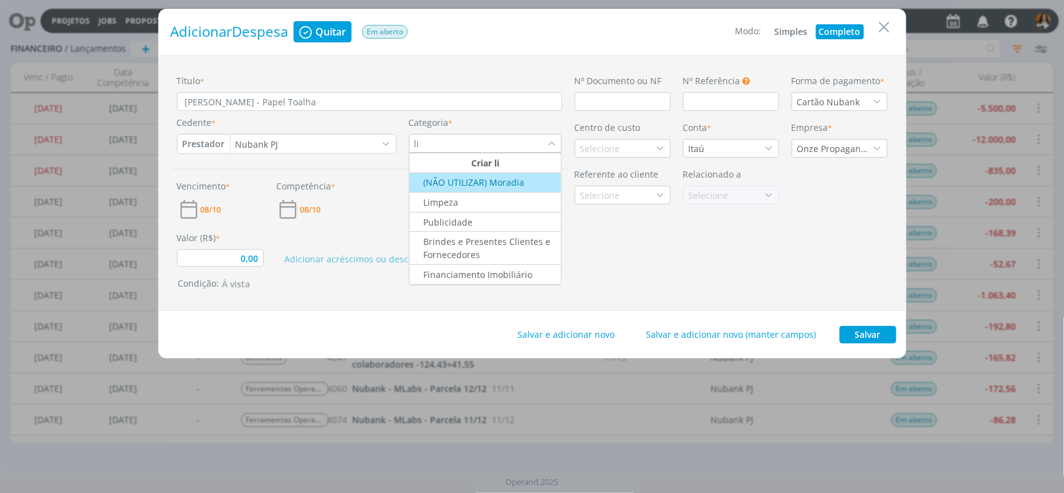
type input "l"
type input "c"
type input "l"
type input "c"
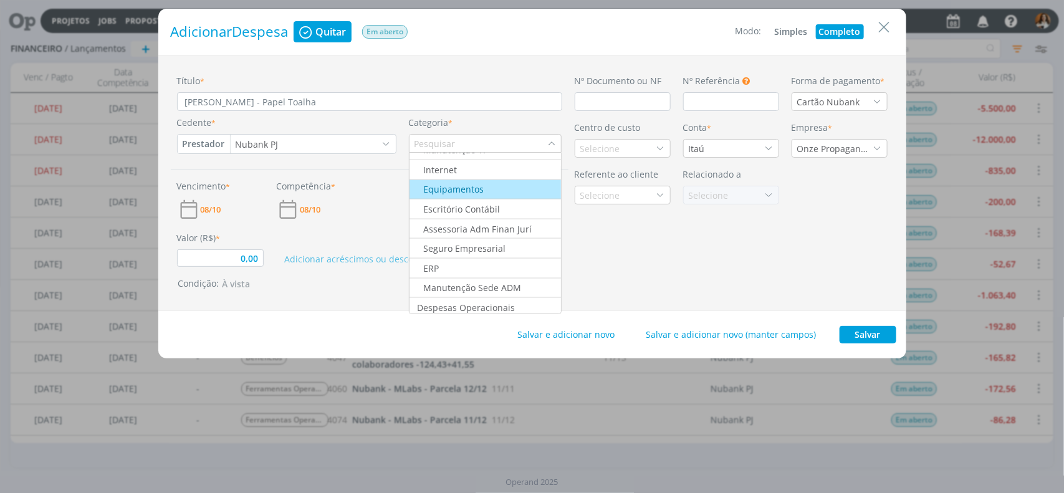
scroll to position [701, 0]
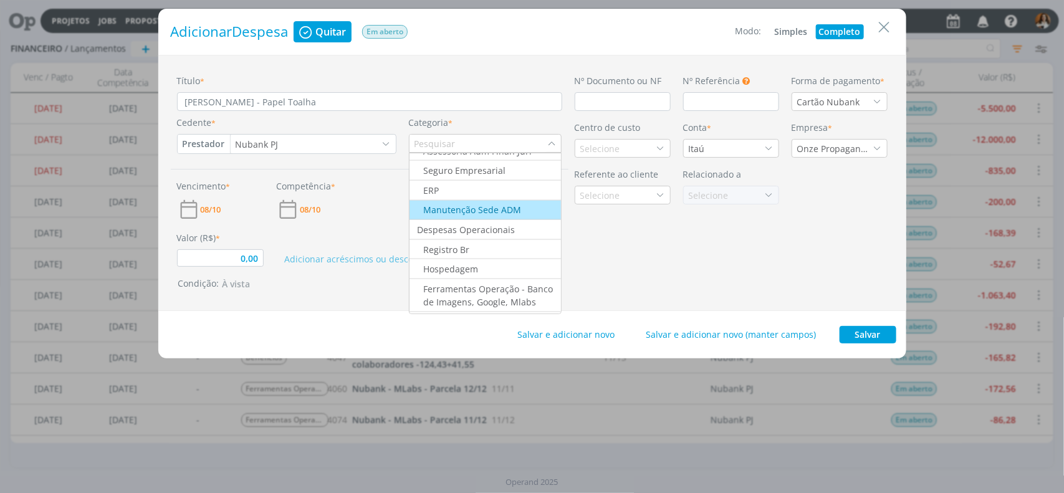
click at [505, 216] on div "Manutenção Sede ADM" at bounding box center [466, 209] width 110 height 13
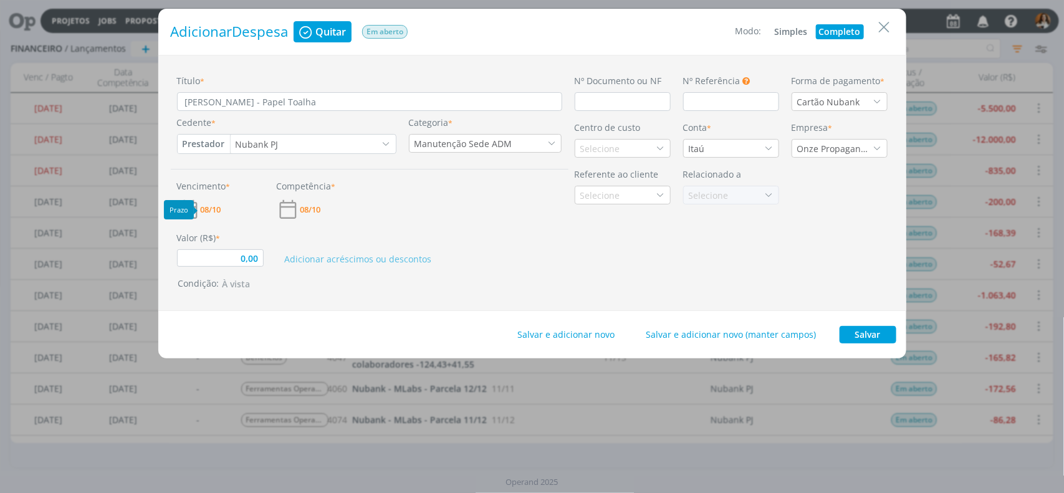
click at [221, 212] on span "08/10" at bounding box center [211, 210] width 21 height 8
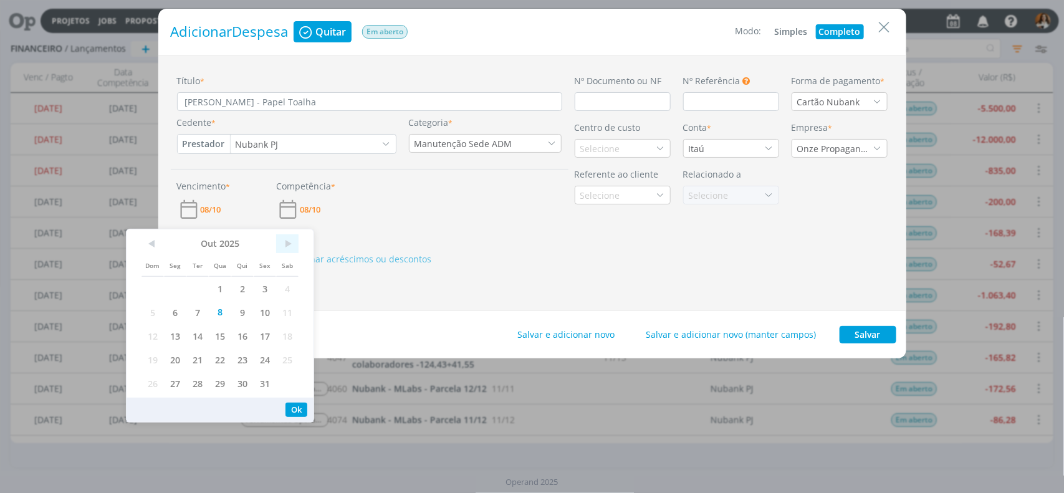
click at [292, 244] on span ">" at bounding box center [287, 243] width 22 height 19
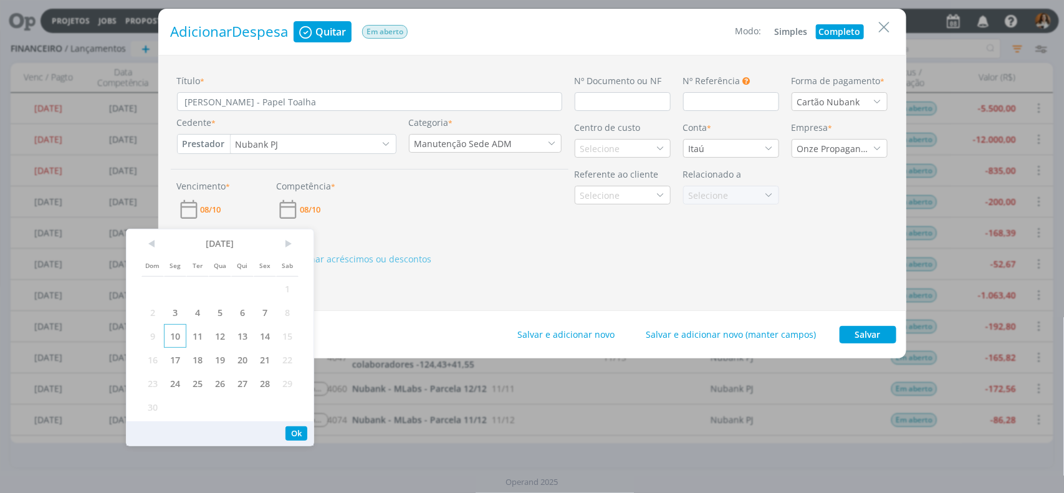
click at [182, 340] on span "10" at bounding box center [175, 336] width 22 height 24
click at [293, 427] on button "Ok" at bounding box center [296, 433] width 22 height 14
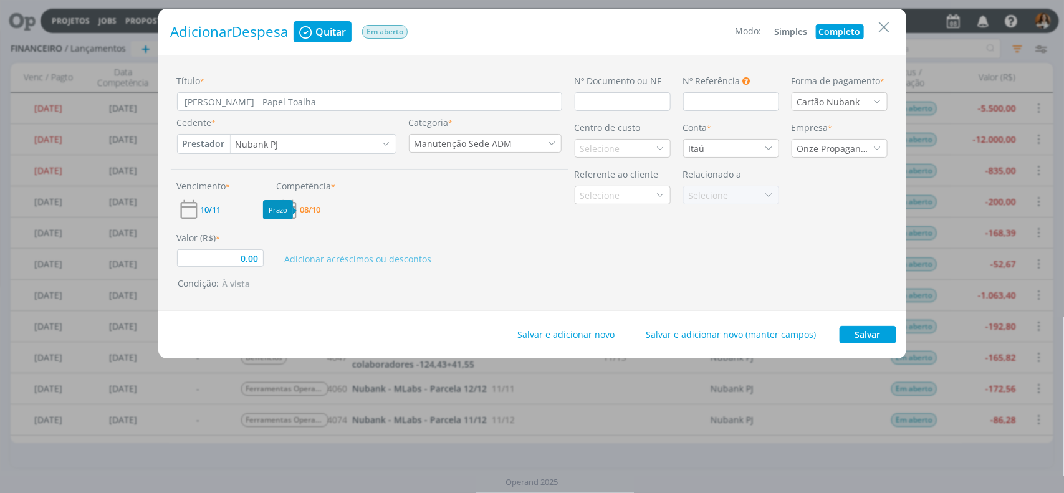
click at [312, 207] on span "08/10" at bounding box center [310, 210] width 21 height 8
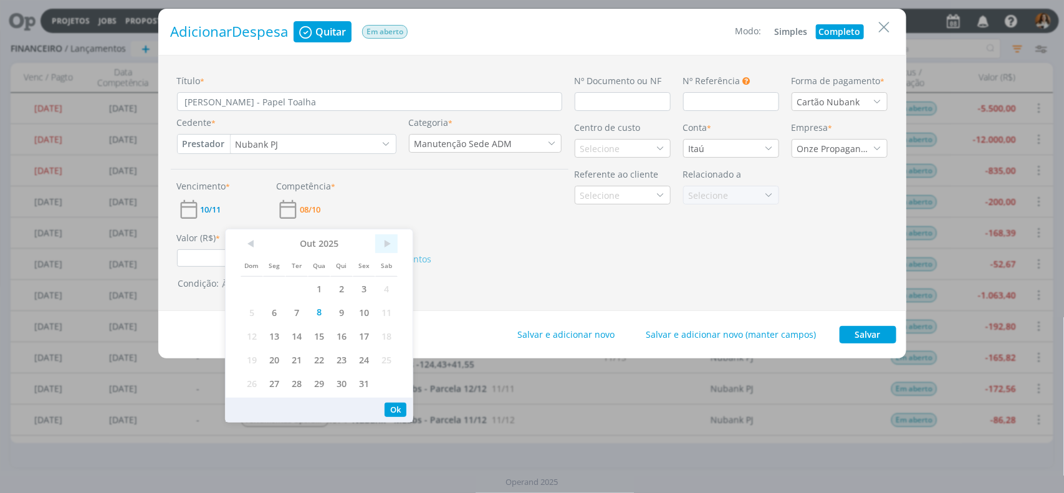
click at [387, 240] on span ">" at bounding box center [386, 243] width 22 height 19
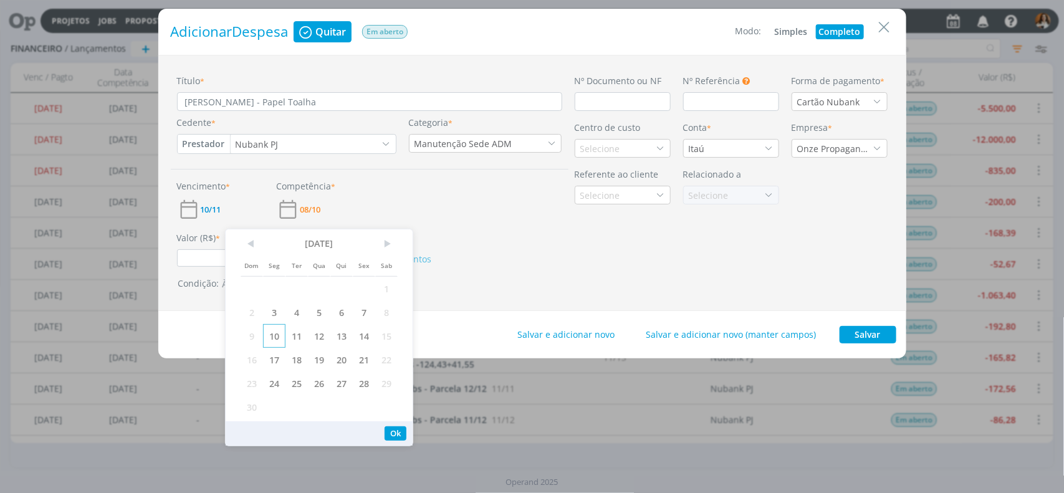
click at [274, 340] on span "10" at bounding box center [274, 336] width 22 height 24
click at [487, 242] on div "Adicionar acréscimos ou descontos" at bounding box center [419, 249] width 298 height 36
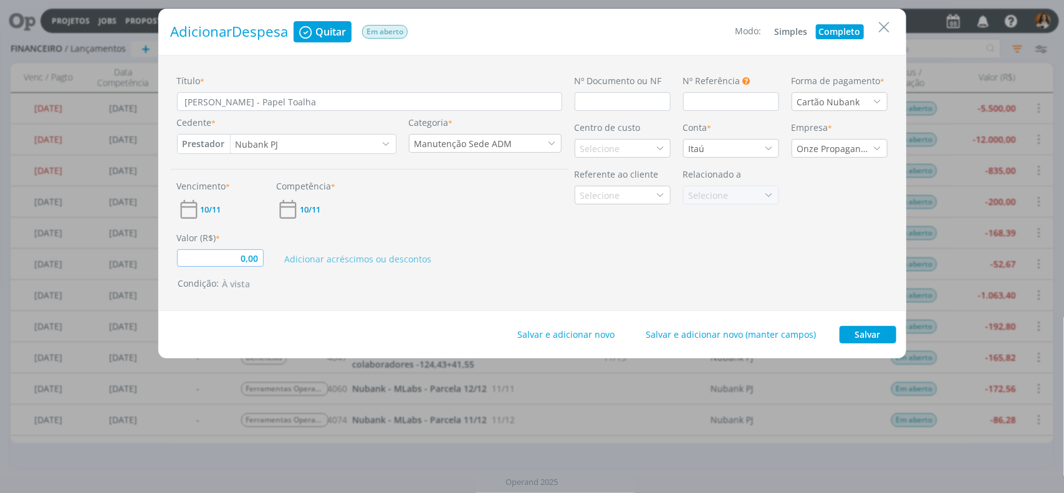
drag, startPoint x: 259, startPoint y: 259, endPoint x: 214, endPoint y: 255, distance: 45.6
click at [214, 255] on input "0,00" at bounding box center [220, 257] width 87 height 17
click at [421, 237] on div "Adicionar acréscimos ou descontos" at bounding box center [419, 249] width 298 height 36
click at [238, 279] on button "À vista" at bounding box center [237, 284] width 37 height 15
type input "133,10"
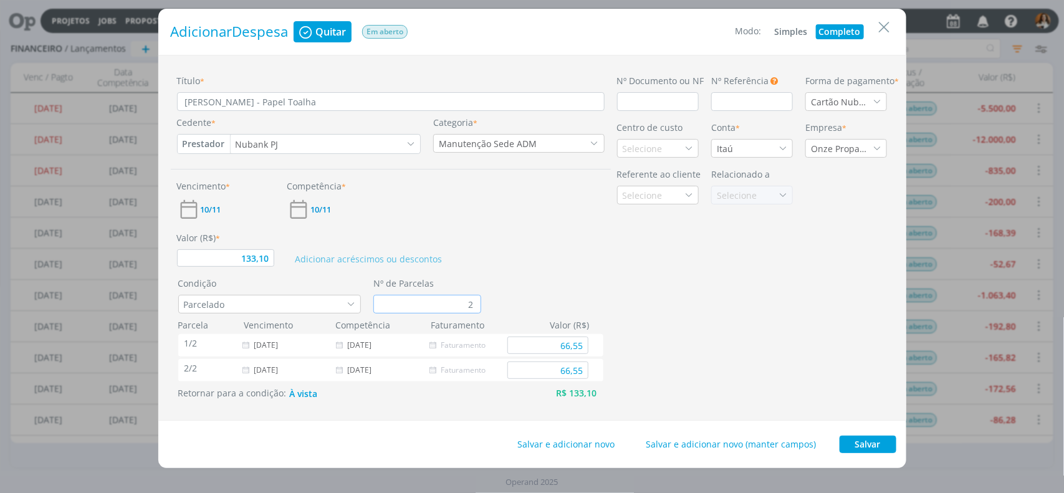
drag, startPoint x: 479, startPoint y: 306, endPoint x: 467, endPoint y: 308, distance: 11.5
click at [467, 308] on input "2" at bounding box center [427, 304] width 108 height 19
type input "3"
type input "44,37"
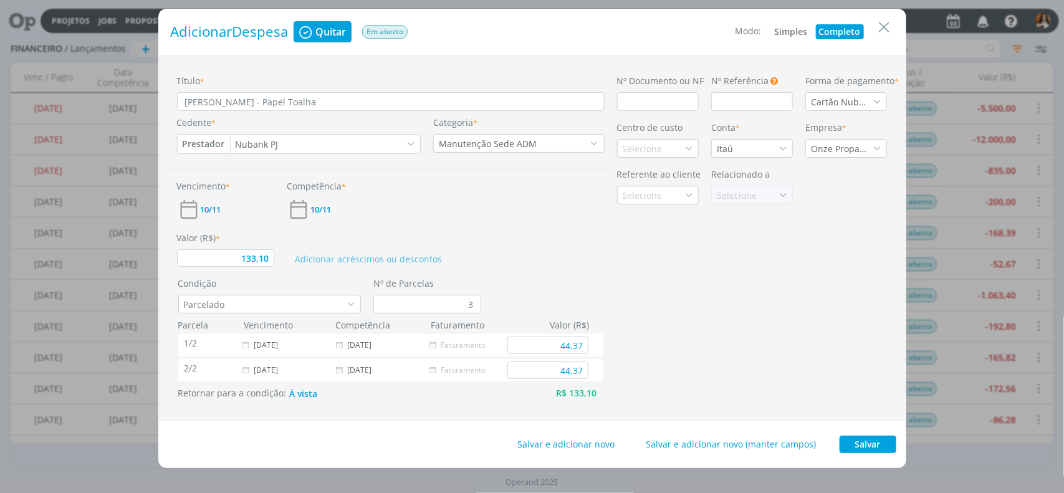
click at [620, 250] on div "Nº Documento ou NF Nº Referência Este campo pode ser utilizado para informar Nú…" at bounding box center [752, 237] width 283 height 327
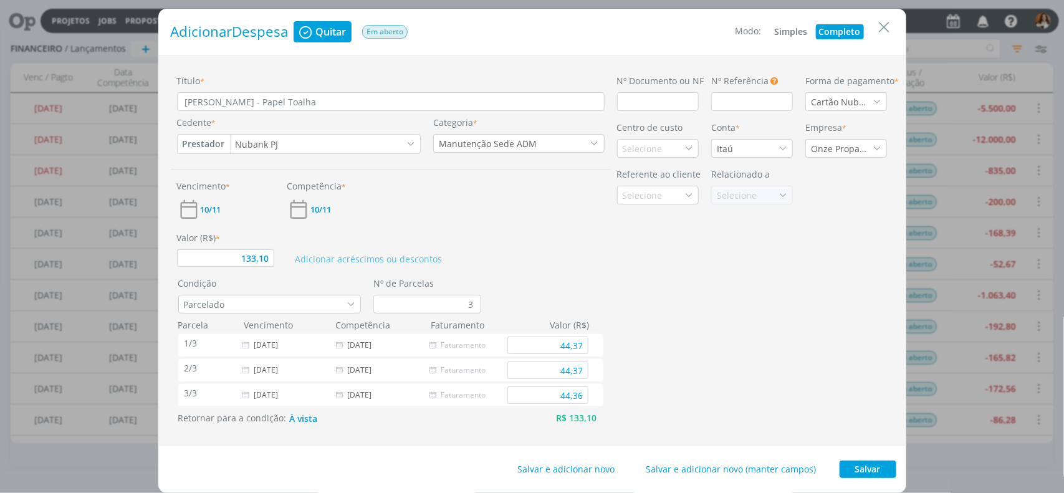
scroll to position [32, 0]
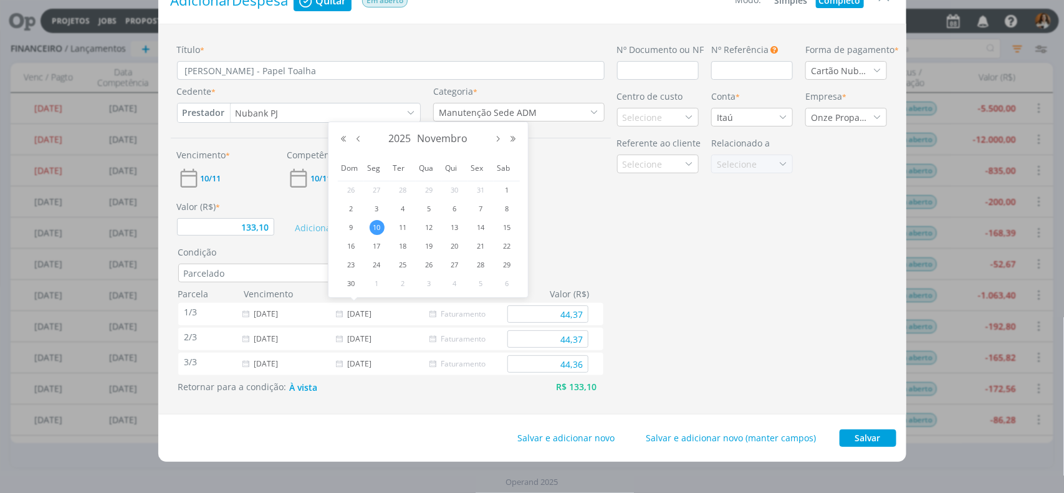
click at [378, 312] on input "[DATE]" at bounding box center [360, 313] width 65 height 17
click at [379, 343] on input "[DATE]" at bounding box center [360, 338] width 65 height 17
click at [494, 166] on button "Próximo mês" at bounding box center [497, 163] width 15 height 9
click at [431, 229] on span "10" at bounding box center [428, 233] width 15 height 15
type input "133,10"
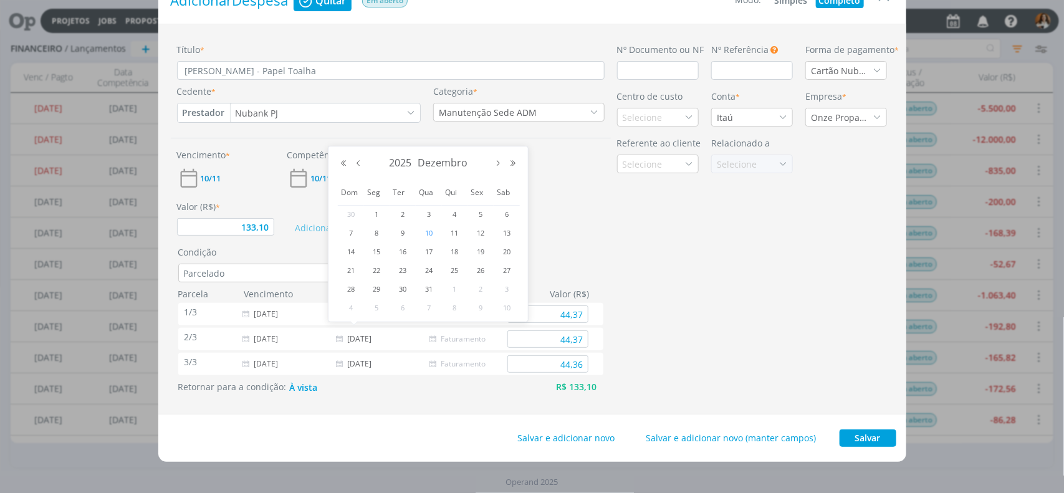
type input "44,37"
type input "[DATE]"
type input "44,37"
type input "44,36"
click at [369, 363] on input "[DATE]" at bounding box center [360, 363] width 65 height 17
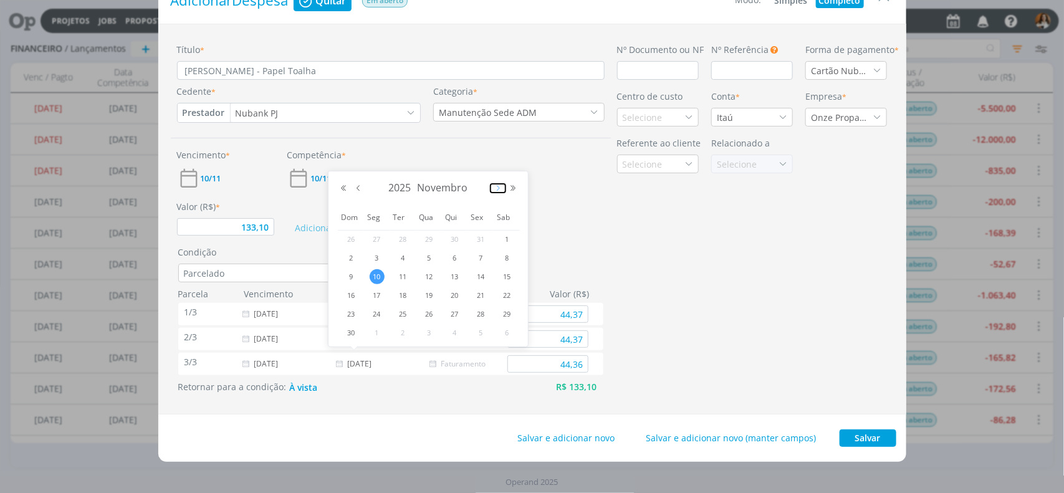
click at [494, 188] on button "Próximo mês" at bounding box center [497, 188] width 15 height 9
click at [510, 188] on button "Próximo ano" at bounding box center [512, 188] width 15 height 9
click at [455, 253] on span "10" at bounding box center [454, 257] width 15 height 15
type input "133,10"
type input "44,37"
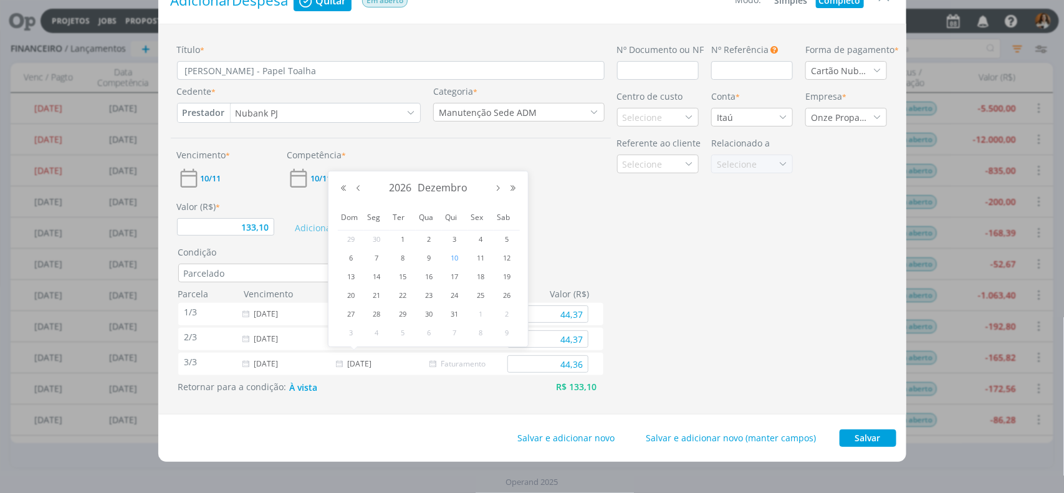
type input "44,37"
type input "[DATE]"
type input "44,36"
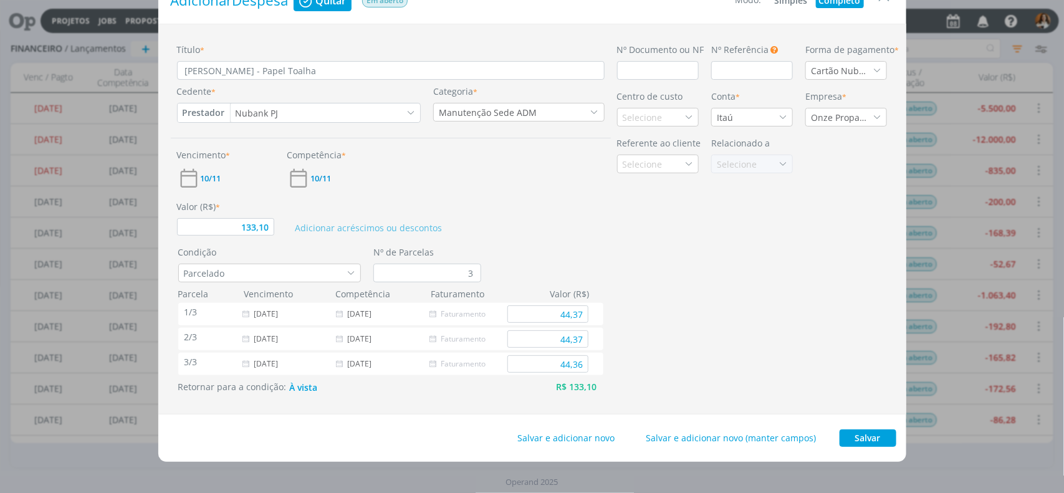
click at [645, 251] on div "Nº Documento ou NF Nº Referência Este campo pode ser utilizado para informar Nú…" at bounding box center [752, 219] width 283 height 352
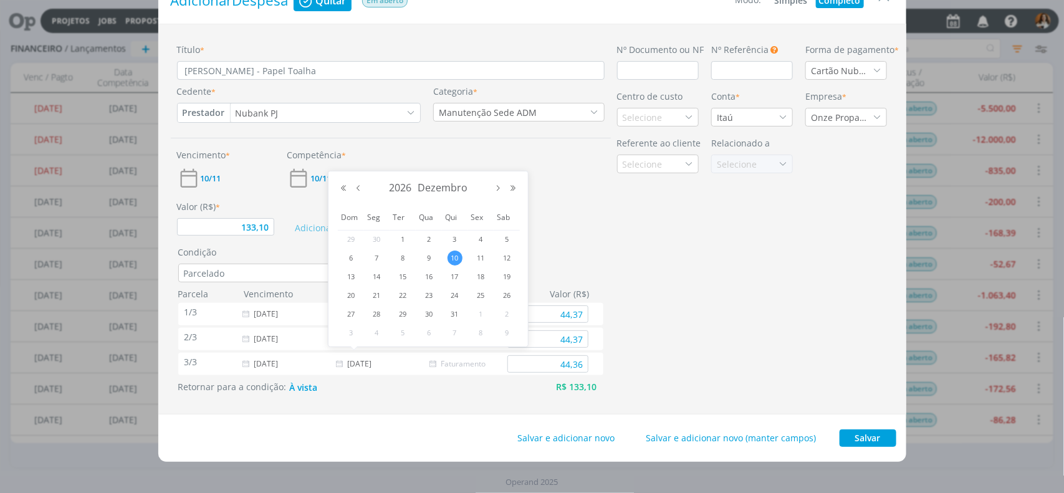
click at [371, 363] on input "[DATE]" at bounding box center [360, 363] width 65 height 17
click at [495, 190] on button "Próximo mês" at bounding box center [497, 188] width 15 height 9
click at [374, 274] on span "11" at bounding box center [376, 276] width 15 height 15
type input "133,10"
type input "44,37"
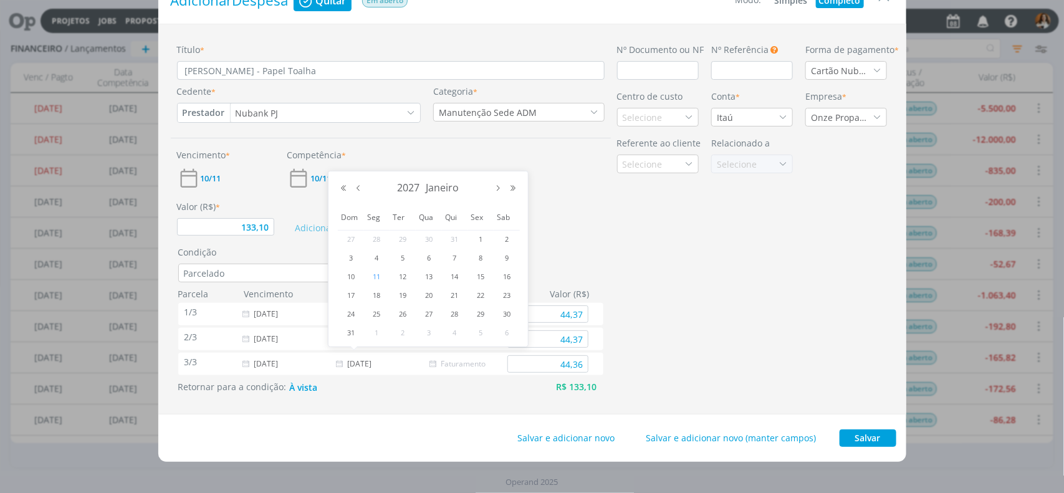
type input "44,37"
type input "[DATE]"
type input "44,36"
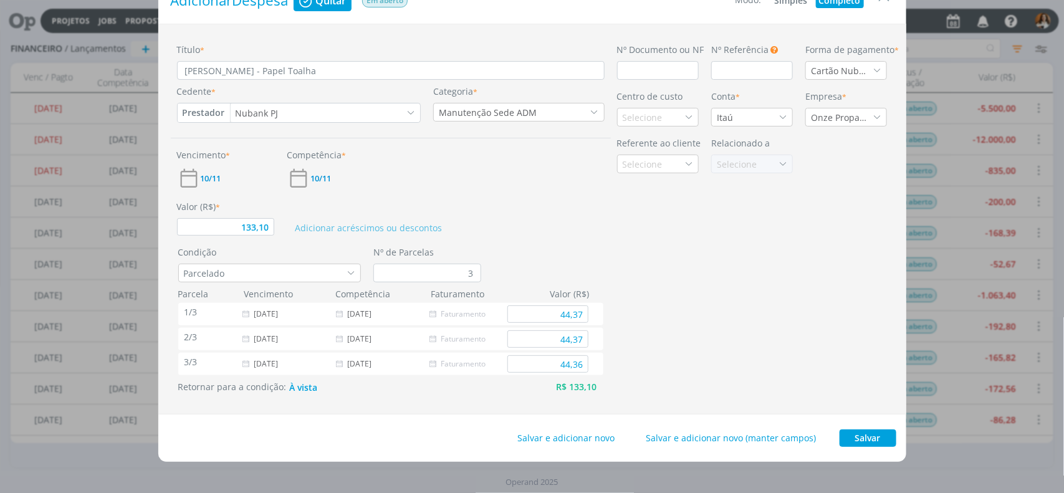
click at [379, 358] on input "[DATE]" at bounding box center [360, 363] width 65 height 17
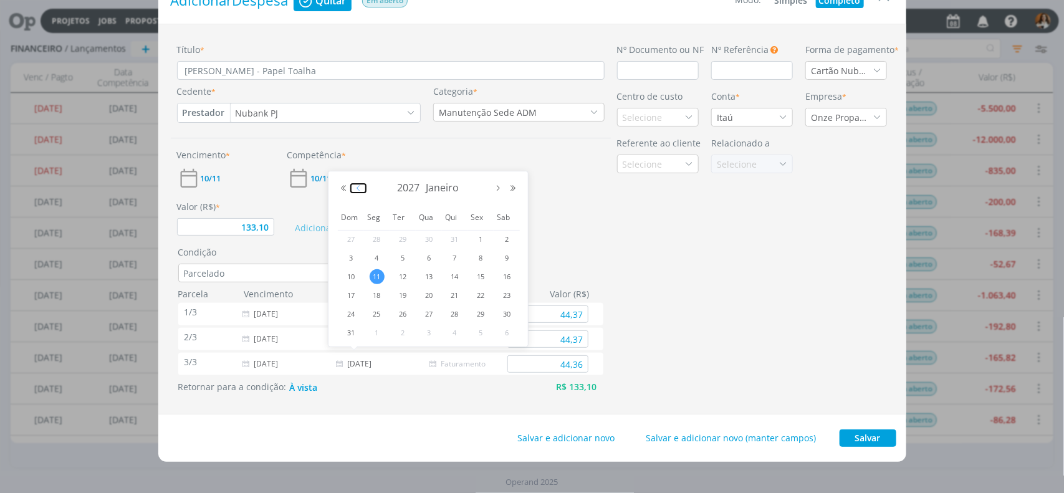
click at [360, 190] on button "Mês anterior" at bounding box center [358, 188] width 15 height 9
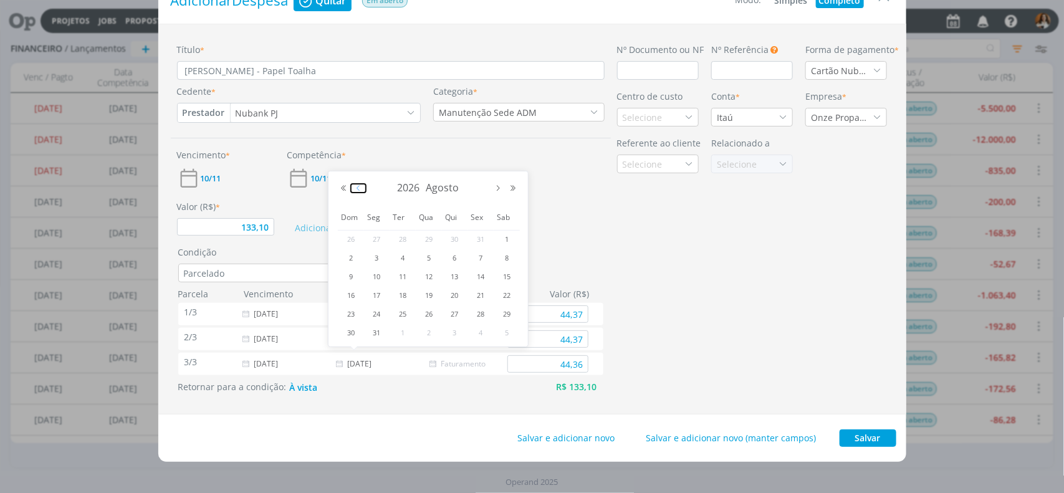
click at [360, 190] on button "Mês anterior" at bounding box center [358, 188] width 15 height 9
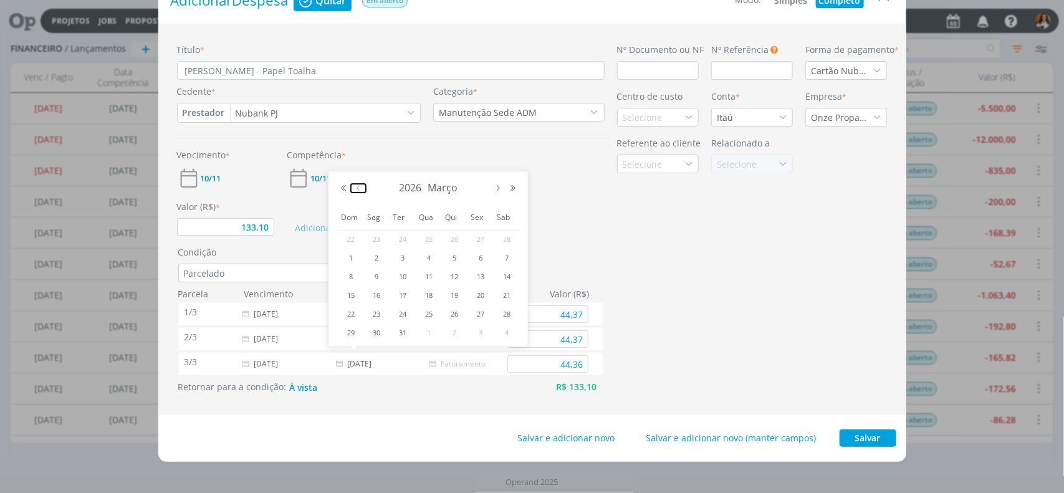
click at [360, 190] on button "Mês anterior" at bounding box center [358, 188] width 15 height 9
click at [508, 256] on span "10" at bounding box center [506, 257] width 15 height 15
type input "133,10"
type input "44,37"
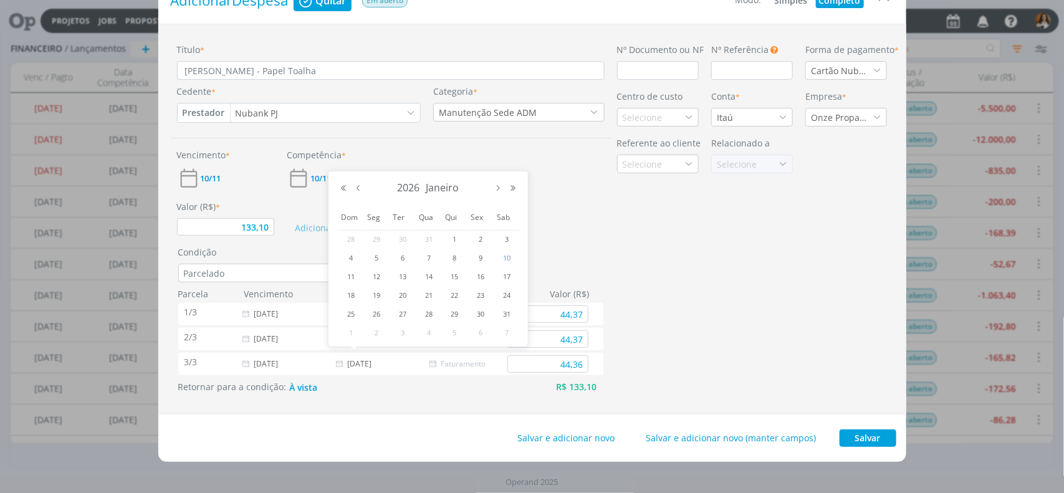
type input "44,37"
type input "[DATE]"
type input "44,36"
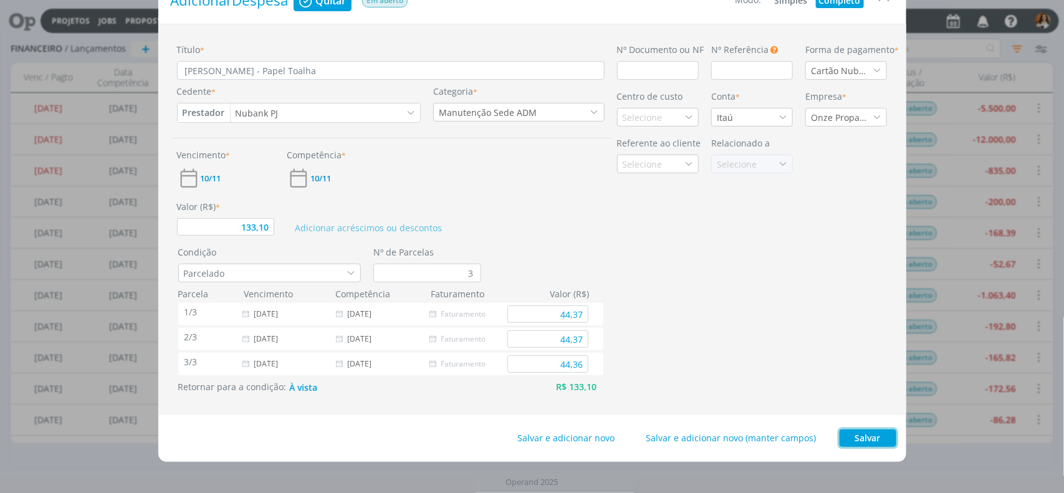
click at [849, 437] on button "Salvar" at bounding box center [867, 437] width 57 height 17
type input "133,10"
